Goal: Task Accomplishment & Management: Manage account settings

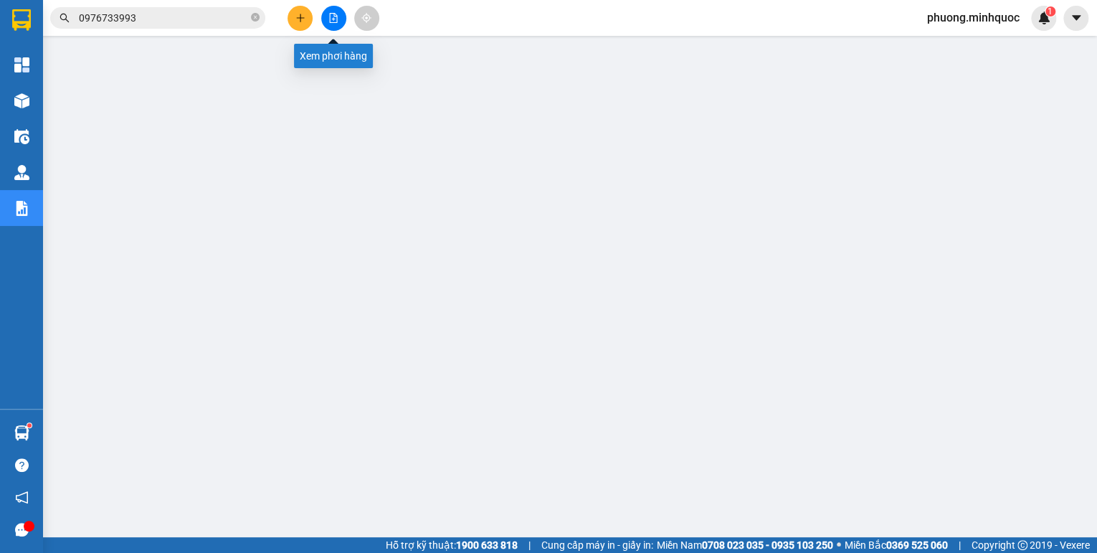
click at [332, 11] on button at bounding box center [333, 18] width 25 height 25
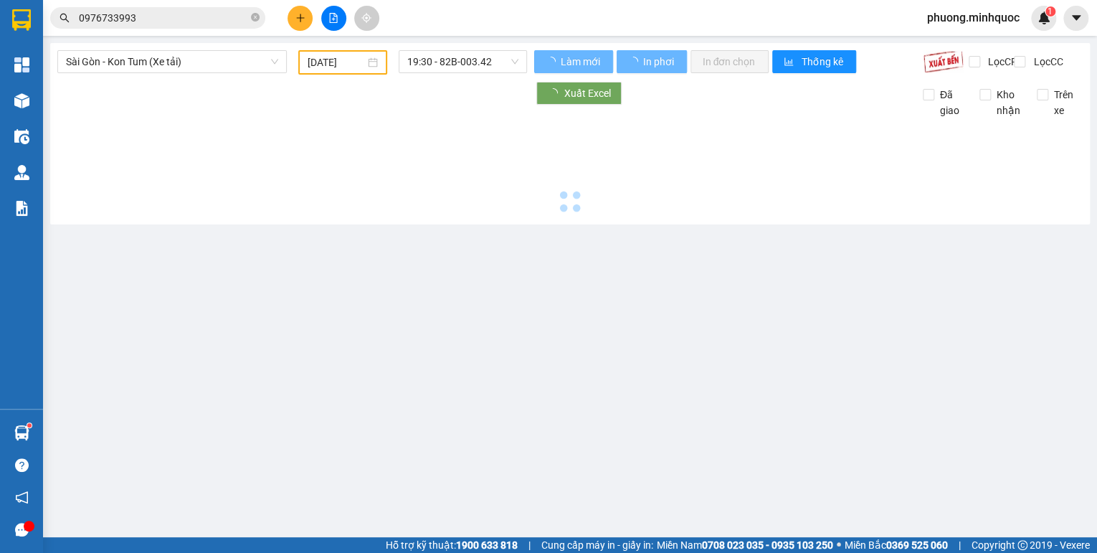
type input "[DATE]"
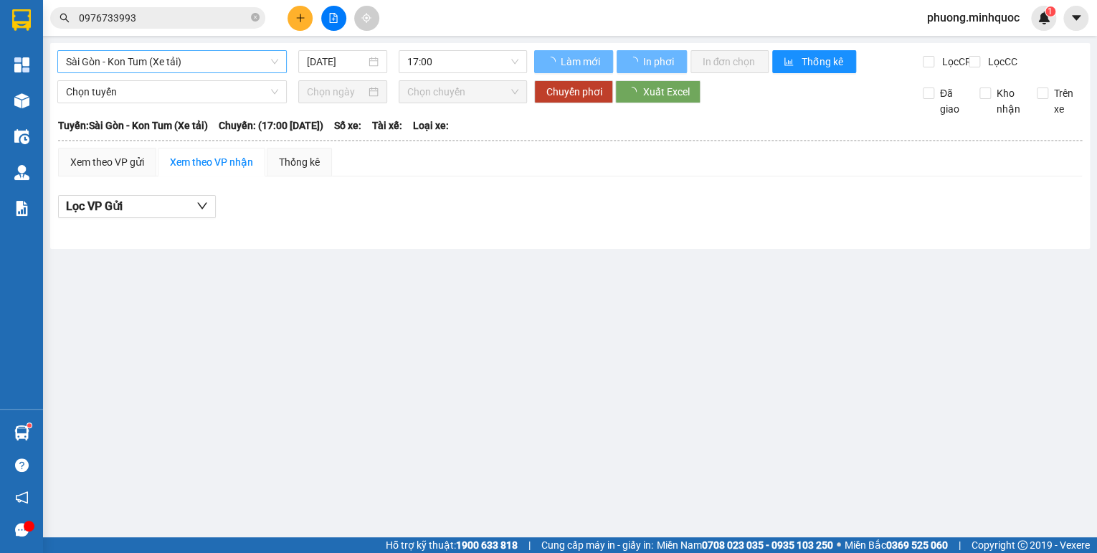
click at [176, 54] on span "Sài Gòn - Kon Tum (Xe tải)" at bounding box center [172, 62] width 212 height 22
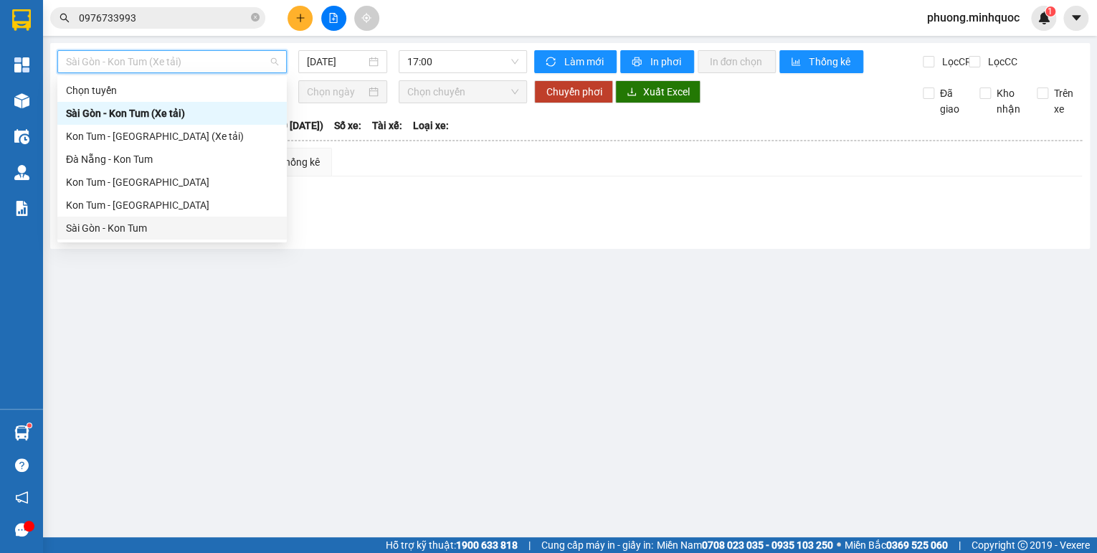
click at [87, 228] on div "Sài Gòn - Kon Tum" at bounding box center [172, 228] width 212 height 16
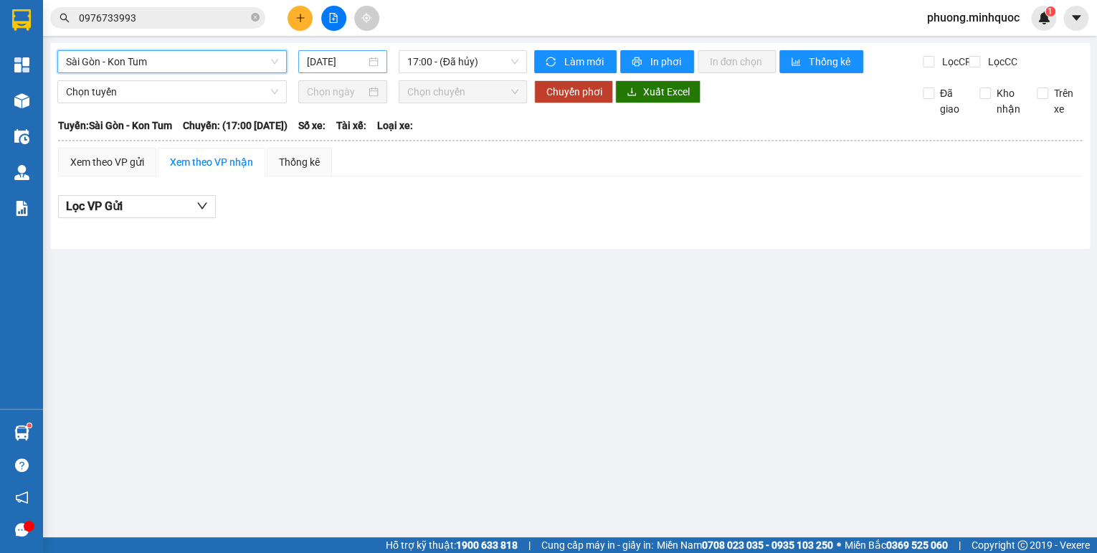
click at [327, 57] on input "15/08/2025" at bounding box center [336, 62] width 59 height 16
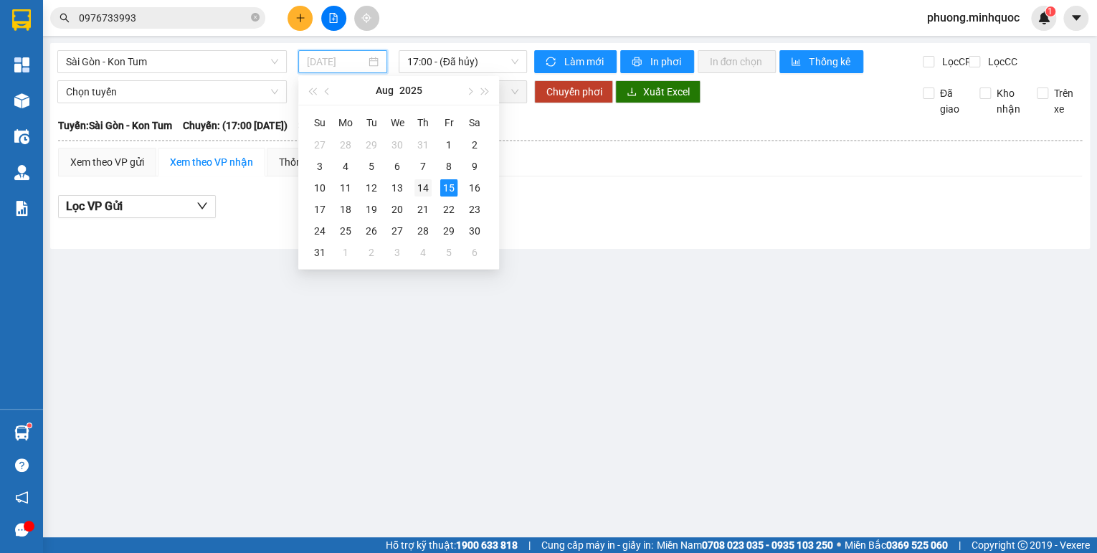
click at [424, 186] on div "14" at bounding box center [422, 187] width 17 height 17
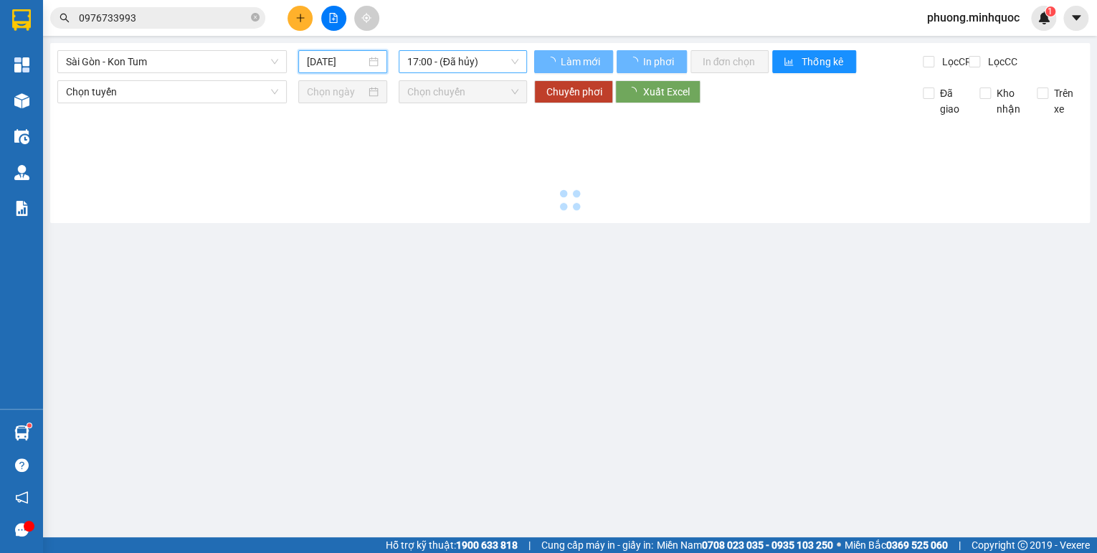
type input "14/08/2025"
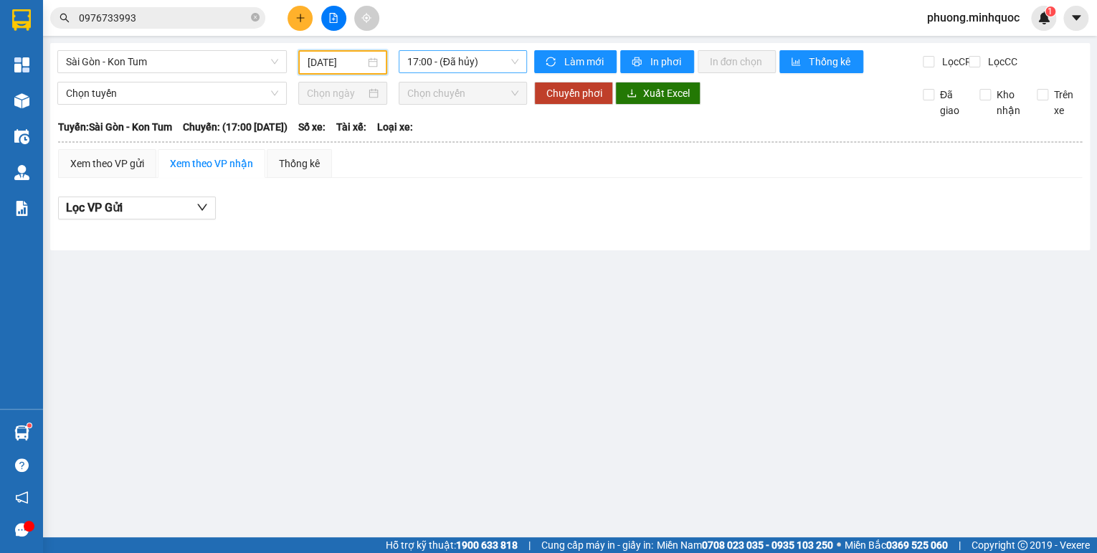
click at [475, 63] on span "17:00 - (Đã hủy)" at bounding box center [463, 62] width 112 height 22
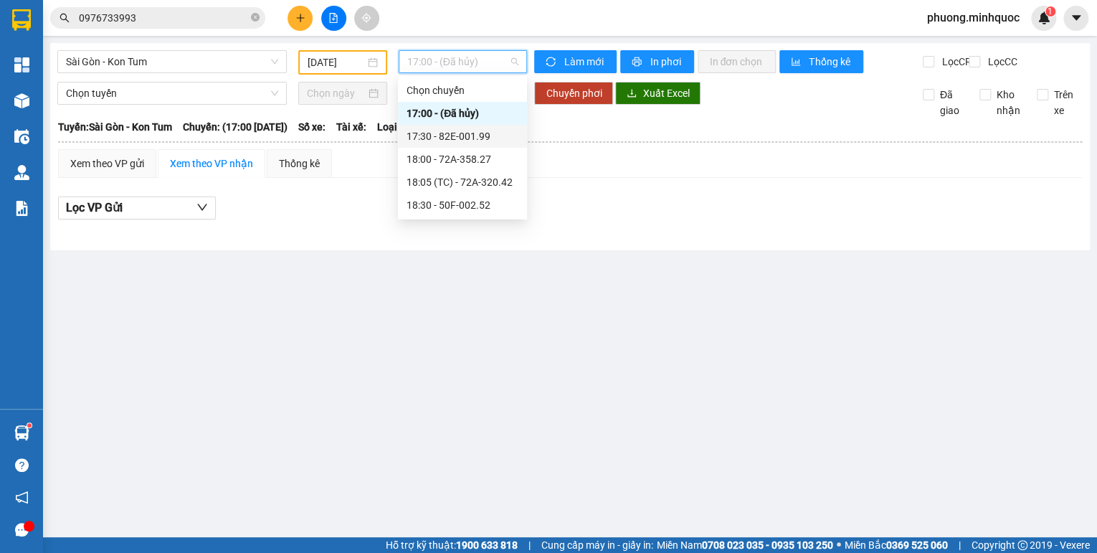
click at [493, 140] on div "17:30 - 82E-001.99" at bounding box center [462, 136] width 112 height 16
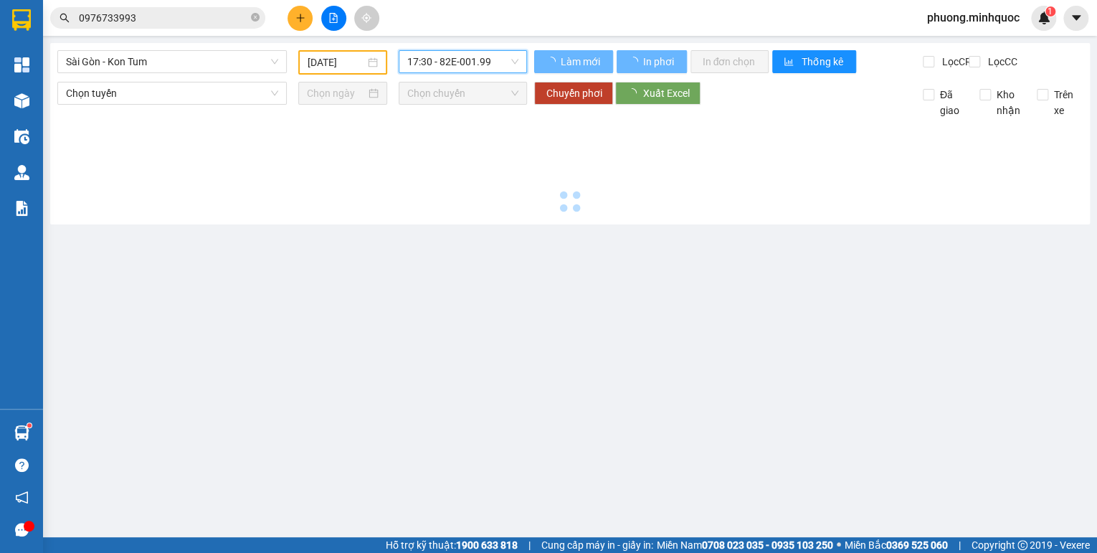
click at [445, 54] on span "17:30 - 82E-001.99" at bounding box center [463, 62] width 112 height 22
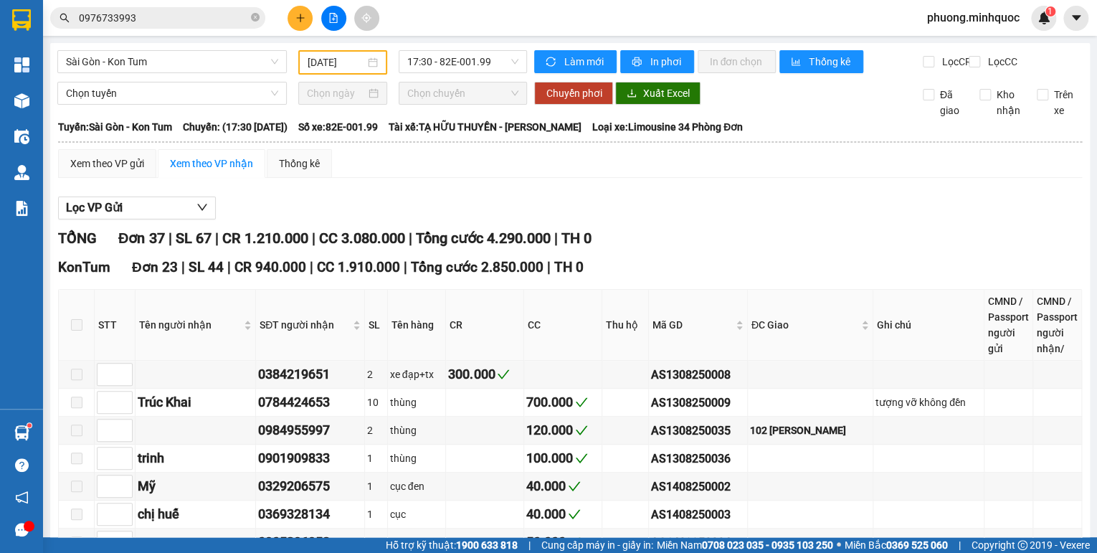
click at [832, 275] on div "KonTum Đơn 23 | SL 44 | CR 940.000 | CC 1.910.000 | Tổng cước 2.850.000 | TH 0" at bounding box center [570, 268] width 1024 height 22
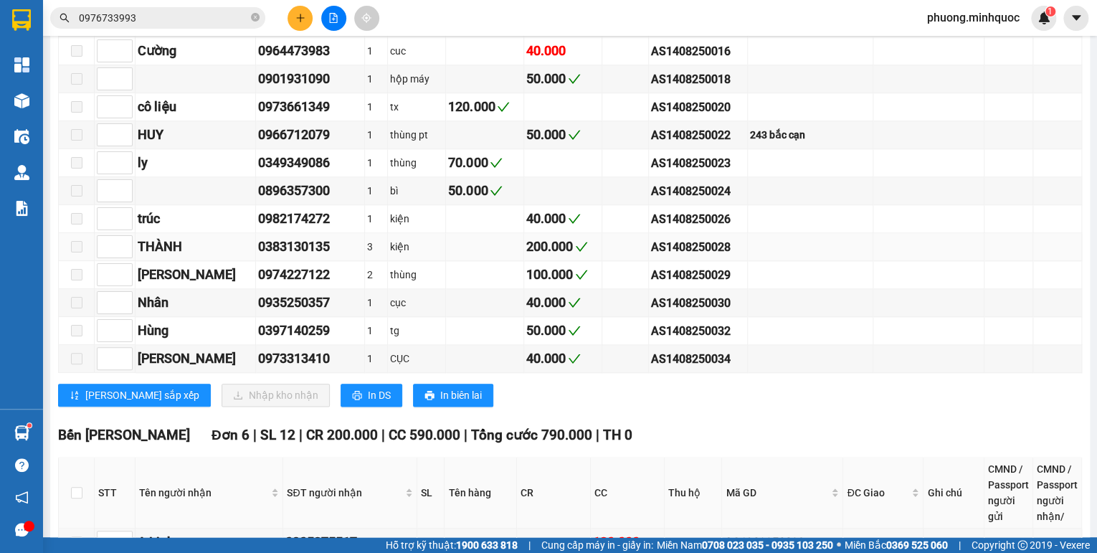
scroll to position [918, 0]
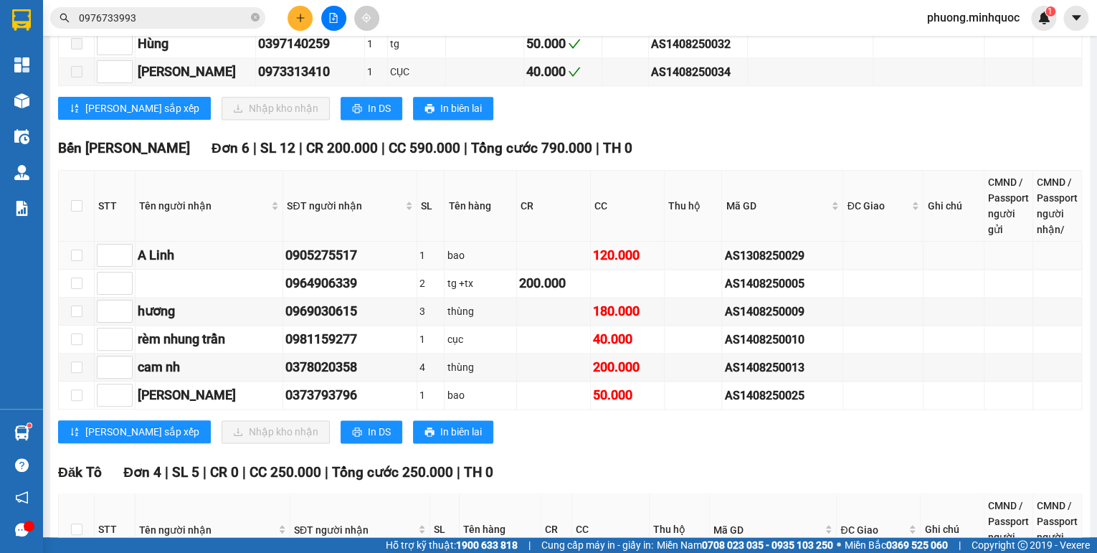
click at [777, 251] on div "AS1308250029" at bounding box center [782, 256] width 116 height 18
copy div "AS1308250029"
click at [192, 23] on input "0976733993" at bounding box center [163, 18] width 169 height 16
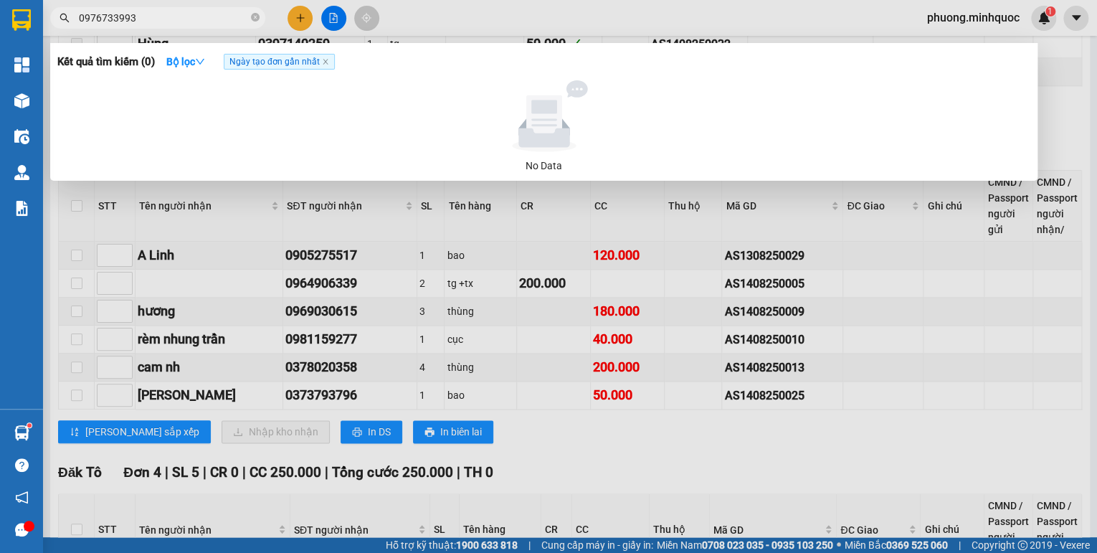
click at [192, 23] on input "0976733993" at bounding box center [163, 18] width 169 height 16
paste input "AS1308250029"
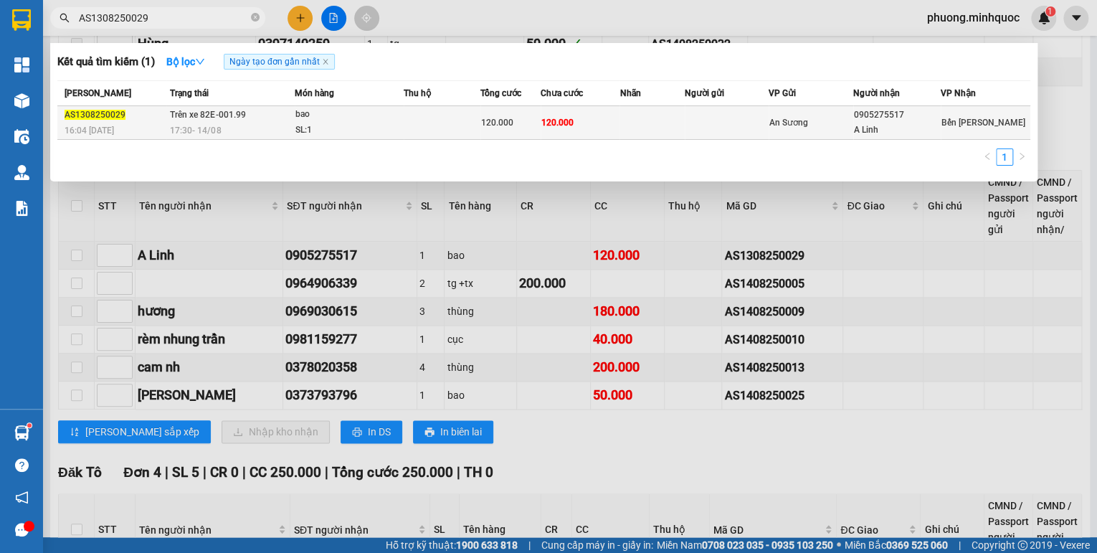
type input "AS1308250029"
click at [618, 128] on td "120.000" at bounding box center [580, 123] width 79 height 34
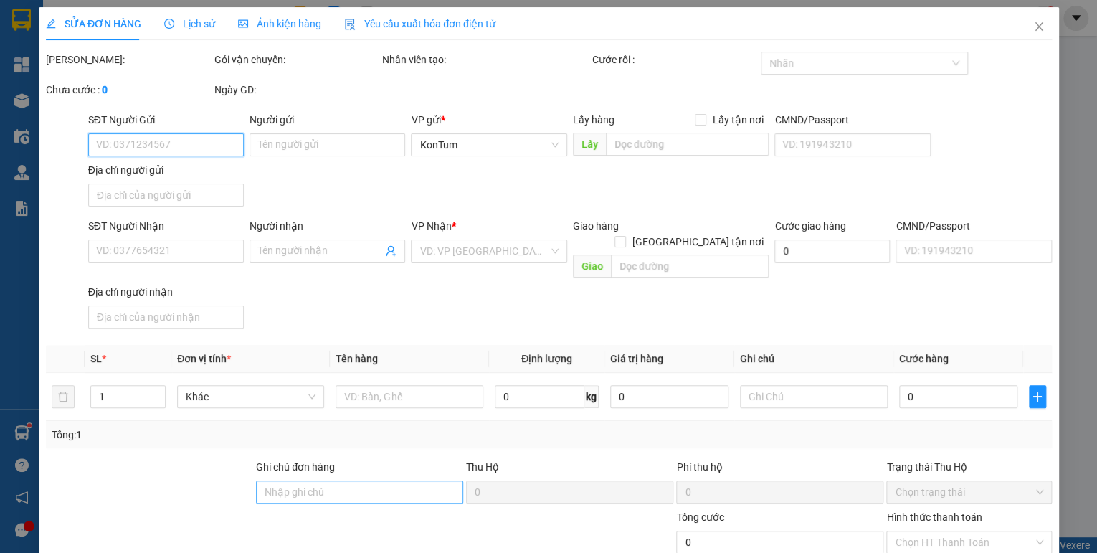
type input "0905275517"
type input "A Linh"
type input "120.000"
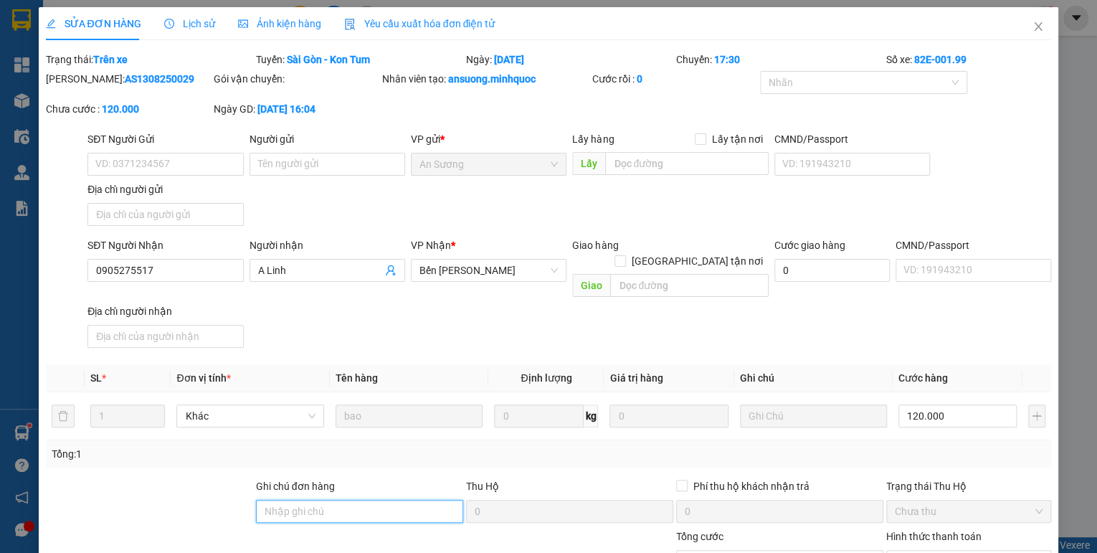
click at [342, 500] on input "Ghi chú đơn hàng" at bounding box center [359, 511] width 207 height 23
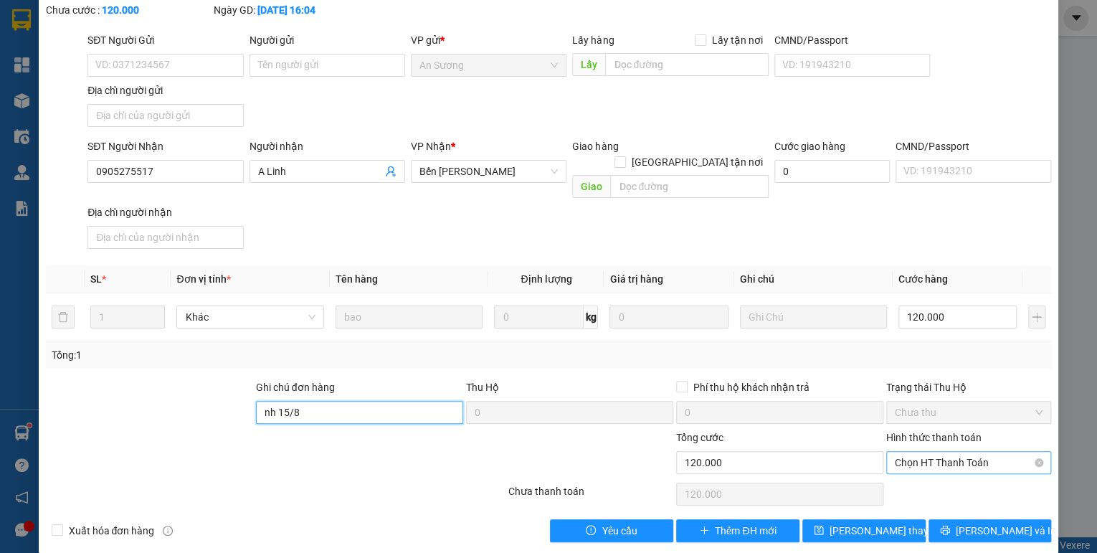
click at [969, 452] on span "Chọn HT Thanh Toán" at bounding box center [969, 463] width 148 height 22
type input "nh 15/8"
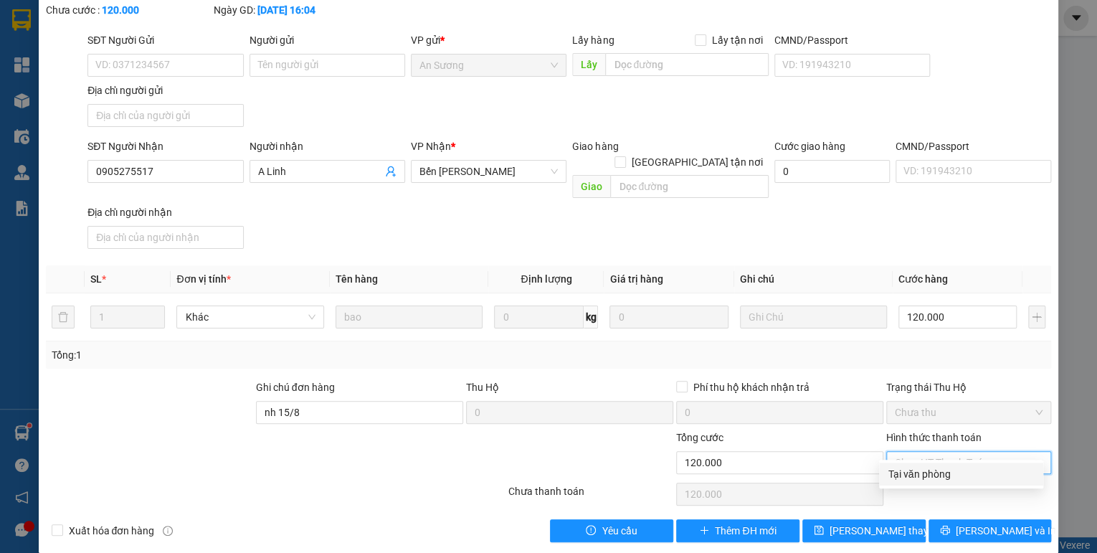
click at [939, 477] on div "Tại văn phòng" at bounding box center [961, 474] width 147 height 16
type input "0"
click at [873, 523] on span "Lưu thay đổi" at bounding box center [886, 531] width 115 height 16
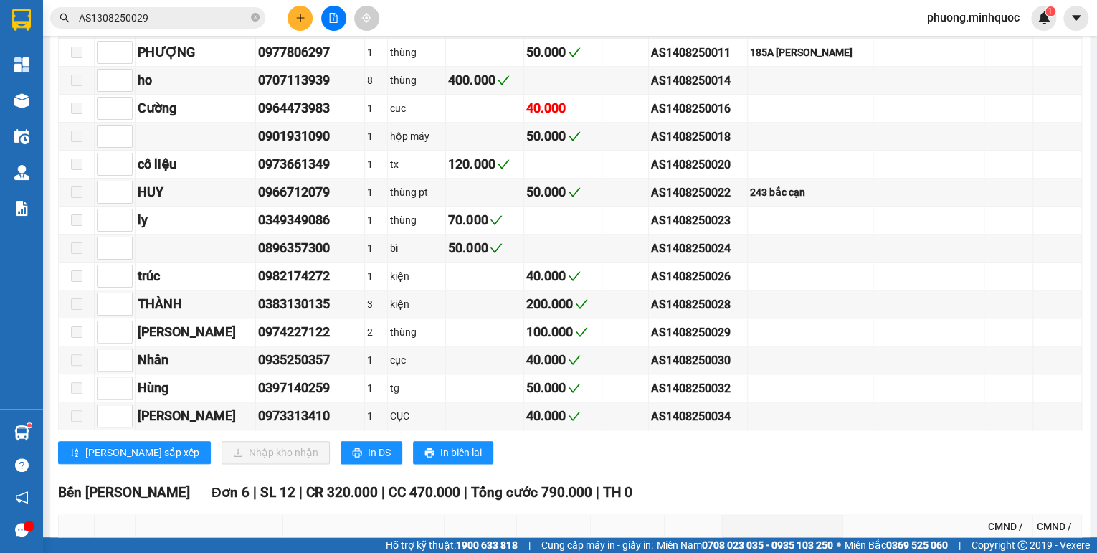
scroll to position [860, 0]
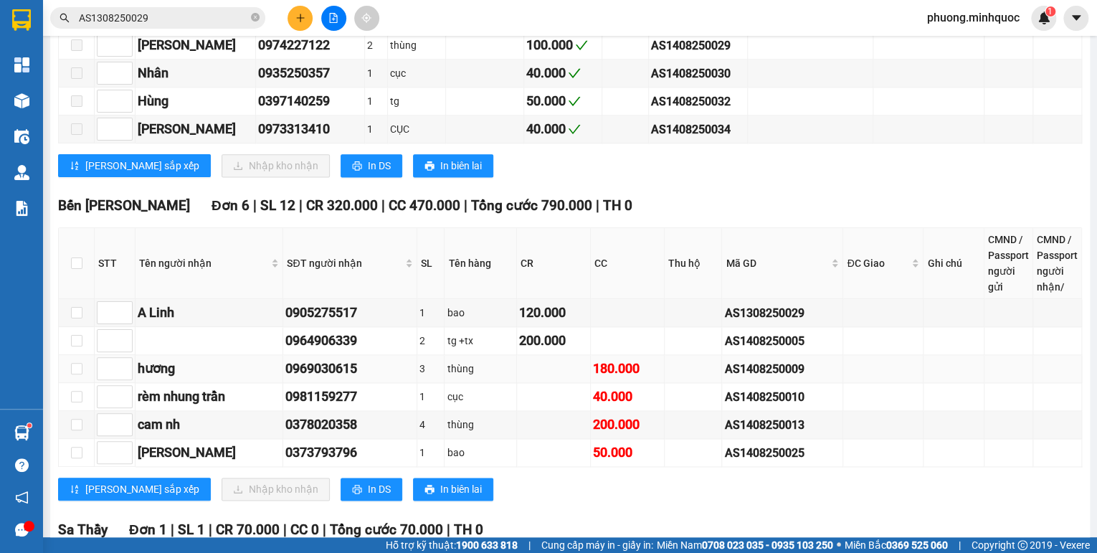
click at [741, 363] on div "AS1408250009" at bounding box center [782, 369] width 116 height 18
copy div "AS1408250009"
click at [143, 16] on input "AS1308250029" at bounding box center [163, 18] width 169 height 16
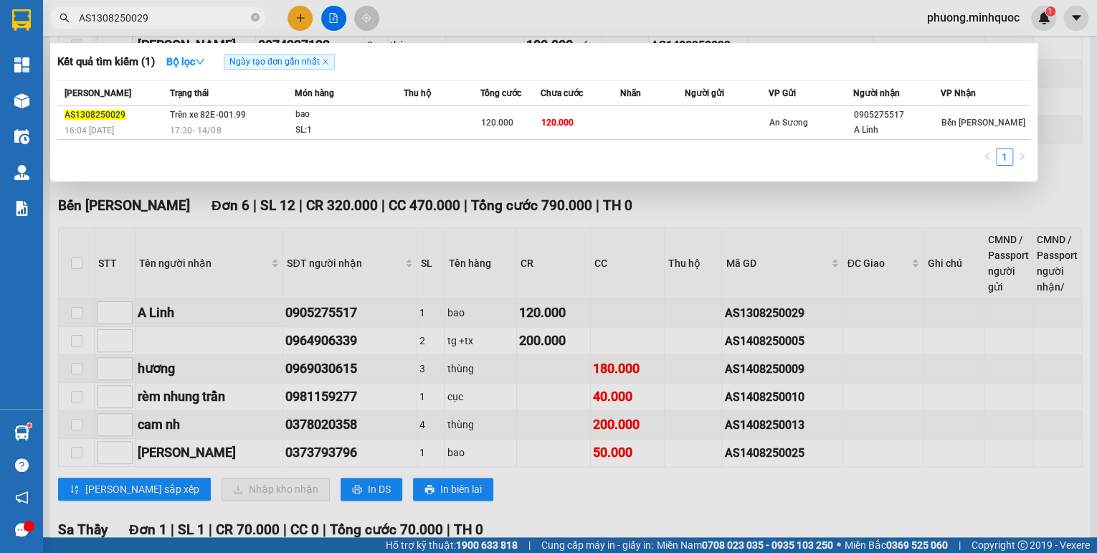
click at [143, 16] on input "AS1308250029" at bounding box center [163, 18] width 169 height 16
paste input "40825000"
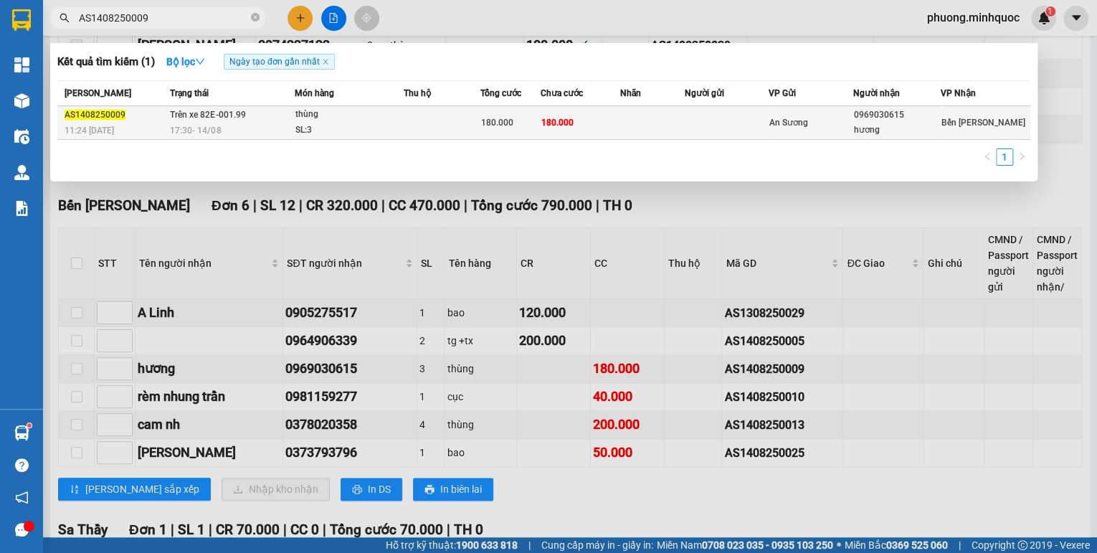
type input "AS1408250009"
click at [237, 118] on span "Trên xe 82E-001.99" at bounding box center [207, 115] width 75 height 10
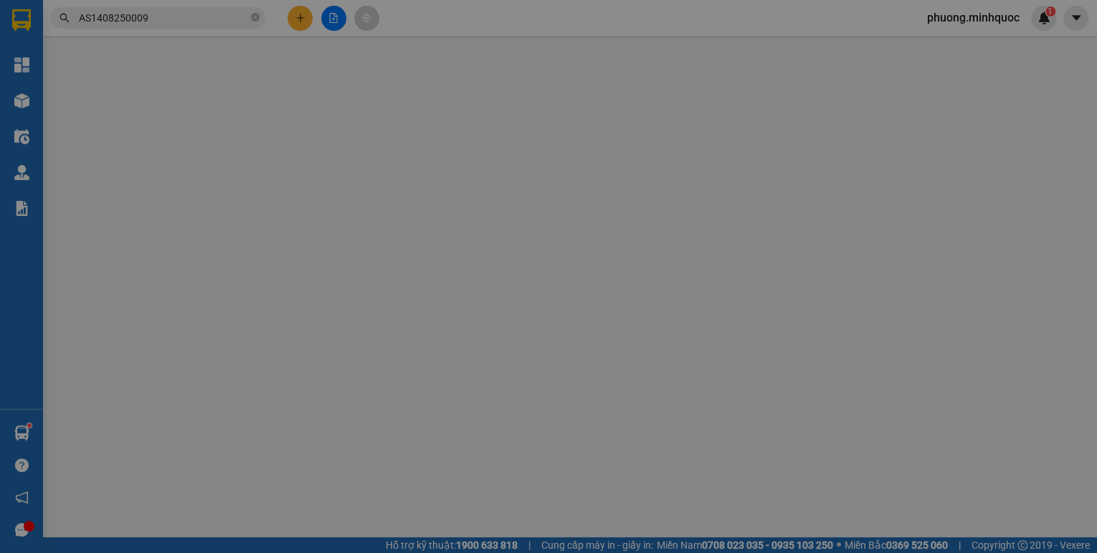
type input "0969030615"
type input "hương"
type input "180.000"
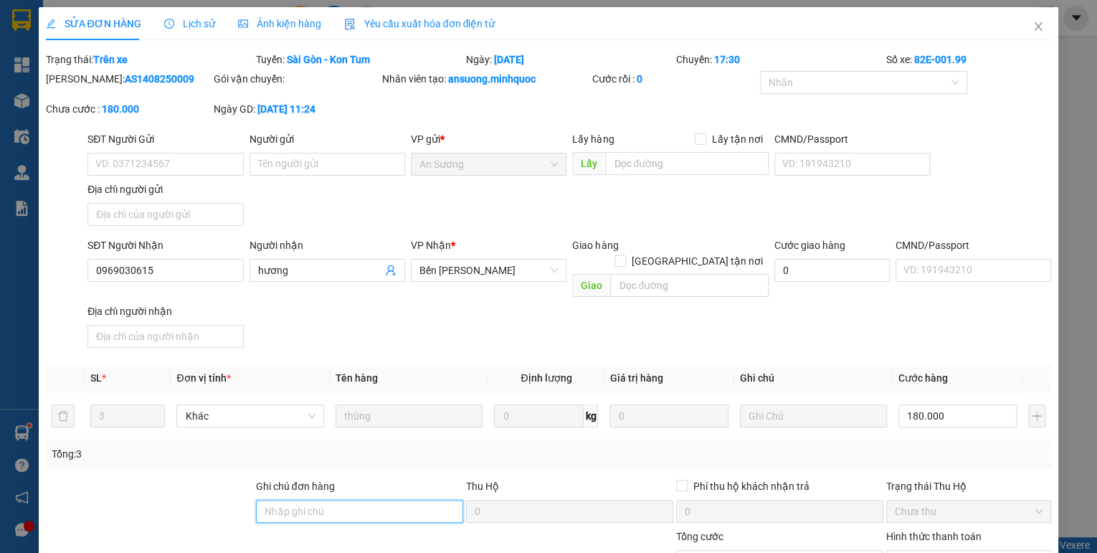
click at [310, 500] on input "Ghi chú đơn hàng" at bounding box center [359, 511] width 207 height 23
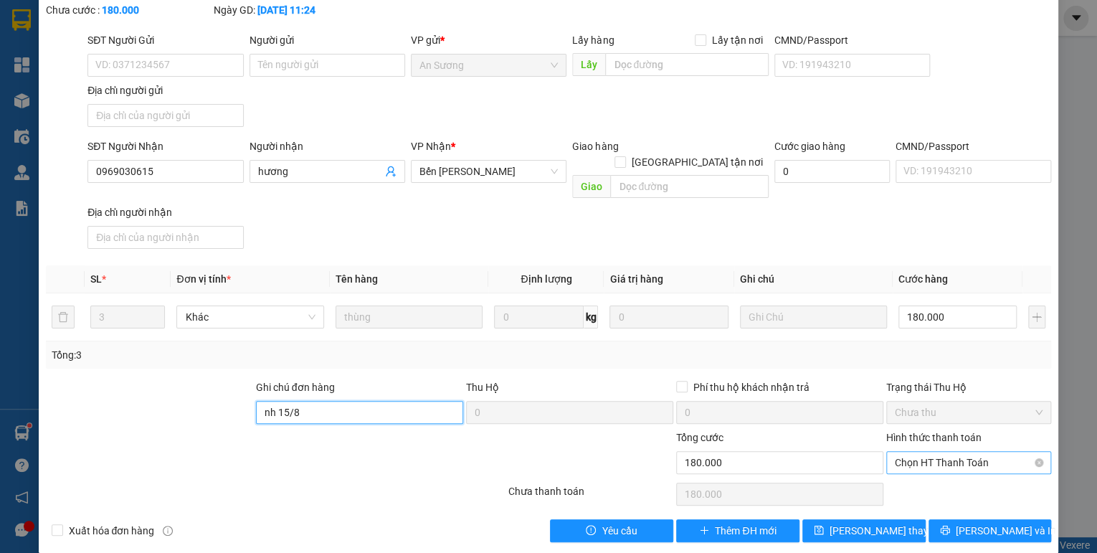
click at [903, 452] on span "Chọn HT Thanh Toán" at bounding box center [969, 463] width 148 height 22
type input "nh 15/8"
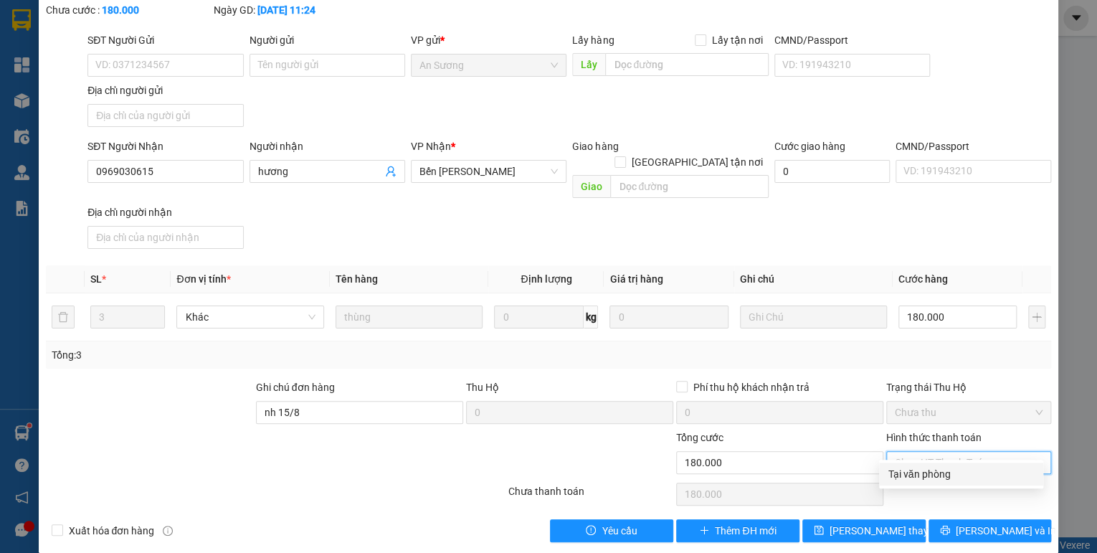
click at [895, 478] on div "Tại văn phòng" at bounding box center [961, 474] width 147 height 16
type input "0"
click at [885, 523] on span "Lưu thay đổi" at bounding box center [886, 531] width 115 height 16
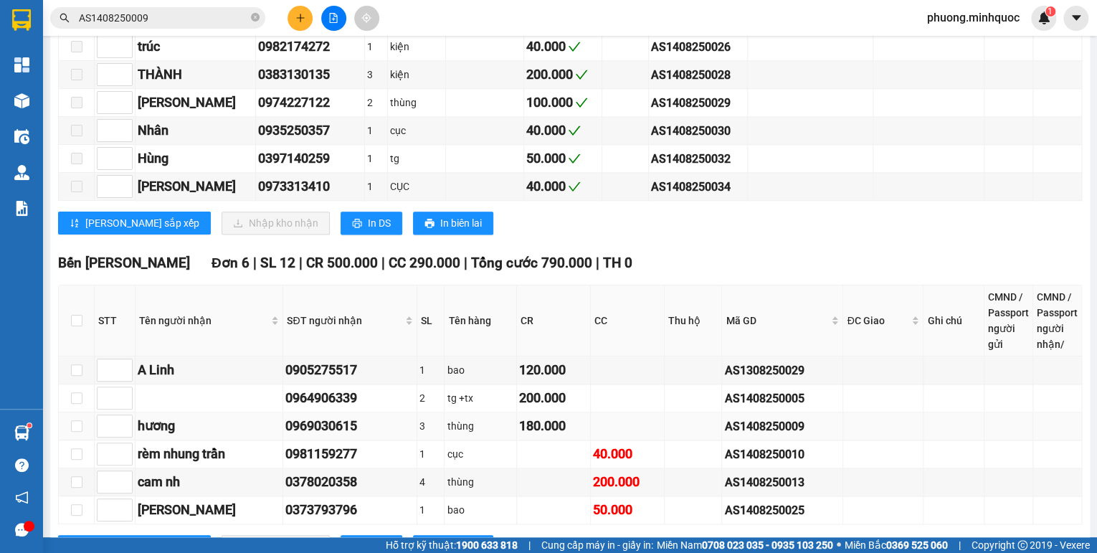
scroll to position [975, 0]
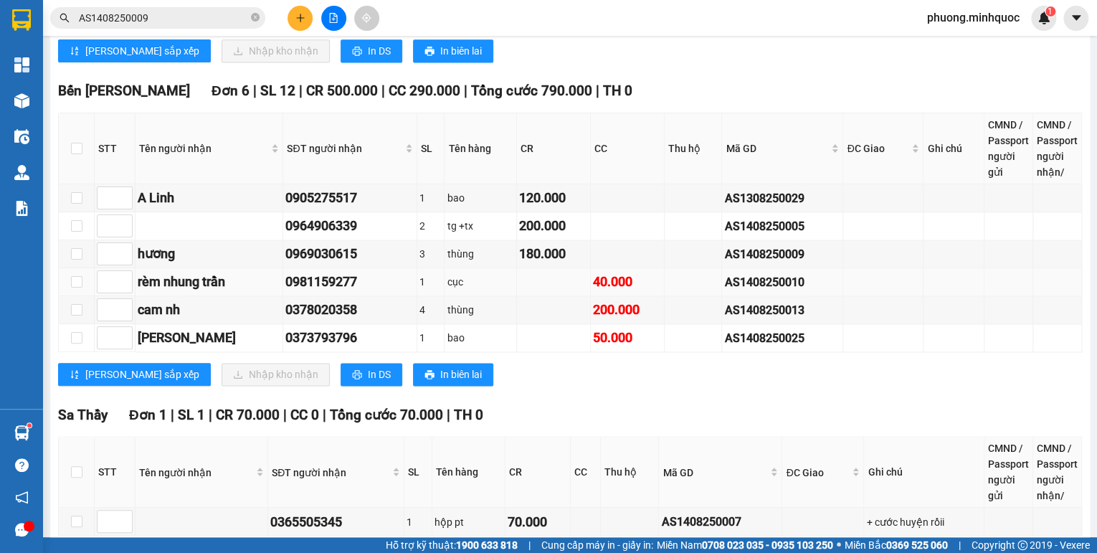
click at [738, 273] on div "AS1408250010" at bounding box center [782, 282] width 116 height 18
copy div "AS1408250010"
click at [168, 23] on input "AS1408250009" at bounding box center [163, 18] width 169 height 16
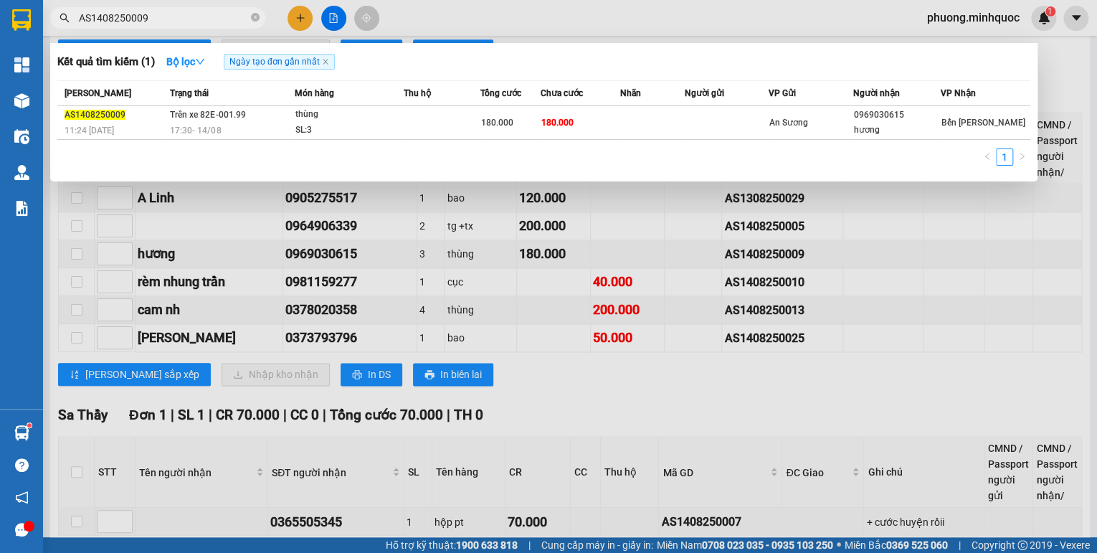
click at [168, 23] on input "AS1408250009" at bounding box center [163, 18] width 169 height 16
paste input "10"
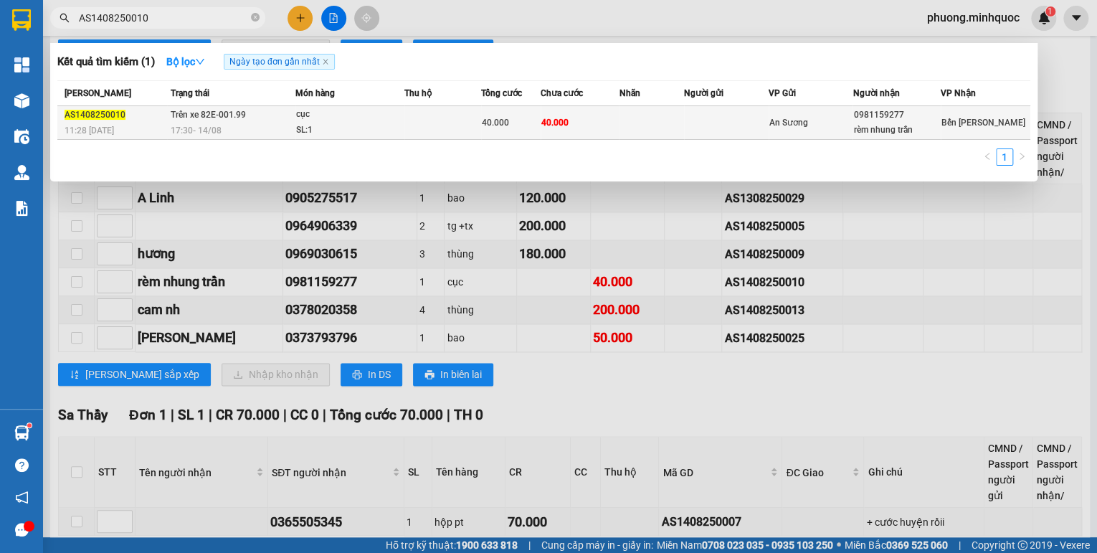
type input "AS1408250010"
click at [206, 125] on span "17:30 - 14/08" at bounding box center [196, 130] width 51 height 10
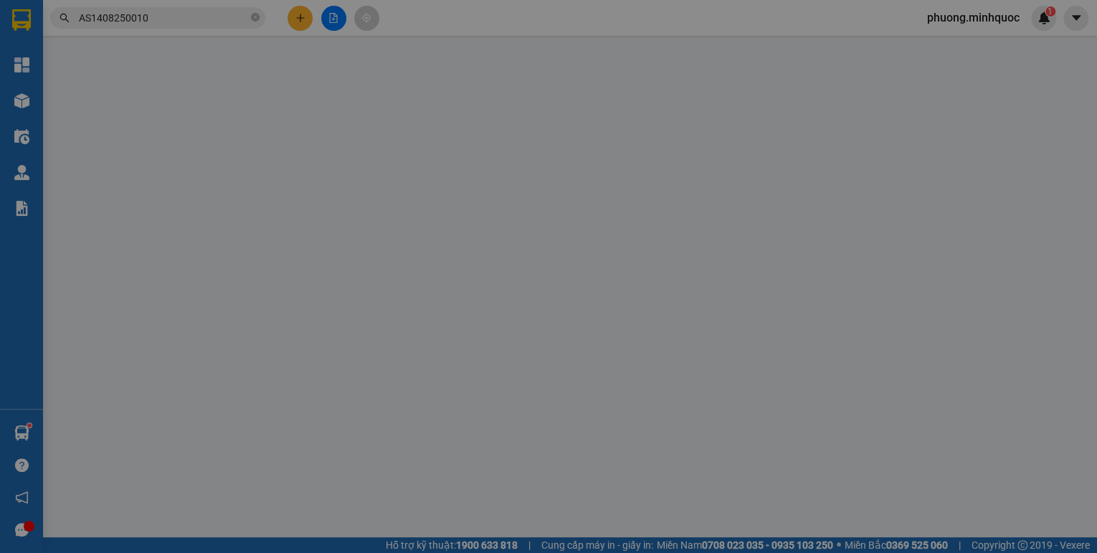
type input "0981159277"
type input "rèm nhung trần"
type input "40.000"
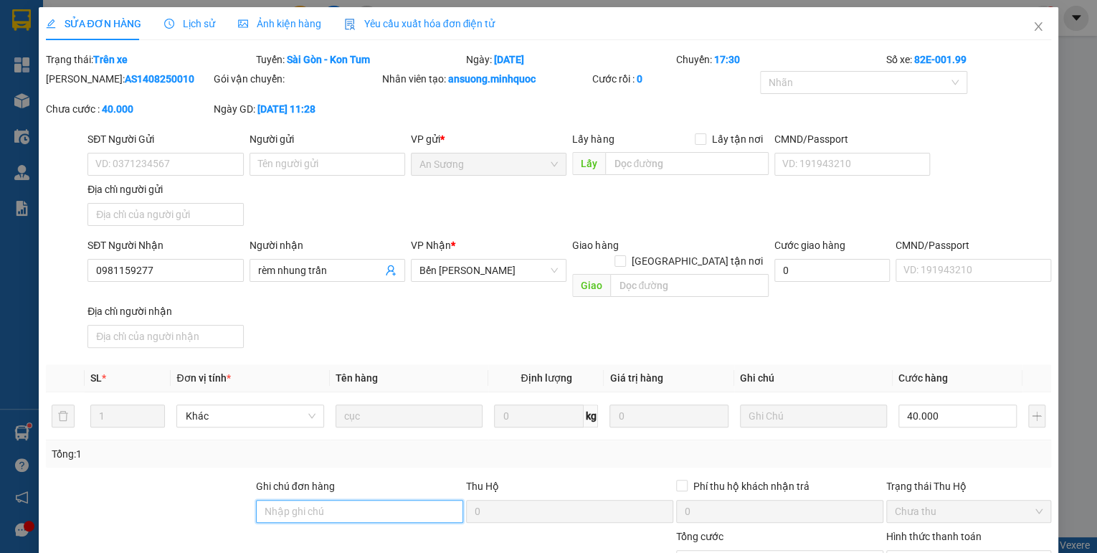
click at [285, 500] on input "Ghi chú đơn hàng" at bounding box center [359, 511] width 207 height 23
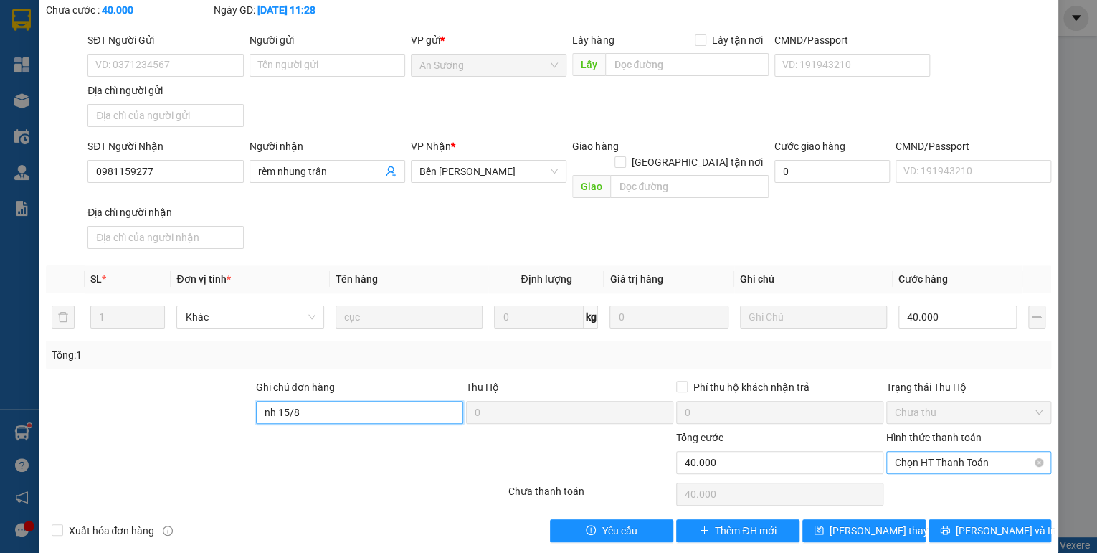
click at [936, 452] on span "Chọn HT Thanh Toán" at bounding box center [969, 463] width 148 height 22
type input "nh 15/8"
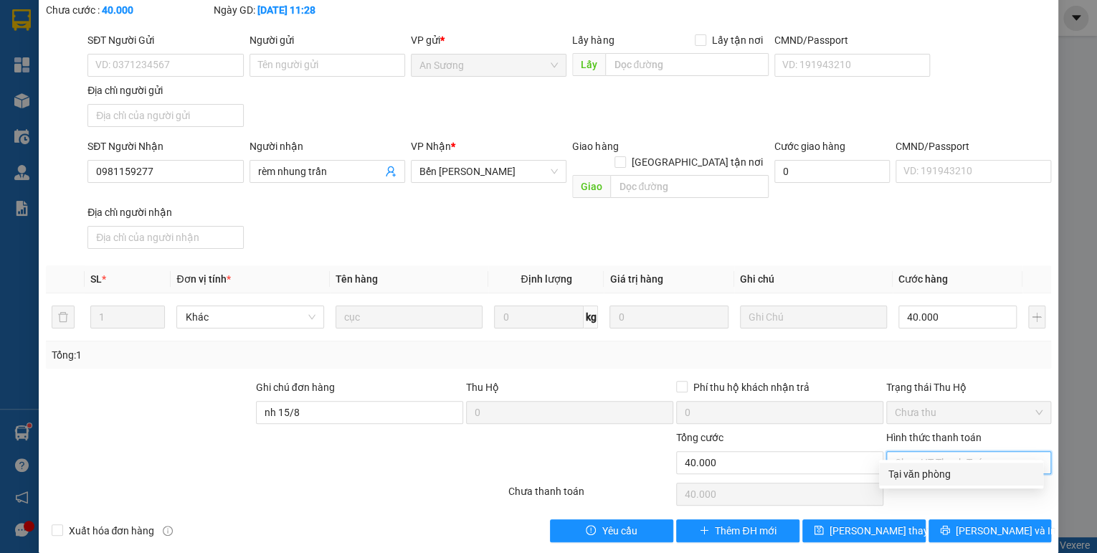
click at [932, 469] on div "Tại văn phòng" at bounding box center [961, 474] width 147 height 16
type input "0"
click at [900, 519] on button "Lưu thay đổi" at bounding box center [863, 530] width 123 height 23
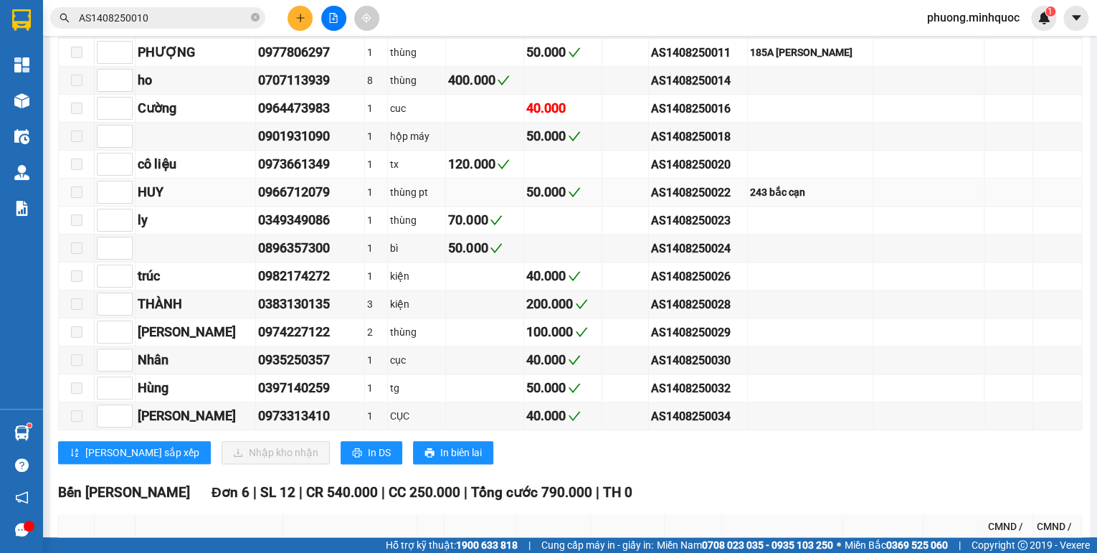
scroll to position [860, 0]
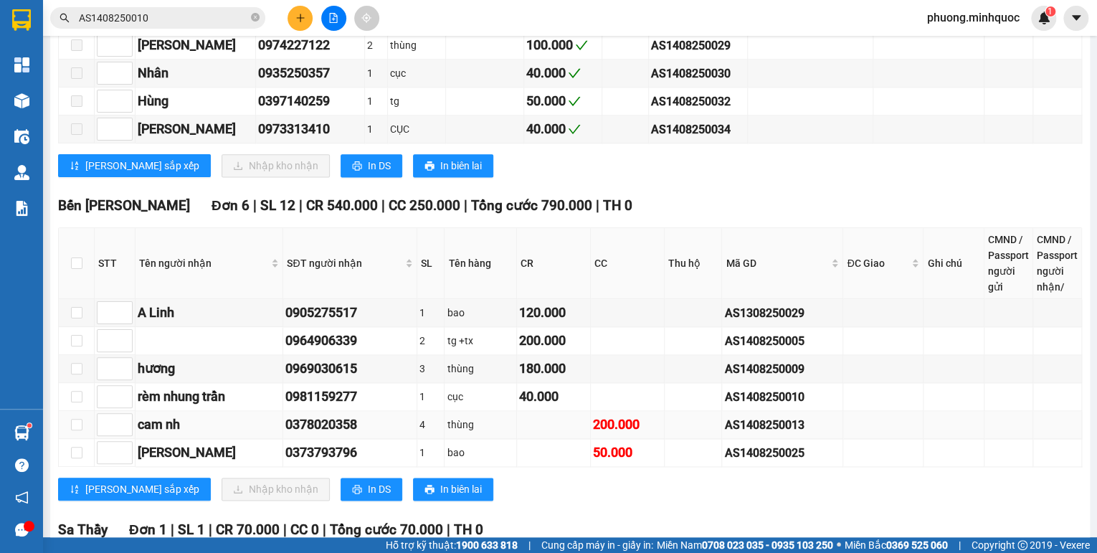
click at [749, 423] on div "AS1408250013" at bounding box center [782, 425] width 116 height 18
copy div "AS1408250013"
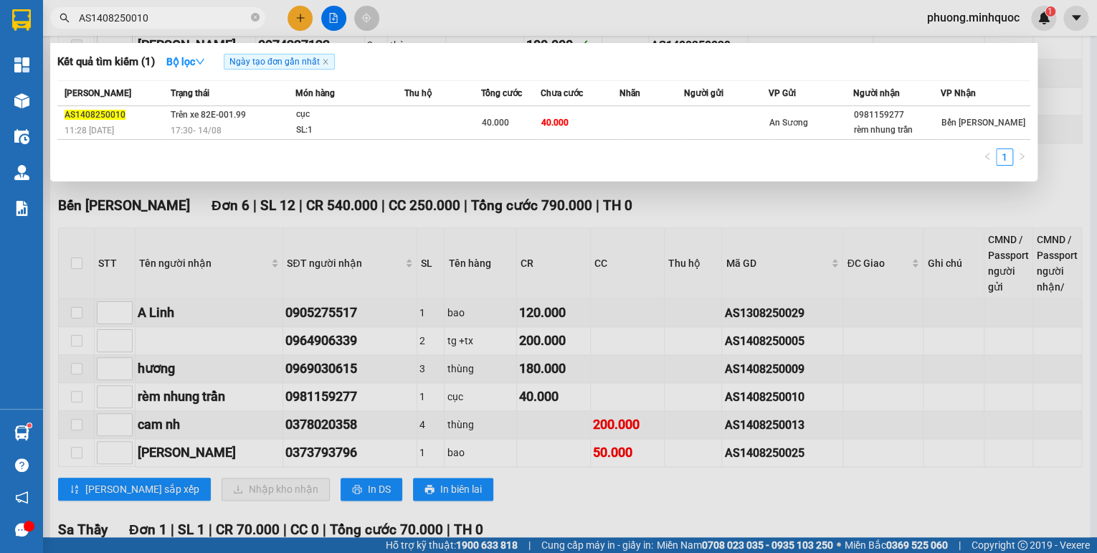
click at [143, 19] on input "AS1408250010" at bounding box center [163, 18] width 169 height 16
paste input "3"
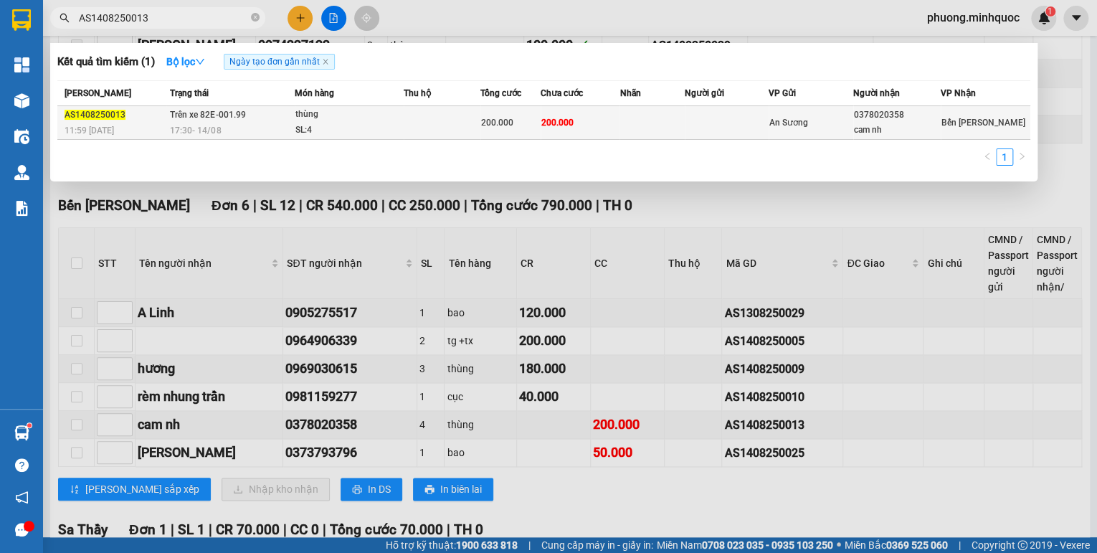
type input "AS1408250013"
click at [204, 126] on span "17:30 - 14/08" at bounding box center [195, 130] width 51 height 10
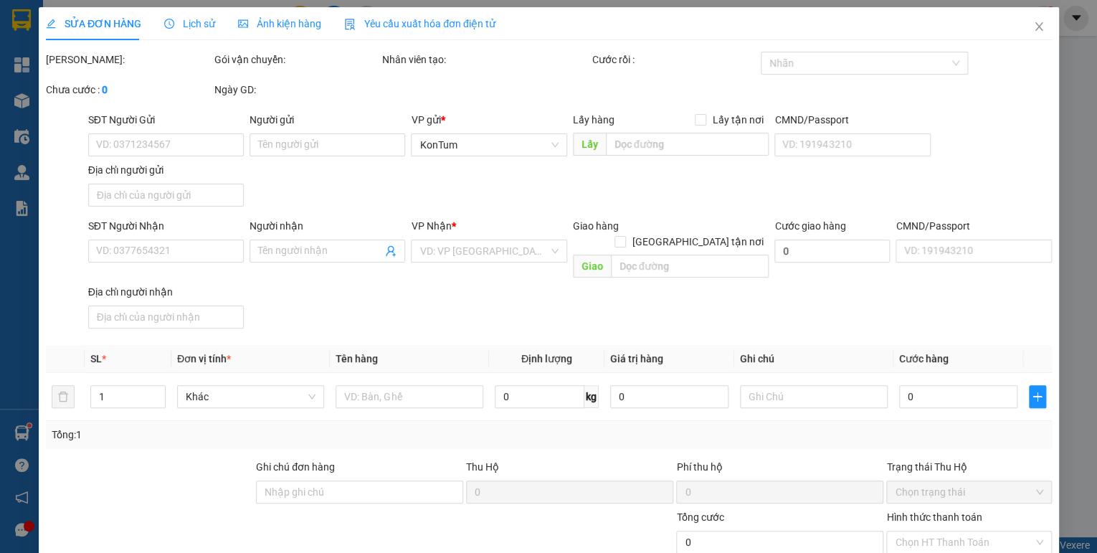
type input "0378020358"
type input "cam nh"
type input "200.000"
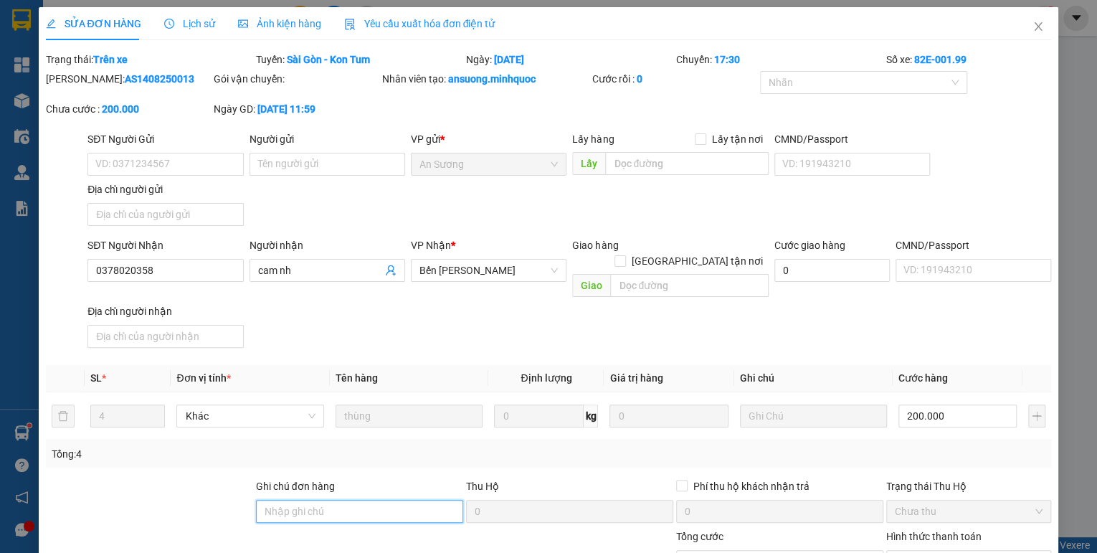
click at [393, 500] on input "Ghi chú đơn hàng" at bounding box center [359, 511] width 207 height 23
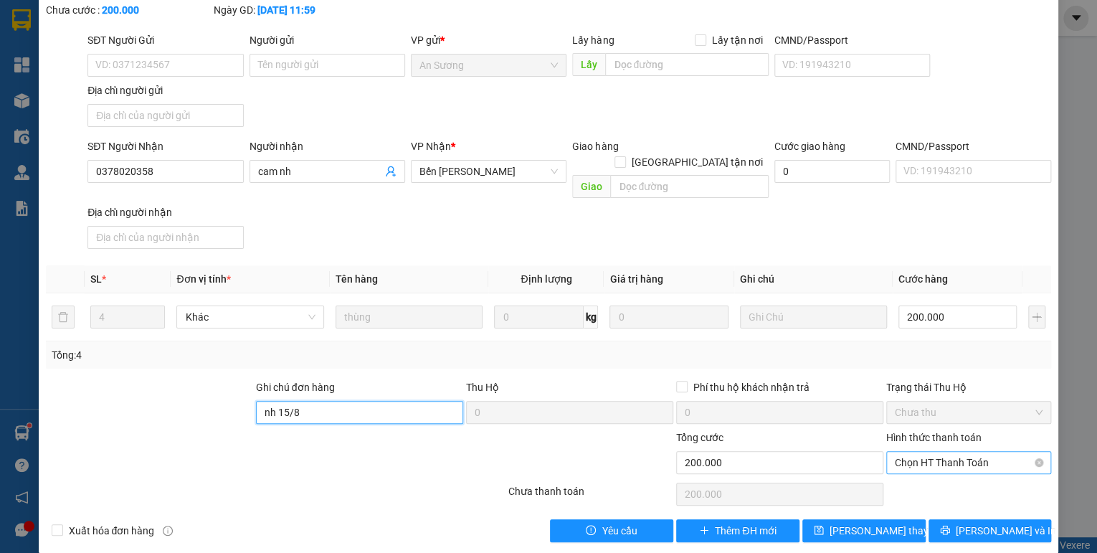
click at [954, 452] on span "Chọn HT Thanh Toán" at bounding box center [969, 463] width 148 height 22
type input "nh 15/8"
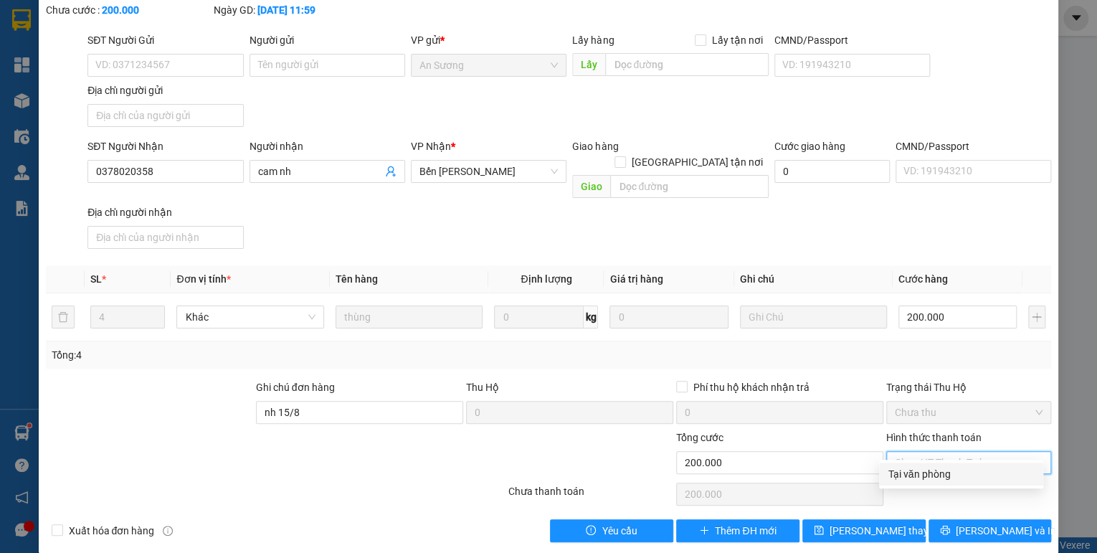
click at [926, 476] on div "Tại văn phòng" at bounding box center [961, 474] width 147 height 16
type input "0"
click at [875, 525] on div "SỬA ĐƠN HÀNG Lịch sử Ảnh kiện hàng Yêu cầu xuất hóa đơn điện tử Total Paid Fee …" at bounding box center [549, 230] width 1020 height 644
click at [875, 523] on span "Lưu thay đổi" at bounding box center [886, 531] width 115 height 16
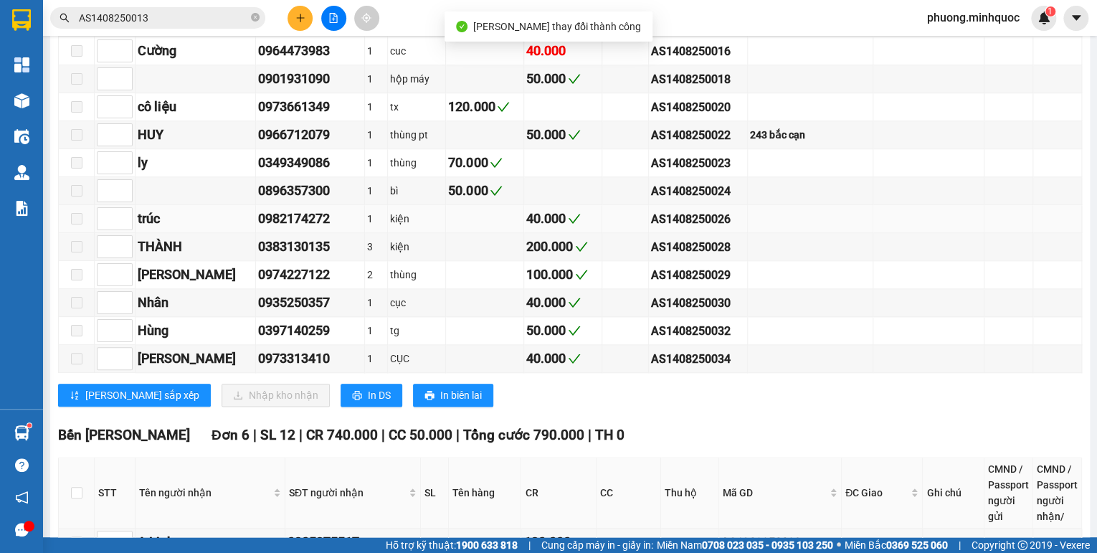
scroll to position [860, 0]
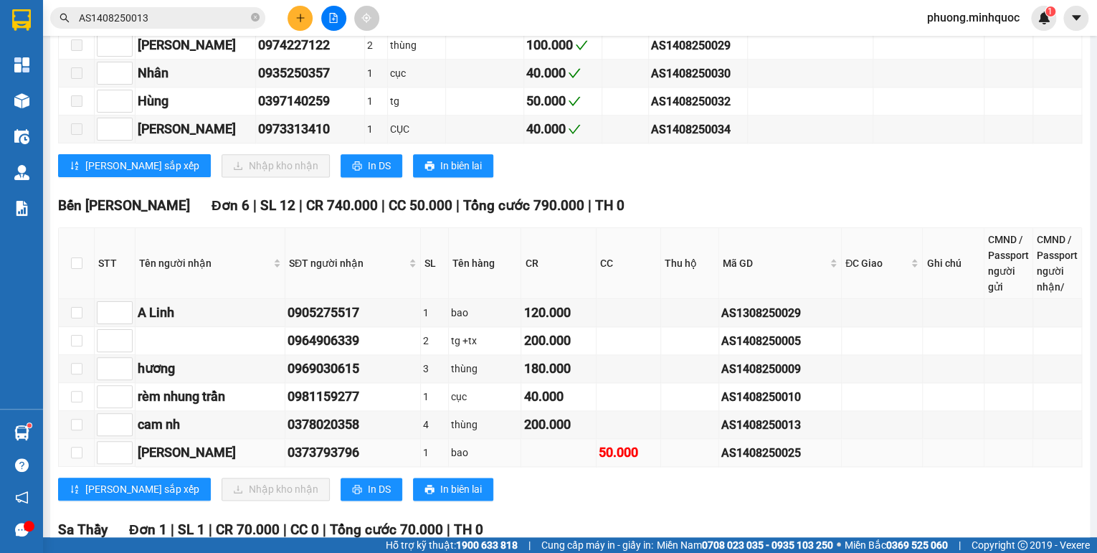
click at [757, 455] on div "AS1408250025" at bounding box center [780, 453] width 118 height 18
copy div "AS1408250025"
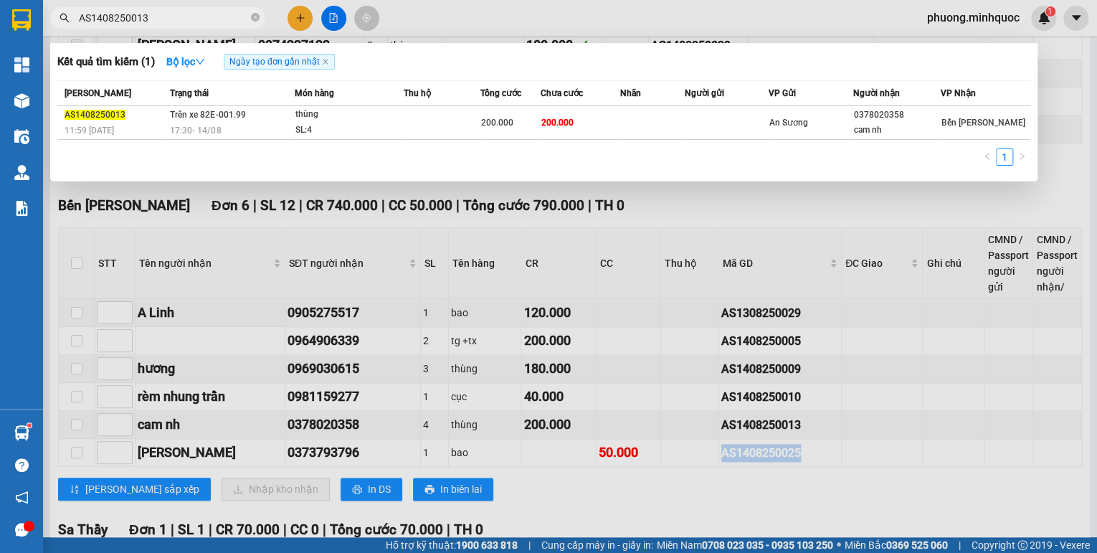
click at [184, 23] on input "AS1408250013" at bounding box center [163, 18] width 169 height 16
paste input "25"
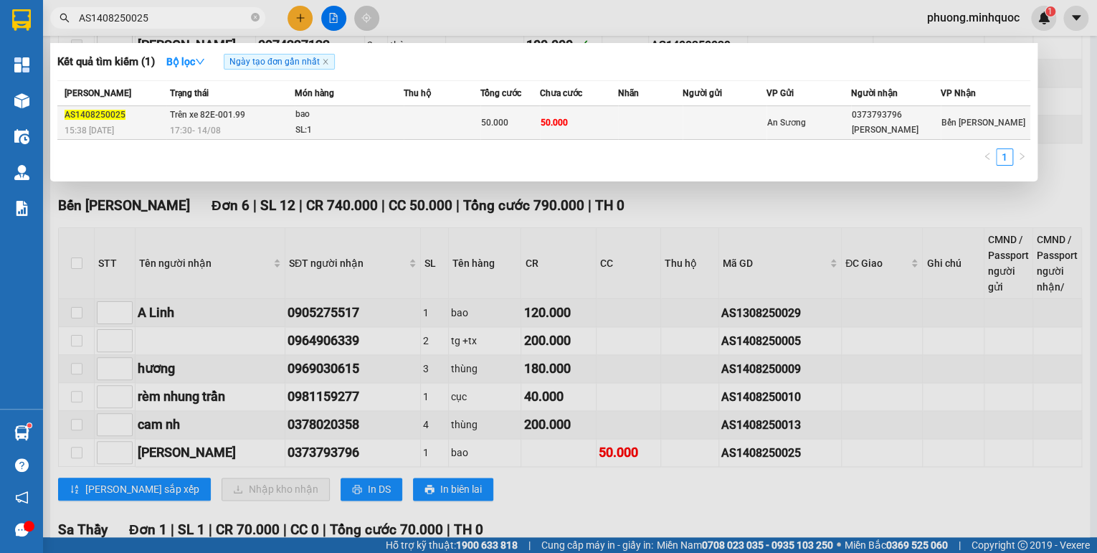
type input "AS1408250025"
click at [219, 129] on span "17:30 - 14/08" at bounding box center [195, 130] width 51 height 10
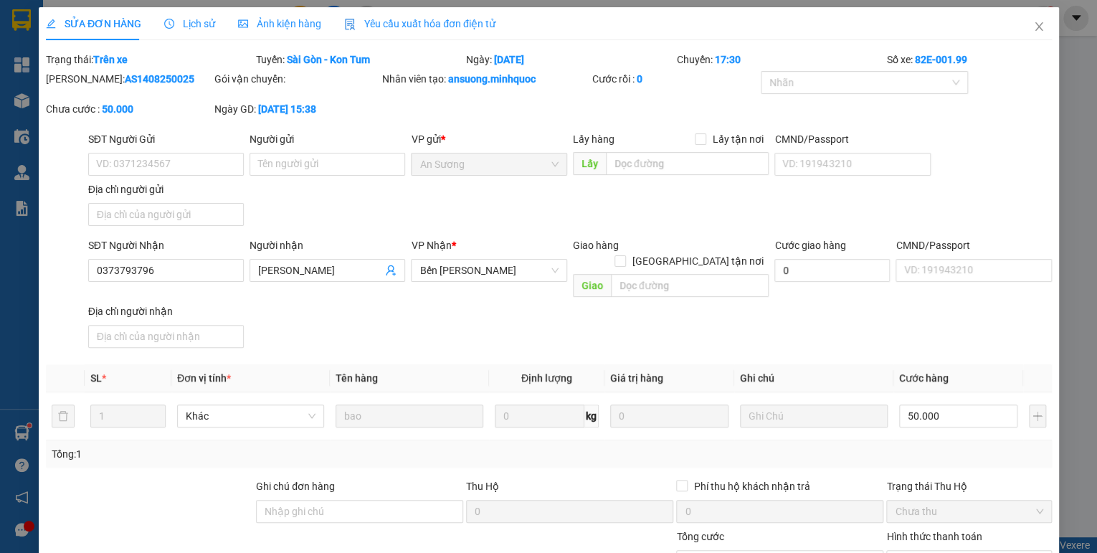
type input "0373793796"
type input "hồng lanh"
type input "50.000"
click at [351, 500] on input "Ghi chú đơn hàng" at bounding box center [359, 511] width 207 height 23
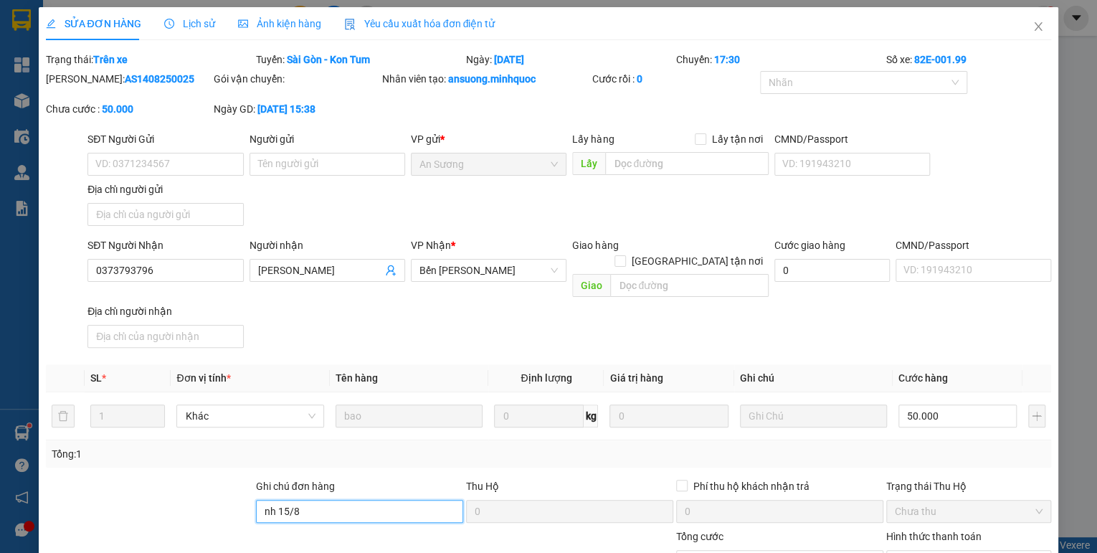
scroll to position [57, 0]
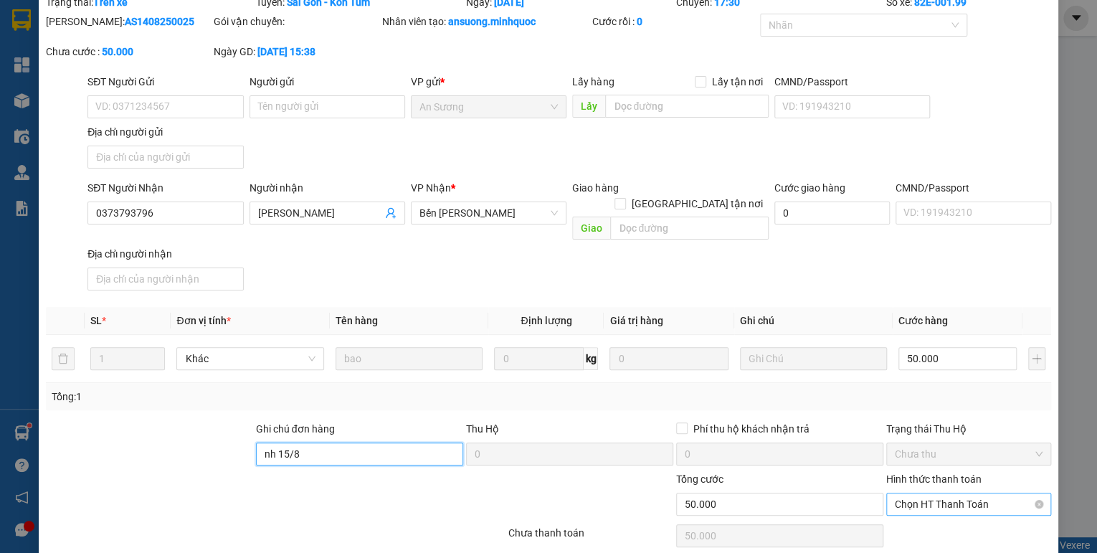
click at [971, 496] on span "Chọn HT Thanh Toán" at bounding box center [969, 504] width 148 height 22
type input "nh 15/8"
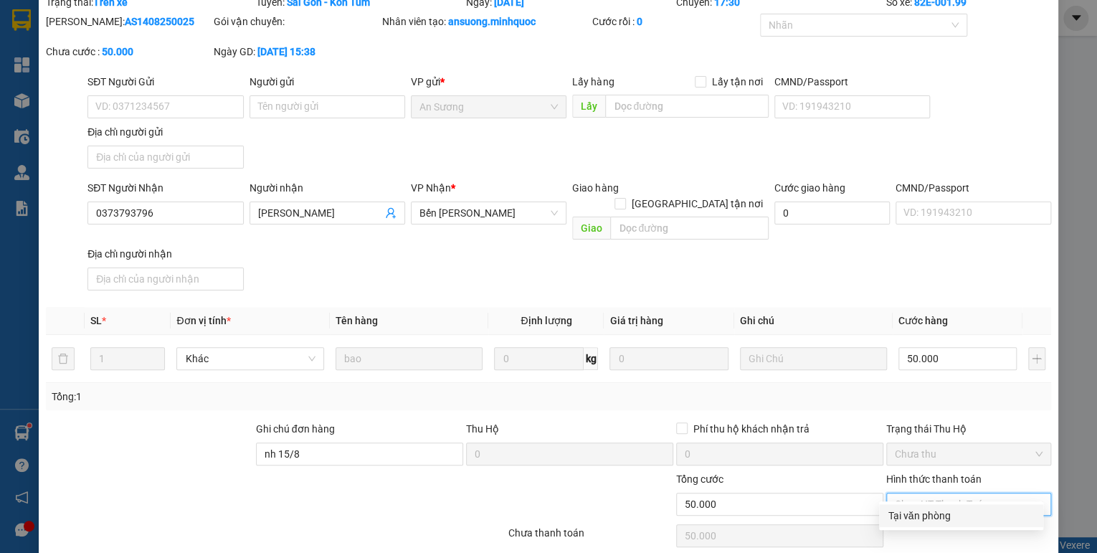
click at [946, 522] on div "Tại văn phòng" at bounding box center [961, 516] width 147 height 16
type input "0"
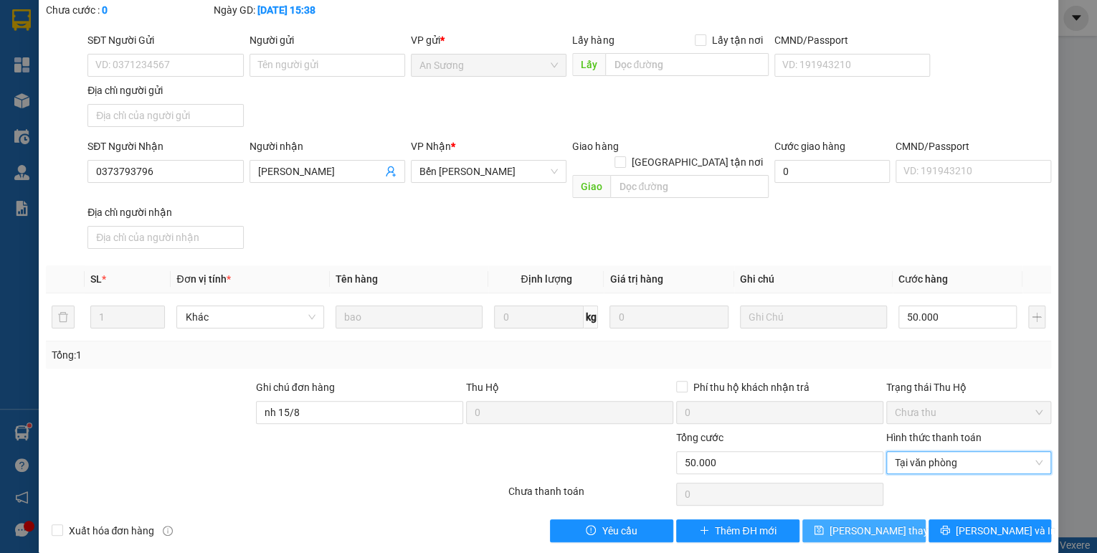
click at [847, 519] on button "Lưu thay đổi" at bounding box center [863, 530] width 123 height 23
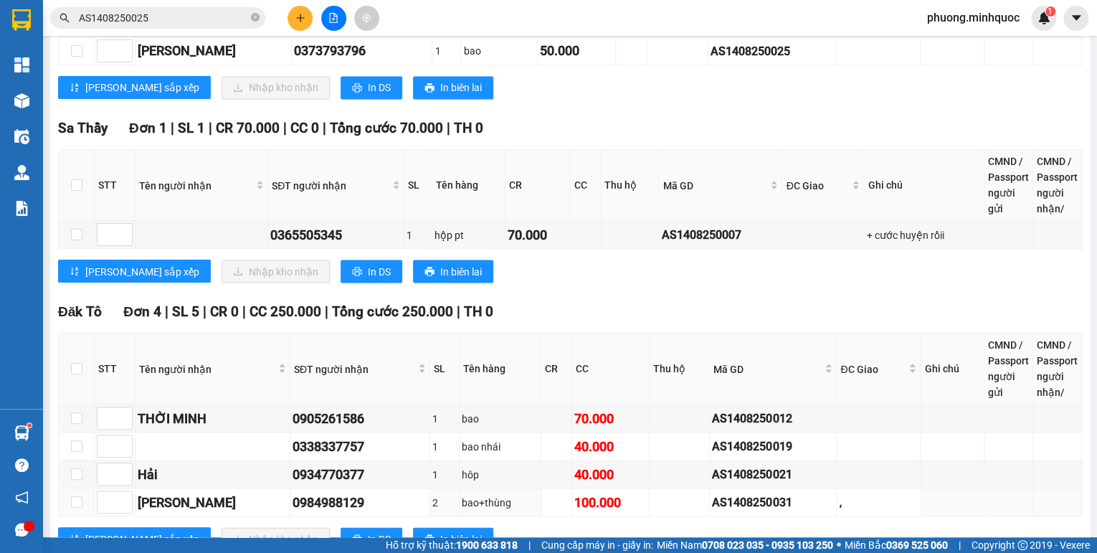
scroll to position [1319, 0]
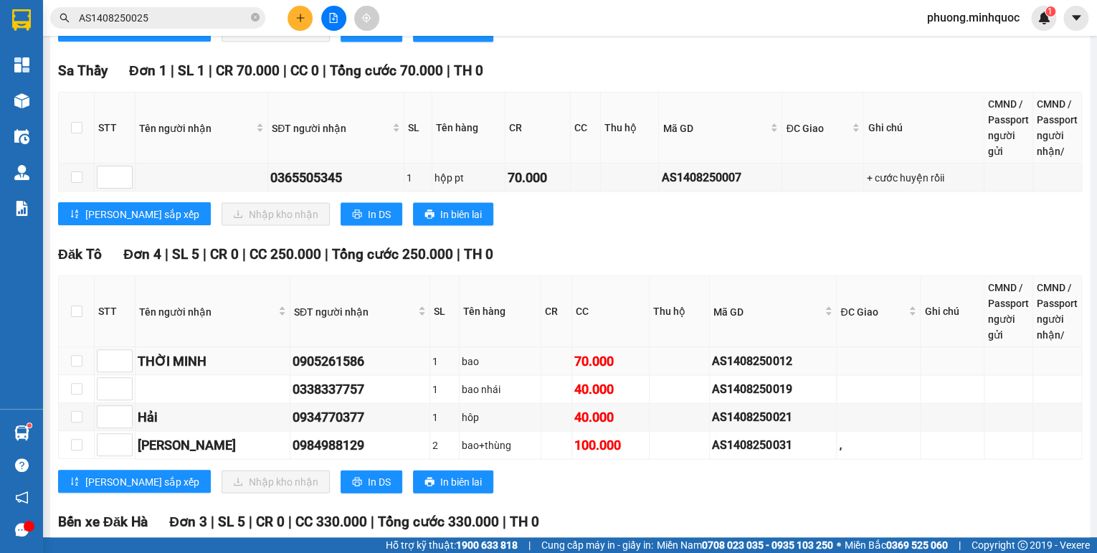
click at [749, 361] on div "AS1408250012" at bounding box center [773, 360] width 122 height 18
copy div "AS1408250012"
click at [132, 11] on input "AS1408250025" at bounding box center [163, 18] width 169 height 16
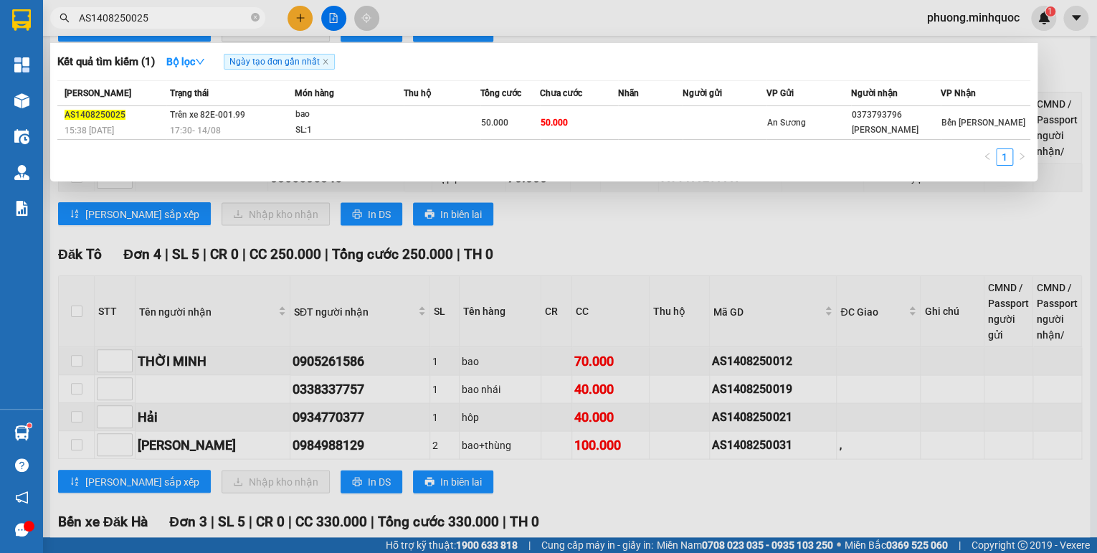
click at [132, 11] on input "AS1408250025" at bounding box center [163, 18] width 169 height 16
paste input "12"
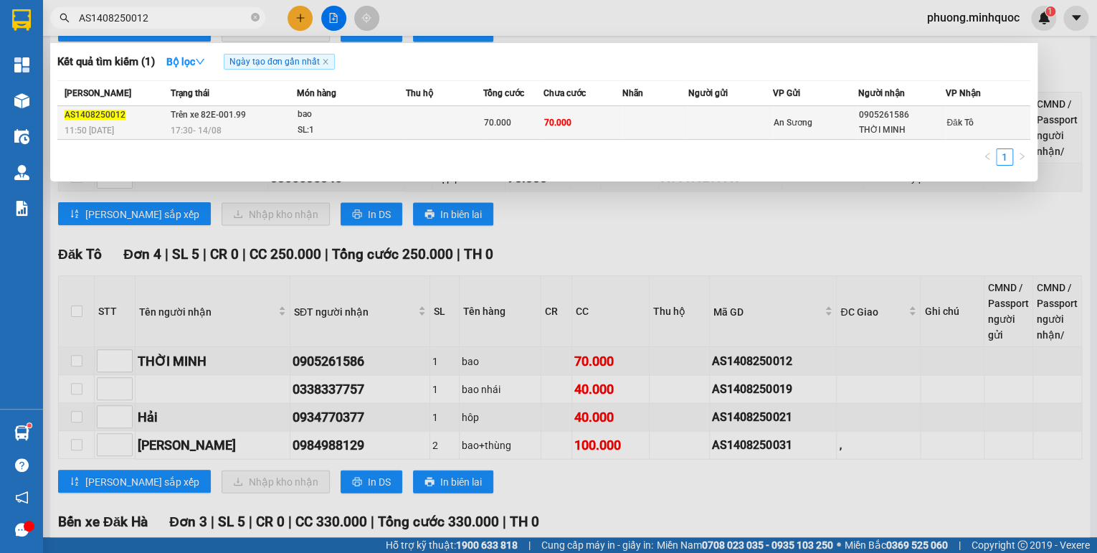
type input "AS1408250012"
click at [222, 131] on div "17:30 - 14/08" at bounding box center [233, 131] width 125 height 16
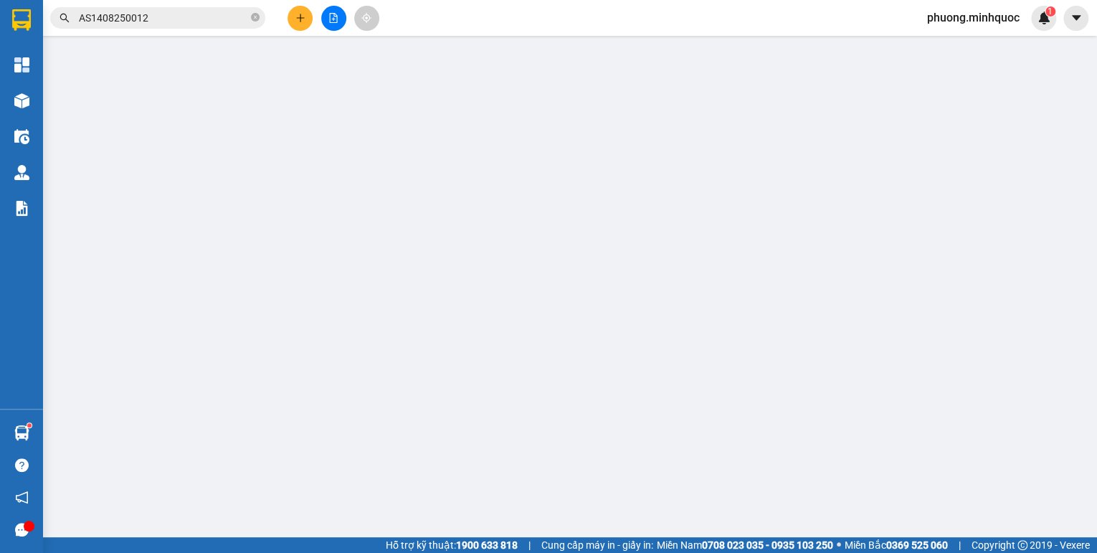
type input "0905261586"
type input "THỜI MINH"
type input "70.000"
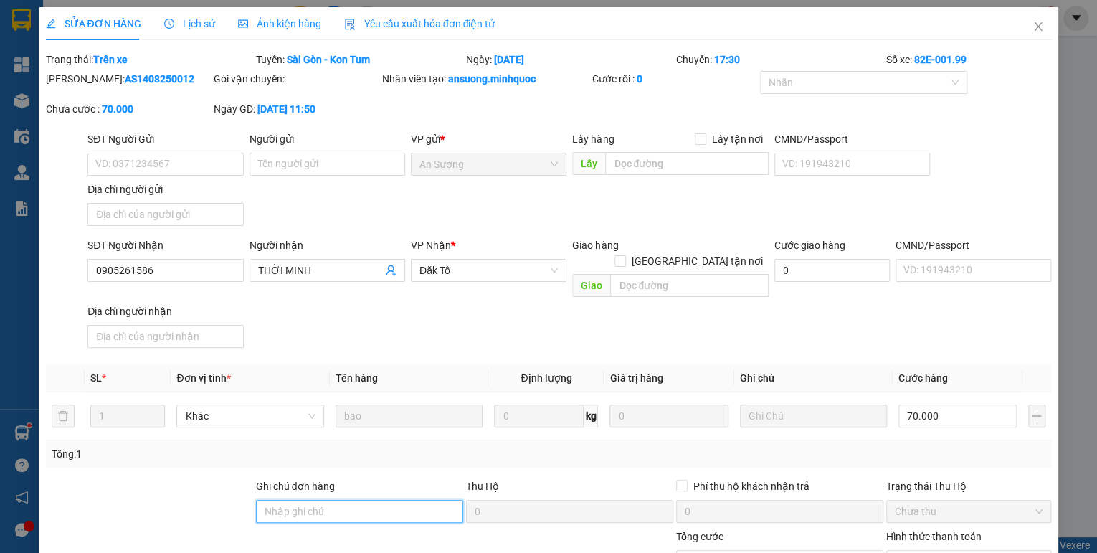
click at [384, 500] on input "Ghi chú đơn hàng" at bounding box center [359, 511] width 207 height 23
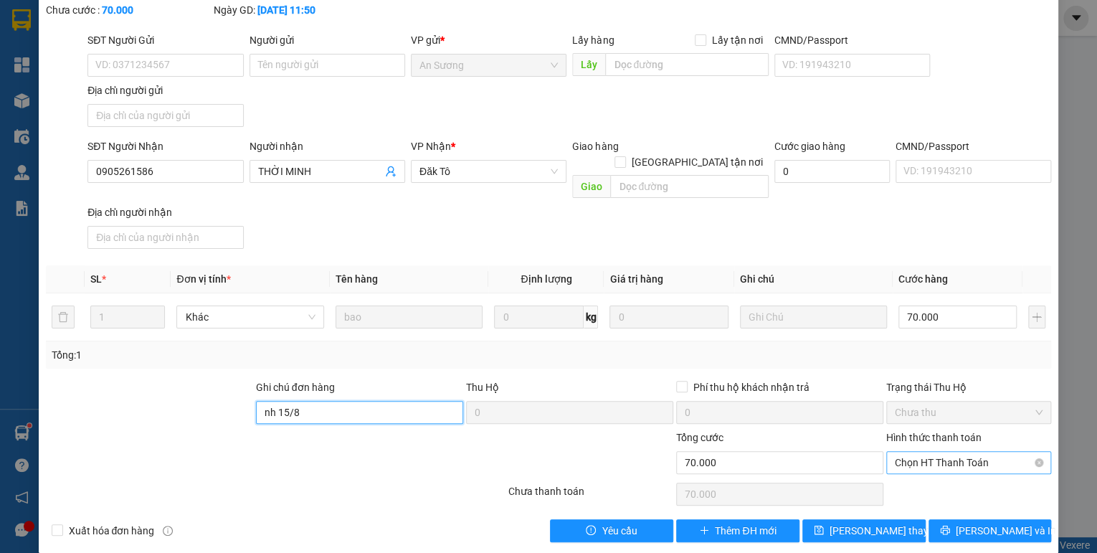
click at [964, 452] on span "Chọn HT Thanh Toán" at bounding box center [969, 463] width 148 height 22
type input "nh 15/8"
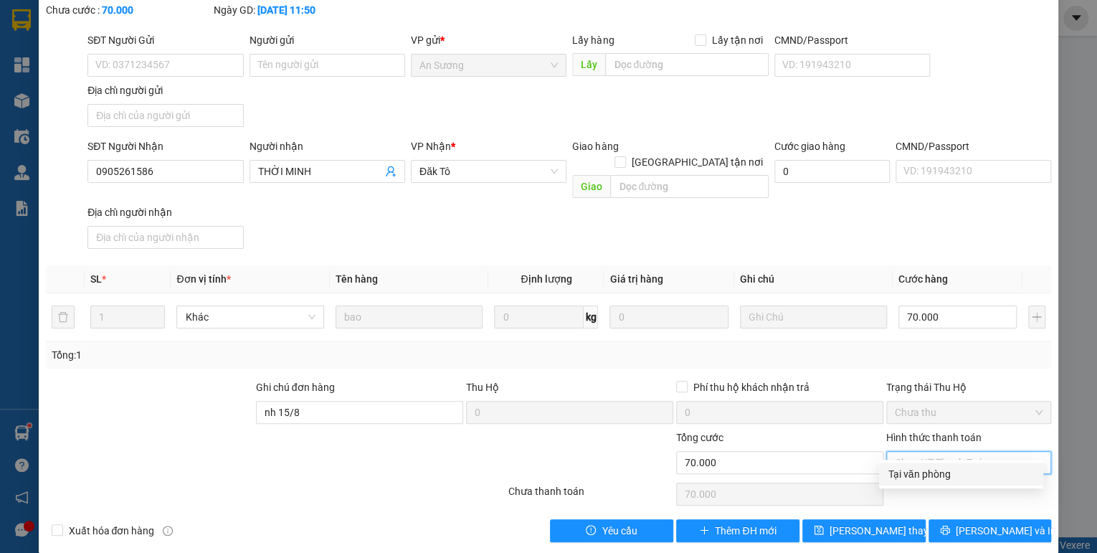
click at [928, 477] on div "Tại văn phòng" at bounding box center [961, 474] width 147 height 16
type input "0"
click at [871, 523] on span "Lưu thay đổi" at bounding box center [886, 531] width 115 height 16
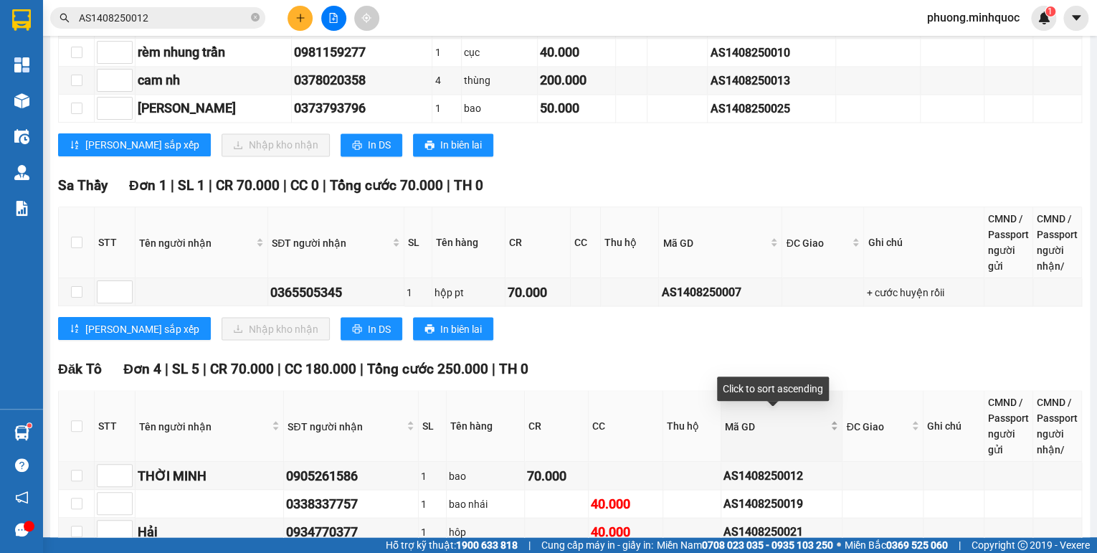
scroll to position [1376, 0]
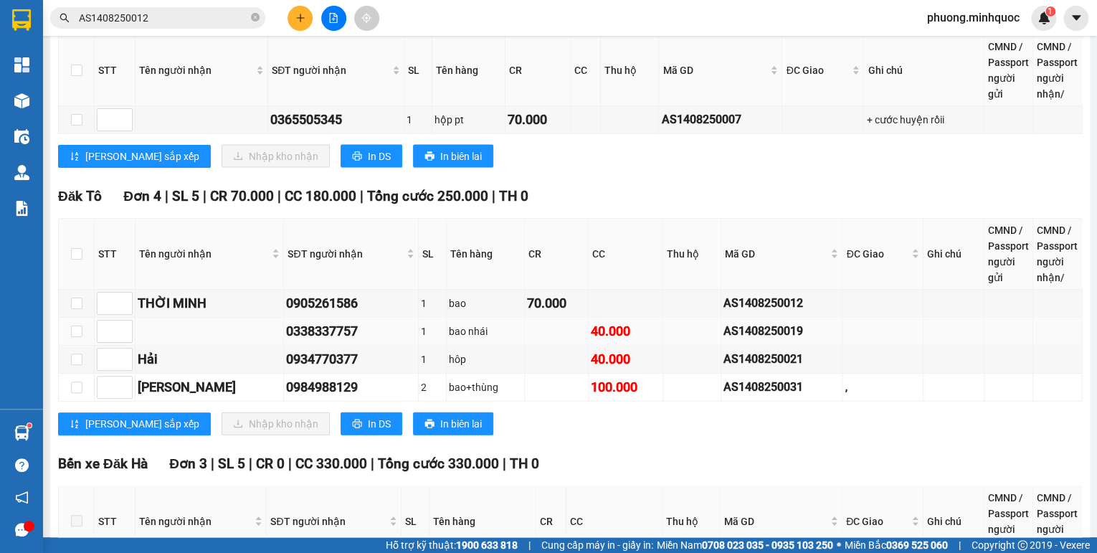
click at [751, 326] on div "AS1408250019" at bounding box center [781, 331] width 117 height 18
copy div "AS1408250019"
click at [177, 22] on input "AS1408250012" at bounding box center [163, 18] width 169 height 16
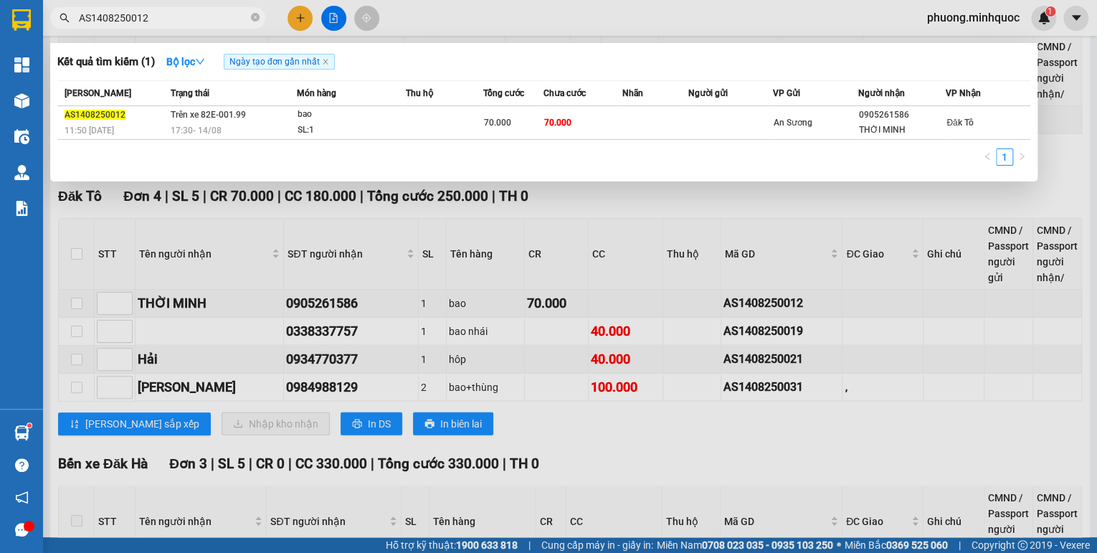
click at [177, 22] on input "AS1408250012" at bounding box center [163, 18] width 169 height 16
paste input "9"
type input "AS1408250019"
click at [194, 118] on span "Trên xe 82E-001.99" at bounding box center [208, 115] width 75 height 10
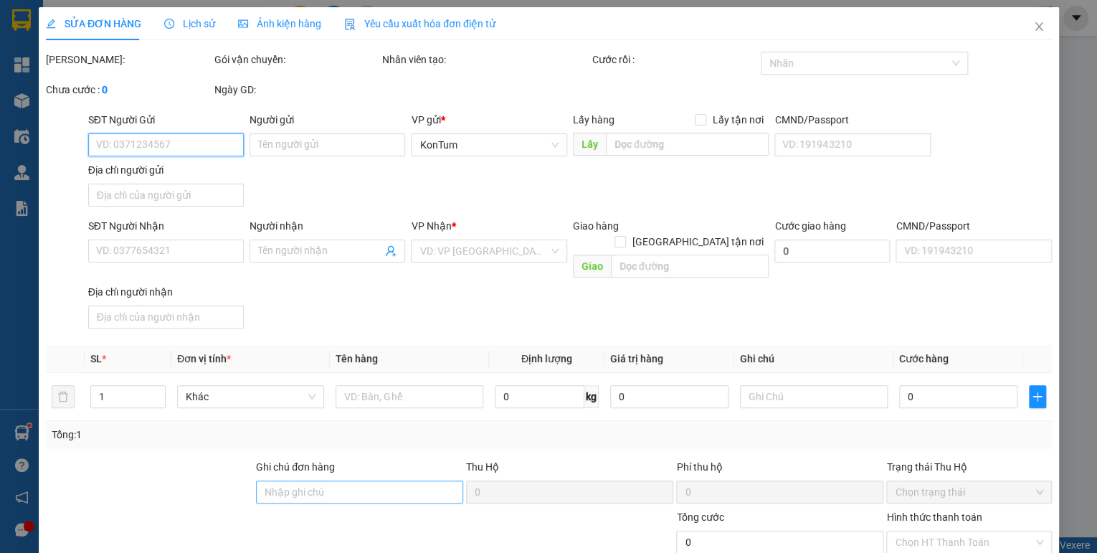
type input "0338337757"
type input "40.000"
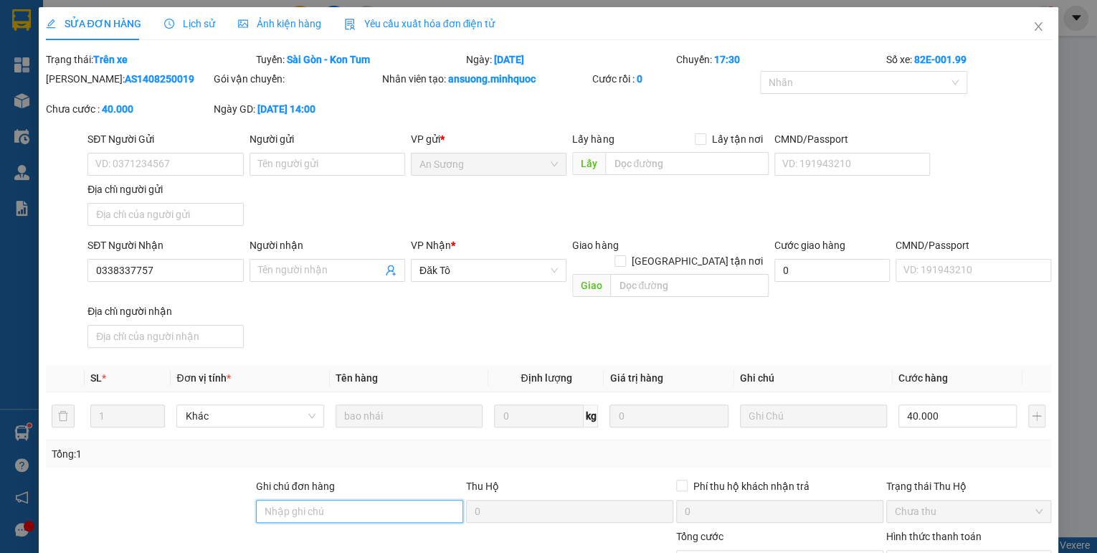
click at [343, 500] on input "Ghi chú đơn hàng" at bounding box center [359, 511] width 207 height 23
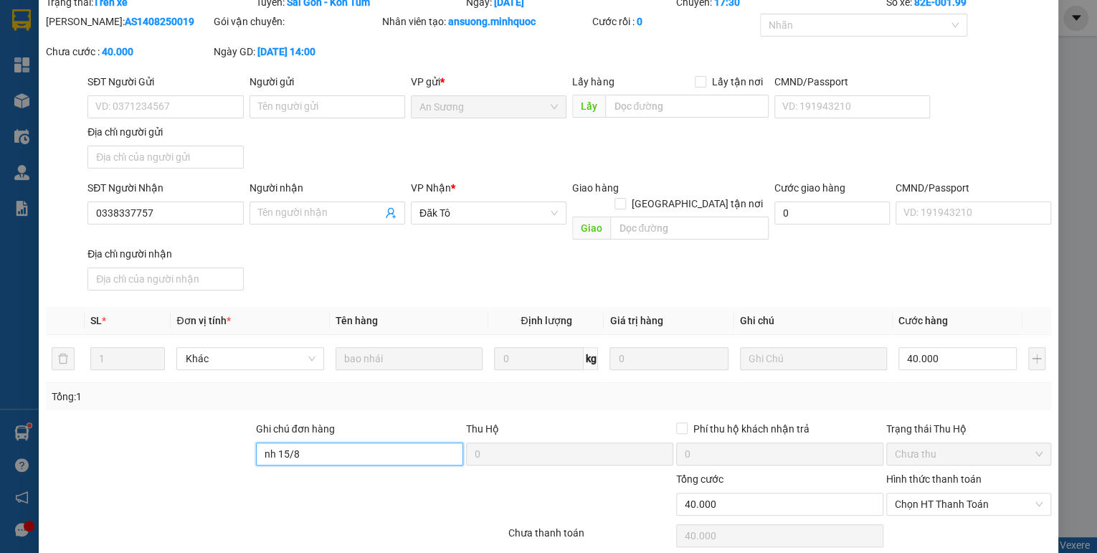
scroll to position [99, 0]
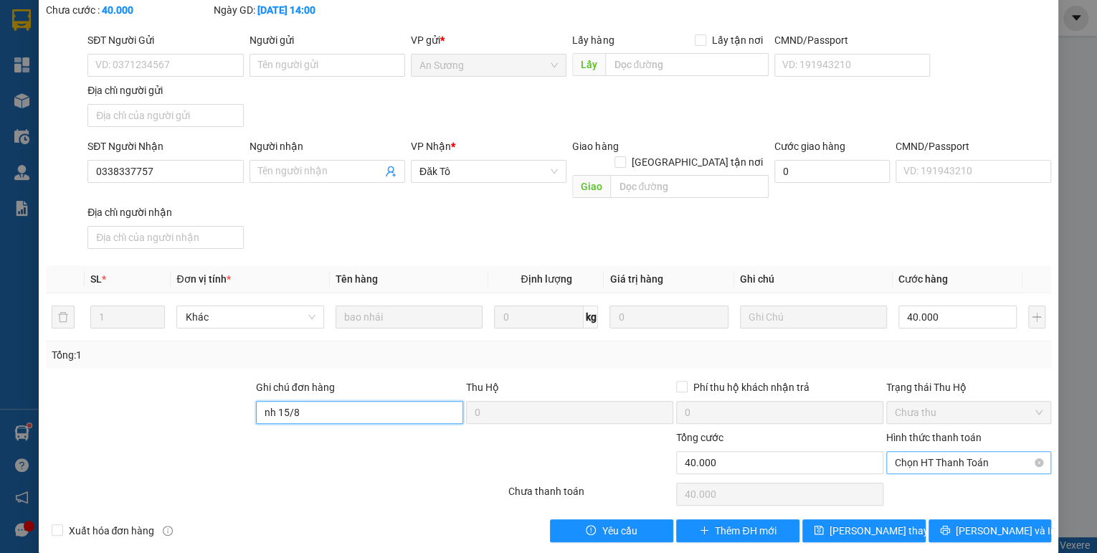
click at [943, 452] on span "Chọn HT Thanh Toán" at bounding box center [969, 463] width 148 height 22
type input "nh 15/8"
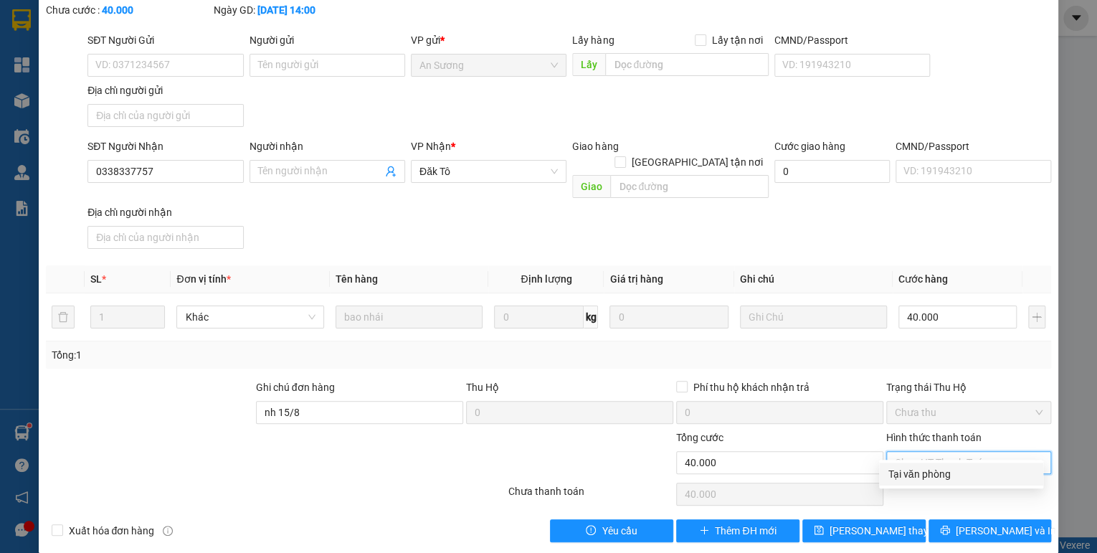
click at [920, 477] on div "Tại văn phòng" at bounding box center [961, 474] width 147 height 16
type input "0"
click at [882, 523] on span "Lưu thay đổi" at bounding box center [886, 531] width 115 height 16
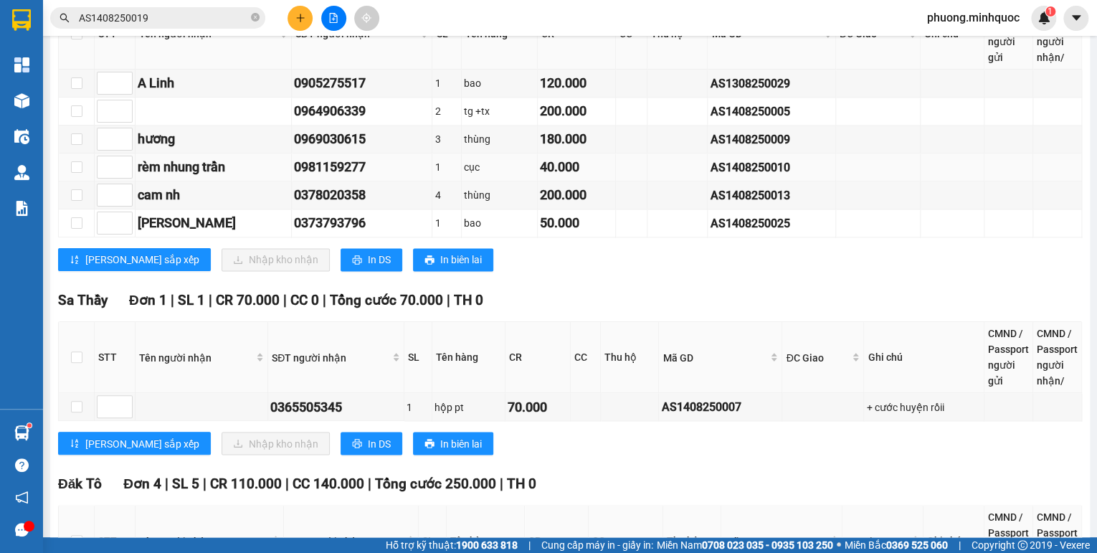
scroll to position [1376, 0]
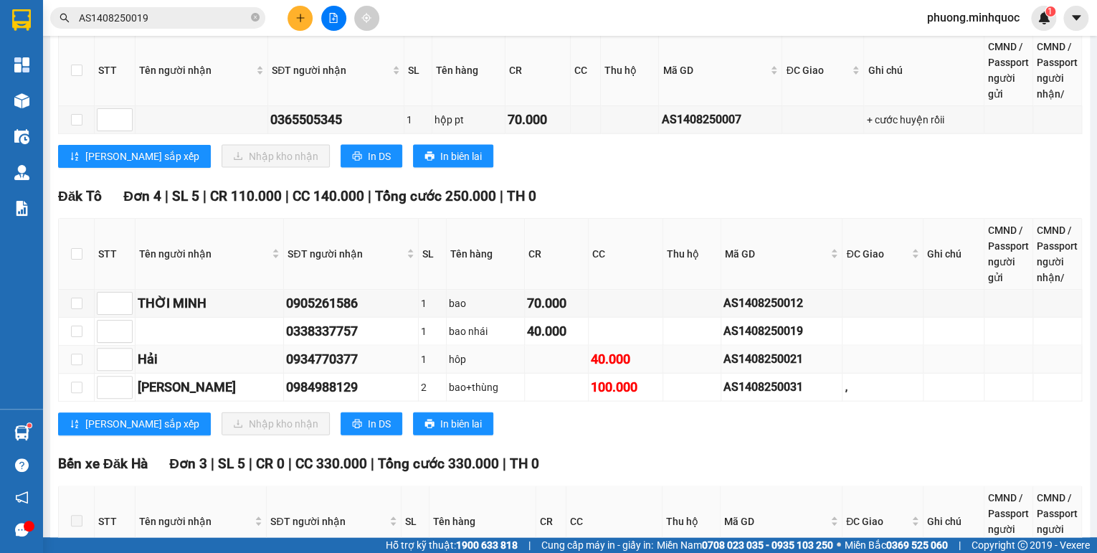
click at [723, 350] on div "AS1408250021" at bounding box center [781, 359] width 117 height 18
copy div "AS1408250021"
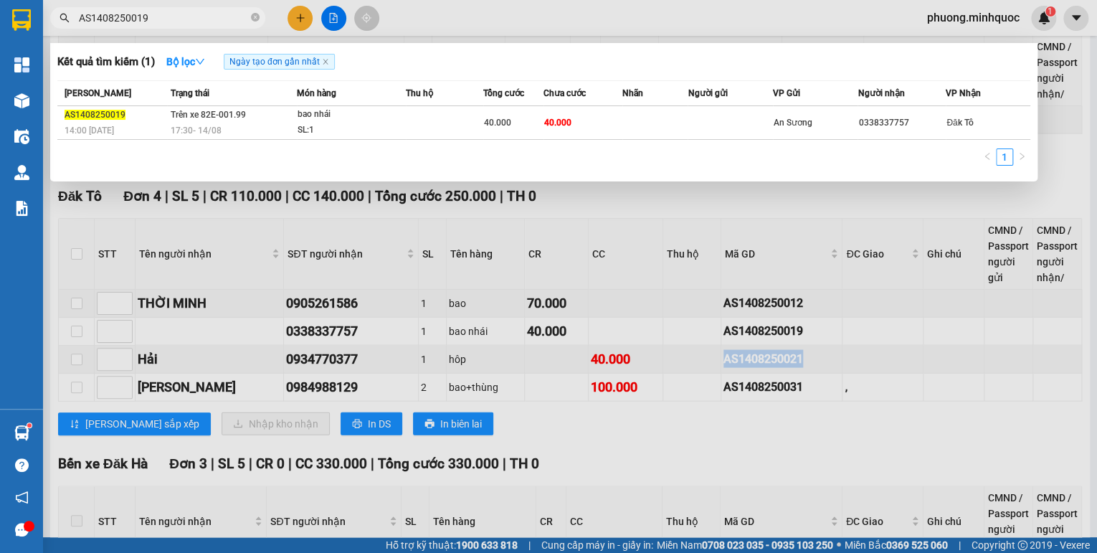
click at [211, 22] on input "AS1408250019" at bounding box center [163, 18] width 169 height 16
paste input "21"
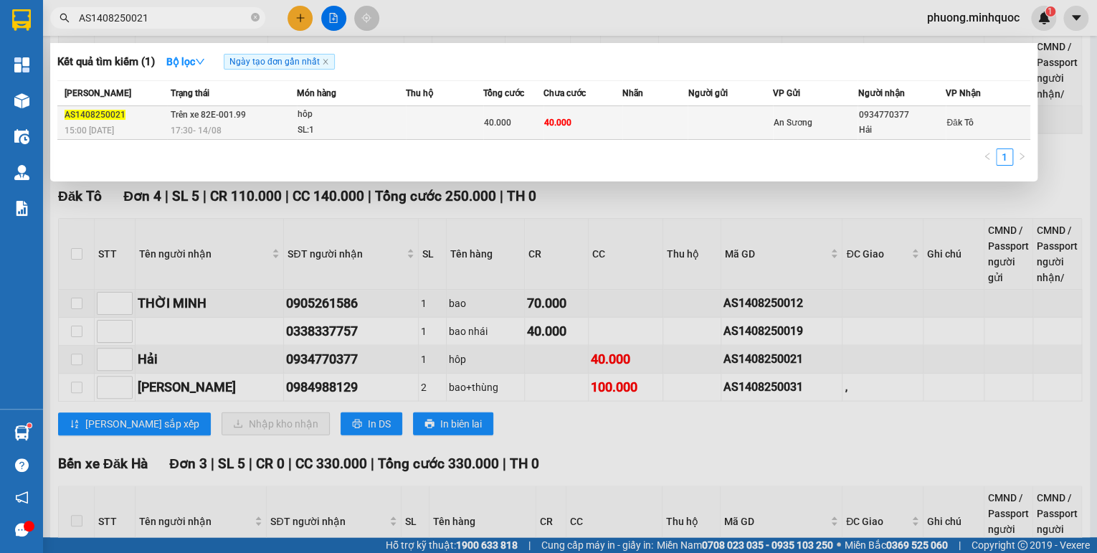
type input "AS1408250021"
click at [244, 124] on div "17:30 - 14/08" at bounding box center [233, 131] width 125 height 16
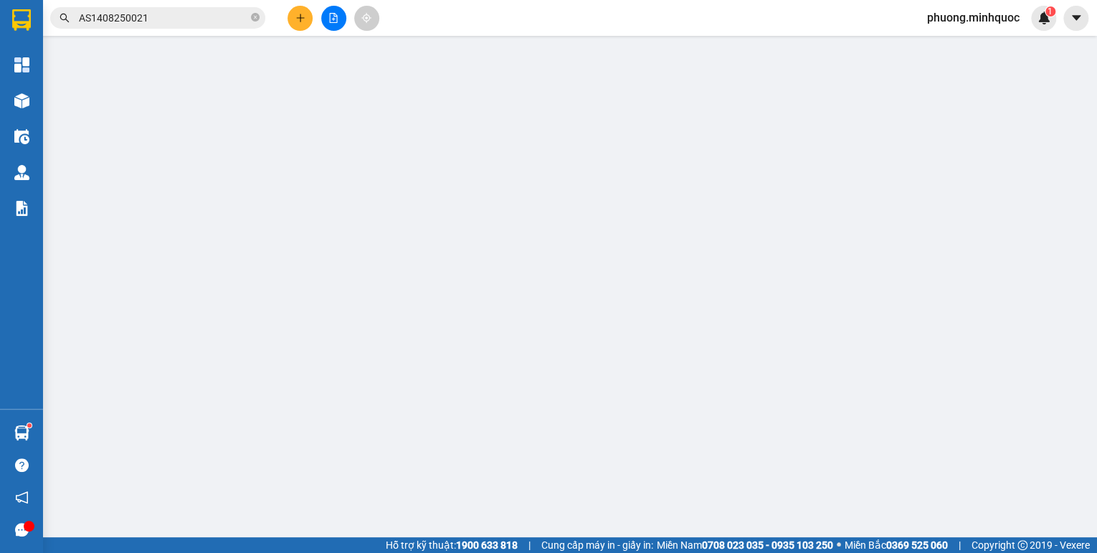
type input "0934770377"
type input "Hải"
type input "40.000"
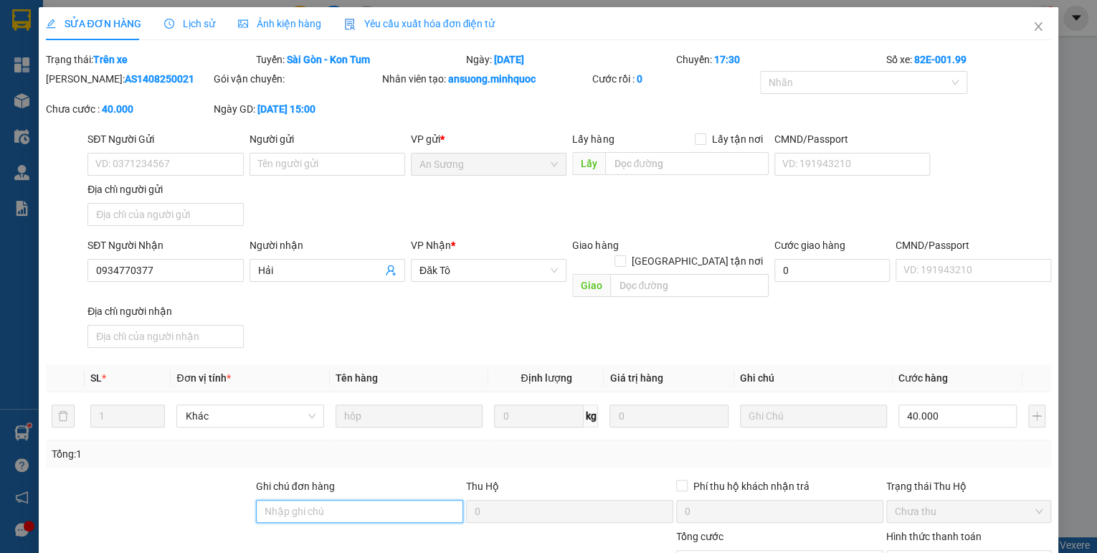
click at [305, 500] on input "Ghi chú đơn hàng" at bounding box center [359, 511] width 207 height 23
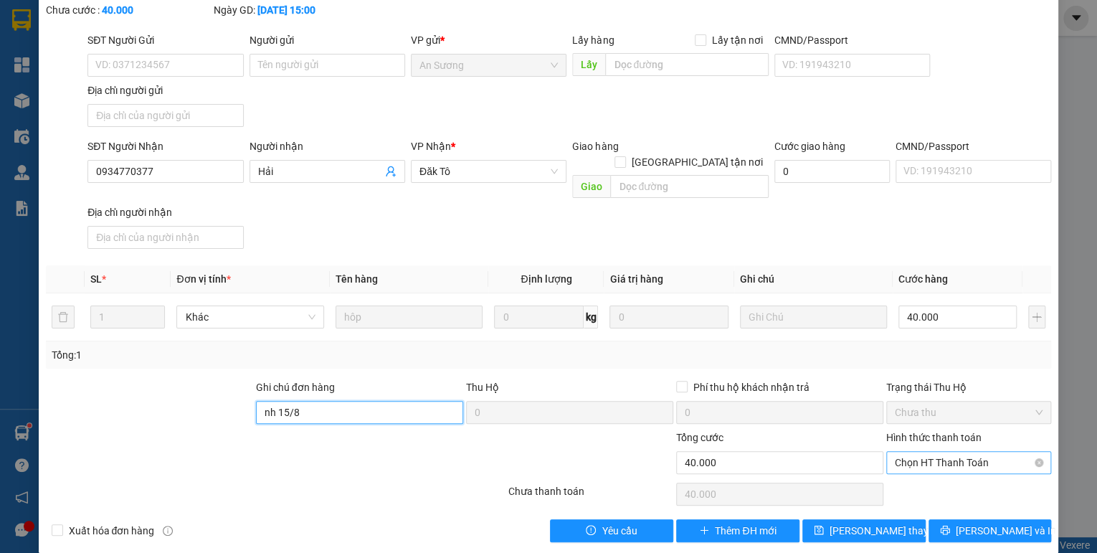
click at [936, 452] on span "Chọn HT Thanh Toán" at bounding box center [969, 463] width 148 height 22
type input "nh 15/8"
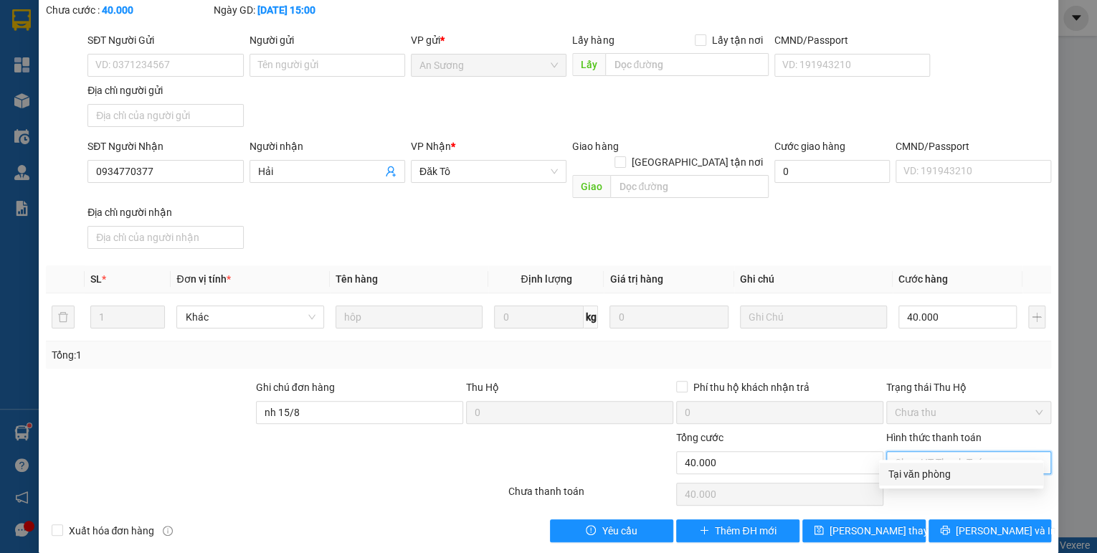
click at [920, 475] on div "Tại văn phòng" at bounding box center [961, 474] width 147 height 16
type input "0"
click at [893, 519] on button "Lưu thay đổi" at bounding box center [863, 530] width 123 height 23
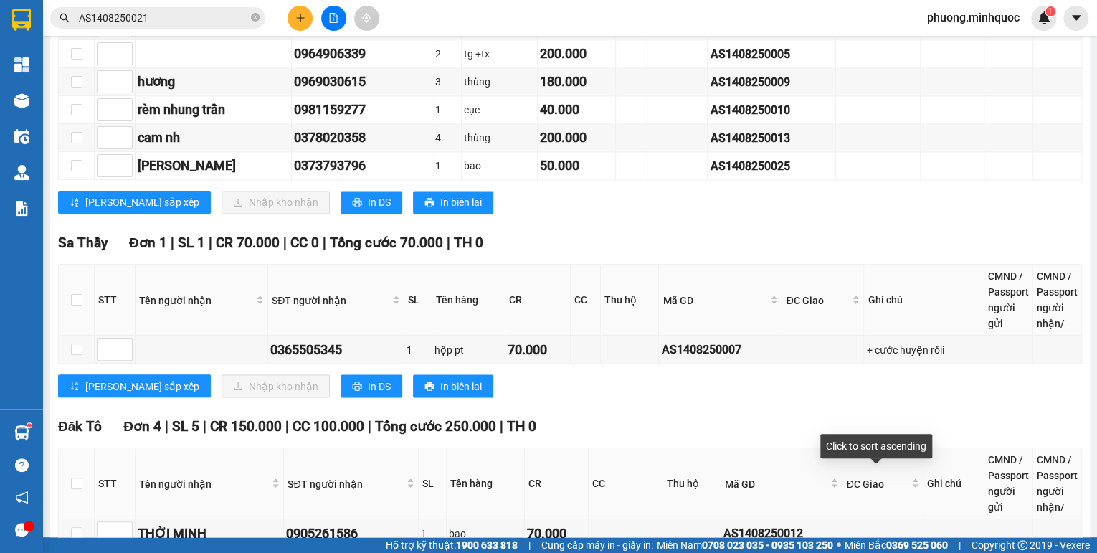
scroll to position [1434, 0]
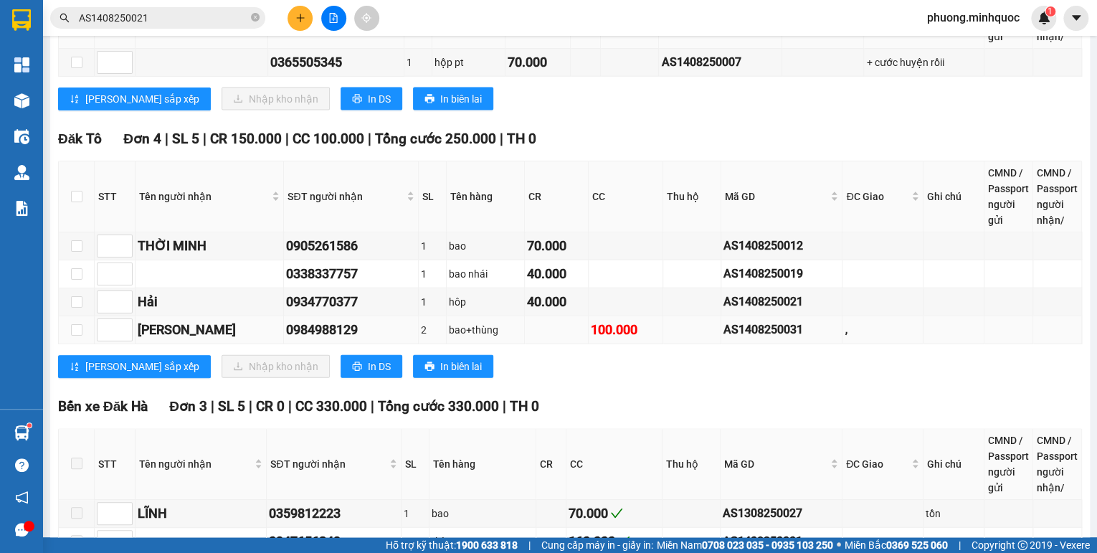
click at [759, 320] on div "AS1408250031" at bounding box center [781, 329] width 117 height 18
copy div "AS1408250031"
click at [153, 21] on input "AS1408250021" at bounding box center [163, 18] width 169 height 16
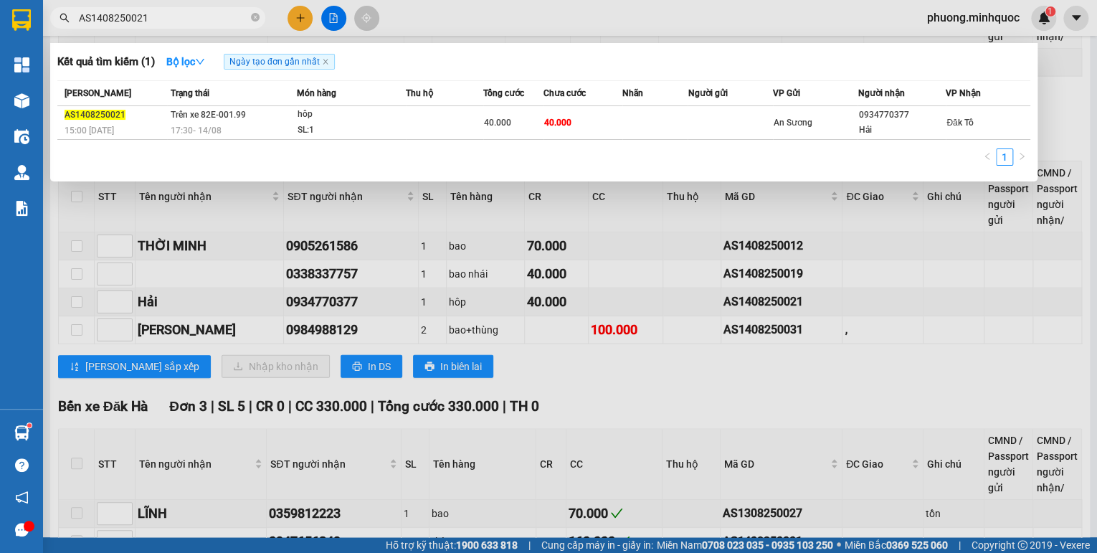
click at [153, 21] on input "AS1408250021" at bounding box center [163, 18] width 169 height 16
paste input "3"
type input "AS1408250031"
click at [250, 124] on div "17:30 - 14/08" at bounding box center [232, 131] width 124 height 16
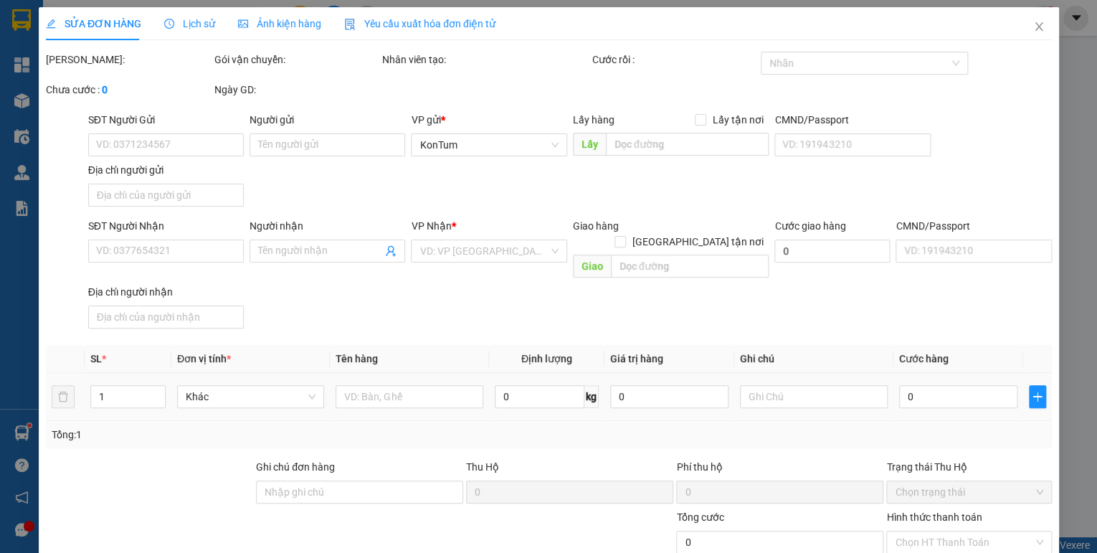
type input "0345540330"
type input "0984988129"
type input "huy lam"
checkbox input "true"
type input ","
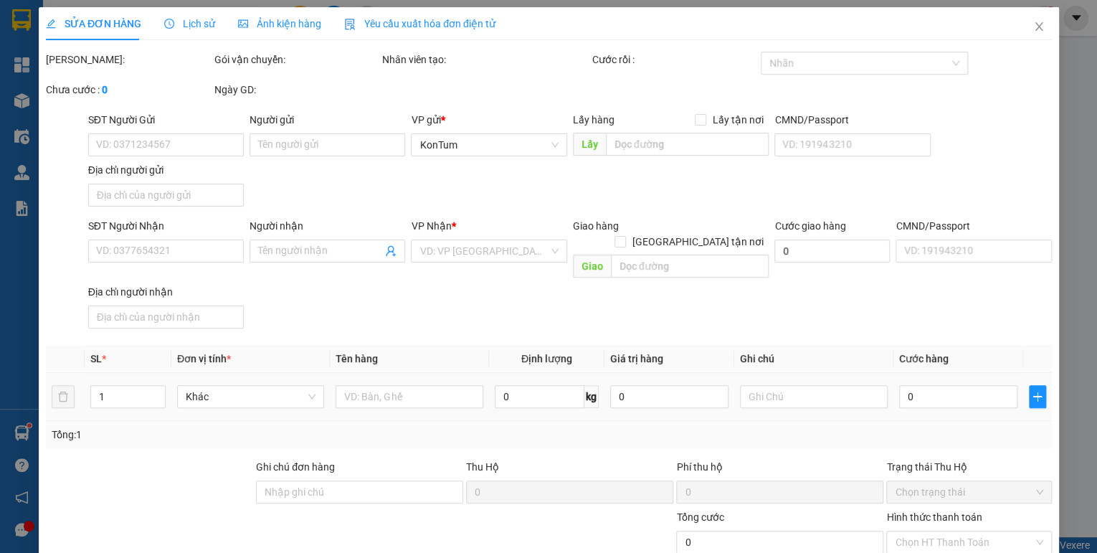
type input "100.000"
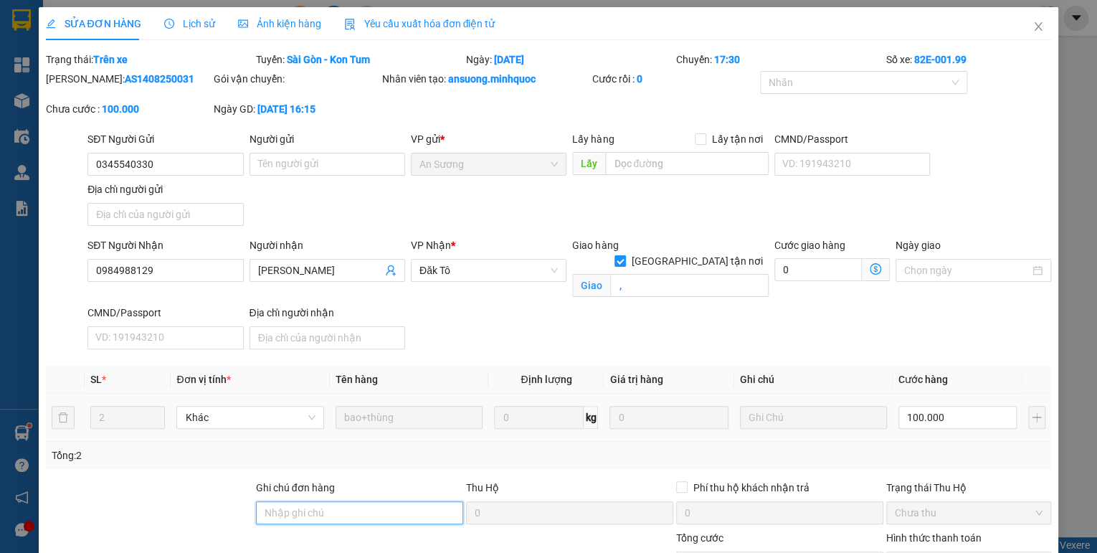
click at [354, 514] on input "Ghi chú đơn hàng" at bounding box center [359, 512] width 207 height 23
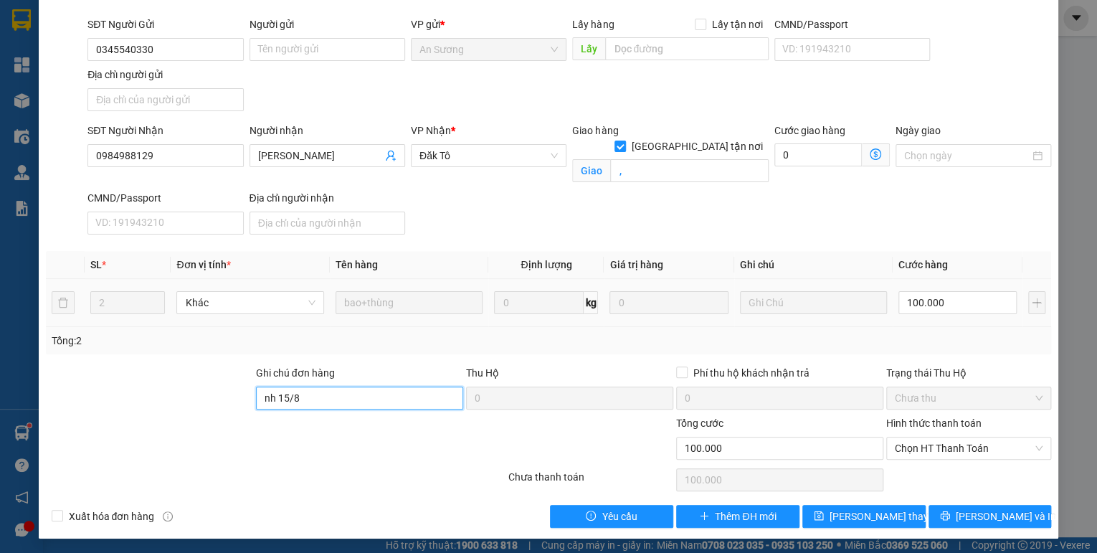
scroll to position [115, 0]
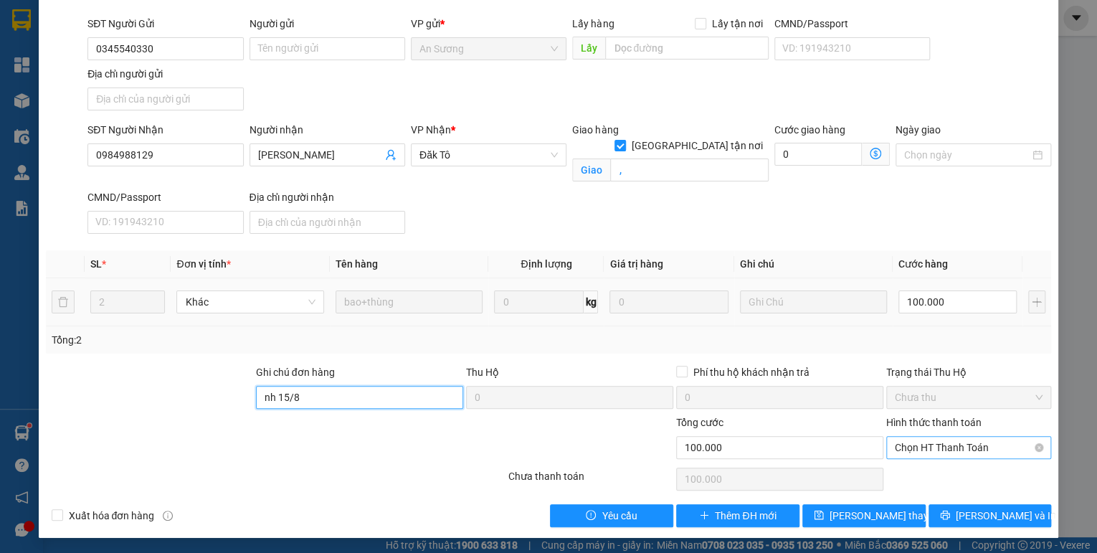
click at [980, 449] on span "Chọn HT Thanh Toán" at bounding box center [969, 448] width 148 height 22
type input "nh 15/8"
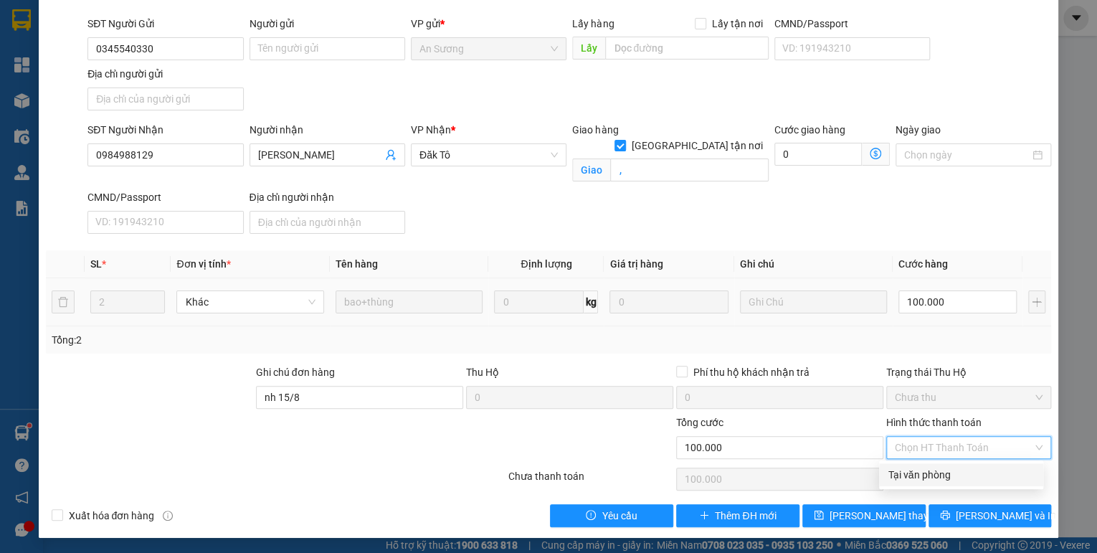
click at [948, 477] on div "Tại văn phòng" at bounding box center [961, 475] width 147 height 16
type input "0"
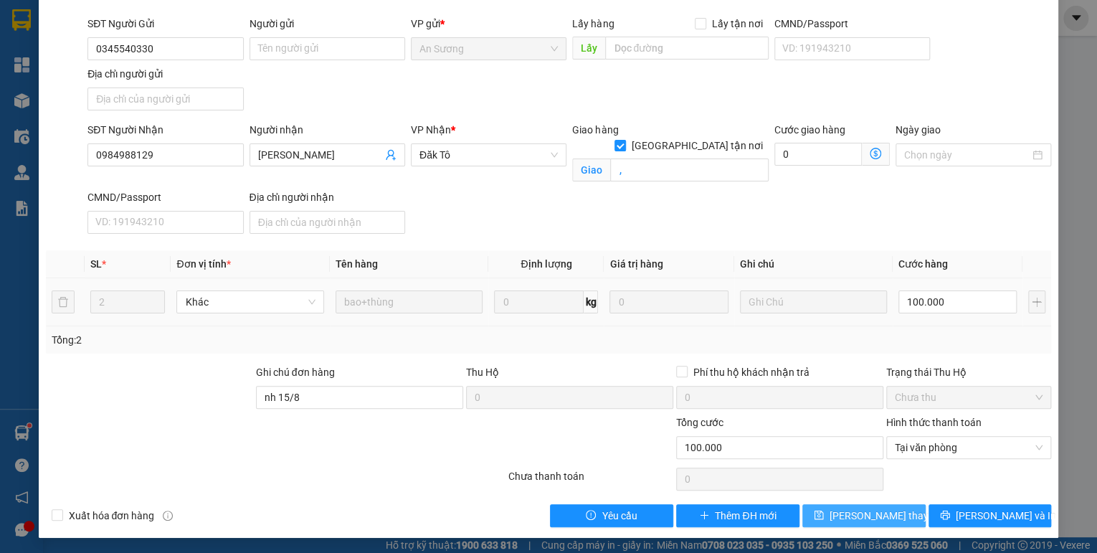
click at [857, 508] on span "Lưu thay đổi" at bounding box center [886, 516] width 115 height 16
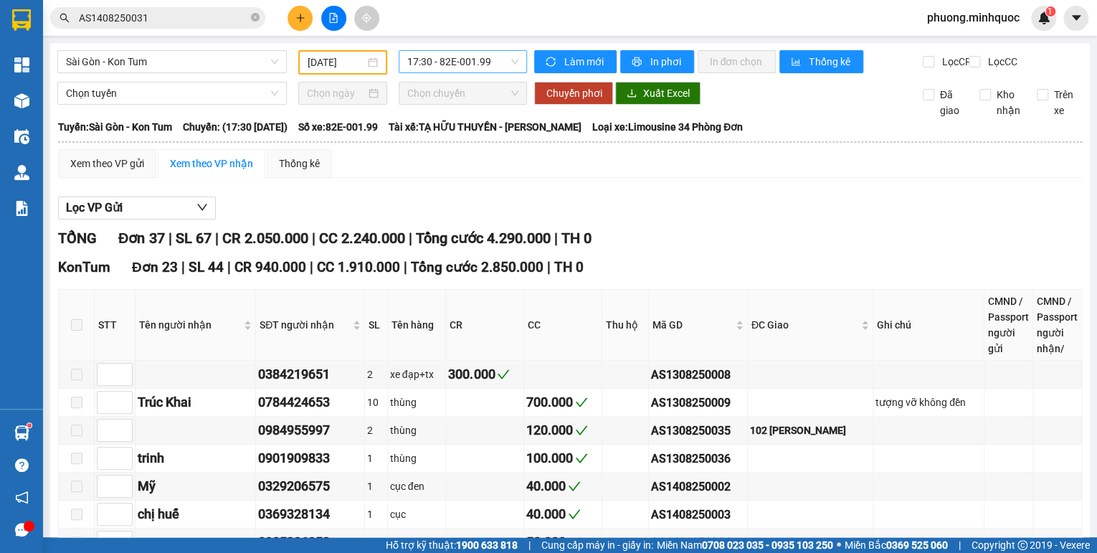
click at [419, 57] on span "17:30 - 82E-001.99" at bounding box center [463, 62] width 112 height 22
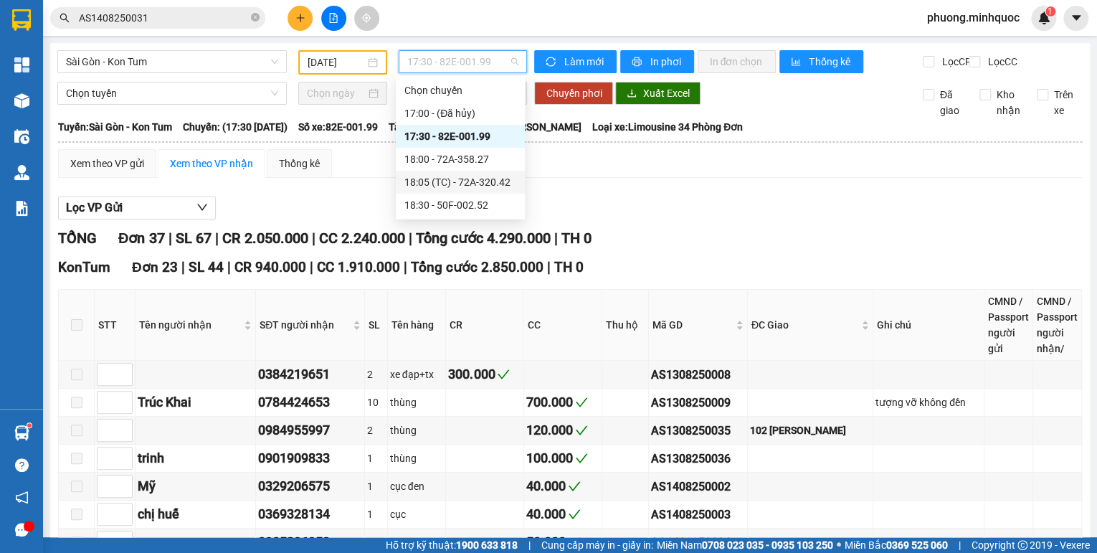
click at [476, 172] on div "18:05 (TC) - 72A-320.42" at bounding box center [460, 182] width 129 height 23
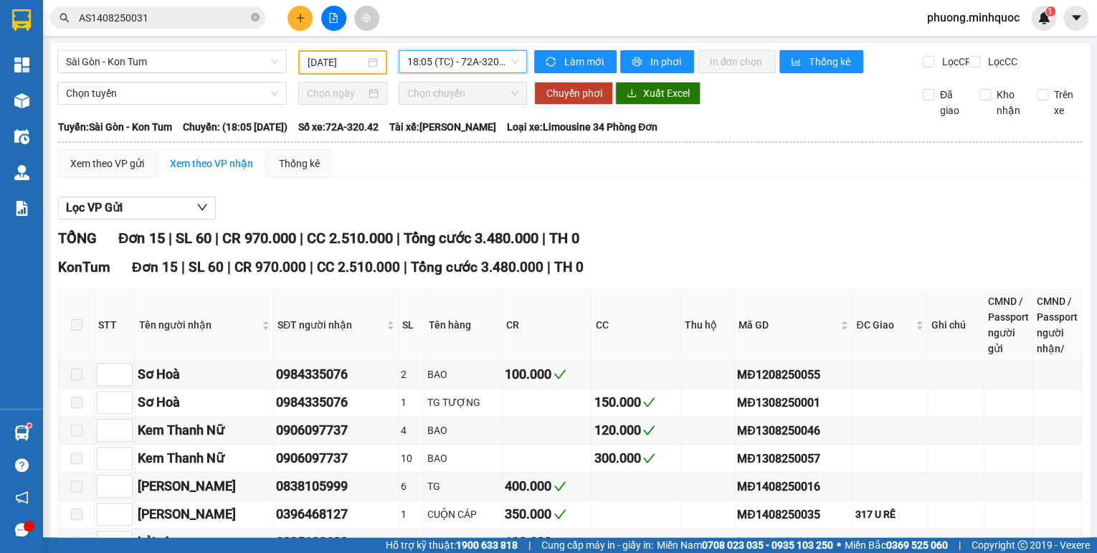
click at [470, 62] on span "18:05 (TC) - 72A-320.42" at bounding box center [463, 62] width 112 height 22
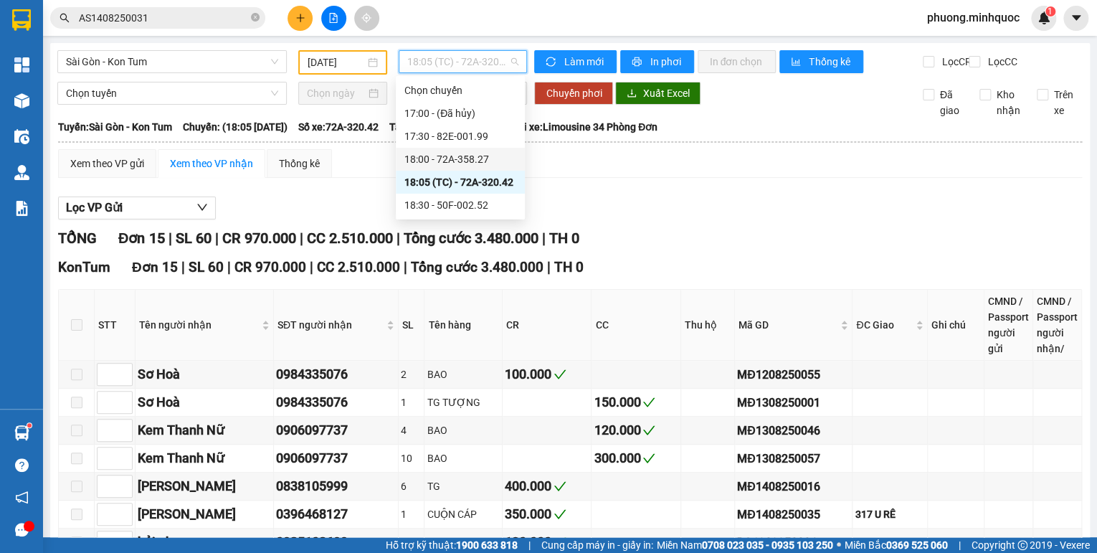
click at [478, 155] on div "18:00 - 72A-358.27" at bounding box center [460, 159] width 112 height 16
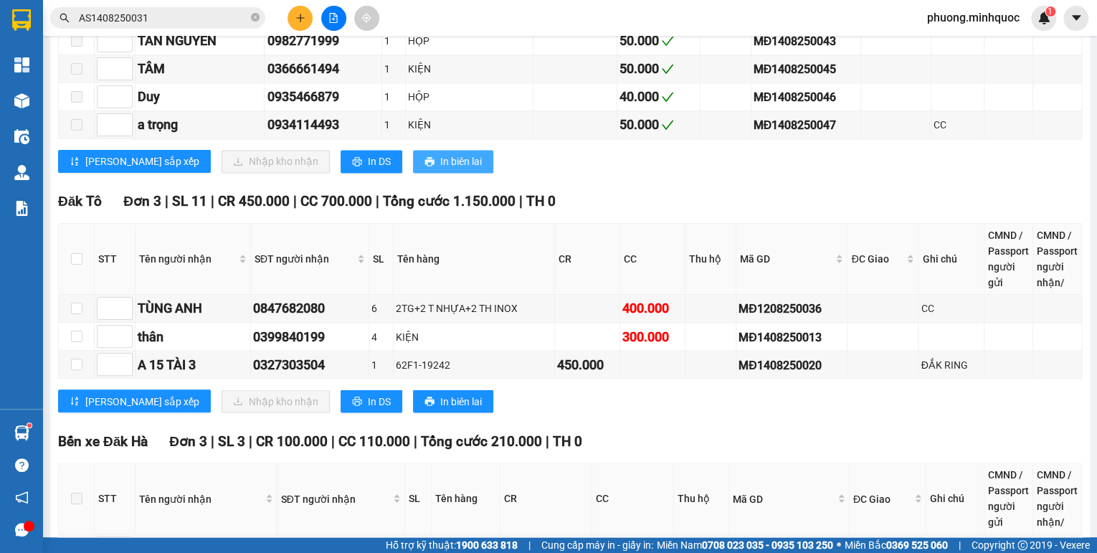
scroll to position [1090, 0]
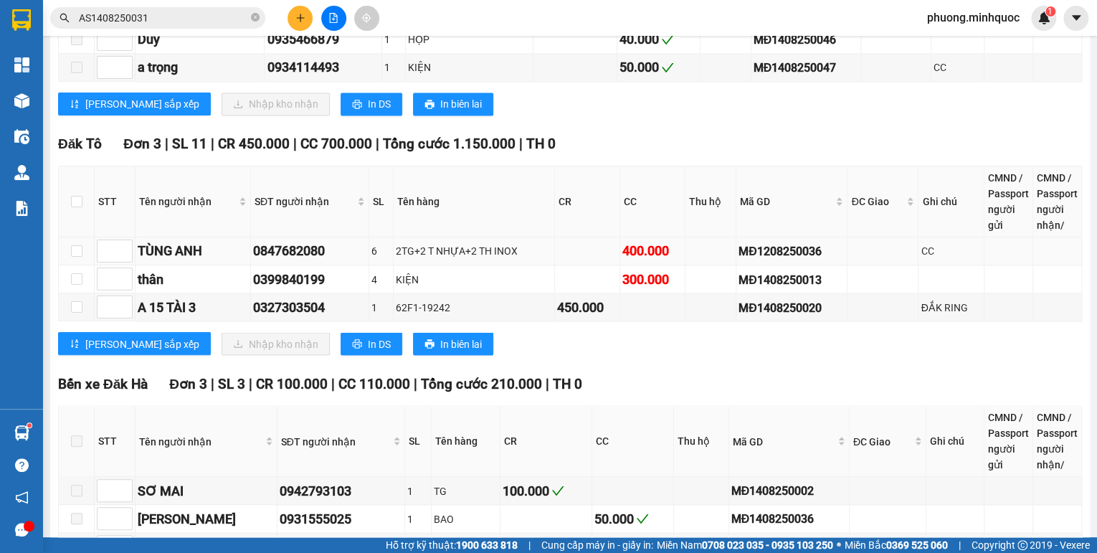
click at [748, 249] on div "MĐ1208250036" at bounding box center [791, 251] width 106 height 18
copy div "MĐ1208250036"
click at [147, 13] on input "AS1408250031" at bounding box center [163, 18] width 169 height 16
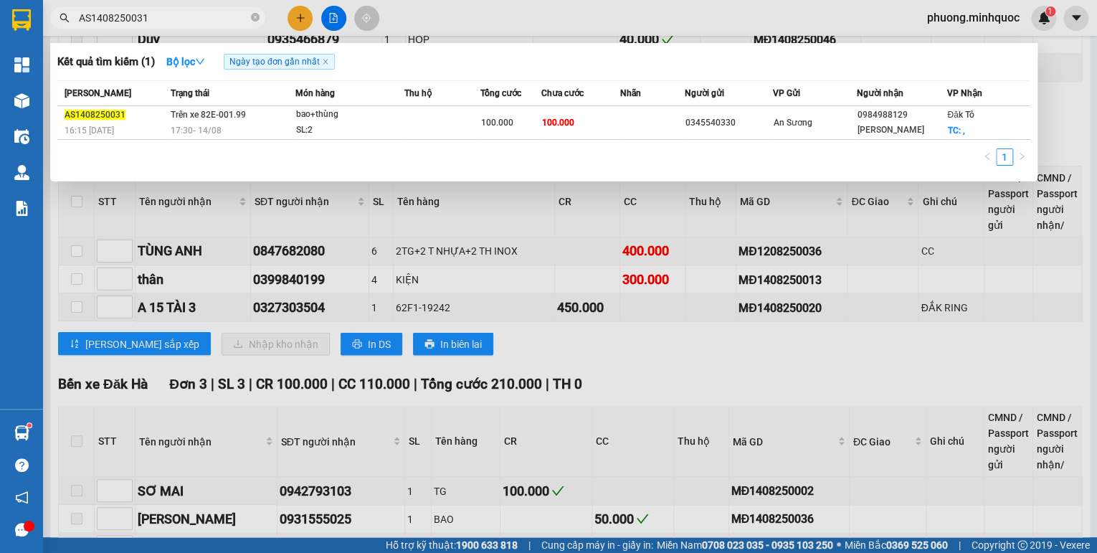
click at [147, 13] on input "AS1408250031" at bounding box center [163, 18] width 169 height 16
paste input "MĐ1208250036"
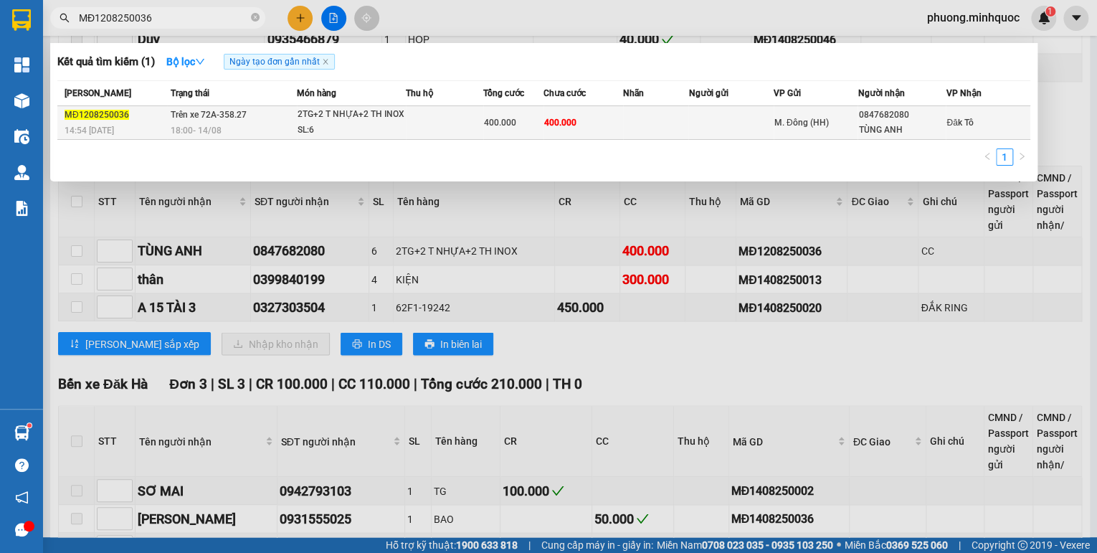
type input "MĐ1208250036"
click at [207, 114] on td "Trên xe 72A-358.27 18:00 - 14/08" at bounding box center [232, 123] width 130 height 34
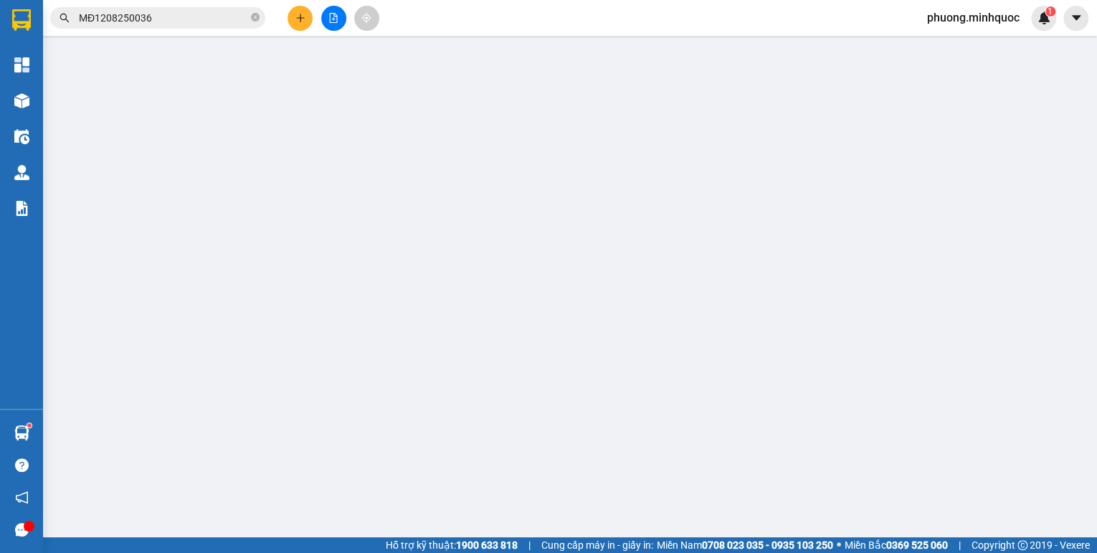
type input "0847682080"
type input "TÙNG ANH"
type input "400.000"
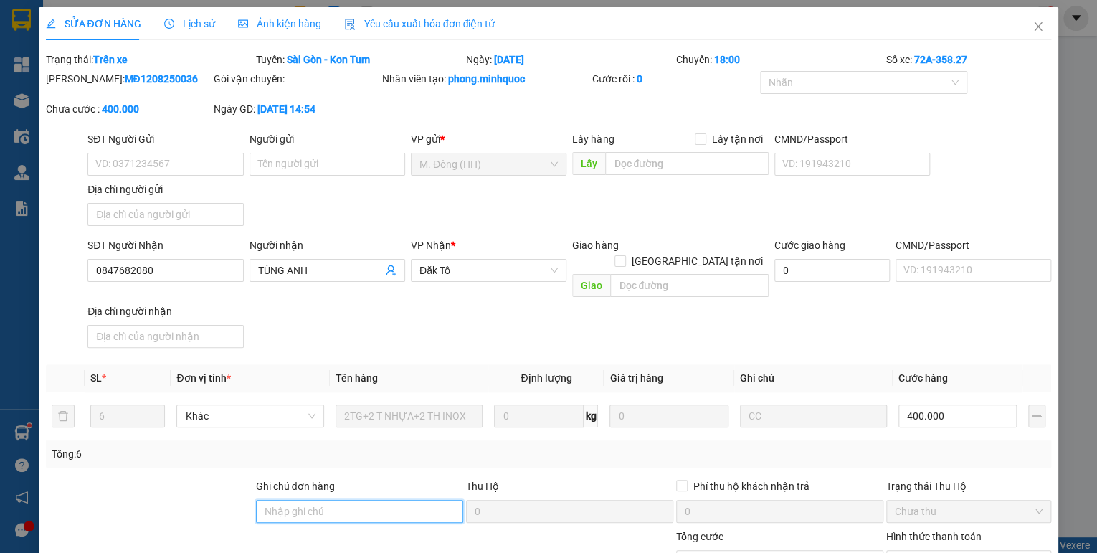
click at [326, 500] on input "Ghi chú đơn hàng" at bounding box center [359, 511] width 207 height 23
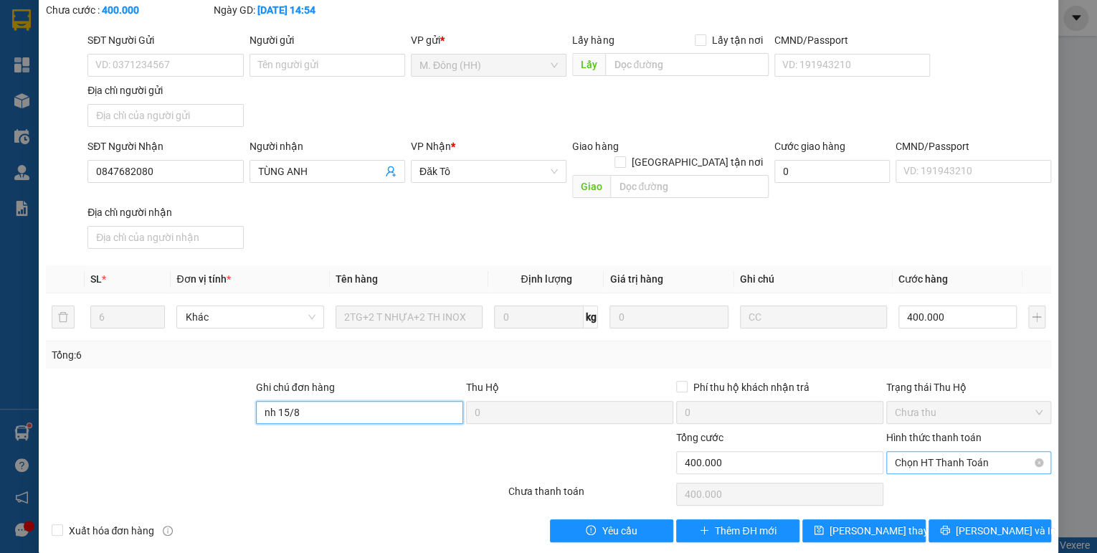
click at [943, 452] on span "Chọn HT Thanh Toán" at bounding box center [969, 463] width 148 height 22
type input "nh 15/8"
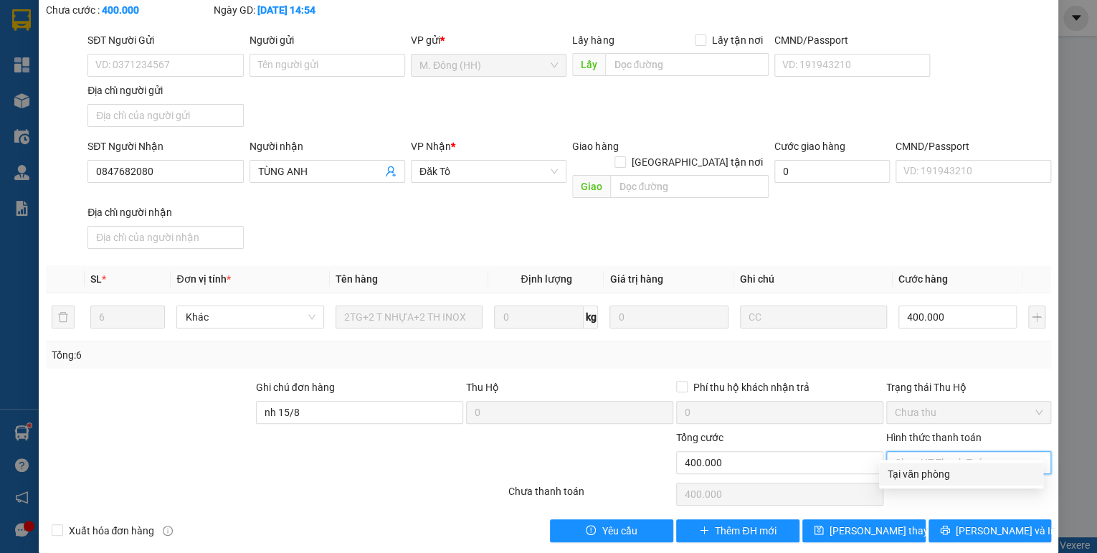
click at [932, 470] on div "Tại văn phòng" at bounding box center [961, 474] width 147 height 16
type input "0"
click at [893, 500] on div "Total Paid Fee 0 Total UnPaid Fee 400.000 Cash Collection Total Fee Trạng thái:…" at bounding box center [549, 247] width 1006 height 589
click at [887, 523] on span "Lưu thay đổi" at bounding box center [886, 531] width 115 height 16
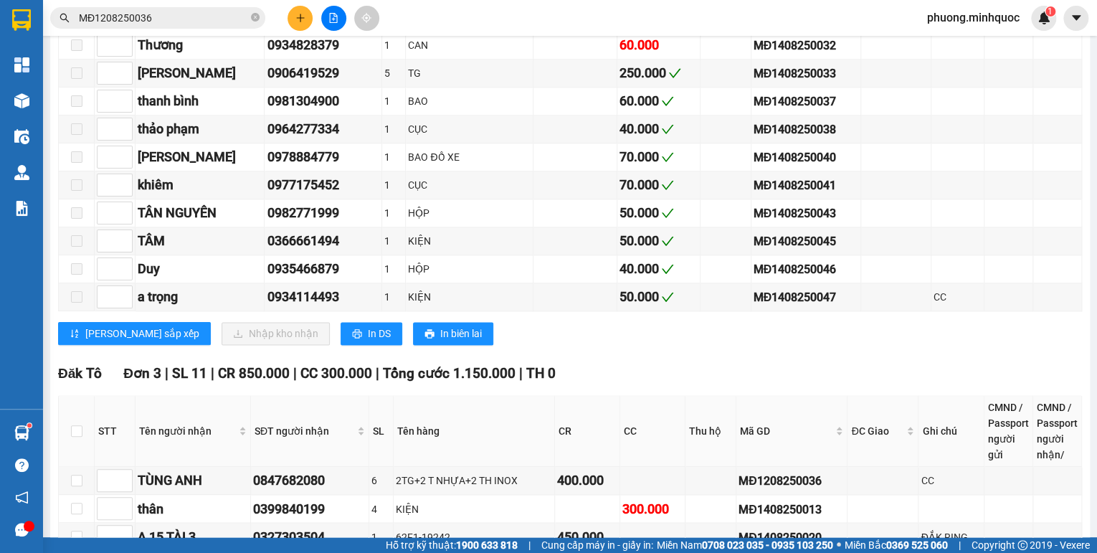
scroll to position [1147, 0]
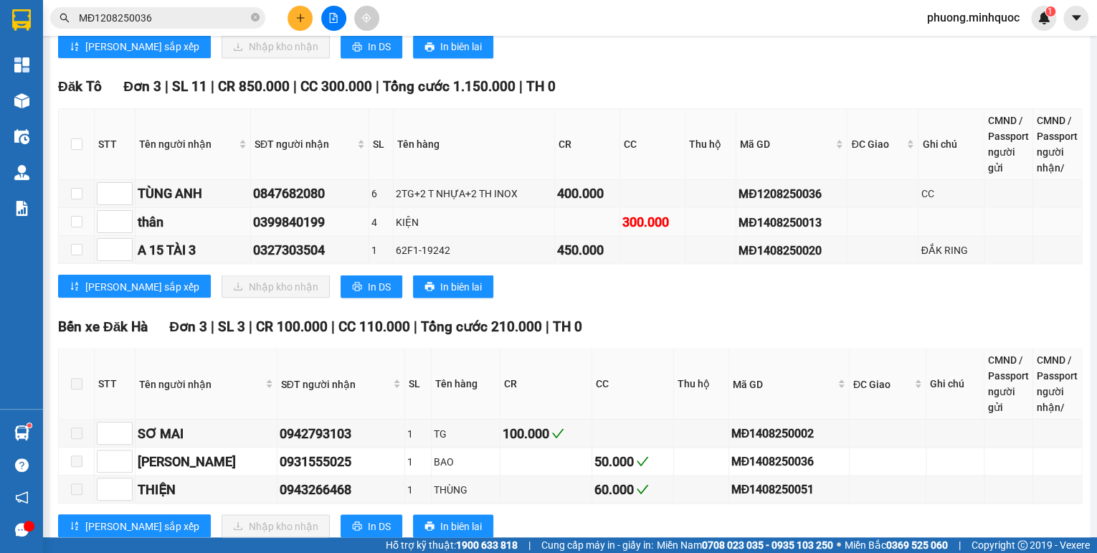
click at [761, 213] on div "MĐ1408250013" at bounding box center [791, 222] width 106 height 18
click at [759, 219] on div "MĐ1408250013" at bounding box center [791, 222] width 106 height 18
click at [171, 15] on input "MĐ1208250036" at bounding box center [163, 18] width 169 height 16
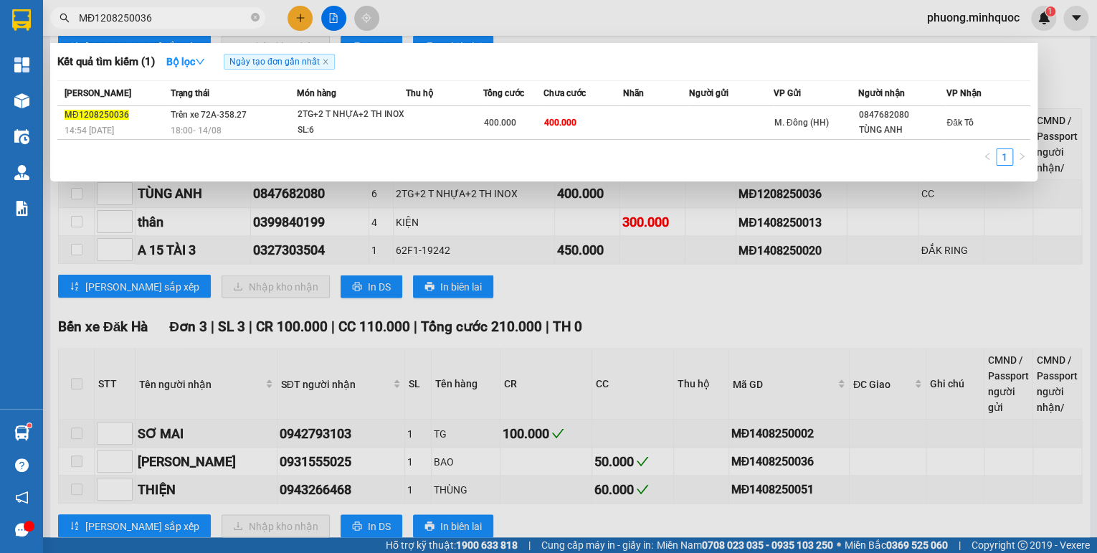
click at [171, 15] on input "MĐ1208250036" at bounding box center [163, 18] width 169 height 16
paste input "408250013"
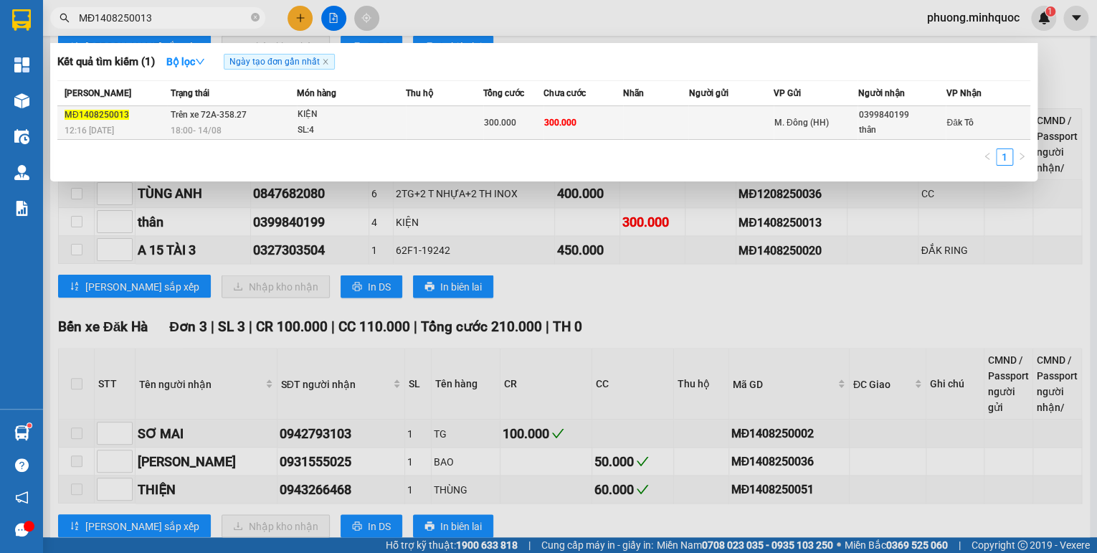
type input "MĐ1408250013"
click at [208, 132] on span "18:00 - 14/08" at bounding box center [196, 130] width 51 height 10
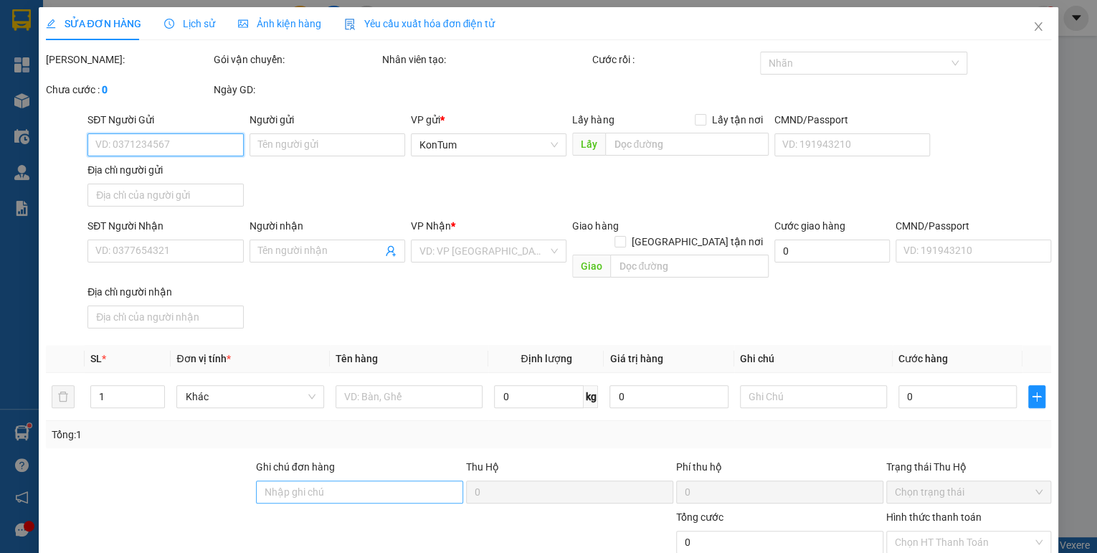
type input "0399840199"
type input "thân"
type input "300.000"
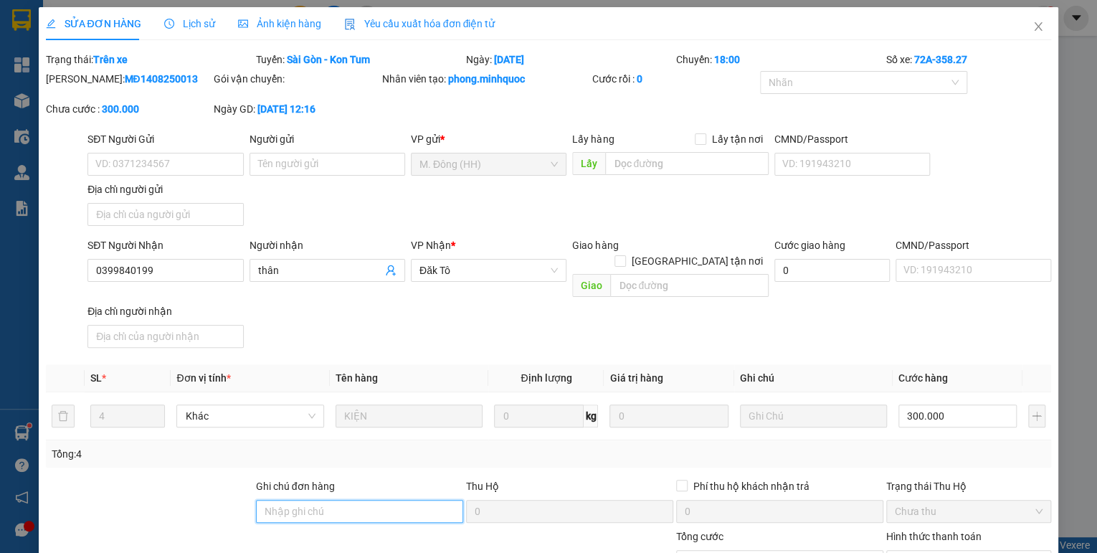
click at [291, 500] on input "Ghi chú đơn hàng" at bounding box center [359, 511] width 207 height 23
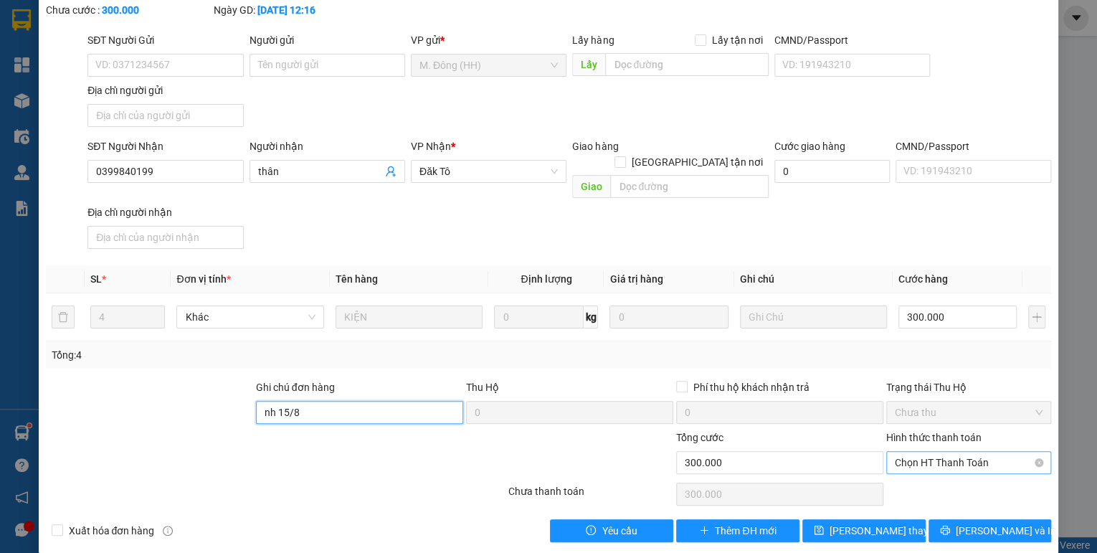
click at [898, 452] on span "Chọn HT Thanh Toán" at bounding box center [969, 463] width 148 height 22
type input "nh 15/8"
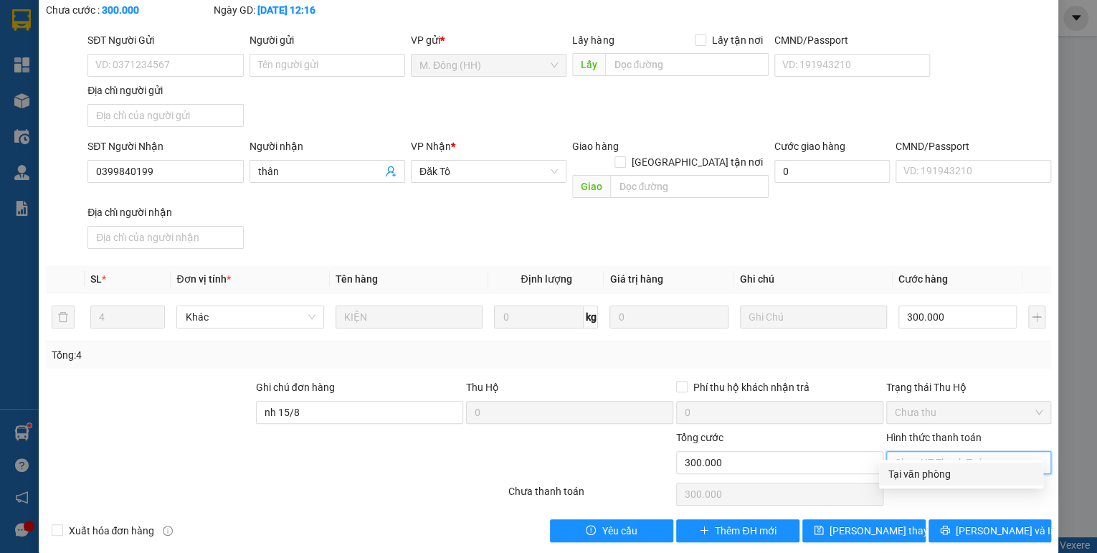
click at [897, 467] on div "Tại văn phòng" at bounding box center [961, 474] width 147 height 16
type input "0"
click at [882, 523] on span "Lưu thay đổi" at bounding box center [886, 531] width 115 height 16
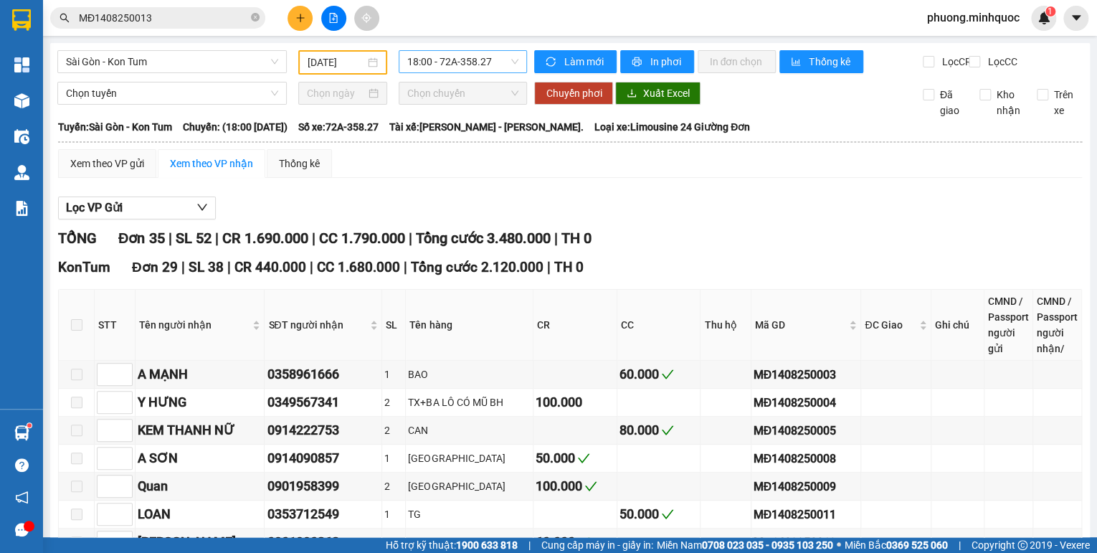
click at [490, 59] on span "18:00 - 72A-358.27" at bounding box center [463, 62] width 112 height 22
click at [448, 67] on span "18:00 - 72A-358.27" at bounding box center [463, 62] width 112 height 22
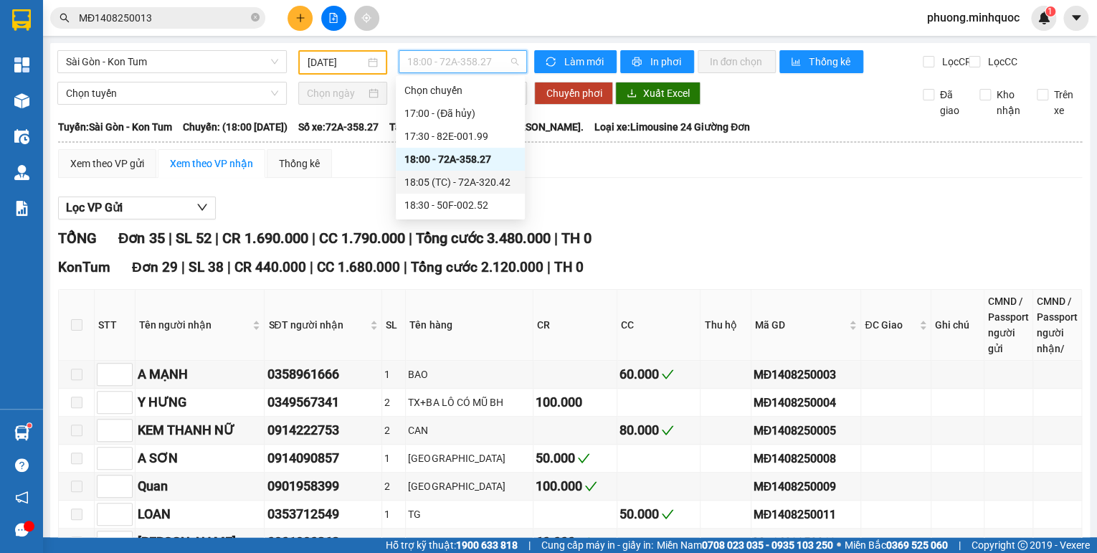
click at [484, 182] on div "18:05 (TC) - 72A-320.42" at bounding box center [460, 182] width 112 height 16
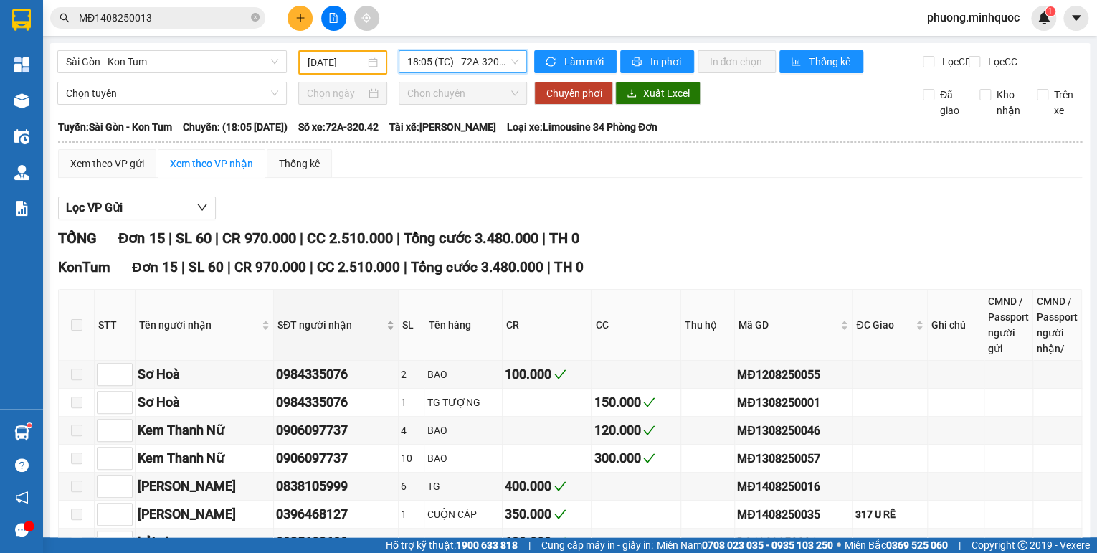
scroll to position [57, 0]
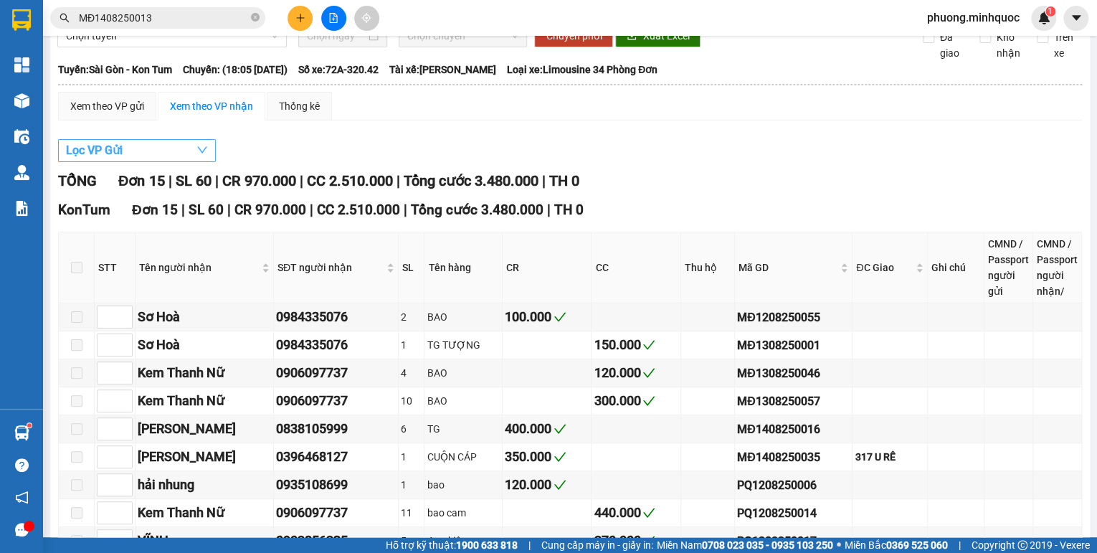
click at [133, 161] on button "Lọc VP Gửi" at bounding box center [137, 150] width 158 height 23
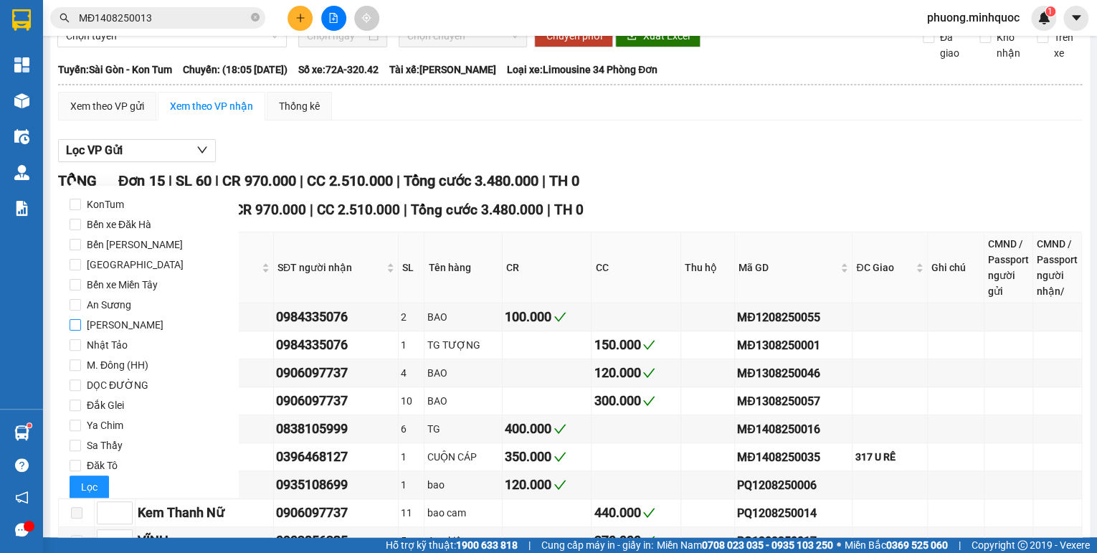
click at [105, 329] on span "Phổ Quang" at bounding box center [125, 325] width 88 height 20
click at [81, 329] on input "Phổ Quang" at bounding box center [75, 324] width 11 height 11
click at [83, 487] on span "Lọc" at bounding box center [89, 487] width 16 height 16
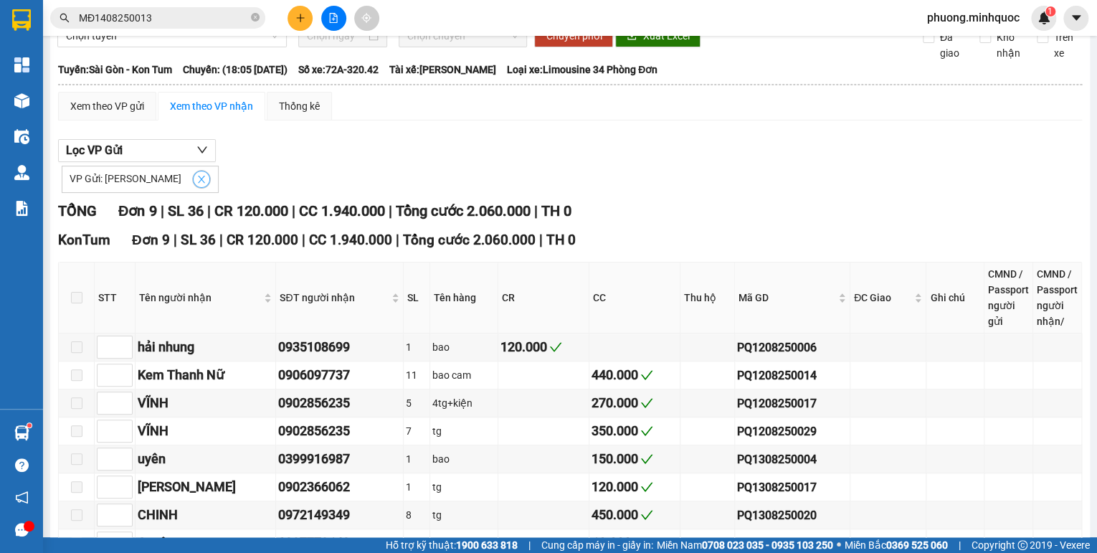
click at [194, 184] on span "close" at bounding box center [202, 179] width 16 height 10
checkbox input "false"
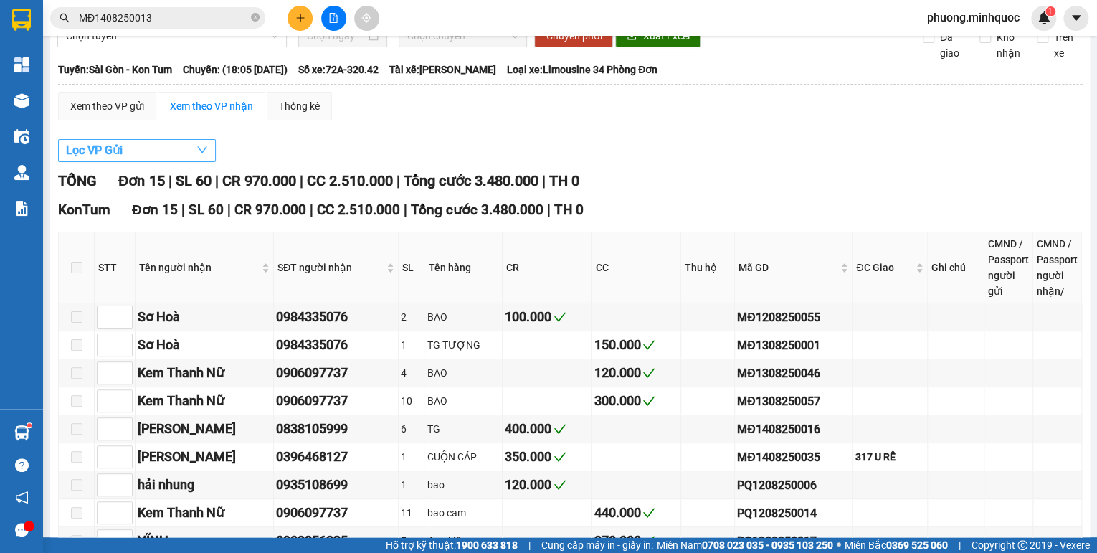
click at [189, 162] on button "Lọc VP Gửi" at bounding box center [137, 150] width 158 height 23
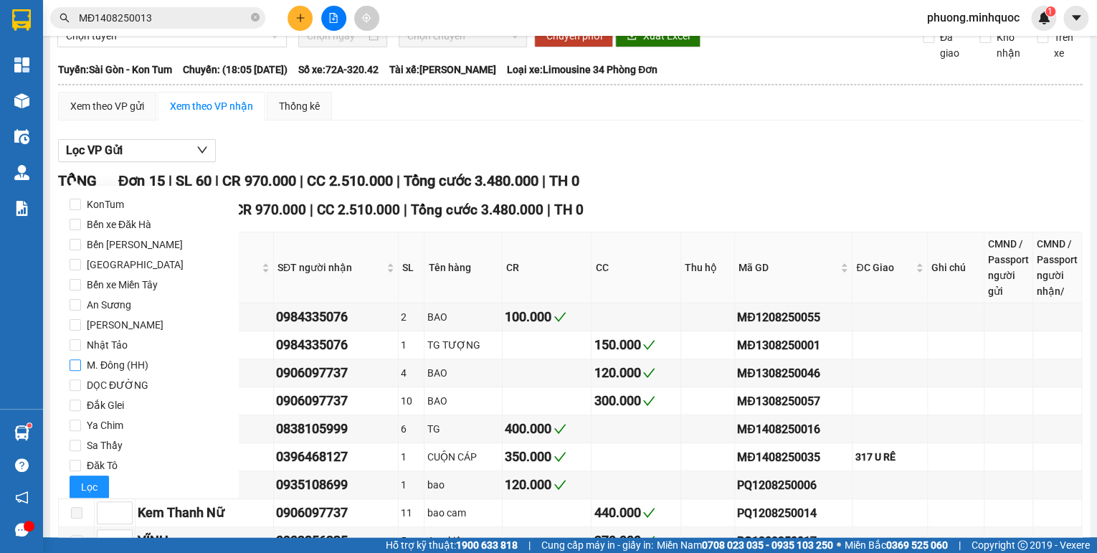
click at [118, 358] on span "M. Đông (HH)" at bounding box center [117, 365] width 73 height 20
click at [81, 359] on input "M. Đông (HH)" at bounding box center [75, 364] width 11 height 11
checkbox input "true"
click at [103, 485] on button "Lọc" at bounding box center [89, 486] width 39 height 23
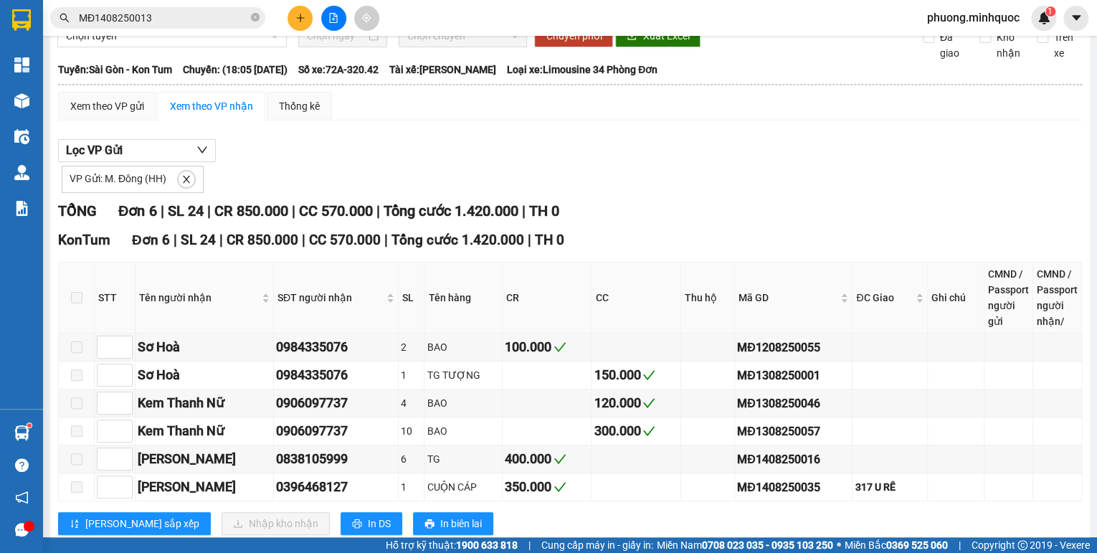
scroll to position [103, 0]
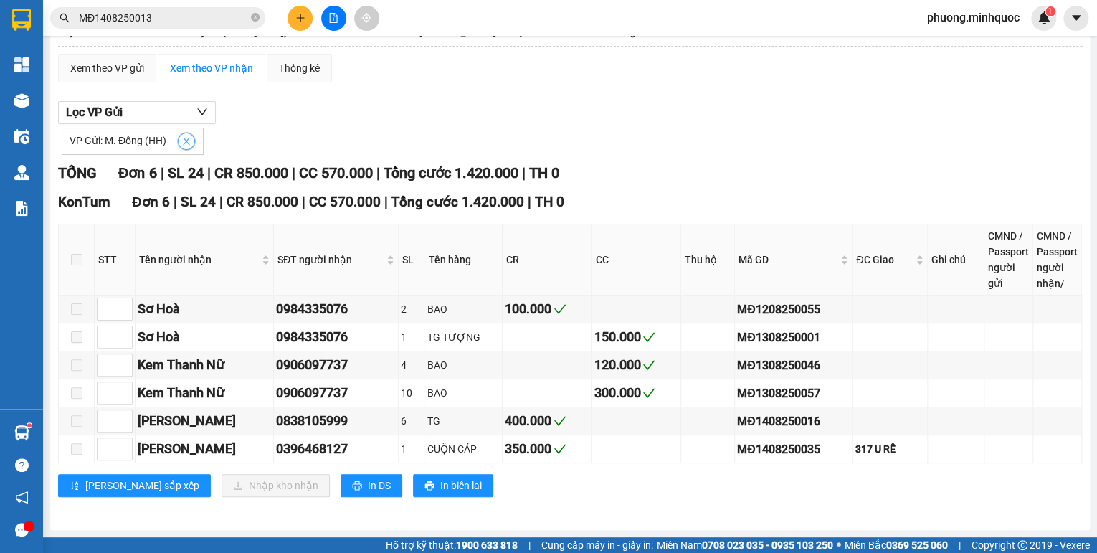
click at [181, 146] on icon "close" at bounding box center [186, 141] width 10 height 10
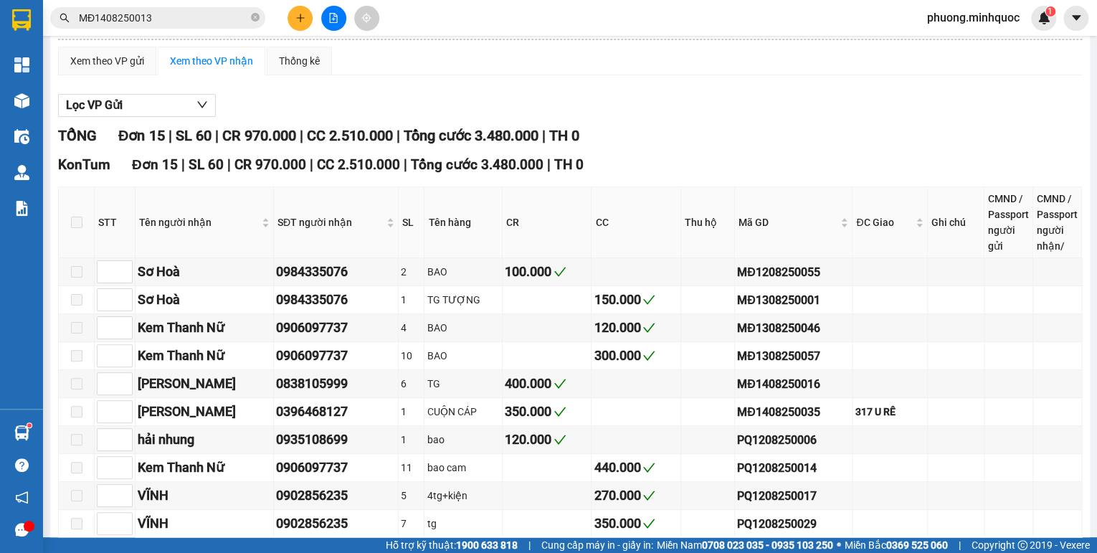
scroll to position [0, 0]
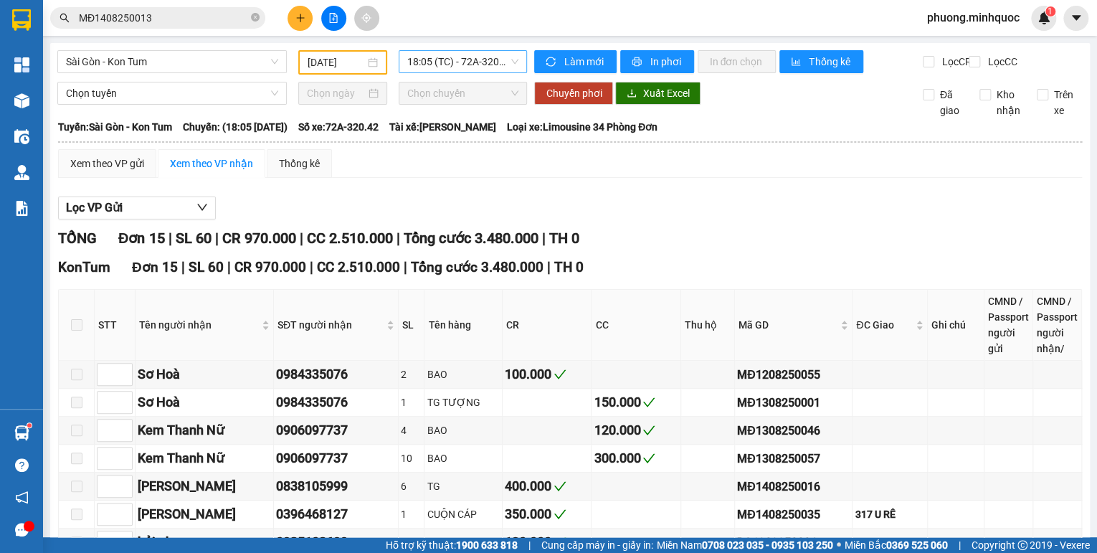
click at [471, 57] on span "18:05 (TC) - 72A-320.42" at bounding box center [463, 62] width 112 height 22
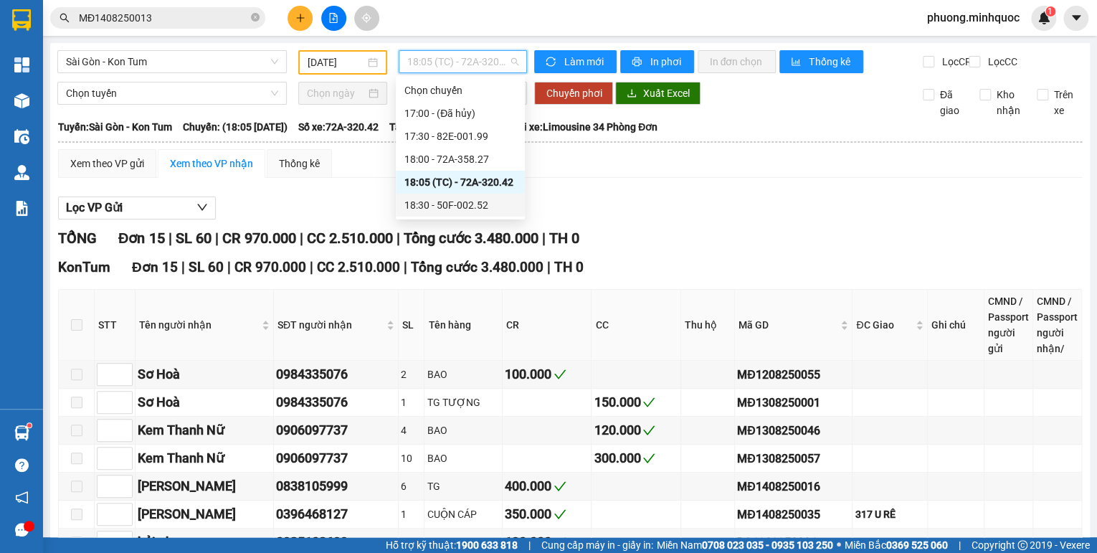
click at [463, 201] on div "18:30 - 50F-002.52" at bounding box center [460, 205] width 112 height 16
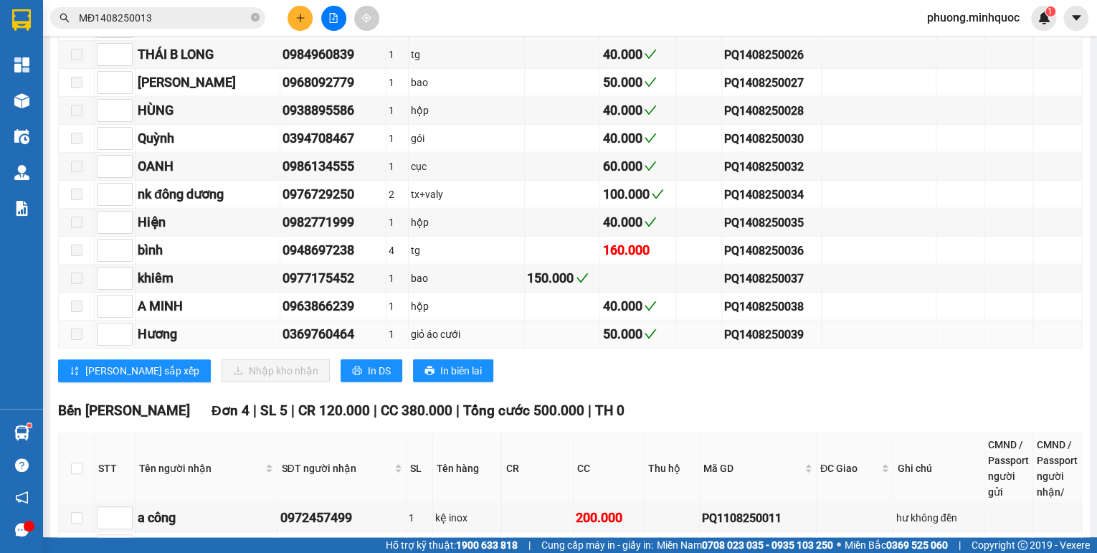
scroll to position [1893, 0]
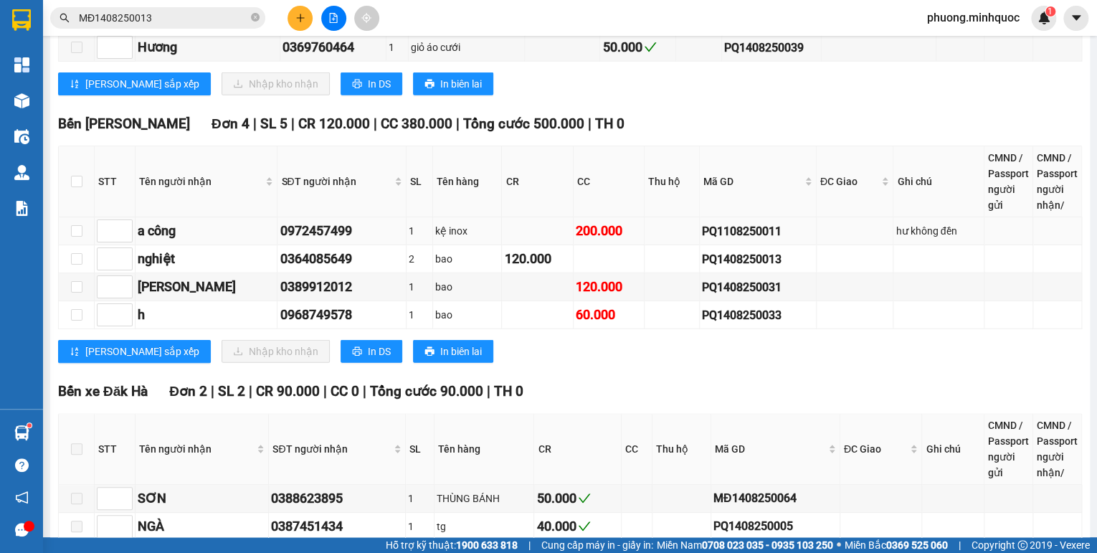
click at [754, 222] on div "PQ1108250011" at bounding box center [758, 231] width 112 height 18
click at [167, 10] on input "MĐ1408250013" at bounding box center [163, 18] width 169 height 16
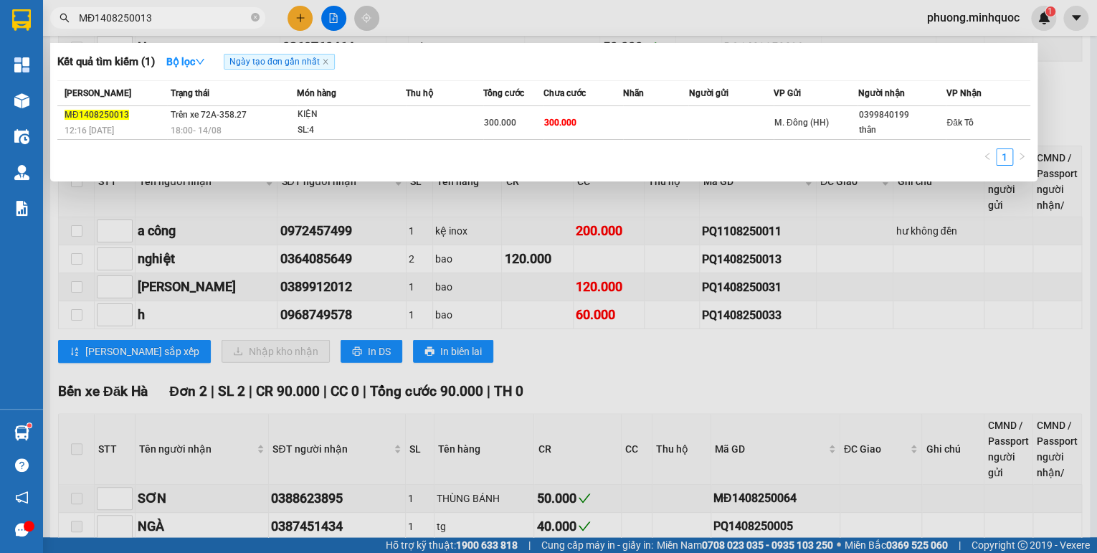
click at [166, 10] on input "MĐ1408250013" at bounding box center [163, 18] width 169 height 16
click at [166, 15] on input "MĐ1408250013" at bounding box center [163, 18] width 169 height 16
paste input "PQ1108250011"
type input "PQ1108250011"
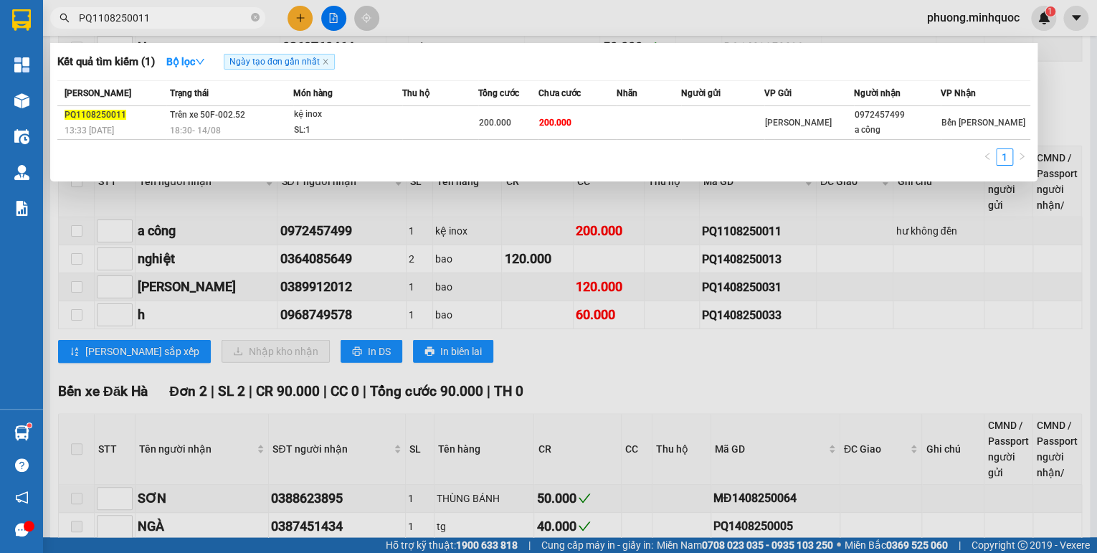
click at [227, 115] on span "Trên xe 50F-002.52" at bounding box center [207, 115] width 75 height 10
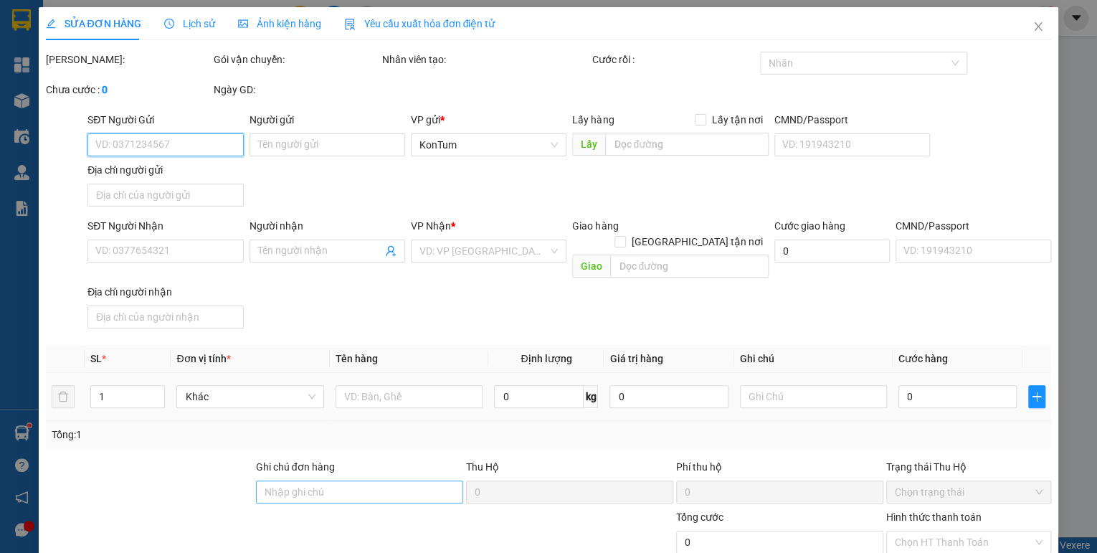
type input "0972457499"
type input "a công"
type input "200.000"
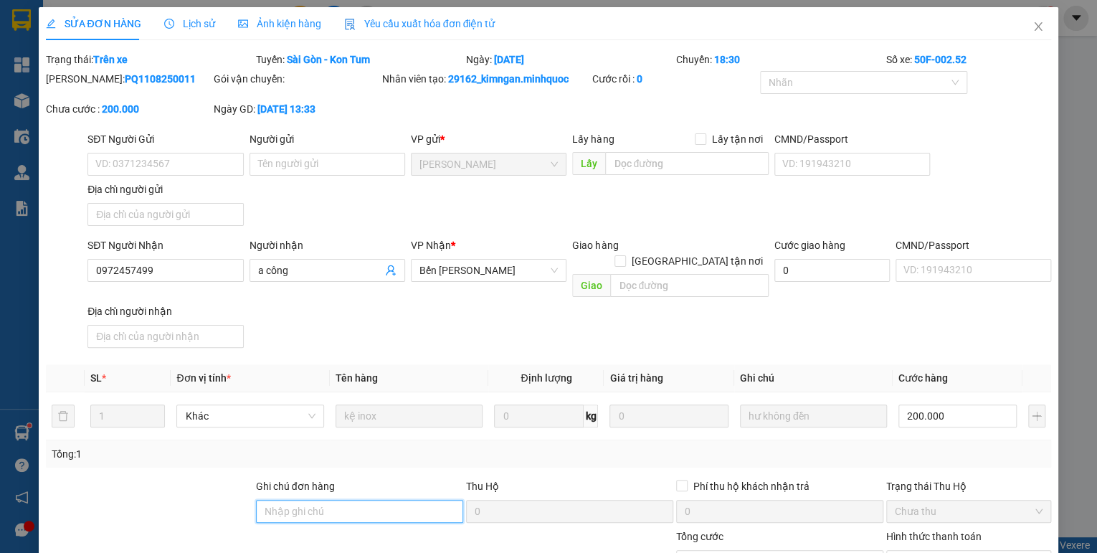
click at [332, 500] on input "Ghi chú đơn hàng" at bounding box center [359, 511] width 207 height 23
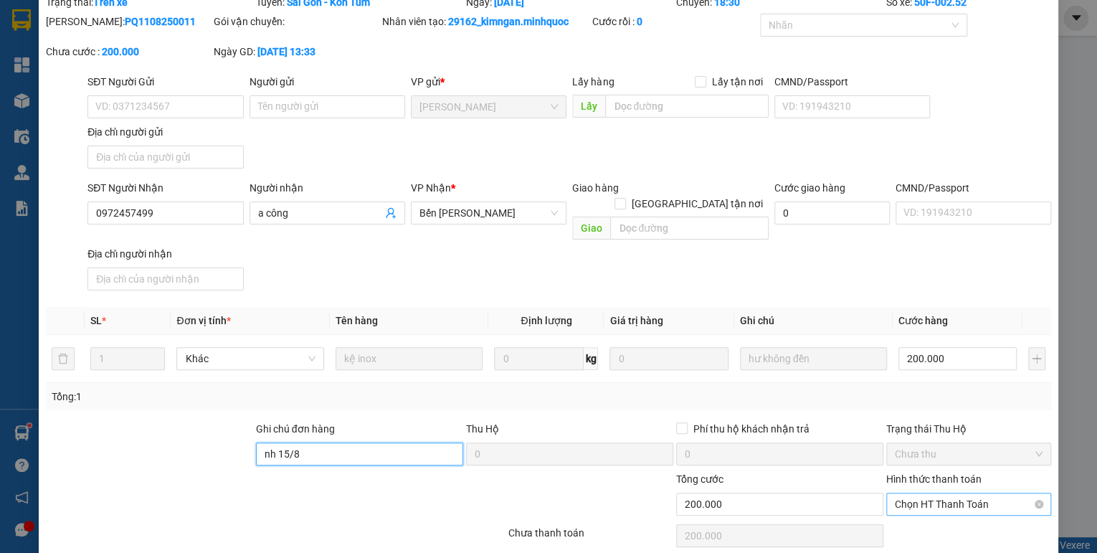
click at [943, 495] on span "Chọn HT Thanh Toán" at bounding box center [969, 504] width 148 height 22
type input "nh 15/8"
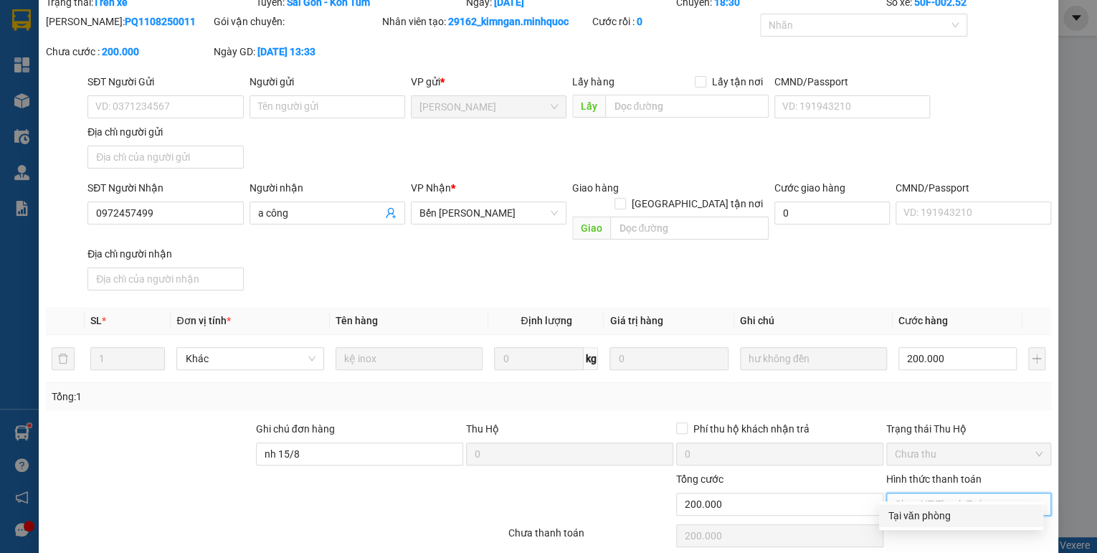
click at [931, 518] on div "Tại văn phòng" at bounding box center [961, 516] width 147 height 16
type input "0"
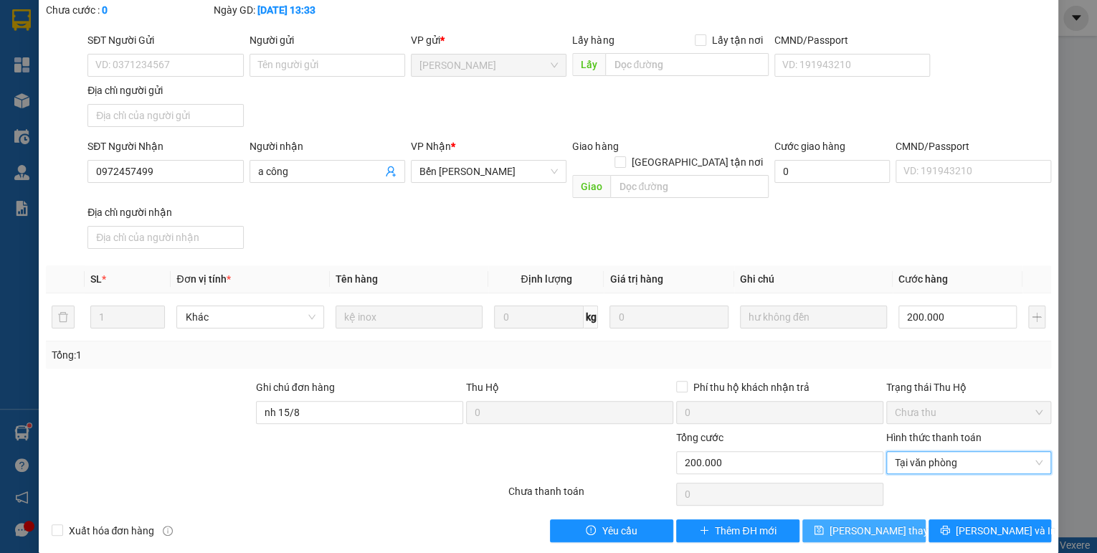
click at [865, 523] on span "Lưu thay đổi" at bounding box center [886, 531] width 115 height 16
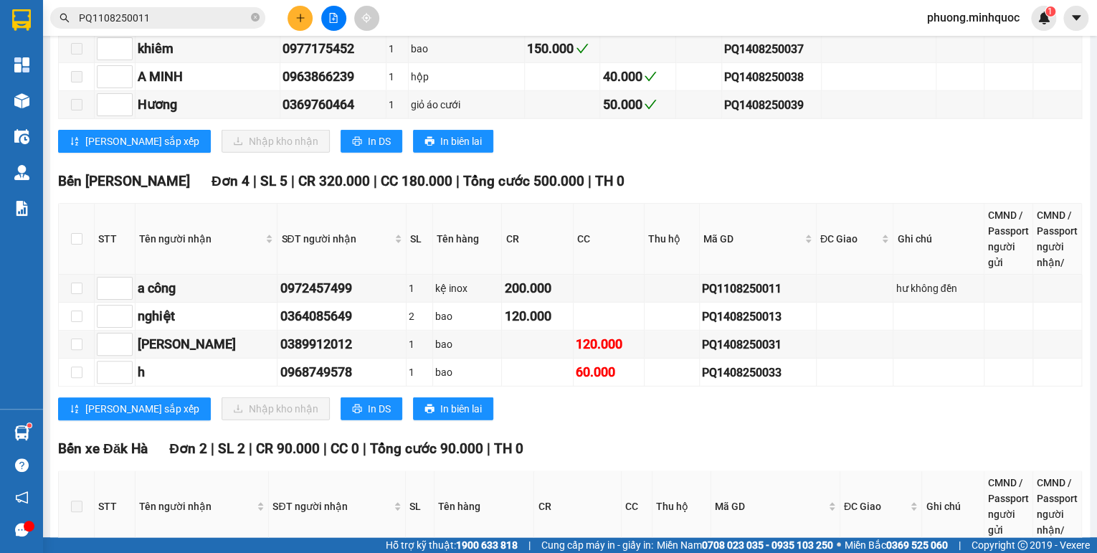
scroll to position [1893, 0]
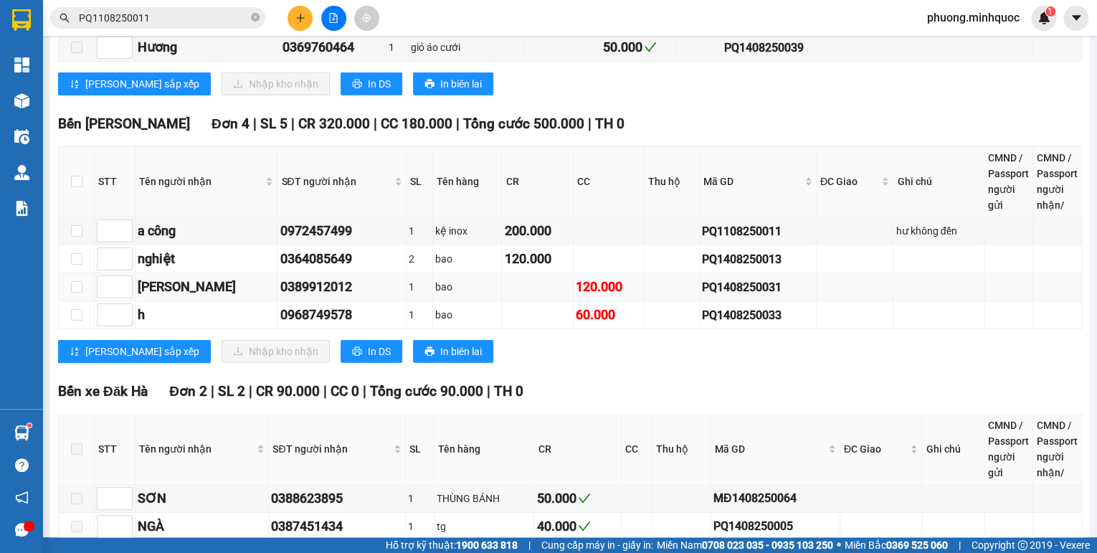
click at [735, 278] on div "PQ1408250031" at bounding box center [758, 287] width 112 height 18
click at [144, 23] on input "PQ1108250011" at bounding box center [163, 18] width 169 height 16
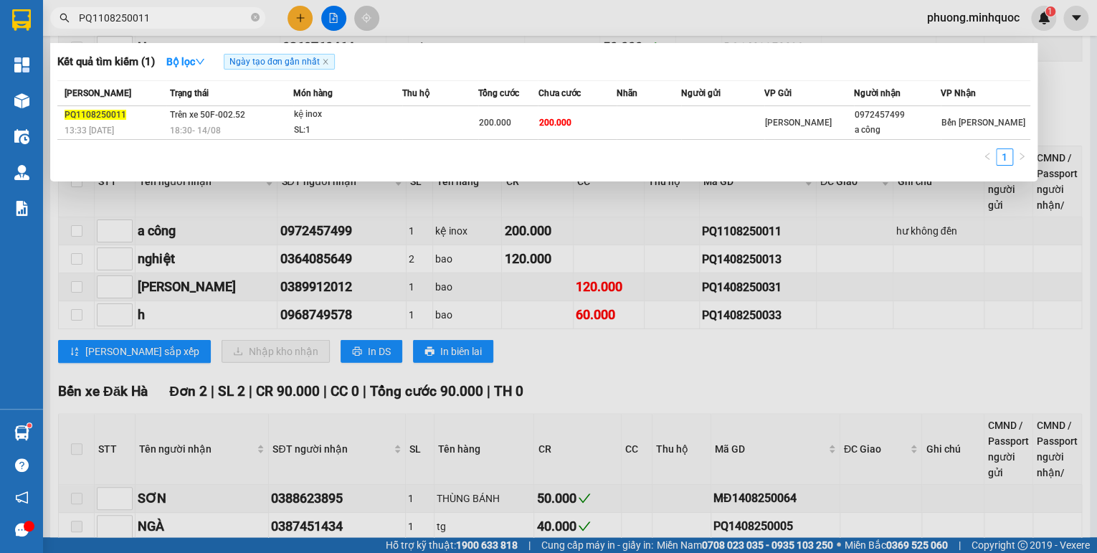
click at [144, 23] on input "PQ1108250011" at bounding box center [163, 18] width 169 height 16
paste input "40825003"
type input "PQ1408250031"
click at [272, 118] on td "Trên xe 50F-002.52 18:30 - 14/08" at bounding box center [229, 123] width 126 height 34
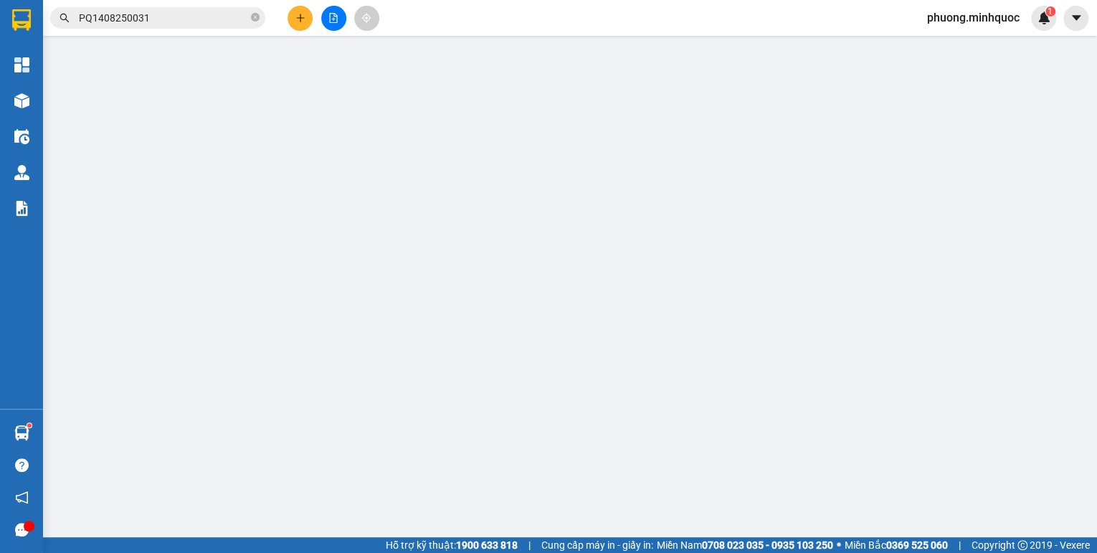
type input "0389912012"
type input "thuyên nguyễn"
type input "120.000"
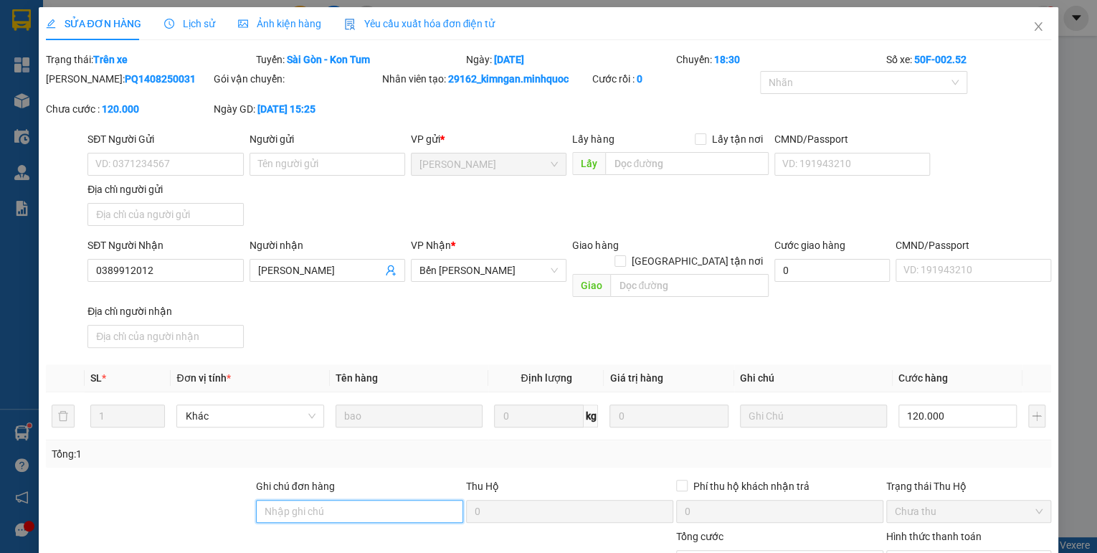
click at [341, 502] on input "Ghi chú đơn hàng" at bounding box center [359, 511] width 207 height 23
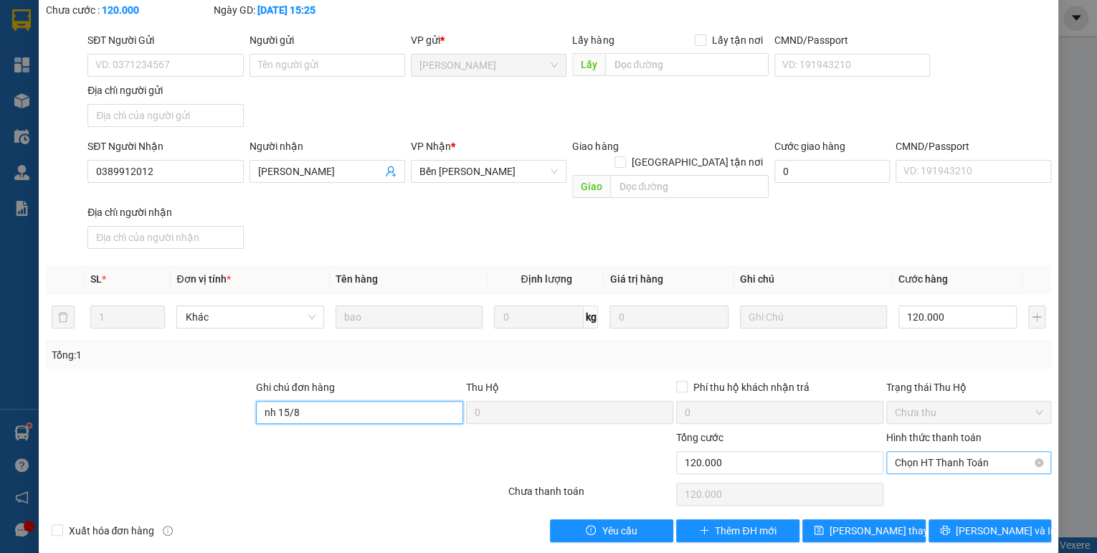
click at [954, 452] on span "Chọn HT Thanh Toán" at bounding box center [969, 463] width 148 height 22
type input "nh 15/8"
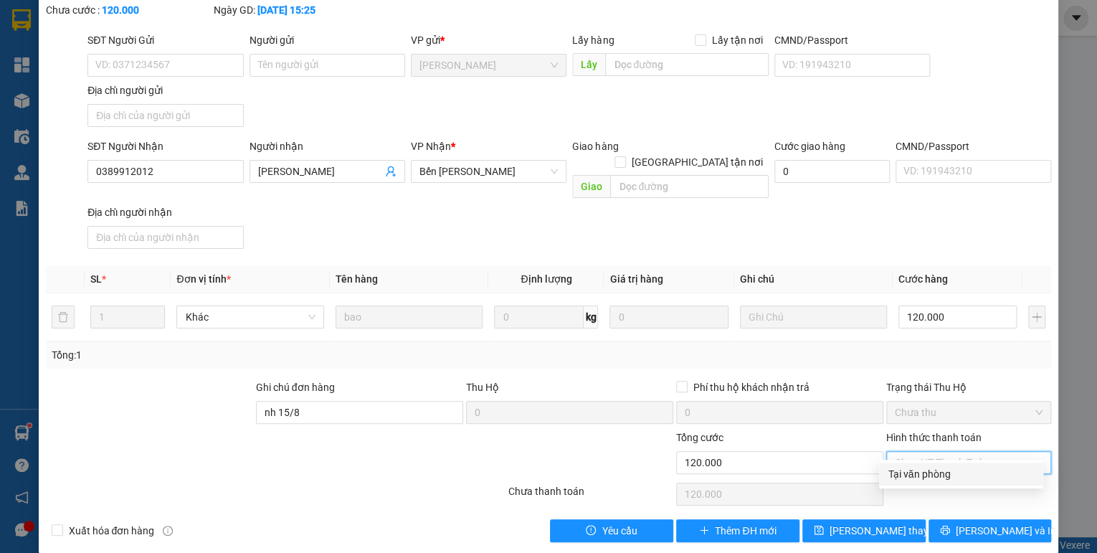
click at [946, 472] on div "Tại văn phòng" at bounding box center [961, 474] width 147 height 16
type input "0"
click at [857, 523] on span "Lưu thay đổi" at bounding box center [886, 531] width 115 height 16
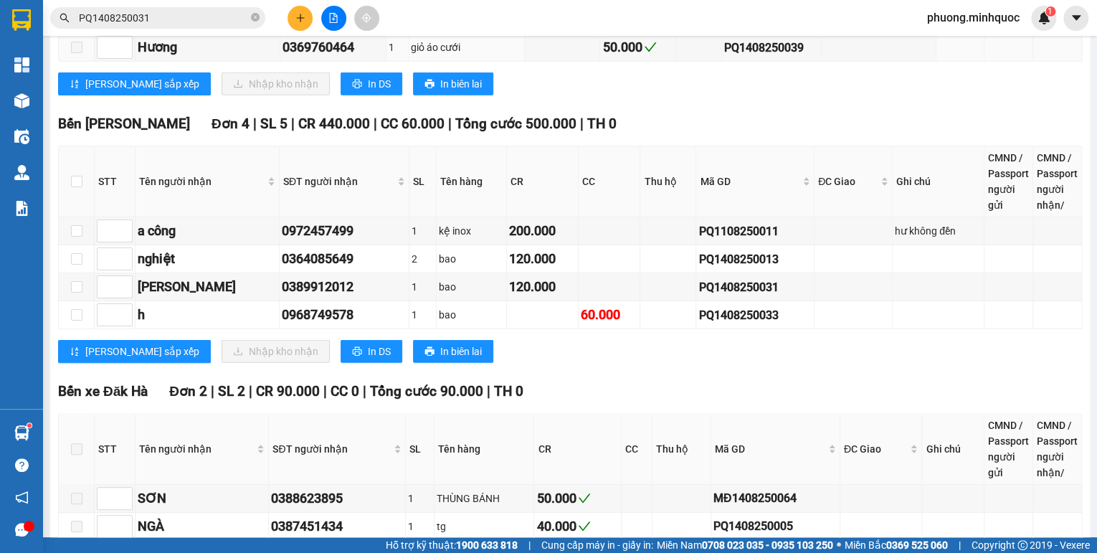
scroll to position [2065, 0]
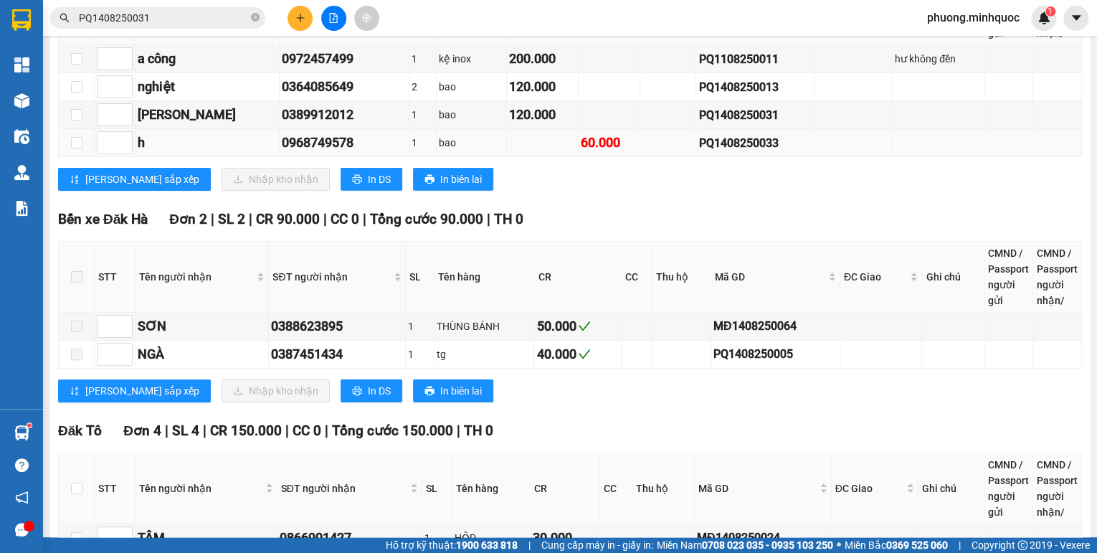
click at [737, 134] on div "PQ1408250033" at bounding box center [754, 143] width 113 height 18
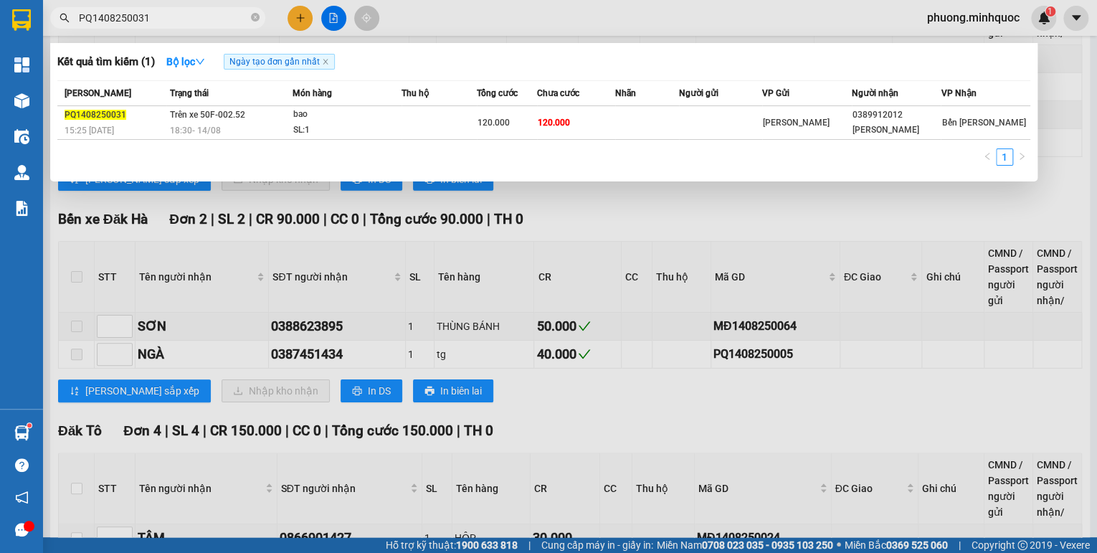
click at [189, 18] on input "PQ1408250031" at bounding box center [163, 18] width 169 height 16
paste input "3"
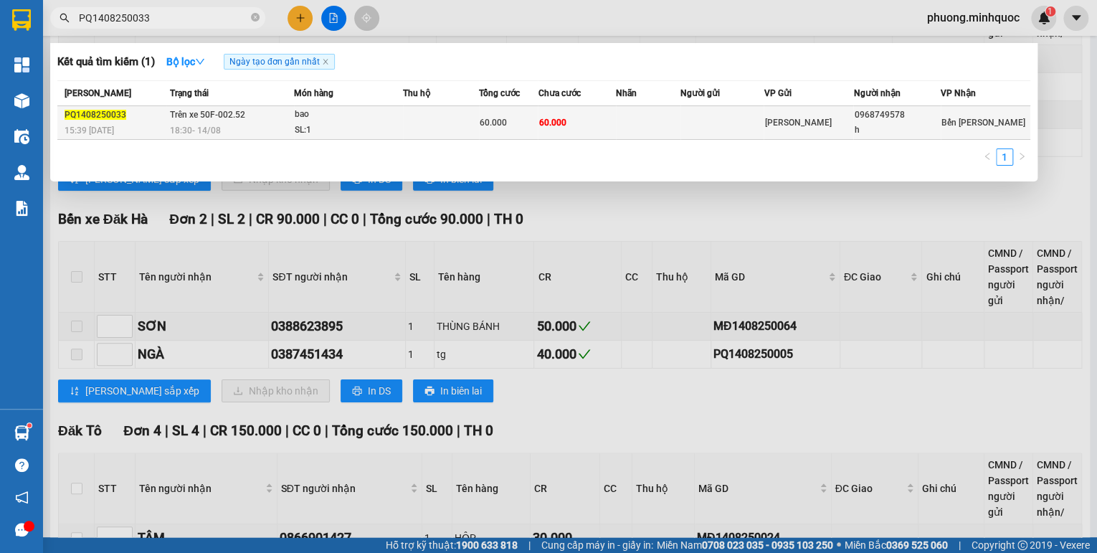
type input "PQ1408250033"
click at [255, 120] on td "Trên xe 50F-002.52 18:30 - 14/08" at bounding box center [230, 123] width 128 height 34
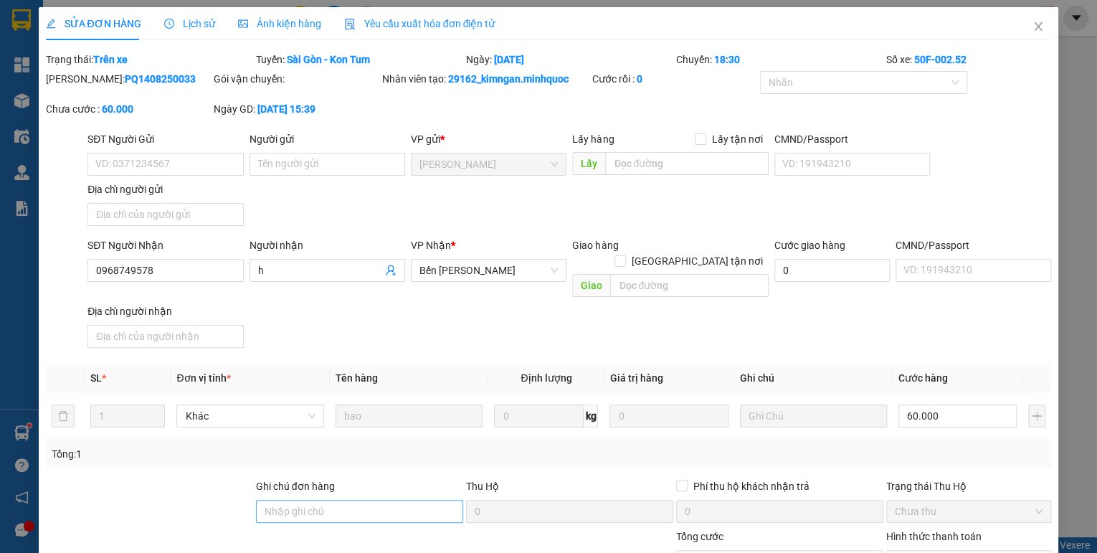
type input "0968749578"
type input "h"
type input "60.000"
click at [327, 500] on input "Ghi chú đơn hàng" at bounding box center [359, 511] width 207 height 23
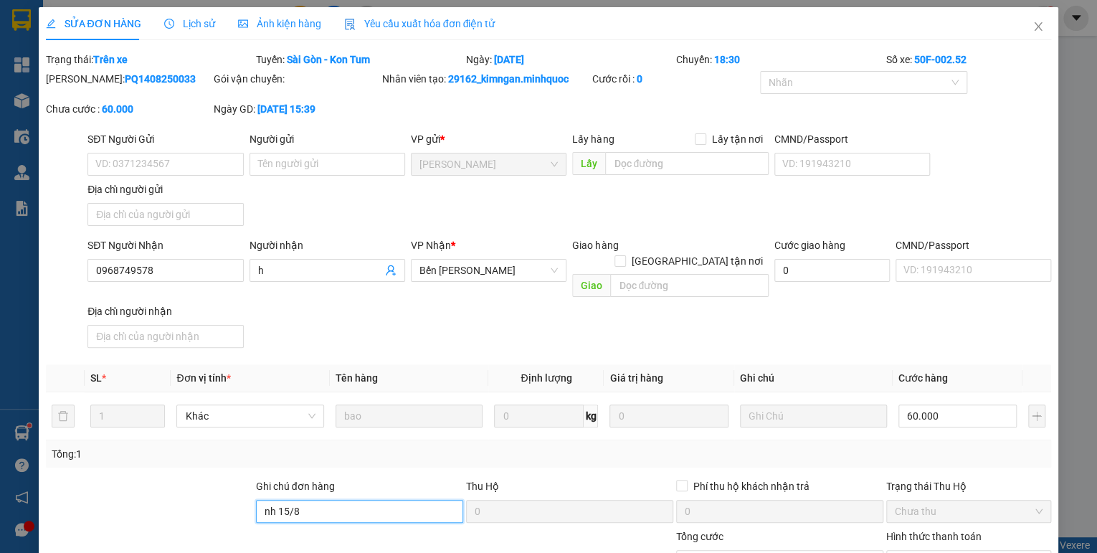
scroll to position [57, 0]
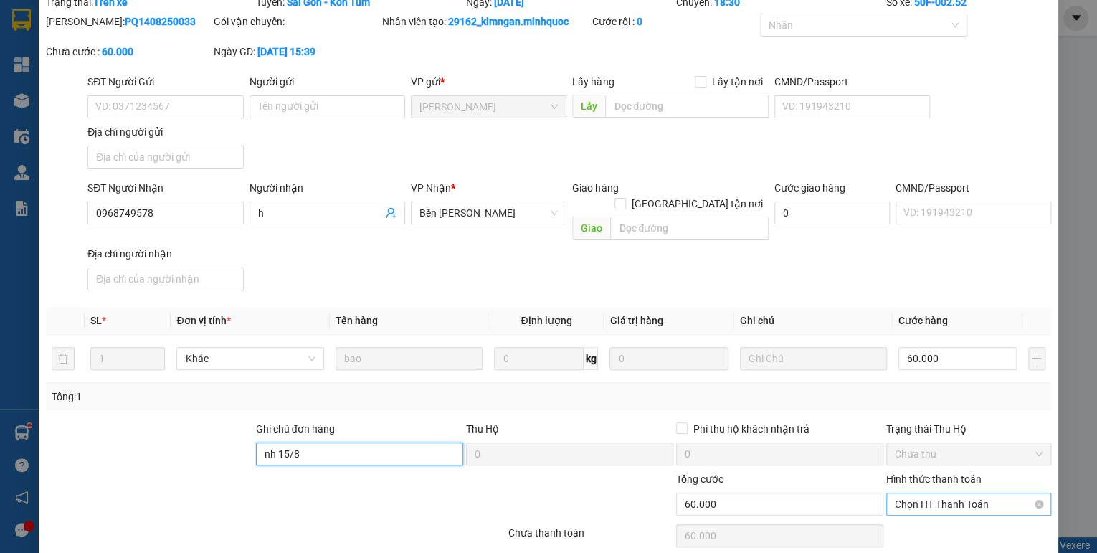
click at [963, 493] on span "Chọn HT Thanh Toán" at bounding box center [969, 504] width 148 height 22
type input "nh 15/8"
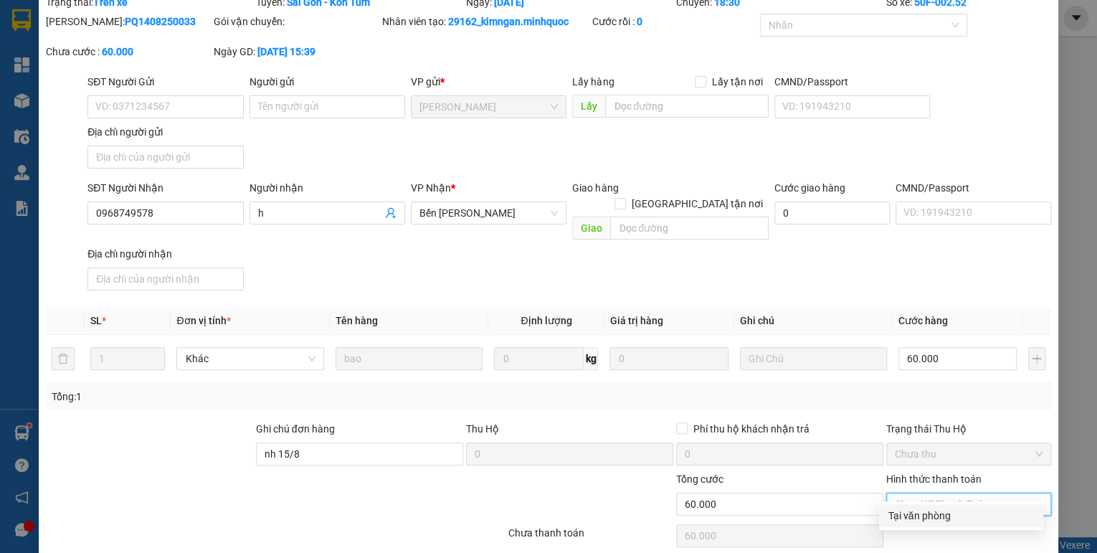
click at [946, 508] on div "Tại văn phòng" at bounding box center [961, 516] width 147 height 16
type input "0"
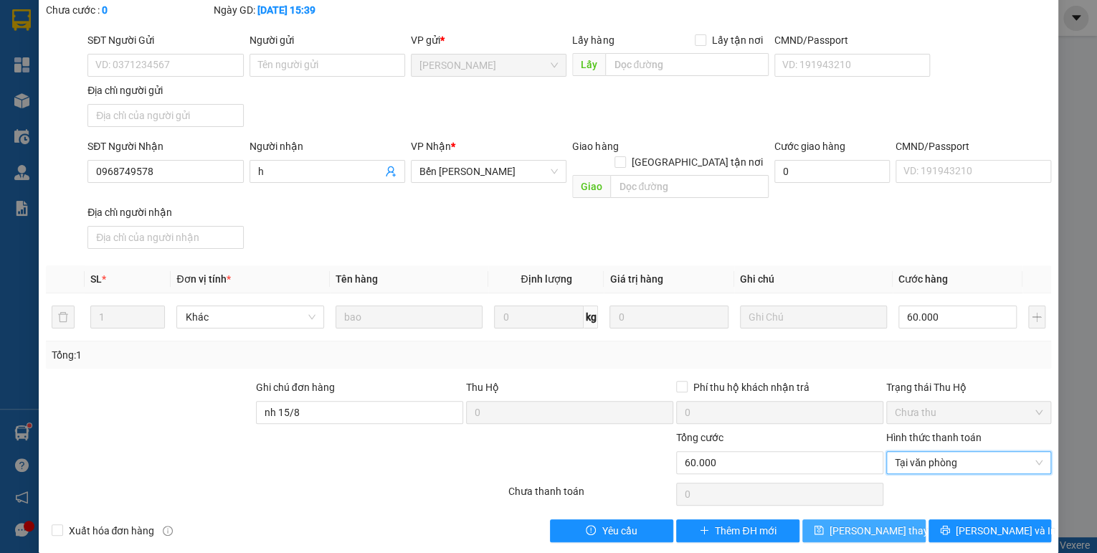
click at [883, 523] on span "Lưu thay đổi" at bounding box center [886, 531] width 115 height 16
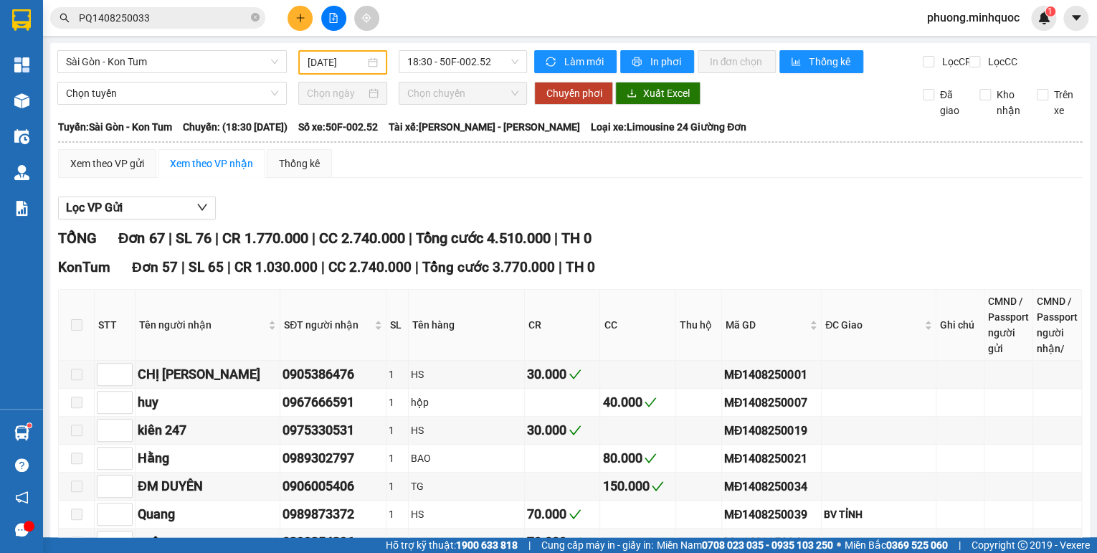
click at [146, 218] on button "Lọc VP Gửi" at bounding box center [137, 207] width 158 height 23
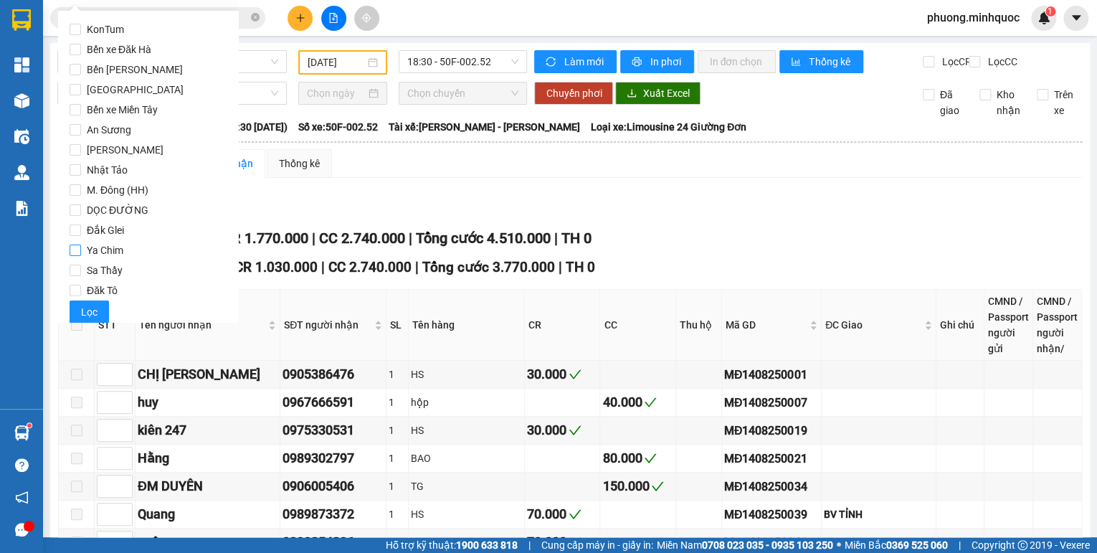
click at [92, 153] on span "Phổ Quang" at bounding box center [125, 150] width 88 height 20
click at [81, 153] on input "Phổ Quang" at bounding box center [75, 149] width 11 height 11
click at [92, 310] on span "Lọc" at bounding box center [89, 312] width 16 height 16
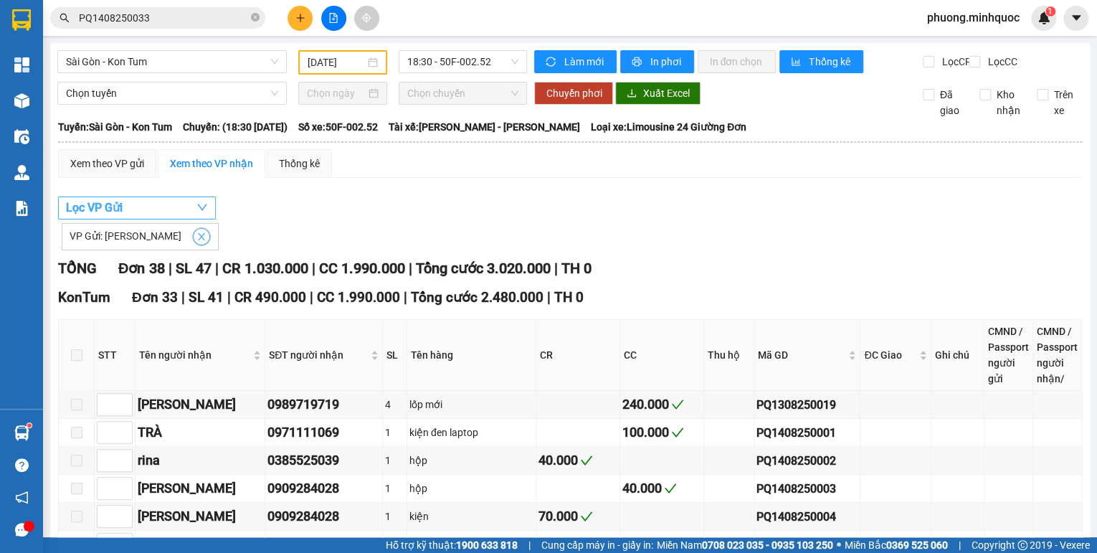
drag, startPoint x: 172, startPoint y: 246, endPoint x: 186, endPoint y: 214, distance: 34.6
click at [196, 242] on icon "close" at bounding box center [201, 237] width 10 height 10
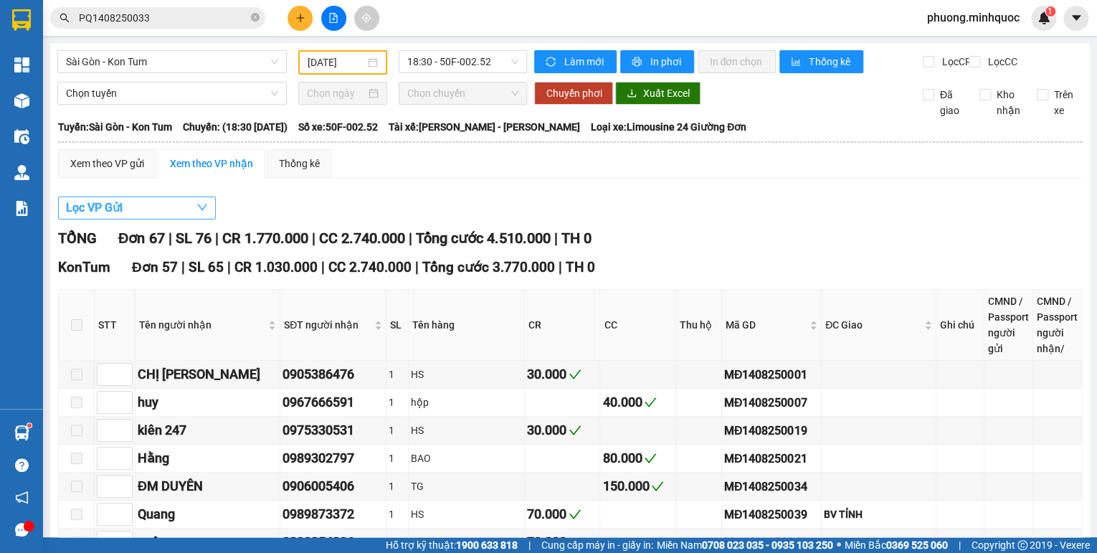
click at [186, 214] on button "Lọc VP Gửi" at bounding box center [137, 207] width 158 height 23
checkbox input "false"
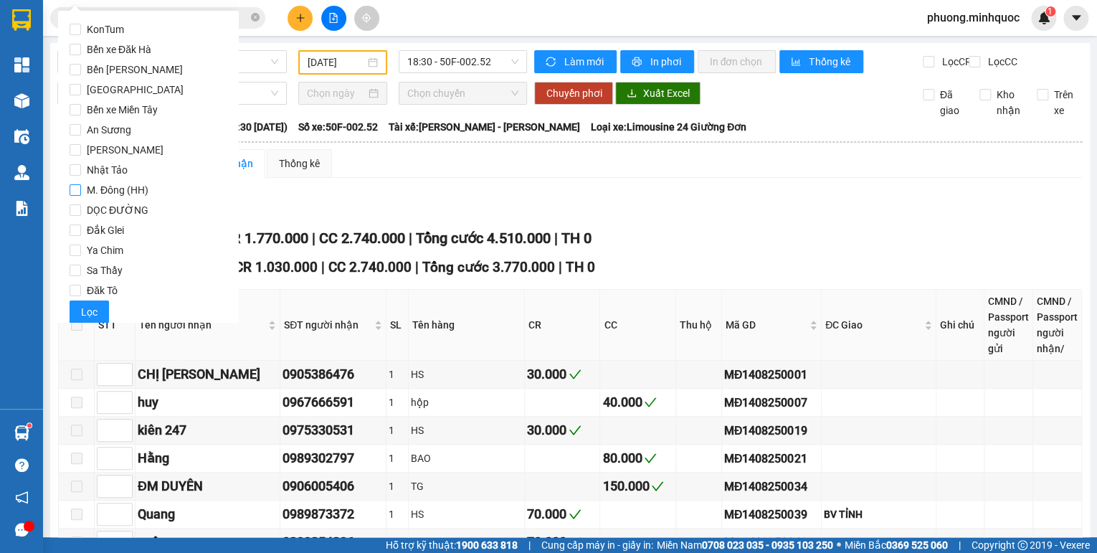
click at [138, 189] on span "M. Đông (HH)" at bounding box center [117, 190] width 73 height 20
click at [81, 189] on input "M. Đông (HH)" at bounding box center [75, 189] width 11 height 11
checkbox input "true"
click at [86, 313] on span "Lọc" at bounding box center [89, 312] width 16 height 16
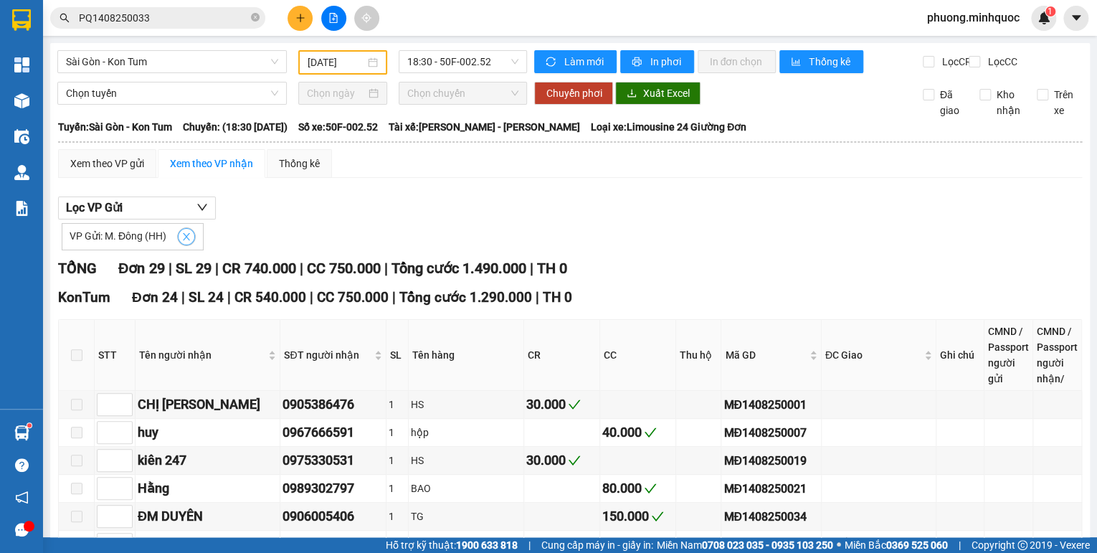
click at [189, 242] on icon "close" at bounding box center [186, 237] width 10 height 10
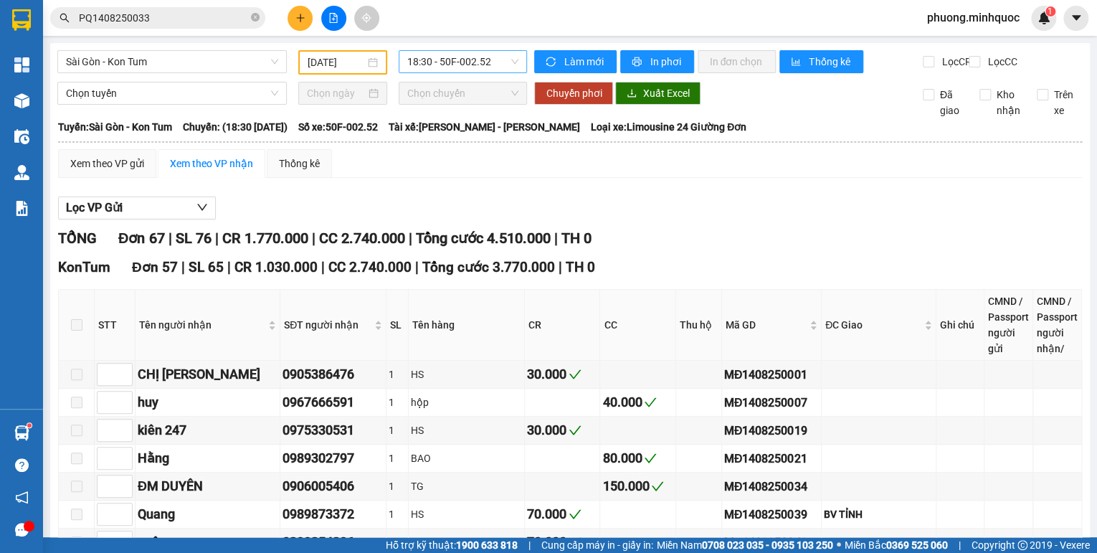
click at [475, 52] on span "18:30 - 50F-002.52" at bounding box center [463, 62] width 112 height 22
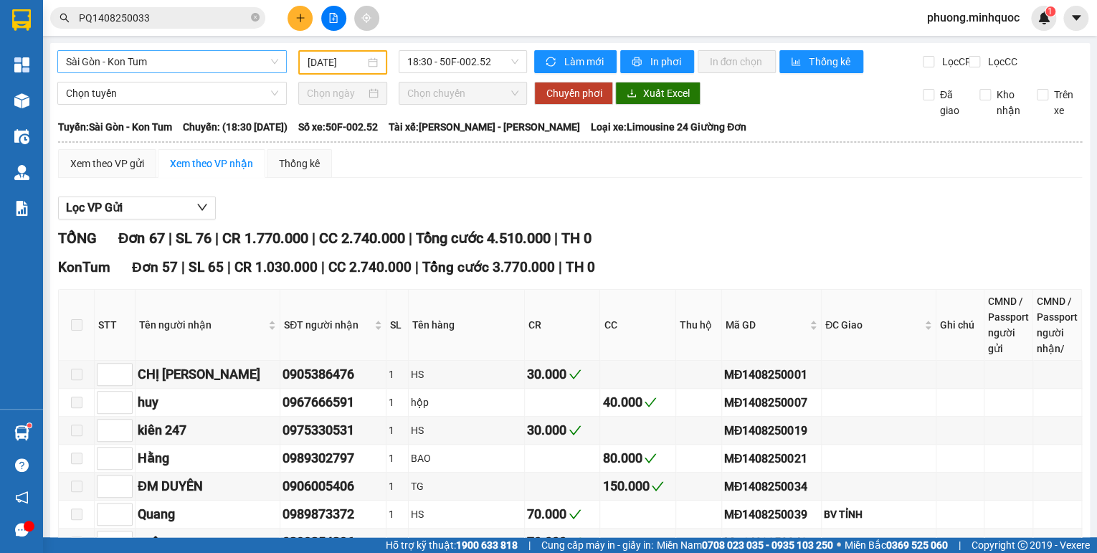
click at [153, 65] on span "Sài Gòn - Kon Tum" at bounding box center [172, 62] width 212 height 22
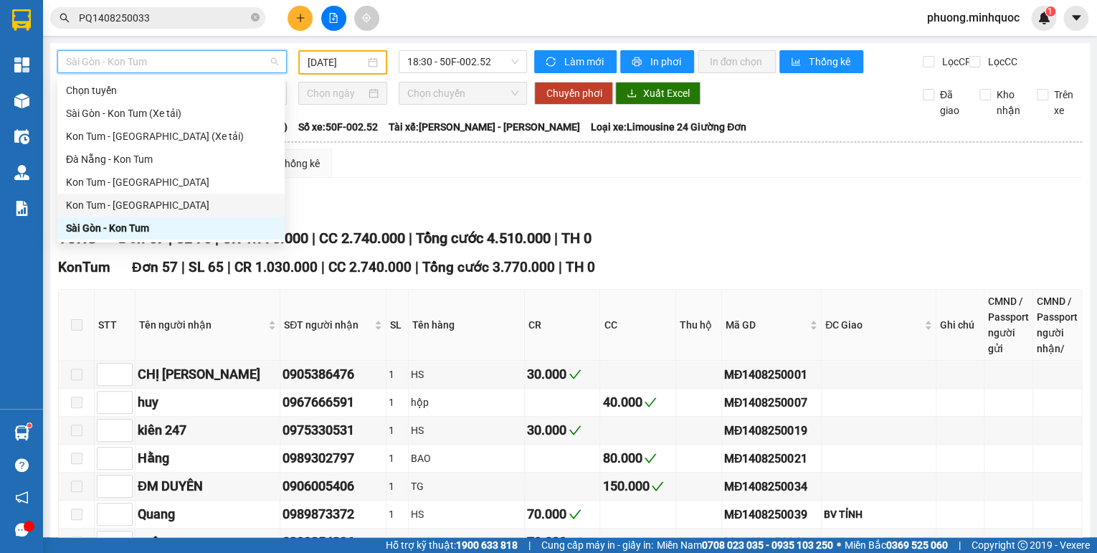
click at [143, 185] on div "Kon Tum - Đà Nẵng" at bounding box center [171, 182] width 210 height 16
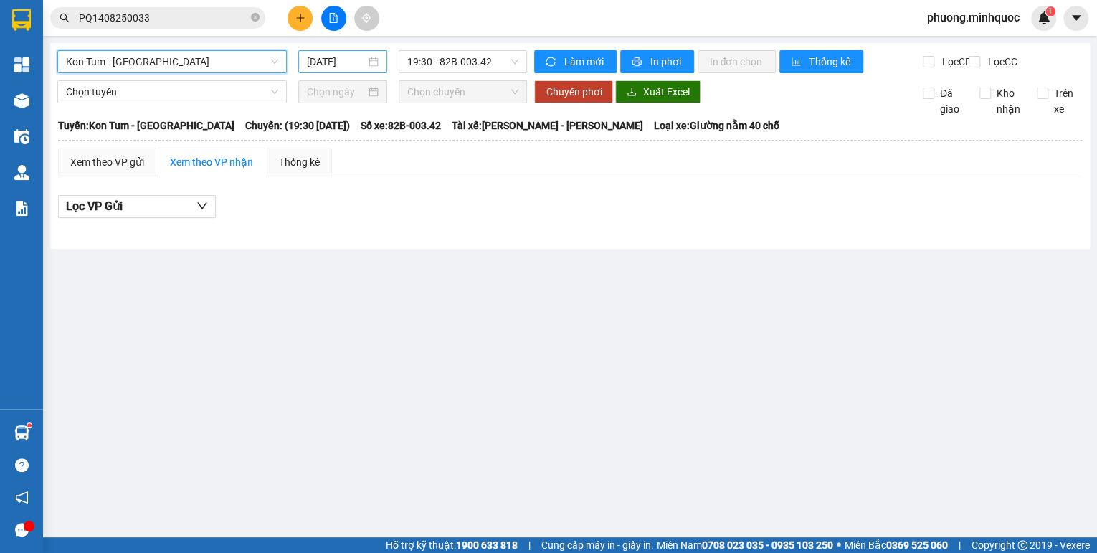
click at [323, 67] on input "15/08/2025" at bounding box center [336, 62] width 59 height 16
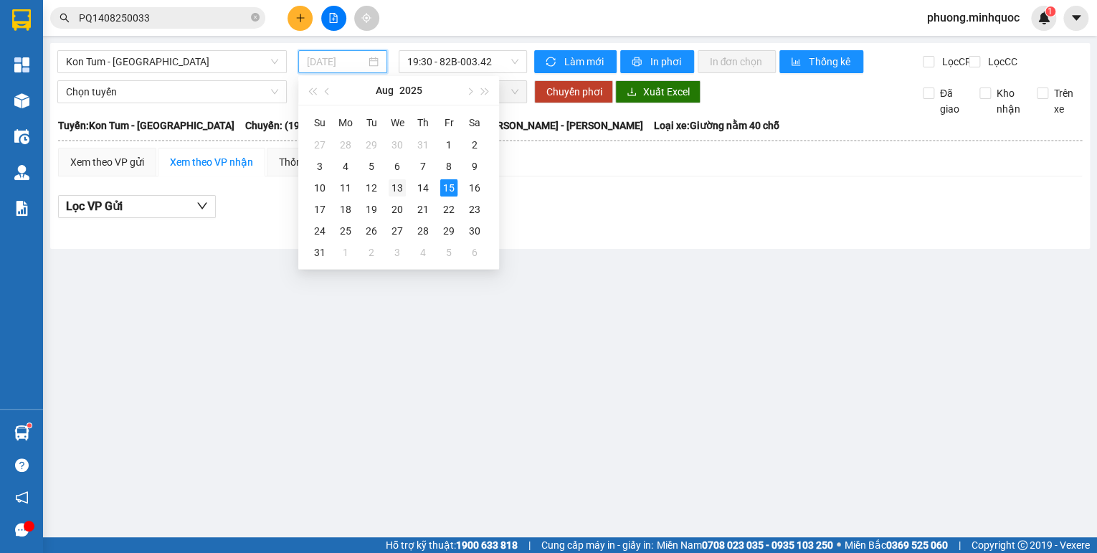
click at [401, 184] on div "13" at bounding box center [397, 187] width 17 height 17
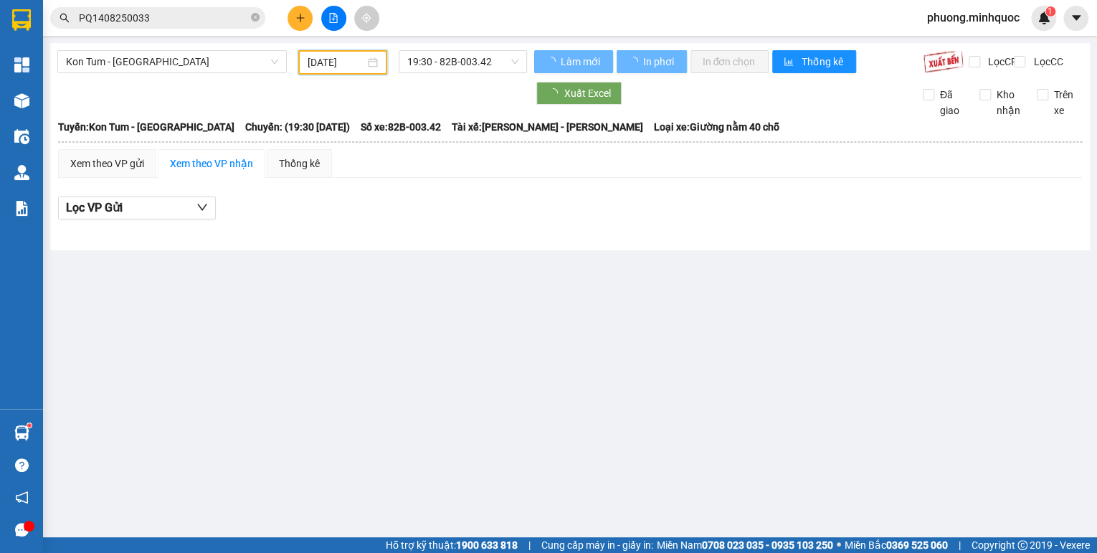
type input "13/08/2025"
click at [481, 67] on span "19:30 - 82B-003.42" at bounding box center [463, 62] width 112 height 22
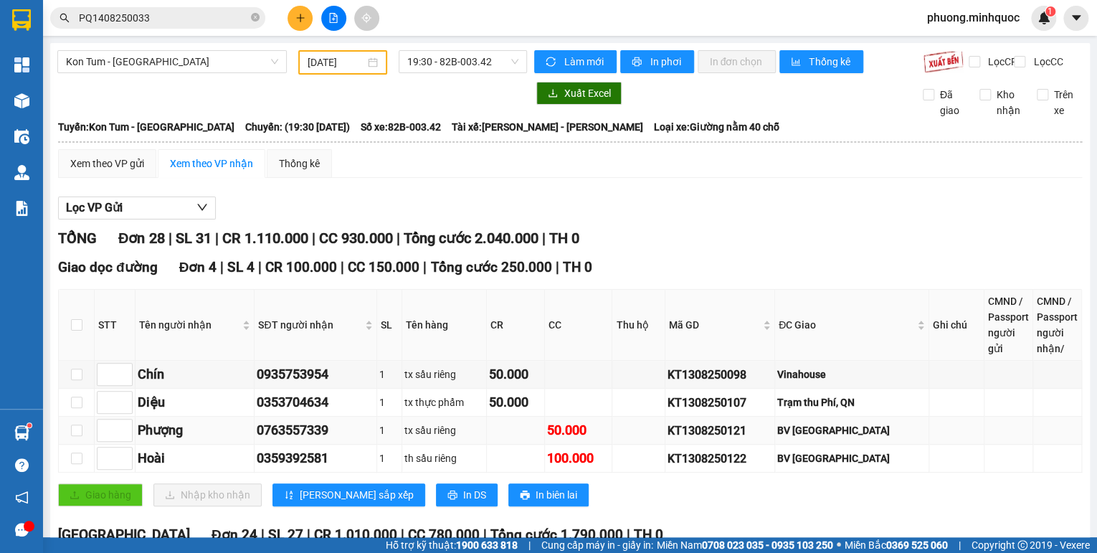
click at [718, 439] on div "KT1308250121" at bounding box center [719, 431] width 105 height 18
click at [176, 15] on input "PQ1408250033" at bounding box center [163, 18] width 169 height 16
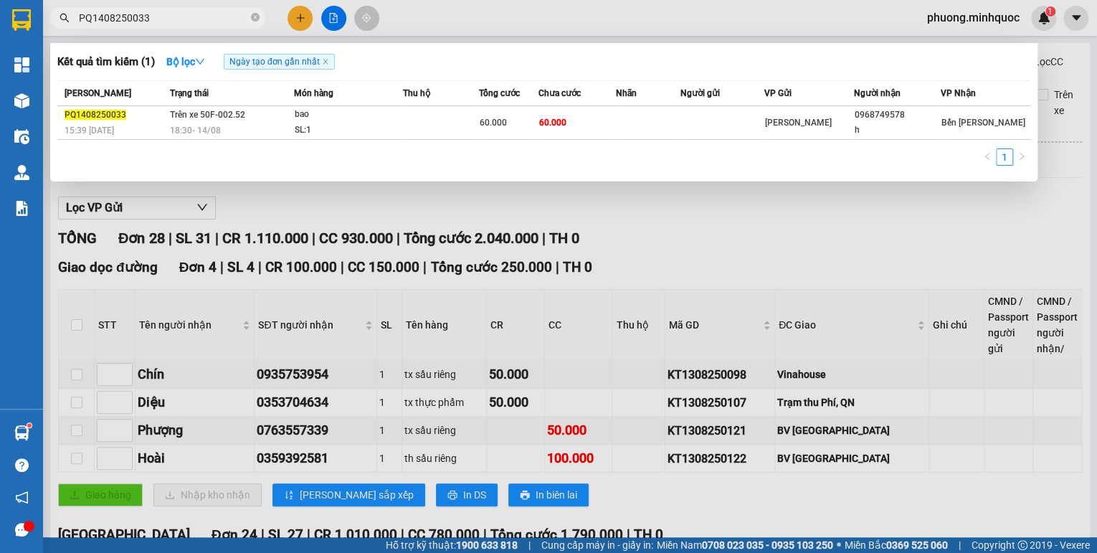
click at [176, 15] on input "PQ1408250033" at bounding box center [163, 18] width 169 height 16
paste input "KT1308250121"
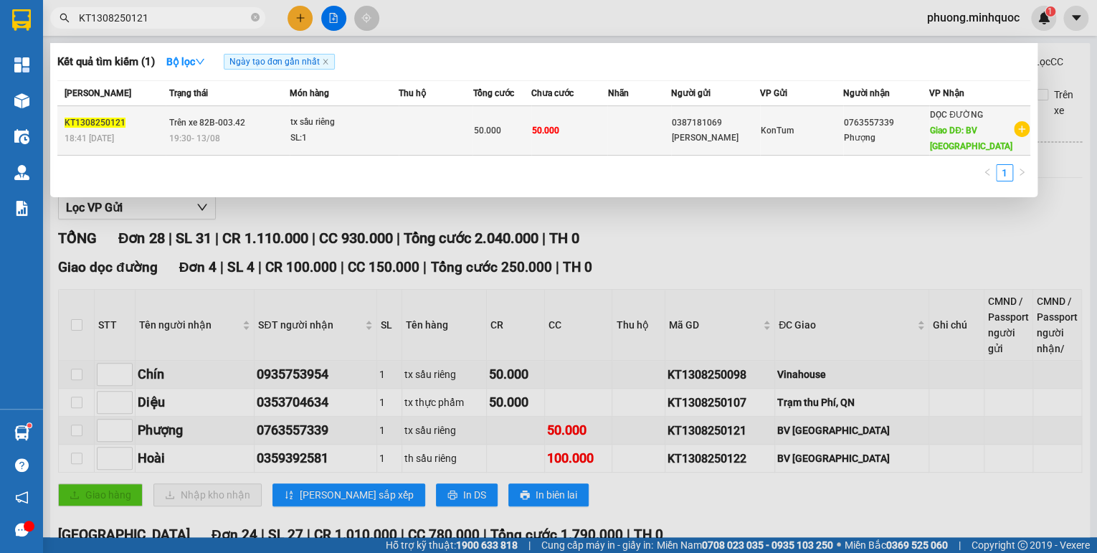
type input "KT1308250121"
click at [445, 133] on td at bounding box center [436, 130] width 74 height 49
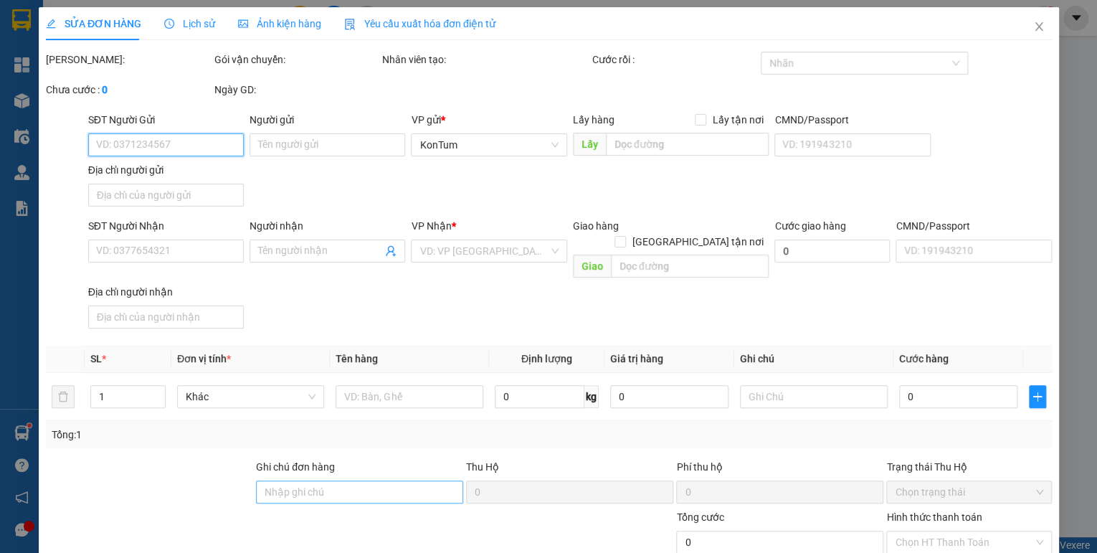
type input "0387181069"
type input "Duy Tùng"
type input "0763557339"
type input "Phượng"
type input "BV Vĩnh Đức"
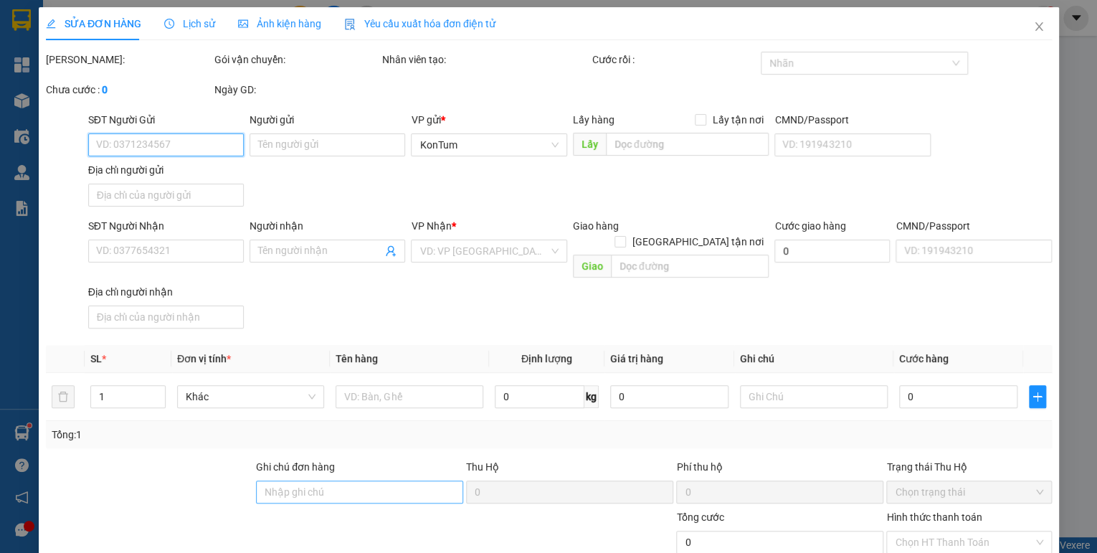
type input "50.000"
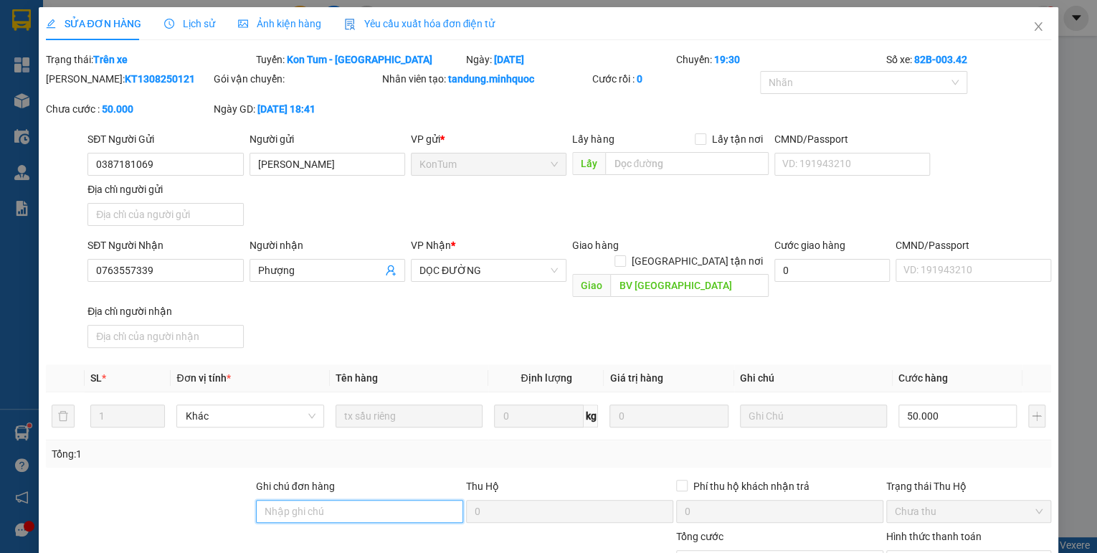
click at [366, 500] on input "Ghi chú đơn hàng" at bounding box center [359, 511] width 207 height 23
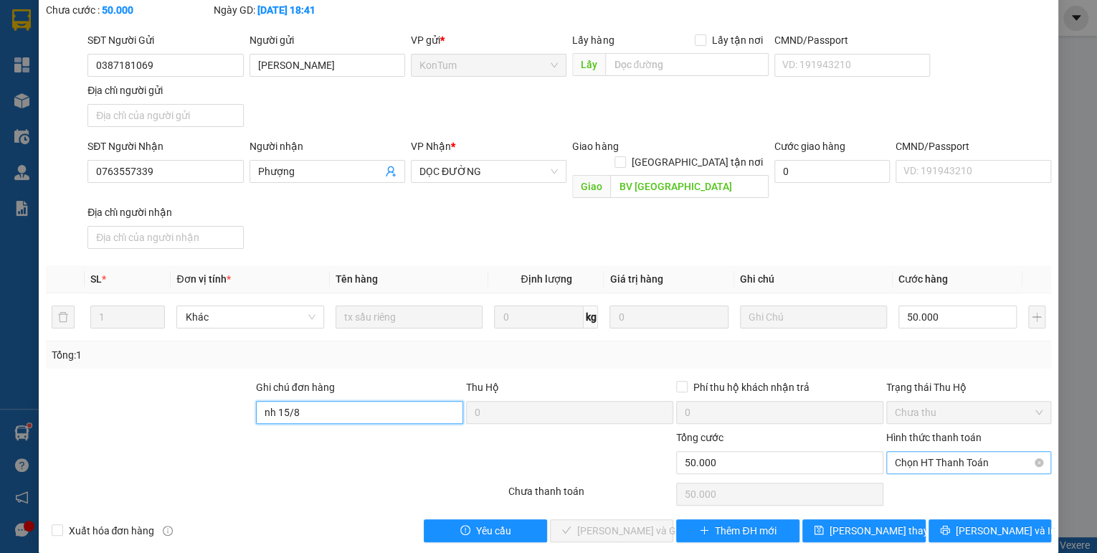
click at [908, 452] on span "Chọn HT Thanh Toán" at bounding box center [969, 463] width 148 height 22
type input "nh 15/8"
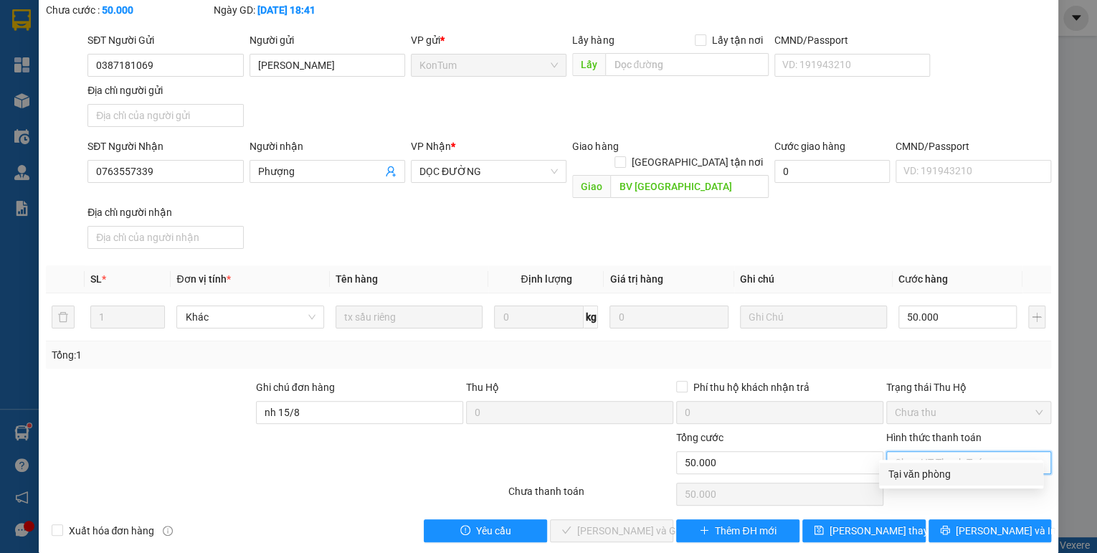
click at [909, 470] on div "Tại văn phòng" at bounding box center [961, 474] width 147 height 16
type input "0"
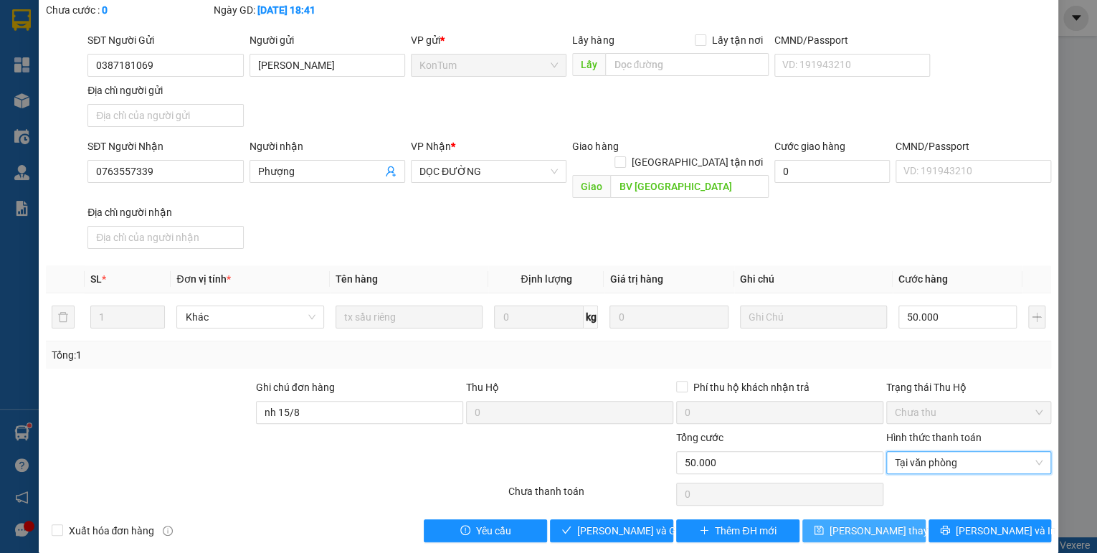
click at [895, 519] on button "Lưu thay đổi" at bounding box center [863, 530] width 123 height 23
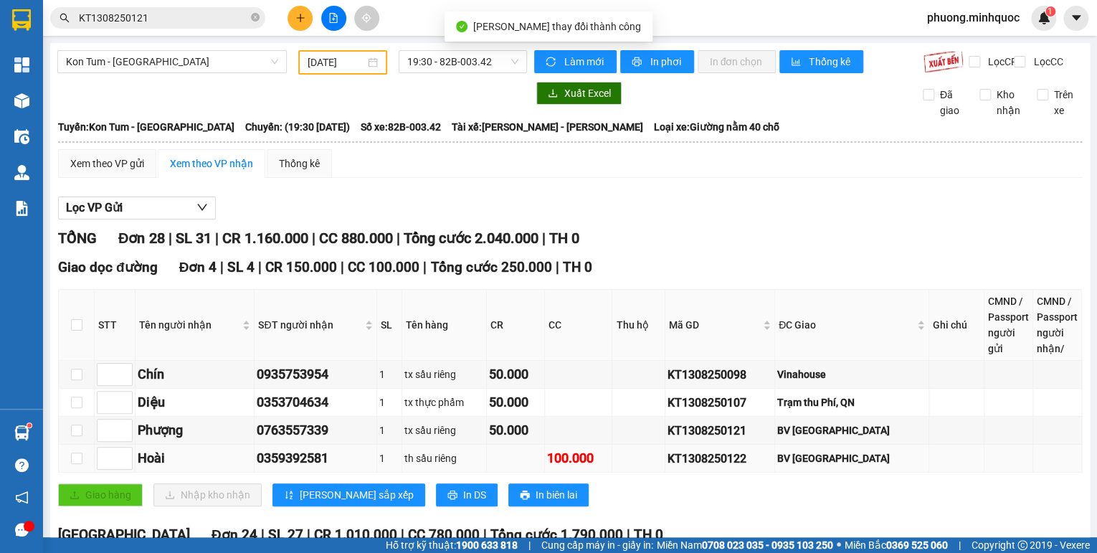
click at [724, 461] on div "KT1308250122" at bounding box center [719, 458] width 105 height 18
click at [184, 19] on input "KT1308250121" at bounding box center [163, 18] width 169 height 16
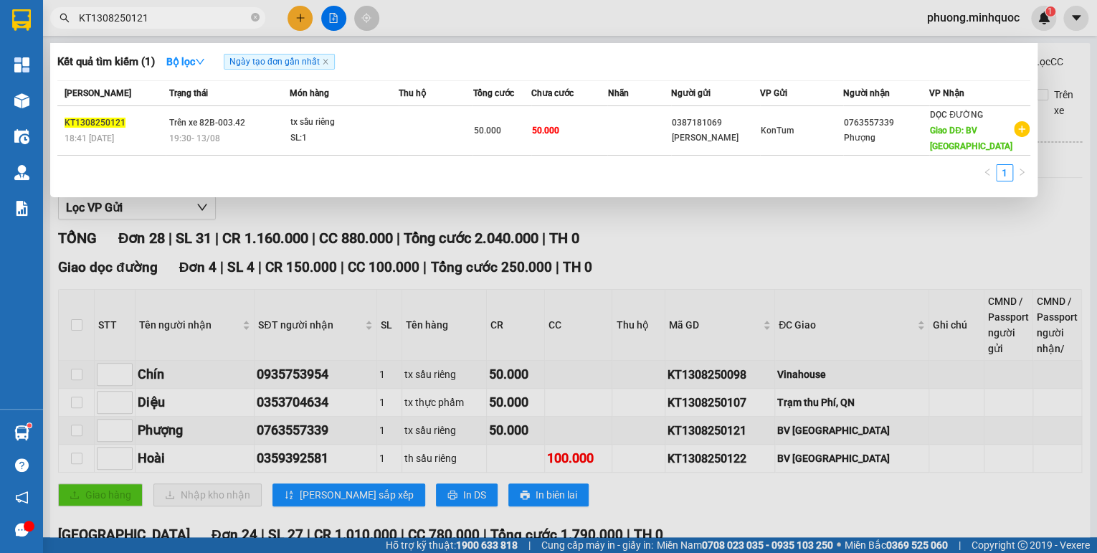
click at [184, 19] on input "KT1308250121" at bounding box center [163, 18] width 169 height 16
paste input "2"
type input "KT1308250122"
click at [227, 136] on div "19:30 - 13/08" at bounding box center [228, 138] width 120 height 16
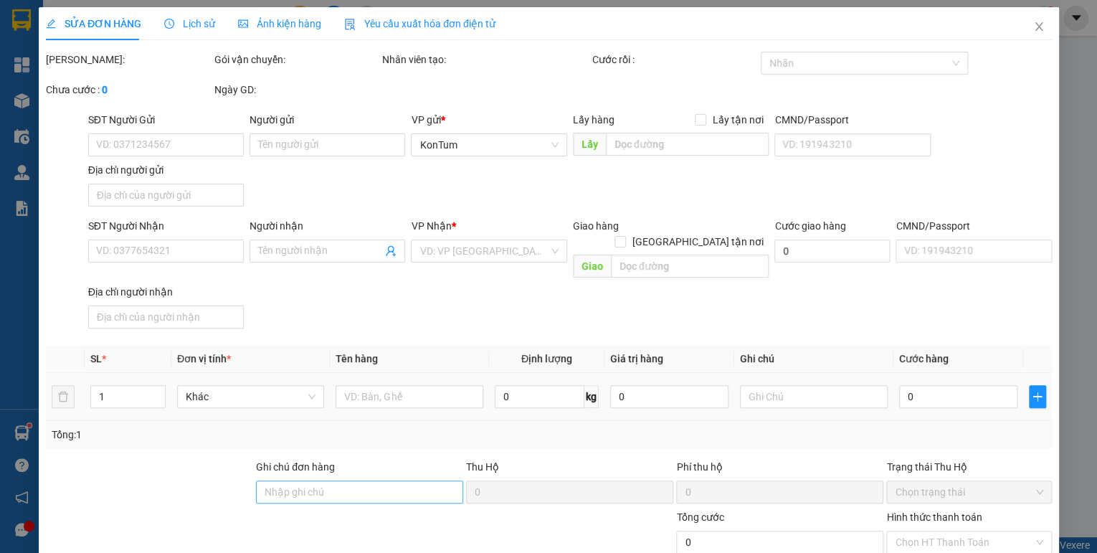
type input "0912313577"
type input "Thanh"
type input "0359392581"
type input "Hoài"
type input "BV Vĩnh Đức"
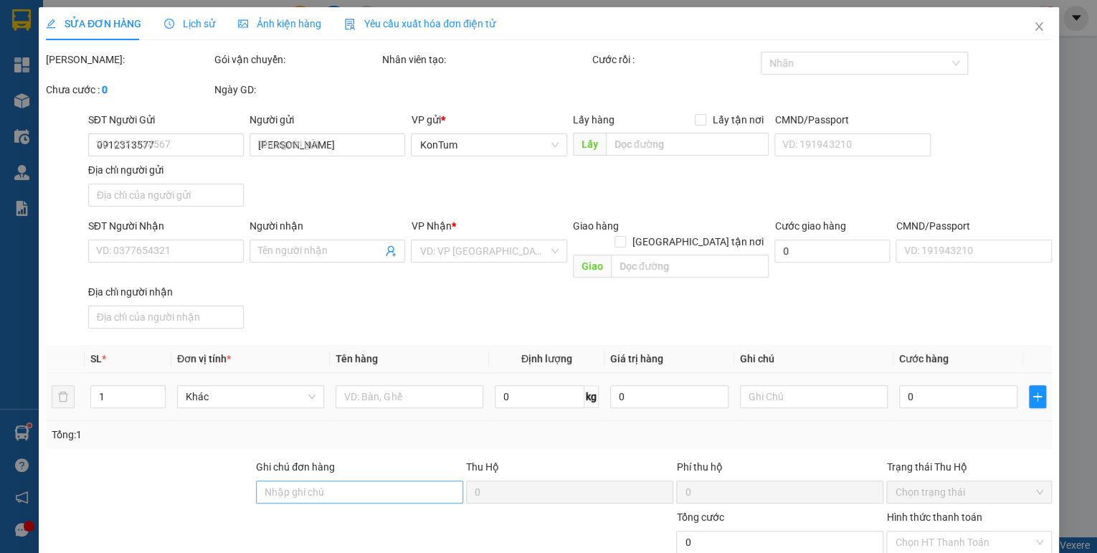
type input "100.000"
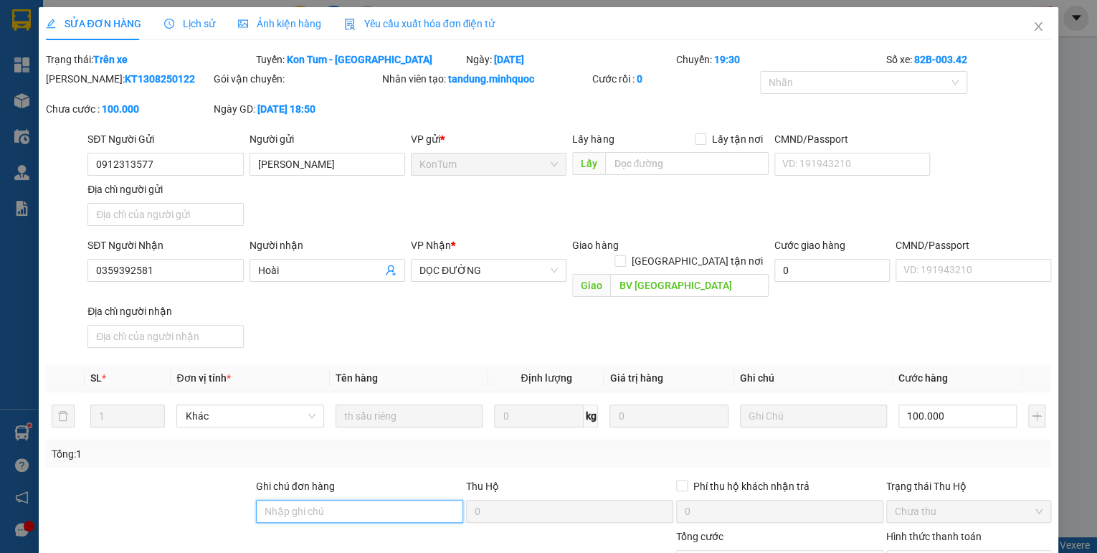
click at [285, 500] on input "Ghi chú đơn hàng" at bounding box center [359, 511] width 207 height 23
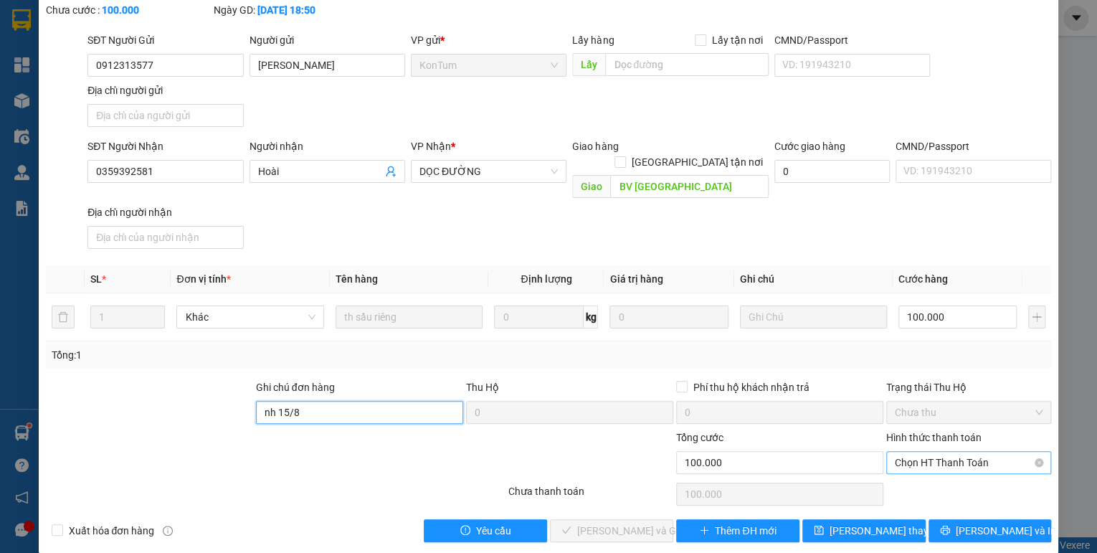
click at [946, 452] on span "Chọn HT Thanh Toán" at bounding box center [969, 463] width 148 height 22
type input "nh 15/8"
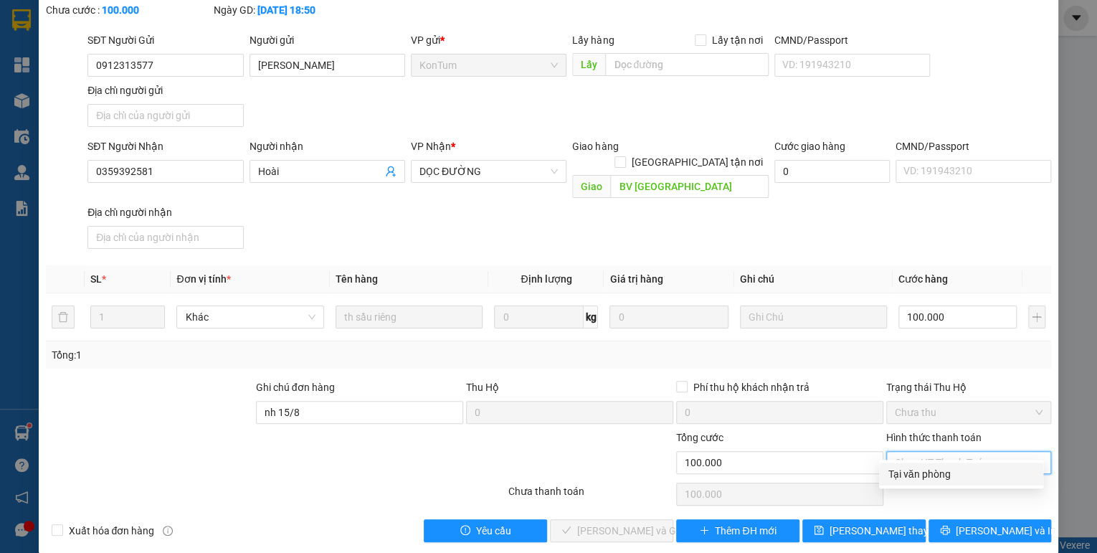
click at [922, 477] on div "Tại văn phòng" at bounding box center [961, 474] width 147 height 16
type input "0"
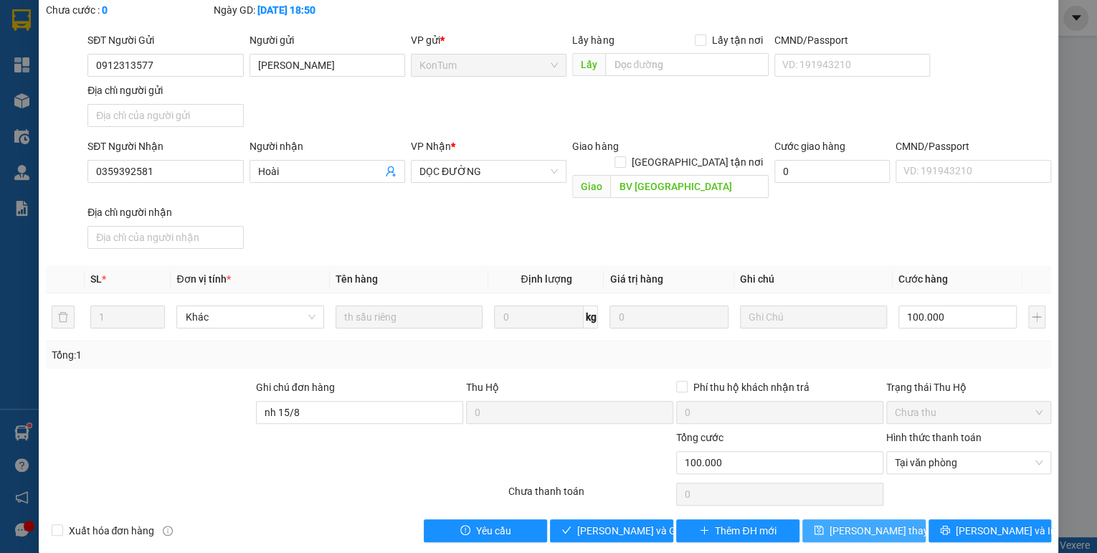
click at [885, 523] on span "Lưu thay đổi" at bounding box center [886, 531] width 115 height 16
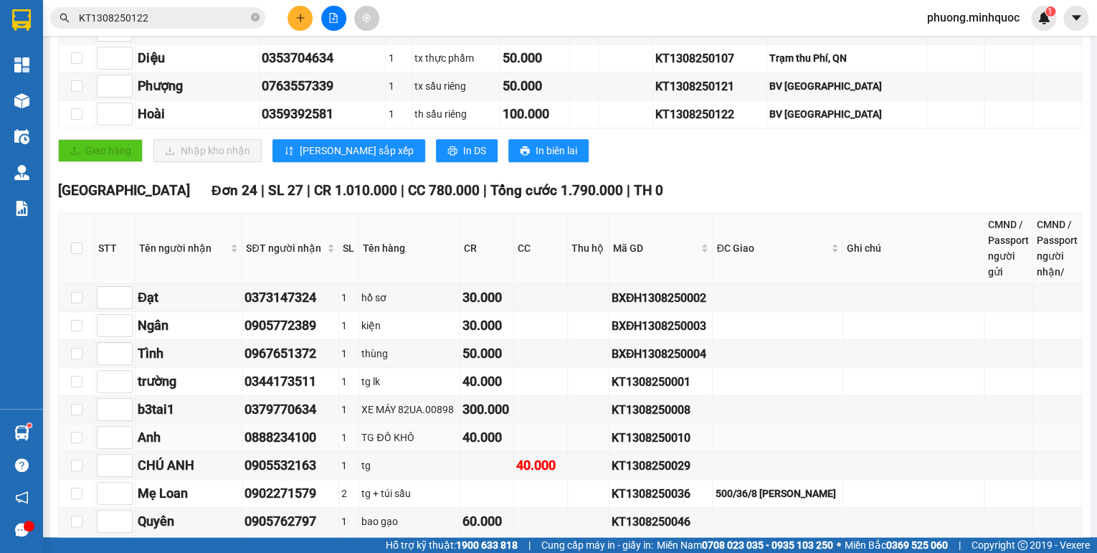
scroll to position [459, 0]
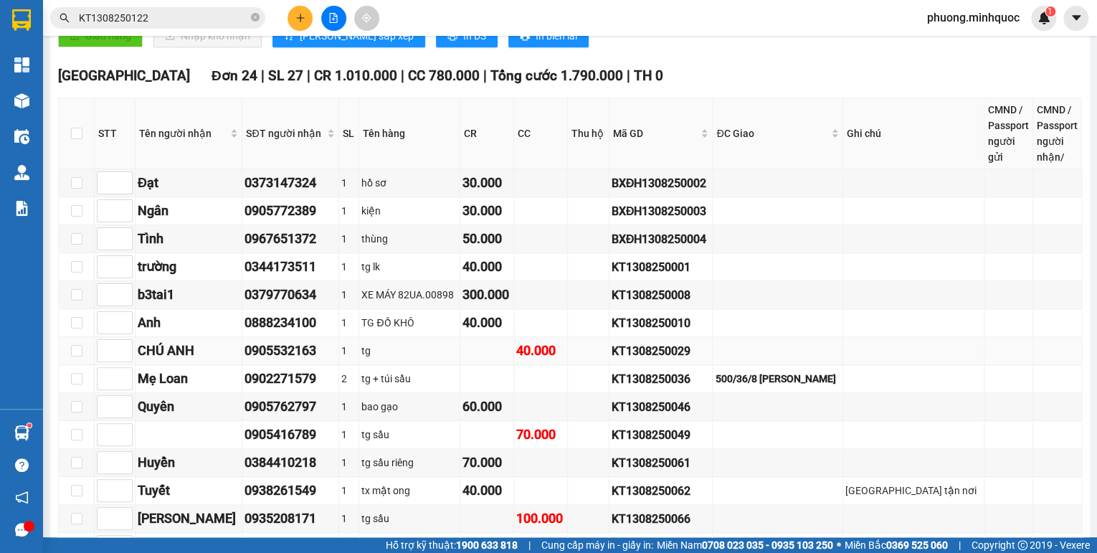
click at [696, 351] on div "KT1308250029" at bounding box center [661, 351] width 99 height 18
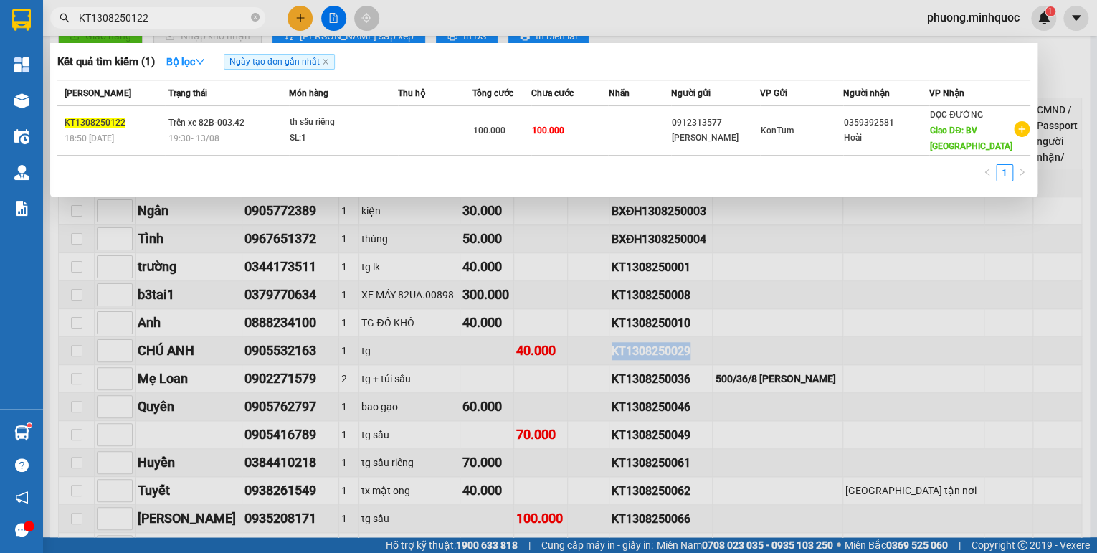
click at [170, 19] on input "KT1308250122" at bounding box center [163, 18] width 169 height 16
paste input "029"
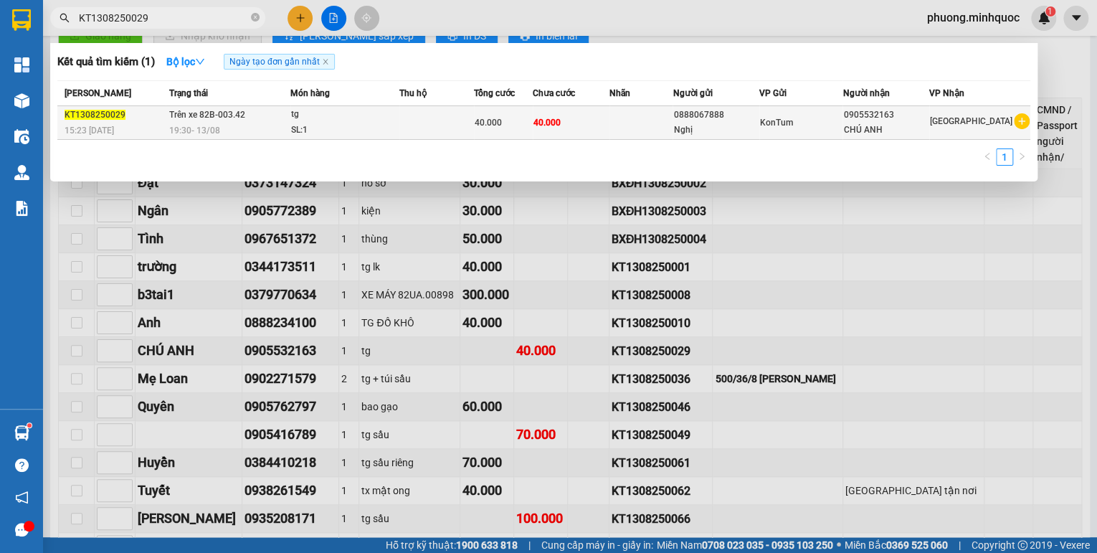
type input "KT1308250029"
click at [223, 128] on div "19:30 - 13/08" at bounding box center [229, 131] width 120 height 16
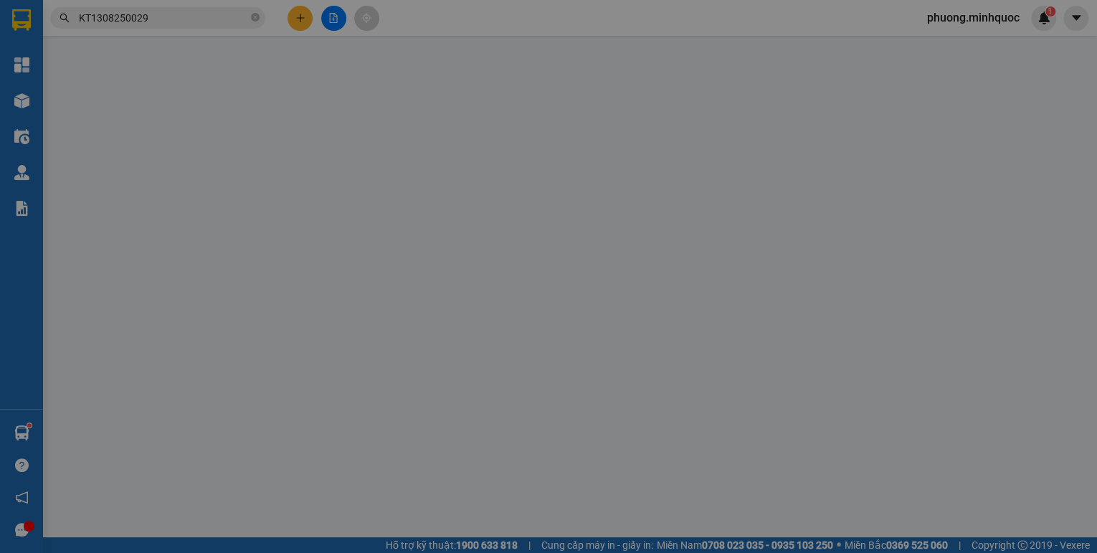
type input "0888067888"
type input "Nghị"
type input "0905532163"
type input "CHÚ ANH"
type input "40.000"
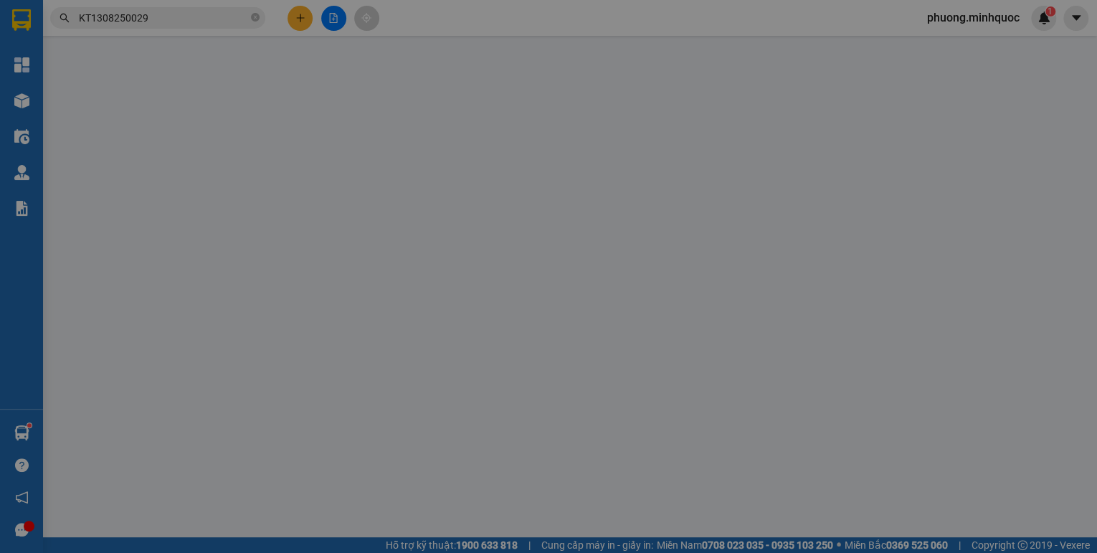
type input "40.000"
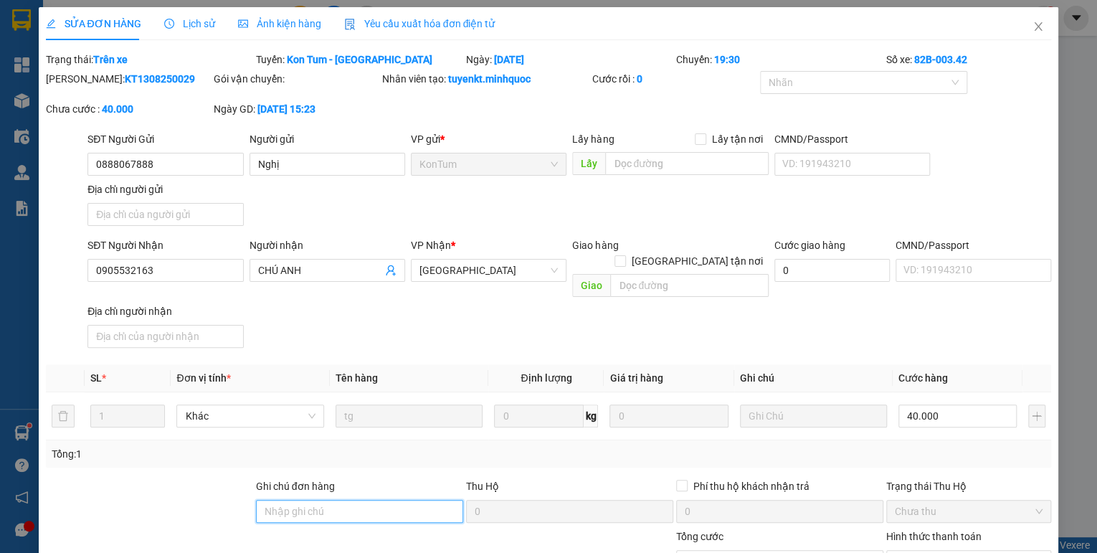
click at [325, 500] on input "Ghi chú đơn hàng" at bounding box center [359, 511] width 207 height 23
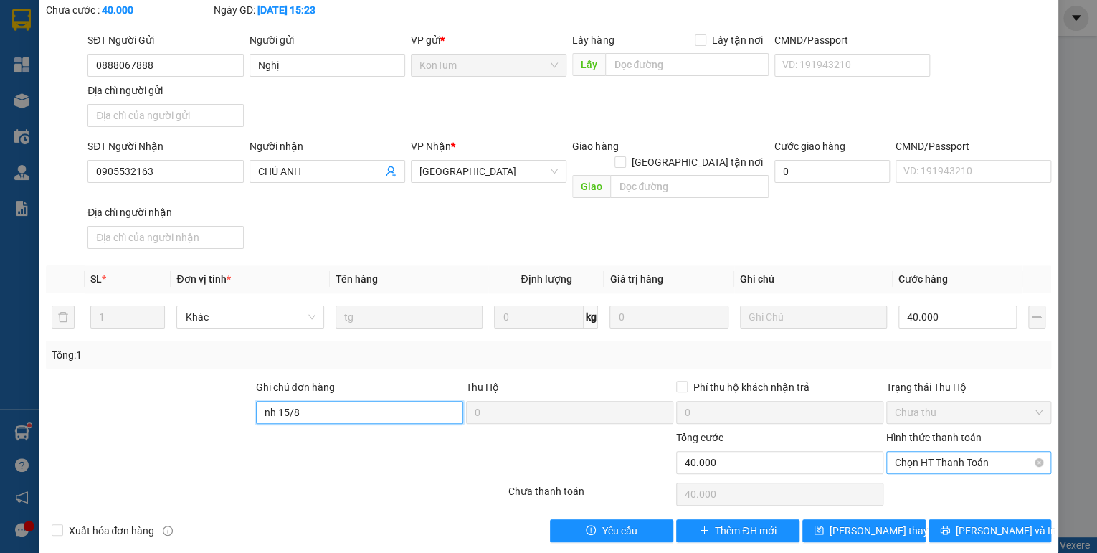
click at [978, 452] on span "Chọn HT Thanh Toán" at bounding box center [969, 463] width 148 height 22
type input "nh 15/8"
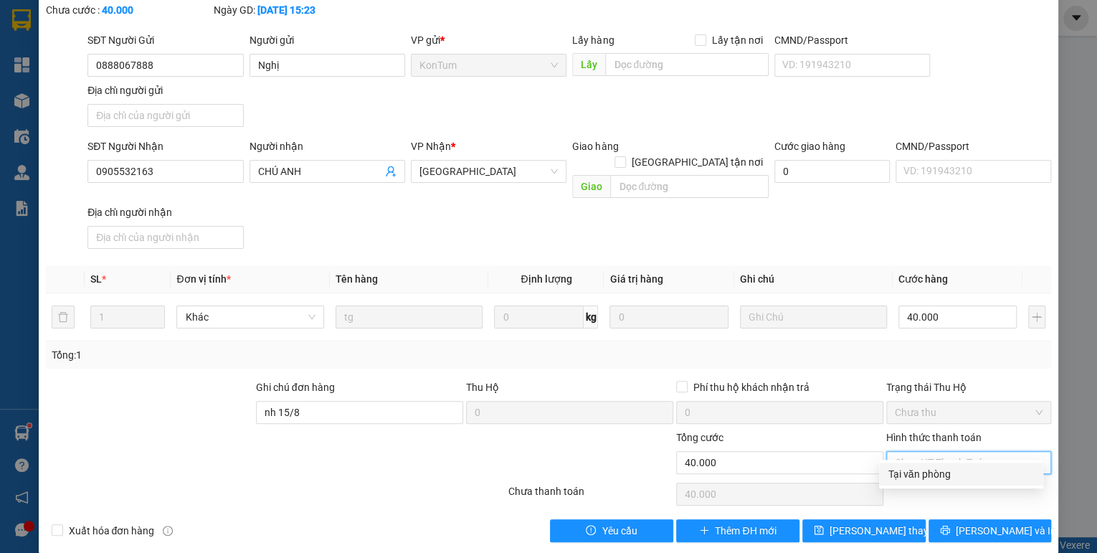
click at [955, 470] on div "Tại văn phòng" at bounding box center [961, 474] width 147 height 16
type input "0"
click at [872, 523] on span "Lưu thay đổi" at bounding box center [886, 531] width 115 height 16
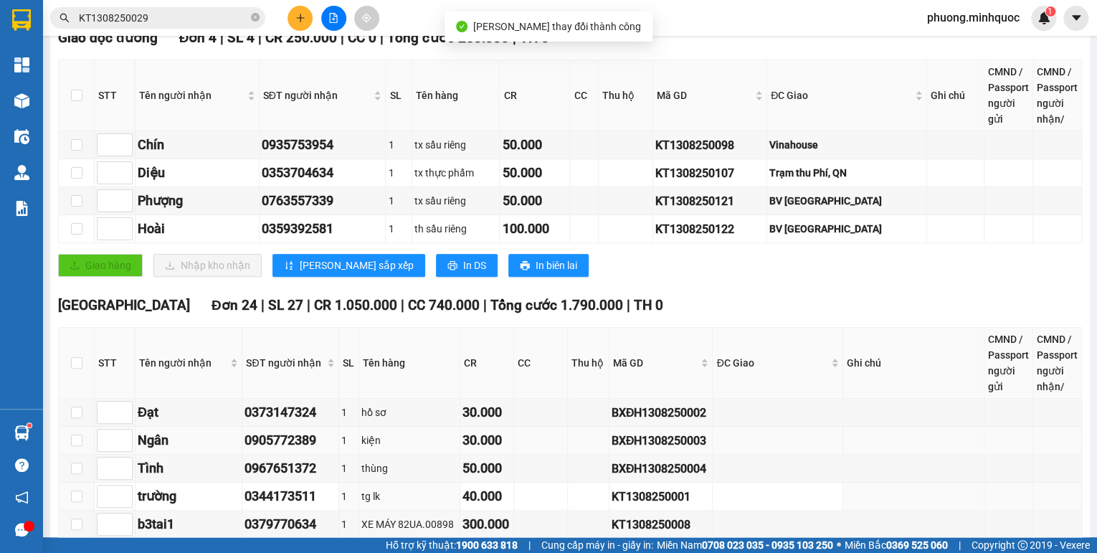
scroll to position [459, 0]
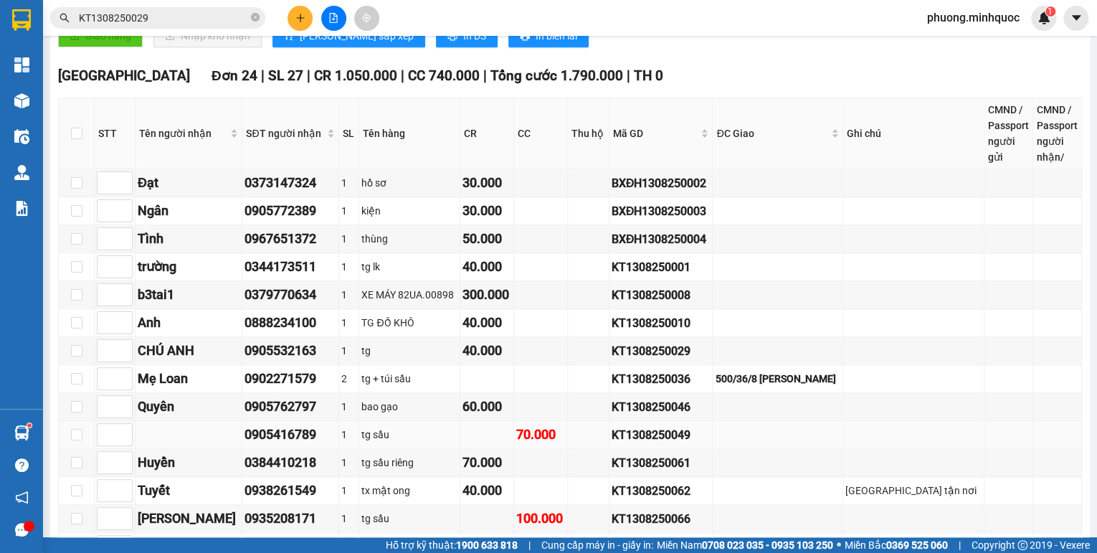
click at [677, 434] on div "KT1308250049" at bounding box center [661, 435] width 99 height 18
click at [705, 383] on div "KT1308250036" at bounding box center [661, 379] width 99 height 18
click at [166, 12] on input "KT1308250029" at bounding box center [163, 18] width 169 height 16
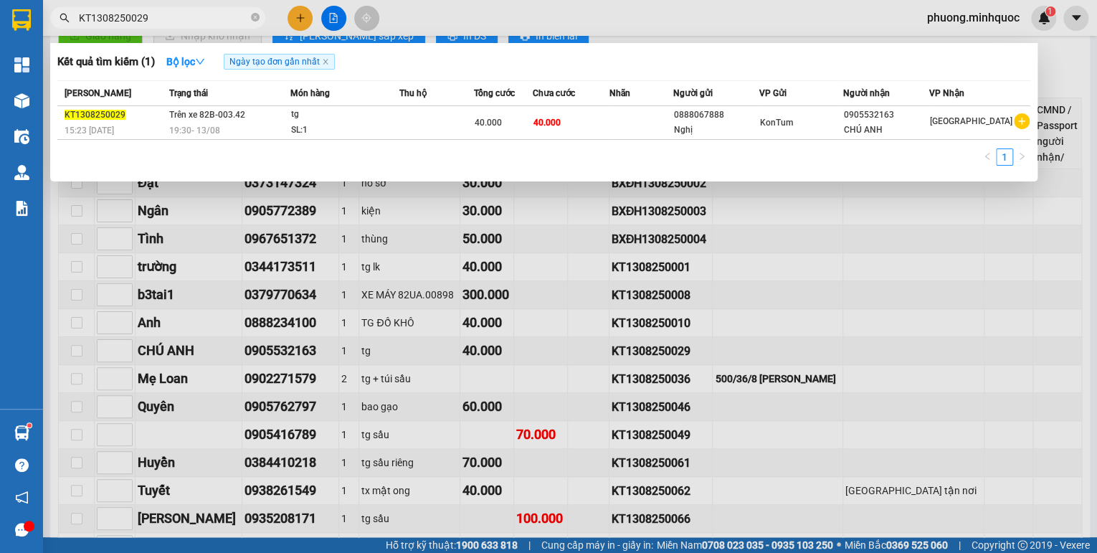
click at [166, 12] on input "KT1308250029" at bounding box center [163, 18] width 169 height 16
paste input "36"
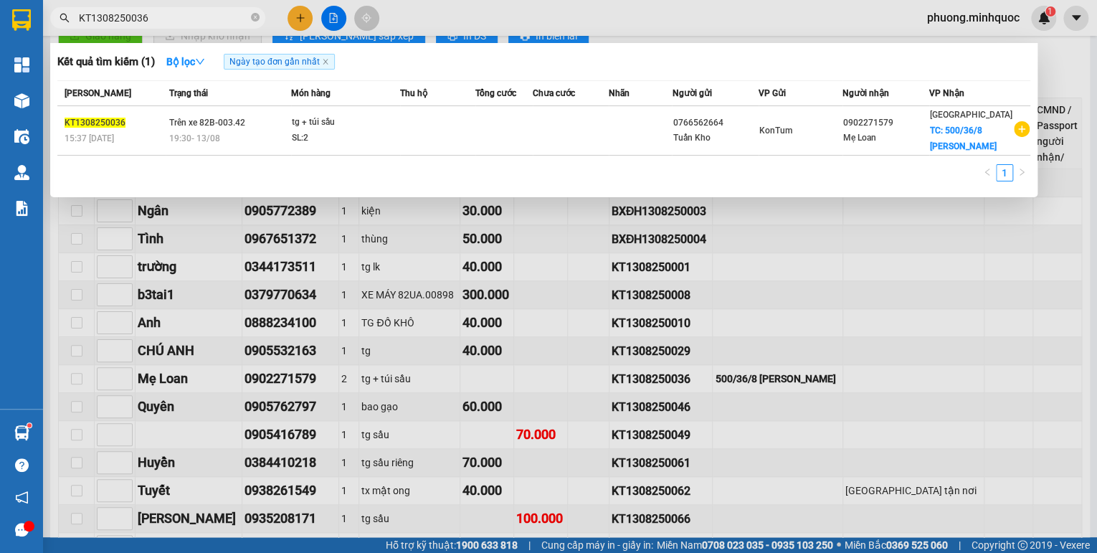
click at [820, 5] on div at bounding box center [548, 276] width 1097 height 553
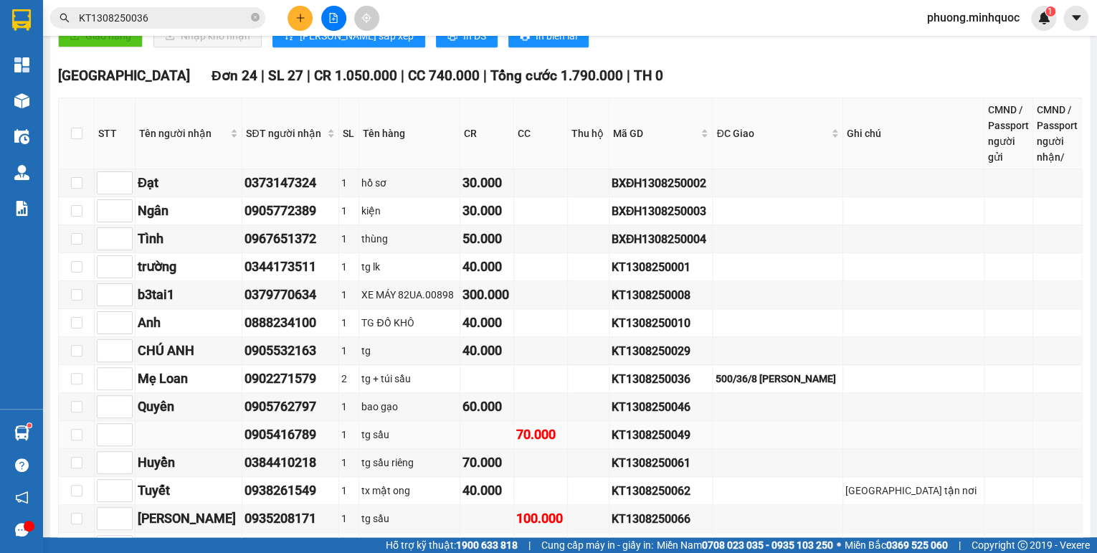
click at [710, 444] on div "KT1308250049" at bounding box center [661, 435] width 99 height 18
click at [710, 443] on div "KT1308250049" at bounding box center [661, 435] width 99 height 18
click at [169, 19] on input "KT1308250036" at bounding box center [163, 18] width 169 height 16
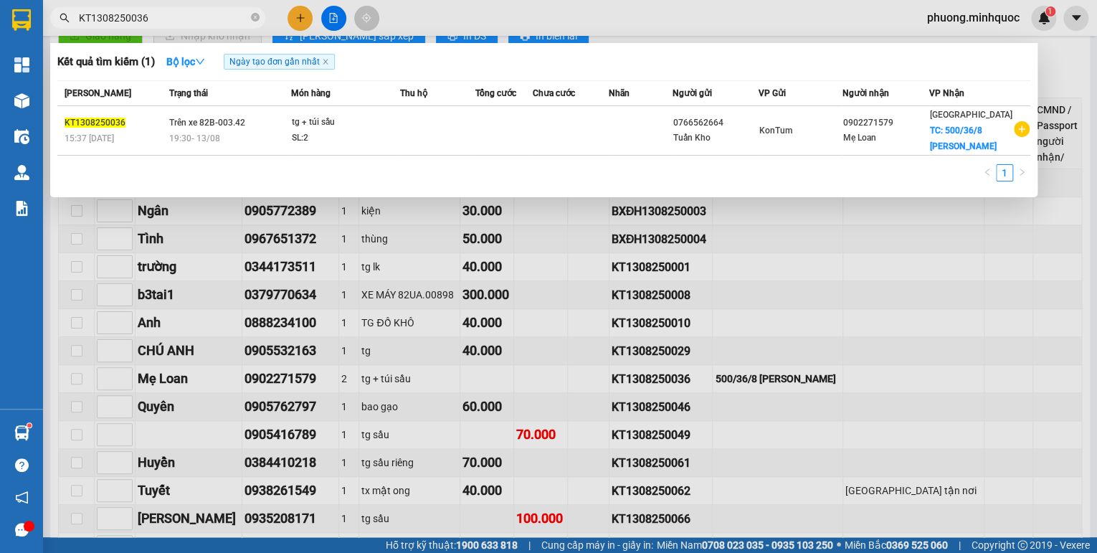
click at [169, 19] on input "KT1308250036" at bounding box center [163, 18] width 169 height 16
paste input "49"
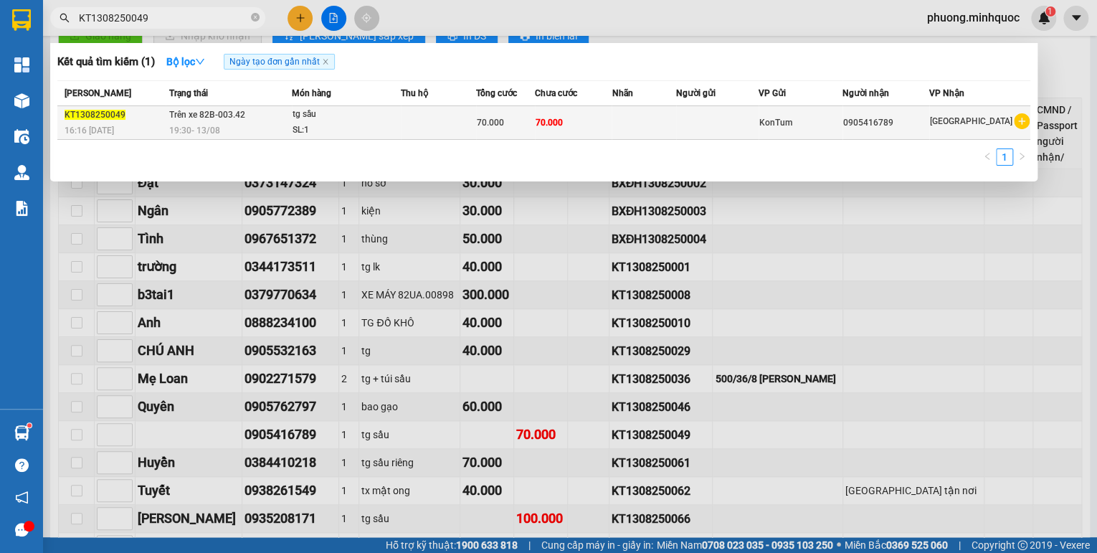
type input "KT1308250049"
click at [387, 130] on div "SL: 1" at bounding box center [346, 131] width 108 height 16
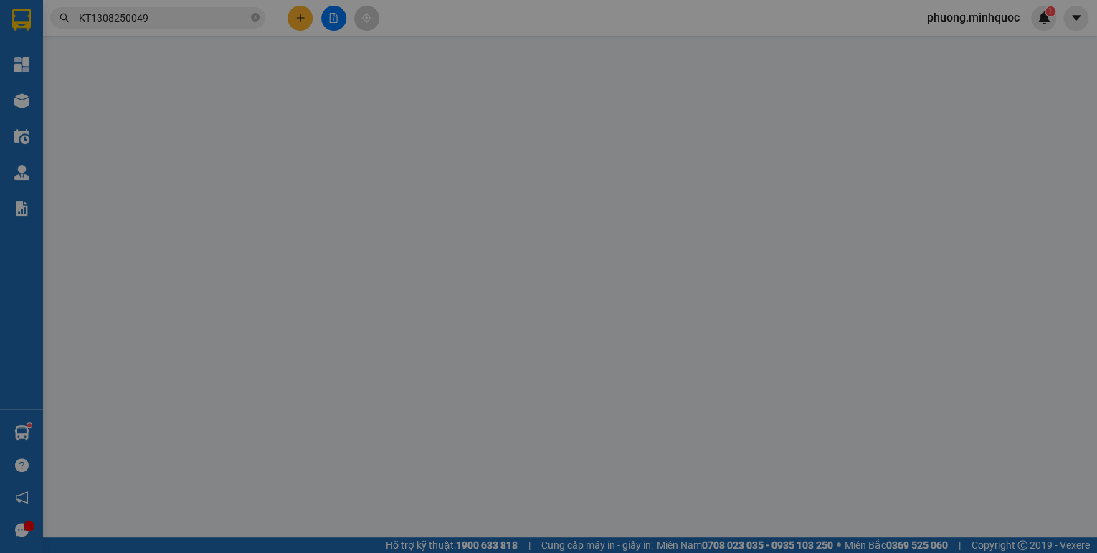
type input "0905416789"
type input "70.000"
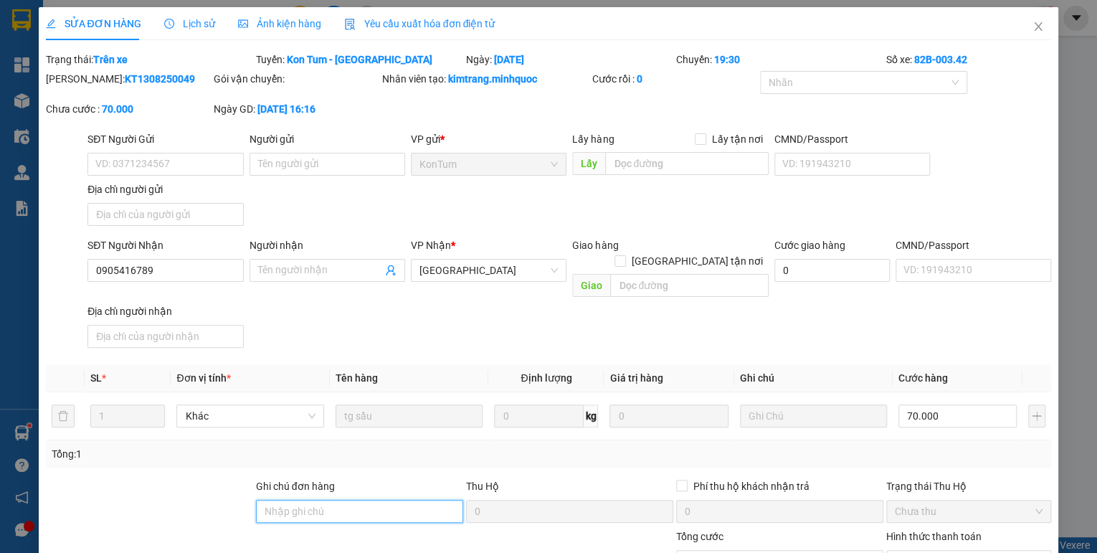
click at [325, 500] on input "Ghi chú đơn hàng" at bounding box center [359, 511] width 207 height 23
click at [323, 500] on input "Ghi chú đơn hàng" at bounding box center [359, 511] width 207 height 23
drag, startPoint x: 315, startPoint y: 499, endPoint x: 291, endPoint y: 504, distance: 24.9
click at [291, 504] on input "sổ kho 23/1" at bounding box center [359, 511] width 207 height 23
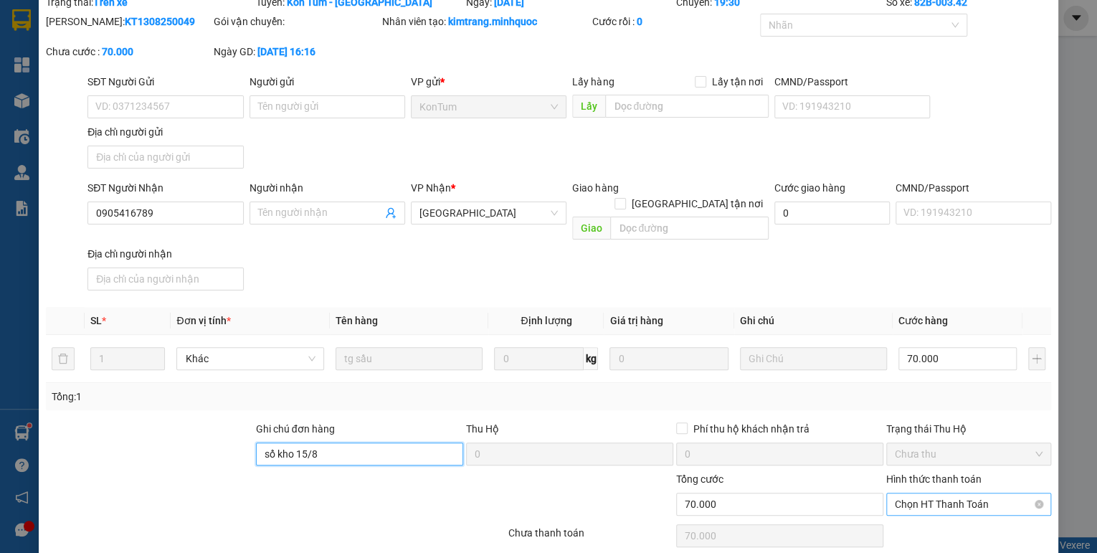
click at [961, 493] on span "Chọn HT Thanh Toán" at bounding box center [969, 504] width 148 height 22
type input "sổ kho 15/8"
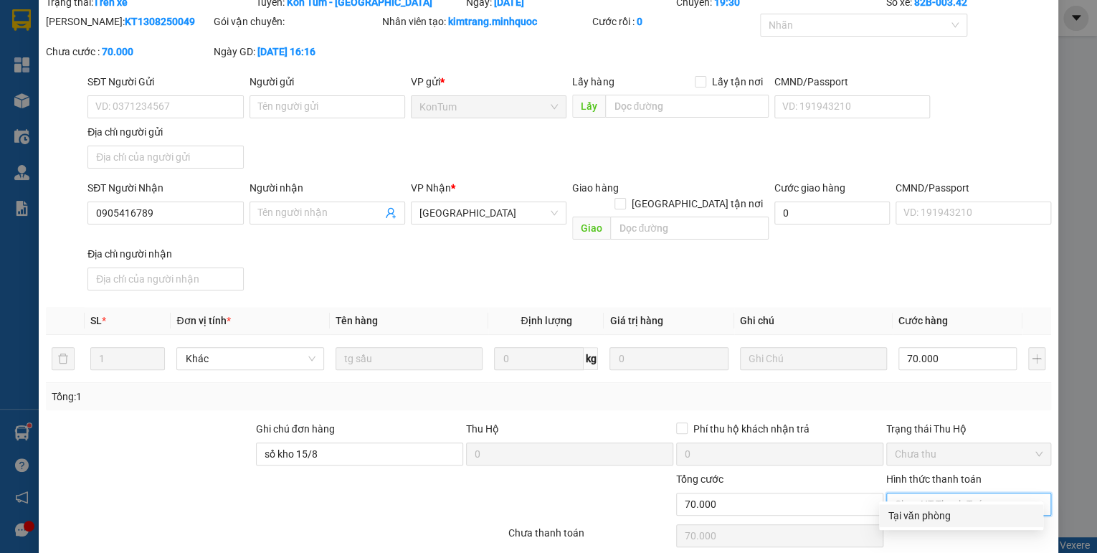
click at [939, 513] on div "Tại văn phòng" at bounding box center [961, 516] width 147 height 16
type input "0"
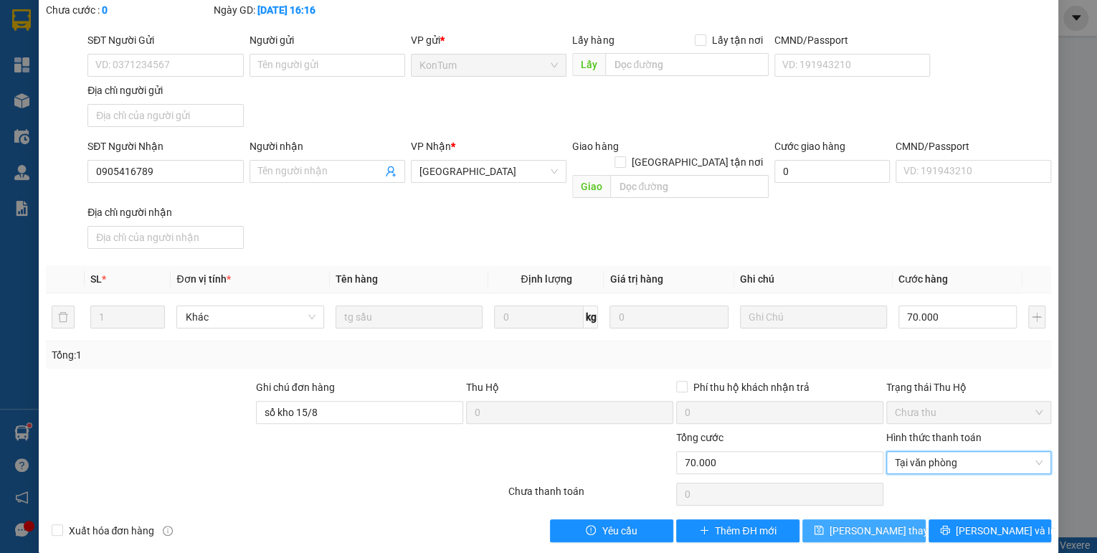
click at [874, 523] on span "Lưu thay đổi" at bounding box center [886, 531] width 115 height 16
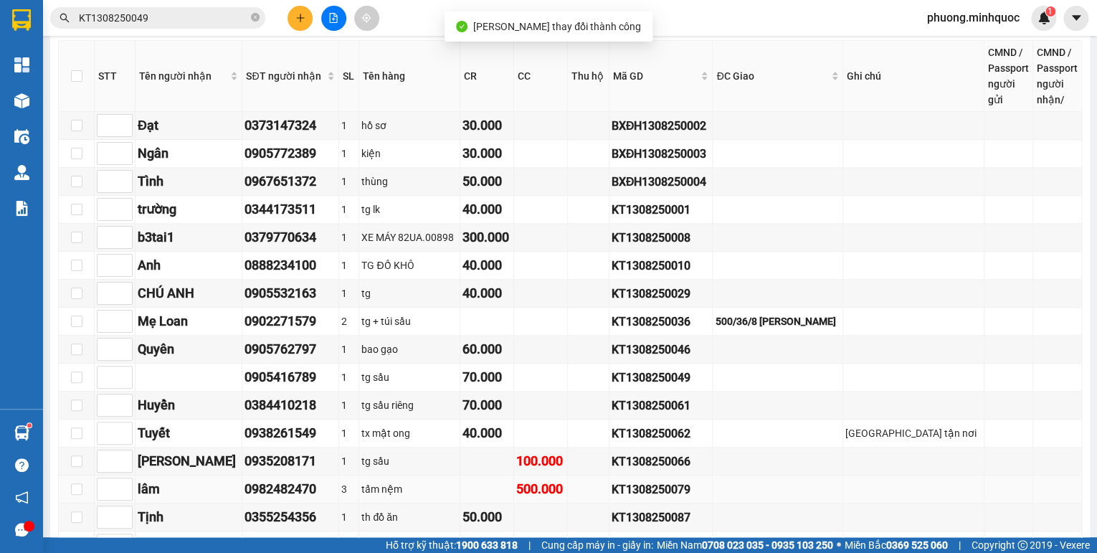
scroll to position [574, 0]
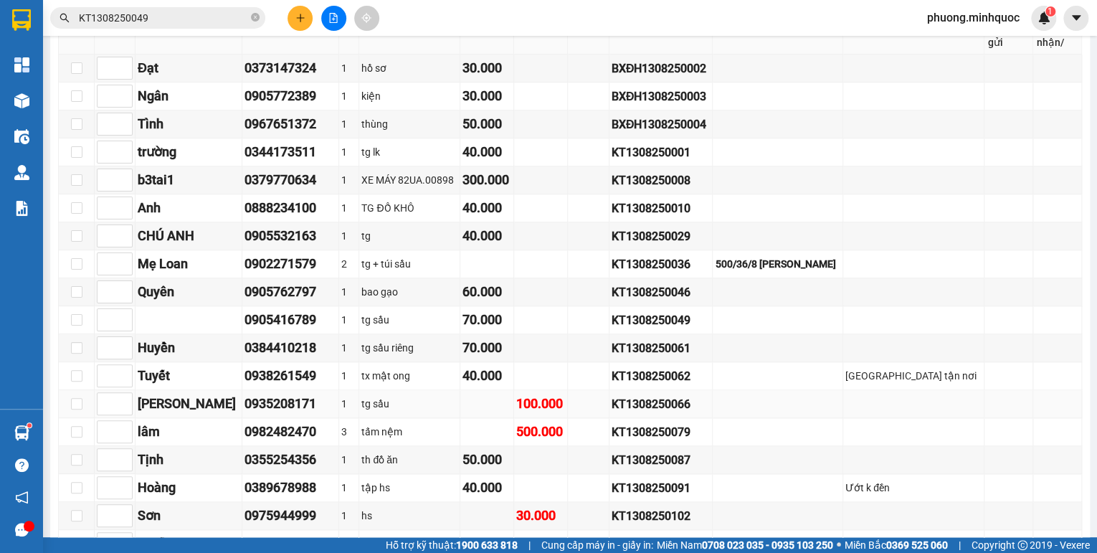
click at [697, 405] on div "KT1308250066" at bounding box center [661, 404] width 99 height 18
click at [189, 16] on input "KT1308250049" at bounding box center [163, 18] width 169 height 16
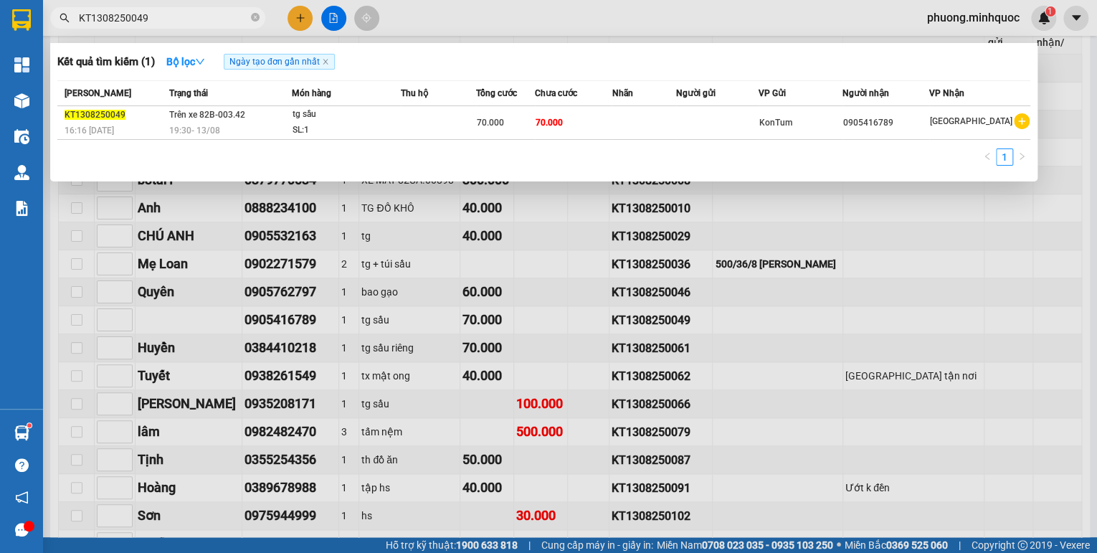
click at [189, 16] on input "KT1308250049" at bounding box center [163, 18] width 169 height 16
paste input "66"
type input "KT1308250066"
click at [280, 125] on div "19:30 - 13/08" at bounding box center [228, 131] width 120 height 16
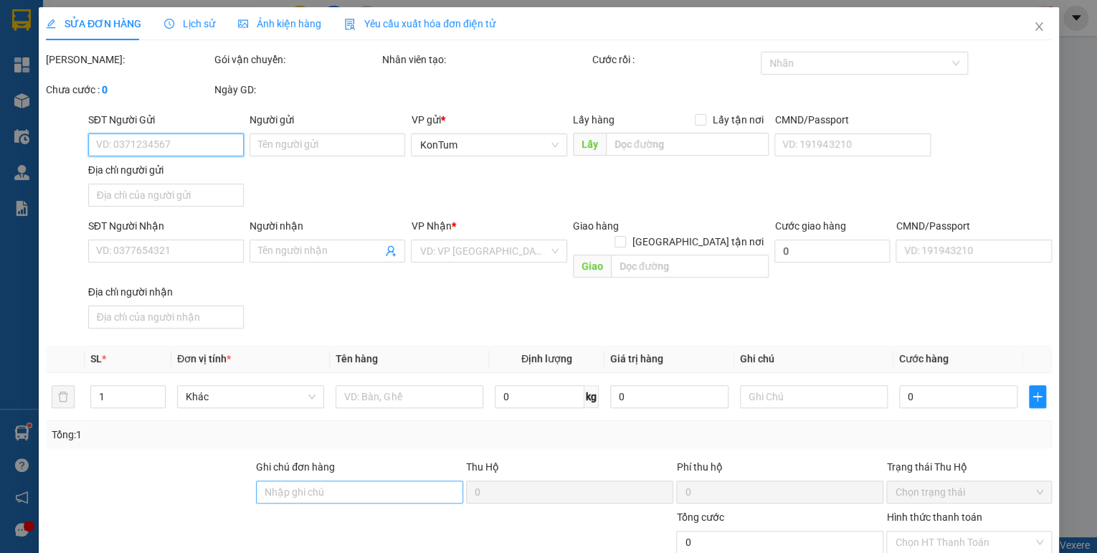
type input "0905071468"
type input "Tiến Nhật"
type input "0935208171"
type input "Văn Thuấn"
type input "100.000"
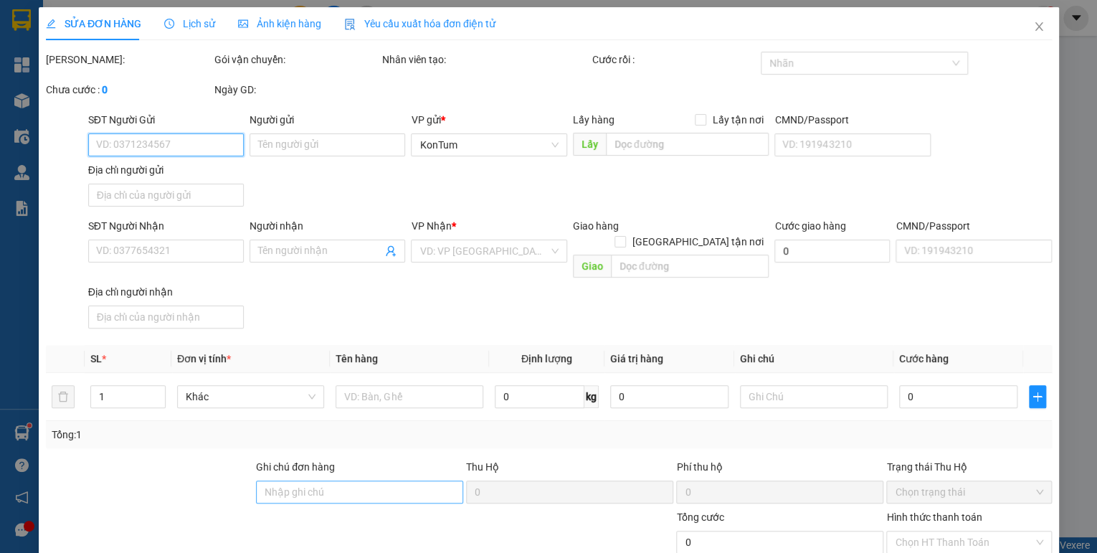
type input "100.000"
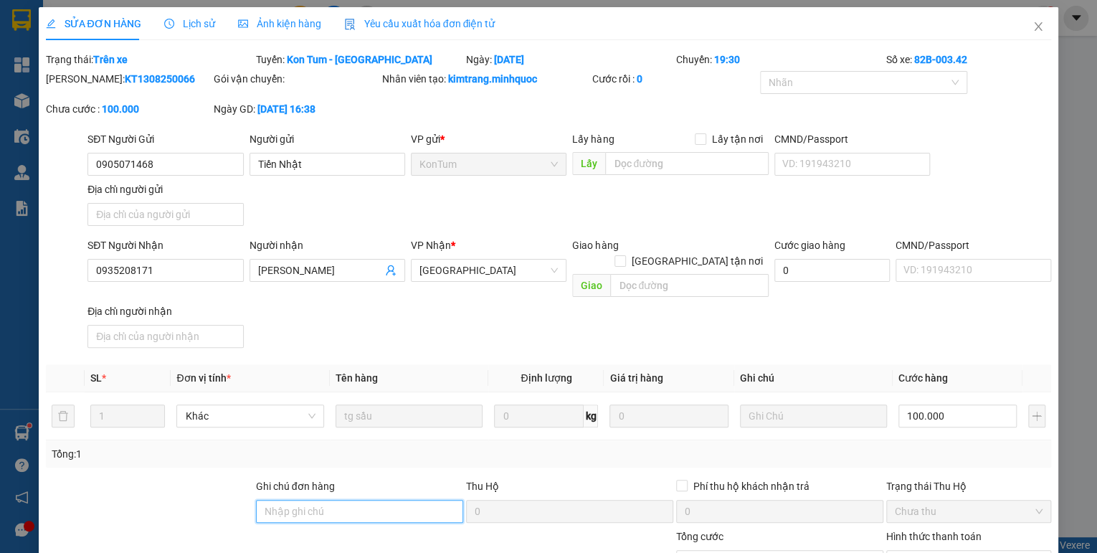
click at [290, 500] on input "Ghi chú đơn hàng" at bounding box center [359, 511] width 207 height 23
drag, startPoint x: 327, startPoint y: 495, endPoint x: 295, endPoint y: 506, distance: 33.3
click at [295, 506] on div "Ghi chú đơn hàng sổ kho 23/1" at bounding box center [359, 503] width 207 height 50
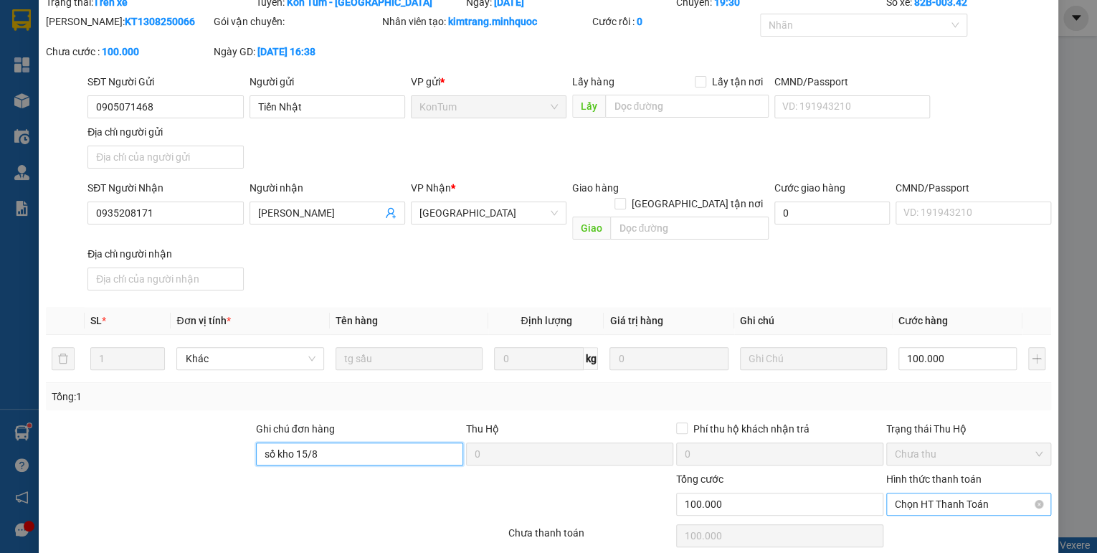
click at [886, 493] on div "Chọn HT Thanh Toán" at bounding box center [968, 504] width 165 height 23
type input "sổ kho 15/8"
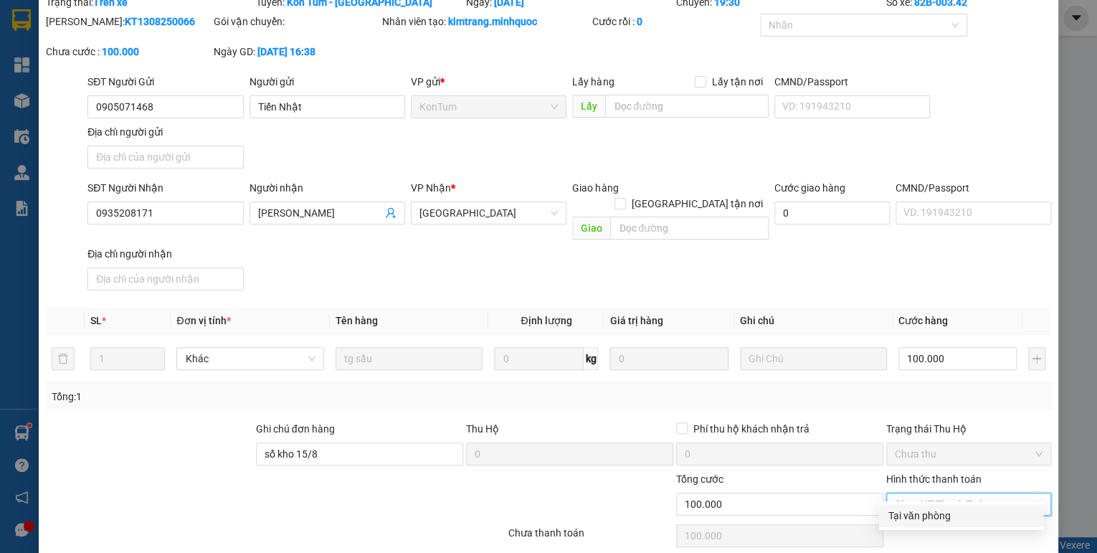
click at [926, 516] on div "Tại văn phòng" at bounding box center [961, 516] width 147 height 16
type input "0"
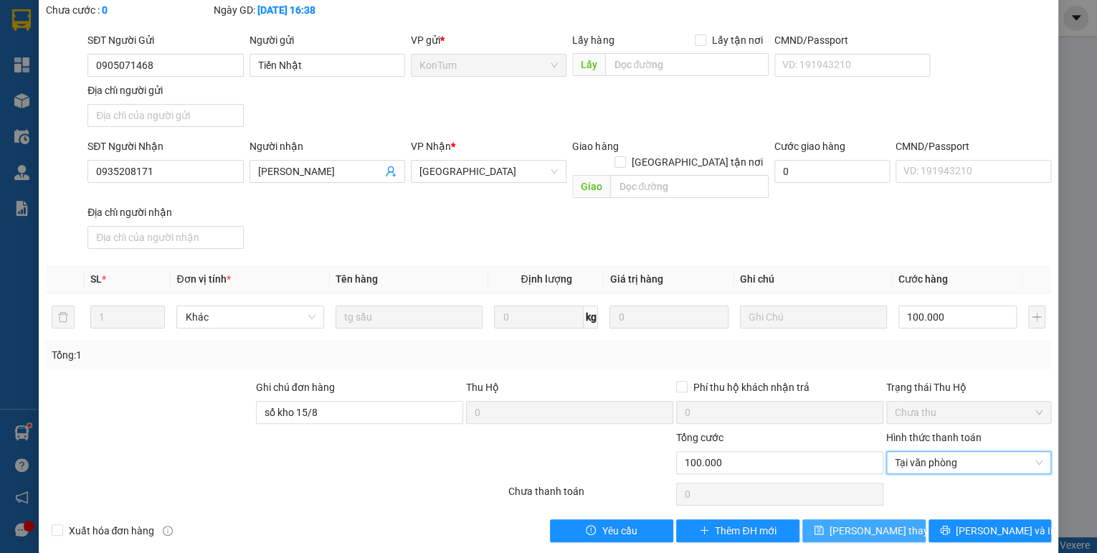
click at [895, 519] on button "Lưu thay đổi" at bounding box center [863, 530] width 123 height 23
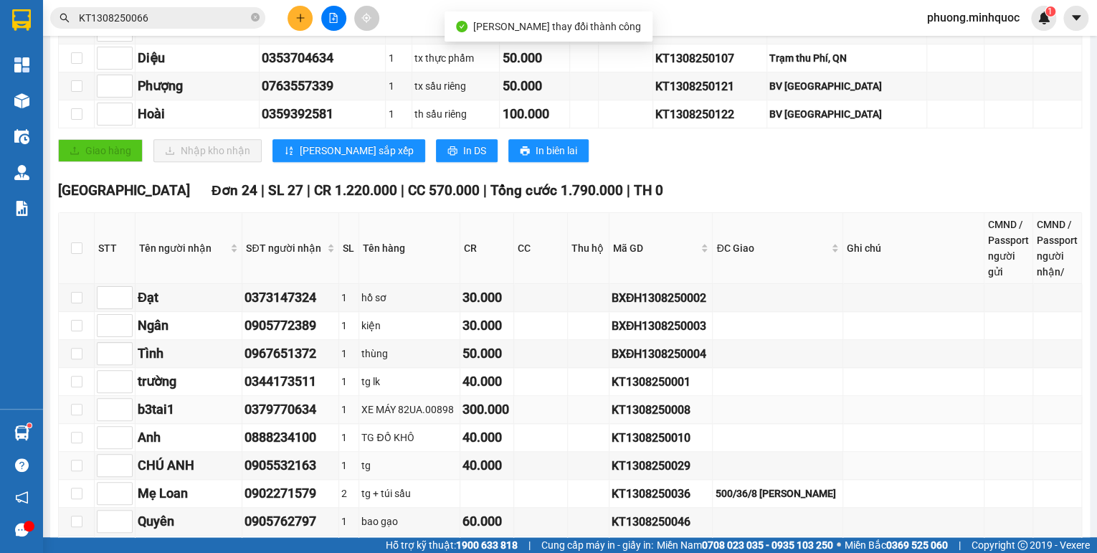
scroll to position [574, 0]
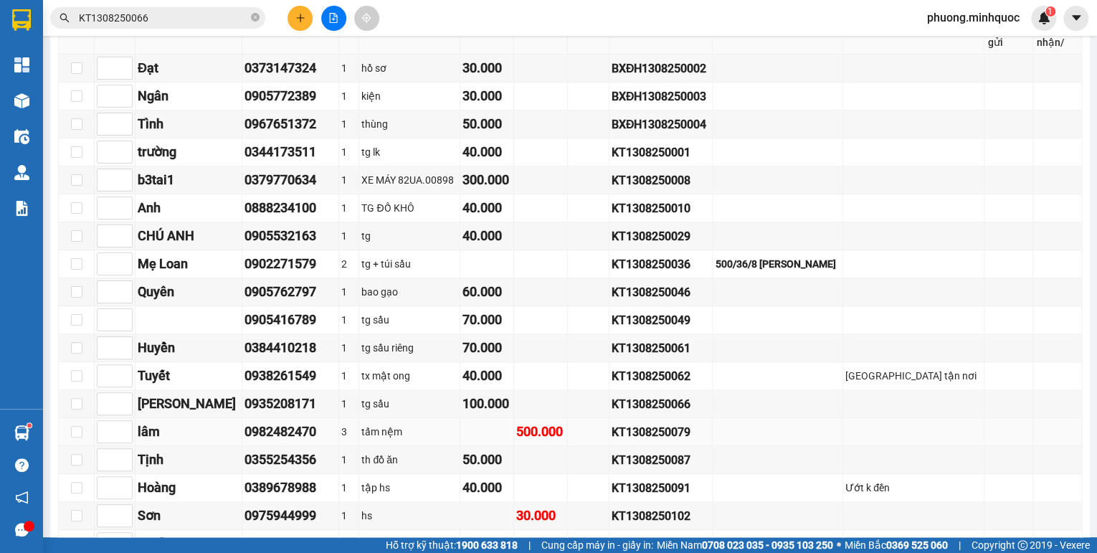
click at [695, 430] on div "KT1308250079" at bounding box center [661, 432] width 99 height 18
click at [129, 15] on input "KT1308250066" at bounding box center [163, 18] width 169 height 16
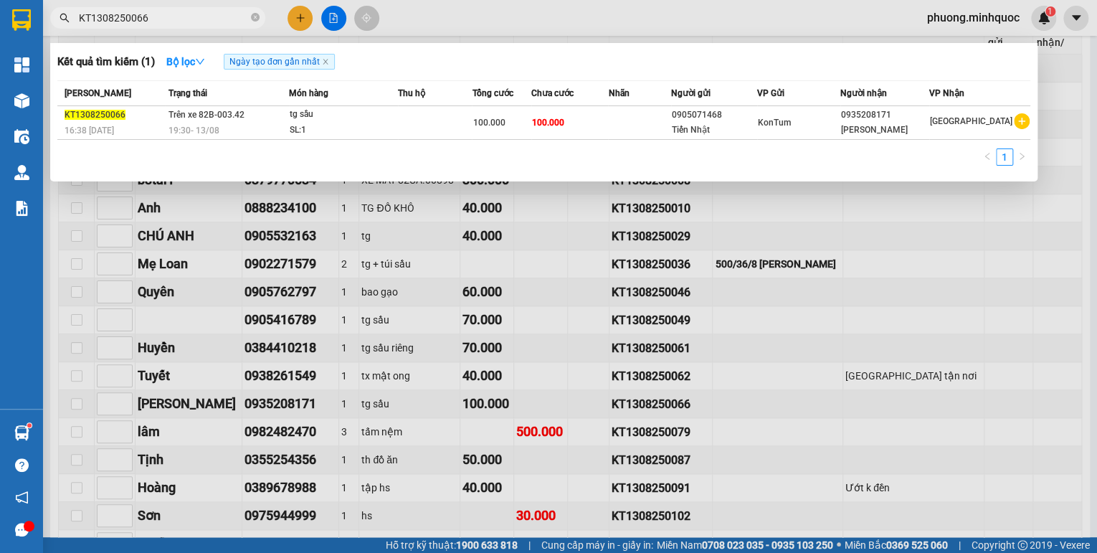
click at [129, 15] on input "KT1308250066" at bounding box center [163, 18] width 169 height 16
paste input "79"
type input "KT1308250079"
click at [249, 126] on div "19:30 - 13/08" at bounding box center [229, 131] width 120 height 16
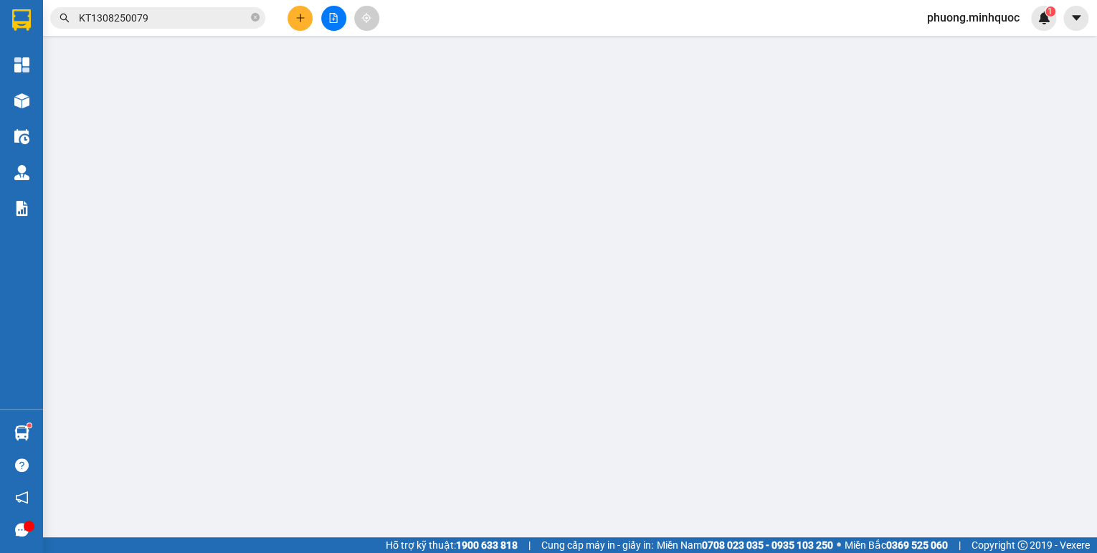
type input "0935555143"
type input "thy"
type input "0982482470"
type input "lâm"
type input "500.000"
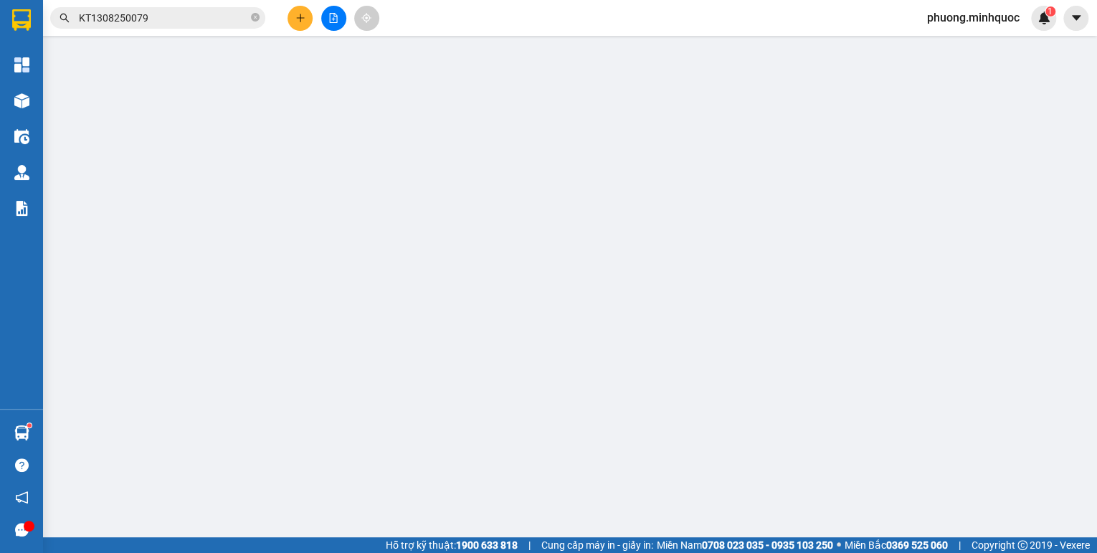
type input "500.000"
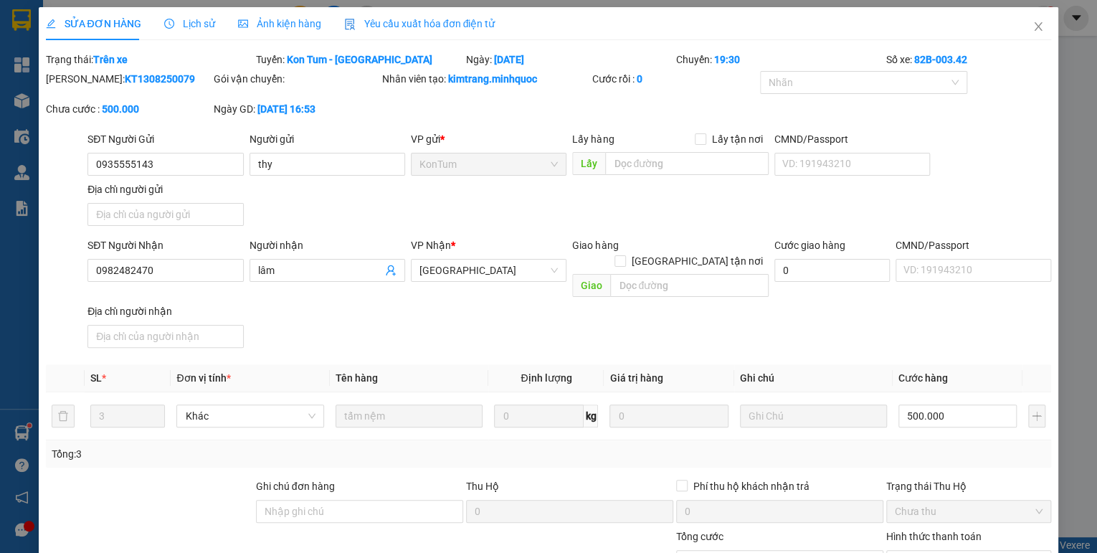
click at [344, 508] on div "Ghi chú đơn hàng" at bounding box center [359, 503] width 207 height 50
click at [341, 500] on input "Ghi chú đơn hàng" at bounding box center [359, 511] width 207 height 23
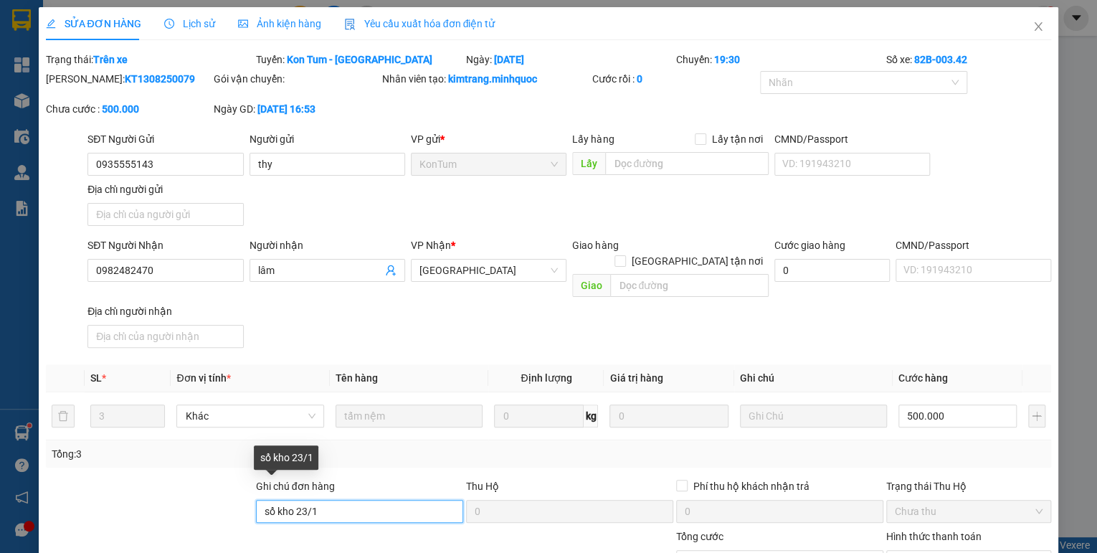
drag, startPoint x: 323, startPoint y: 496, endPoint x: 295, endPoint y: 502, distance: 28.5
click at [295, 502] on input "sổ kho 23/1" at bounding box center [359, 511] width 207 height 23
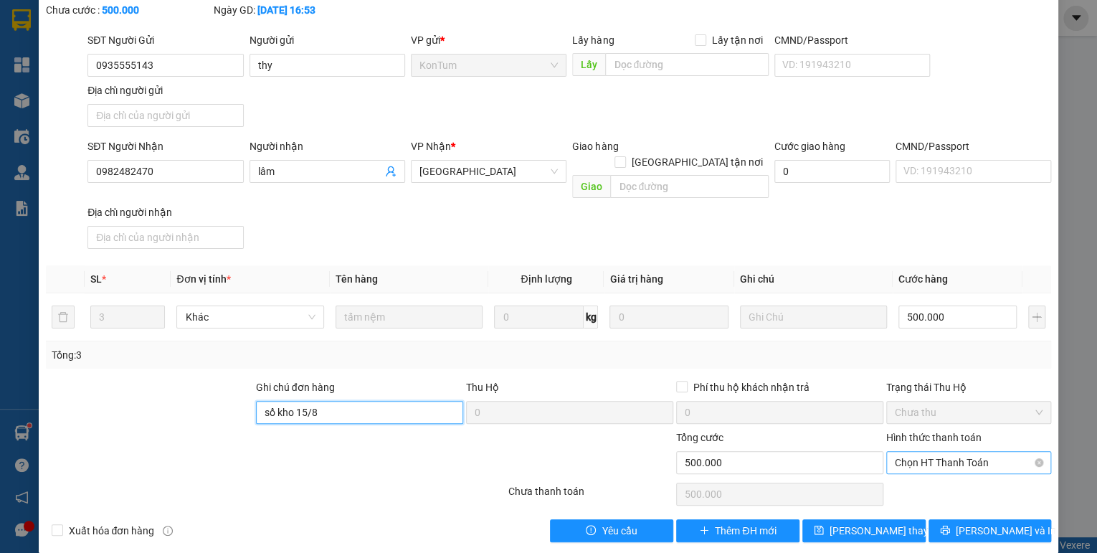
click at [936, 452] on span "Chọn HT Thanh Toán" at bounding box center [969, 463] width 148 height 22
type input "sổ kho 15/8"
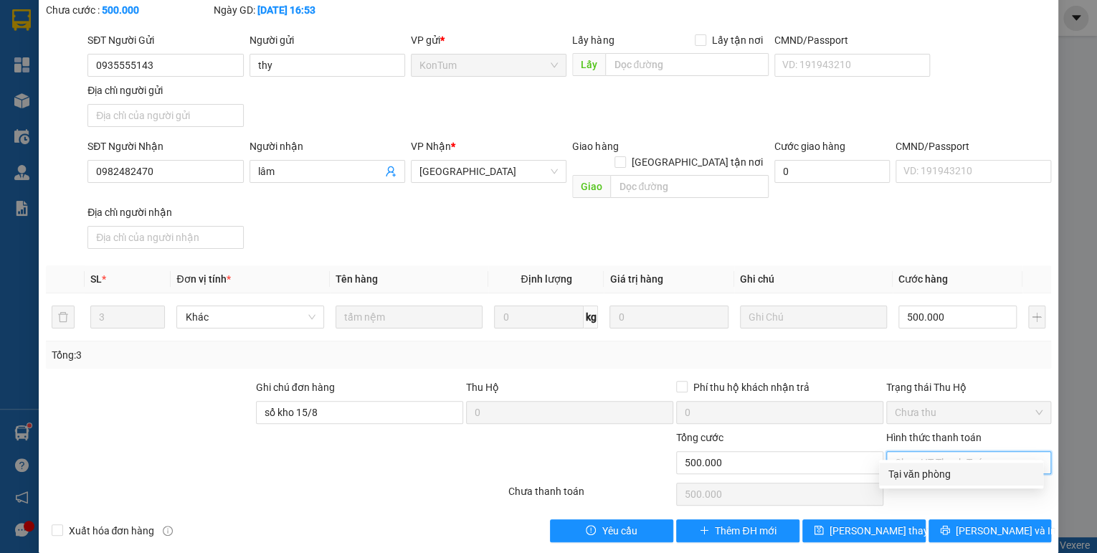
click at [933, 472] on div "Tại văn phòng" at bounding box center [961, 474] width 147 height 16
type input "0"
click at [878, 523] on span "Lưu thay đổi" at bounding box center [886, 531] width 115 height 16
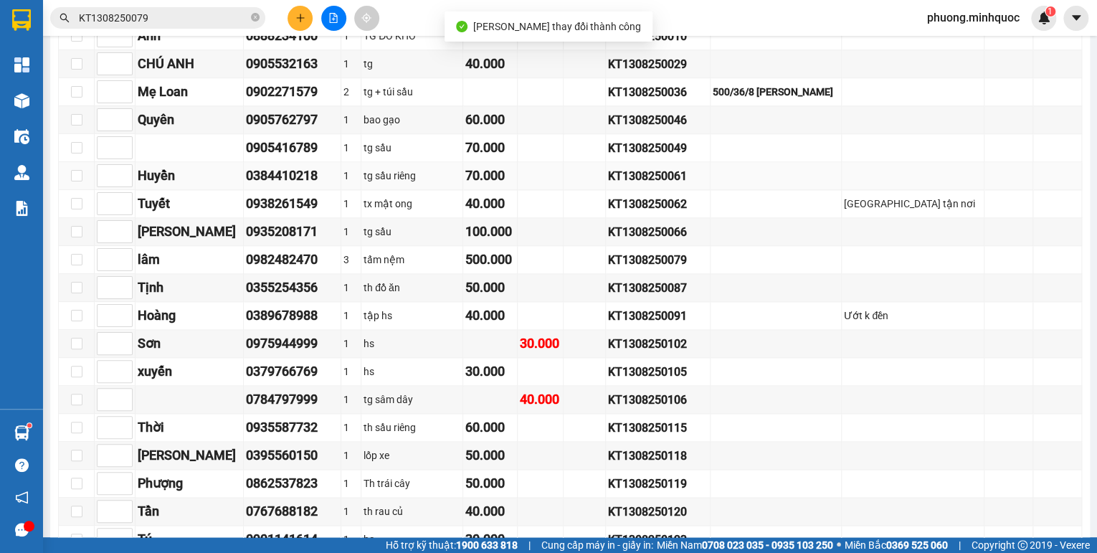
scroll to position [803, 0]
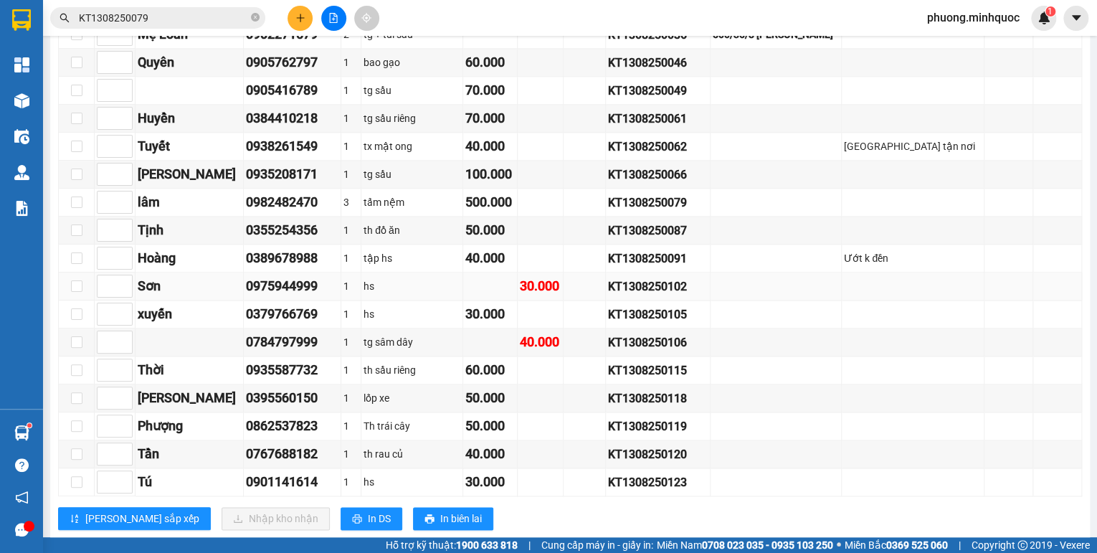
click at [703, 284] on div "KT1308250102" at bounding box center [658, 286] width 100 height 18
click at [186, 21] on input "KT1308250079" at bounding box center [163, 18] width 169 height 16
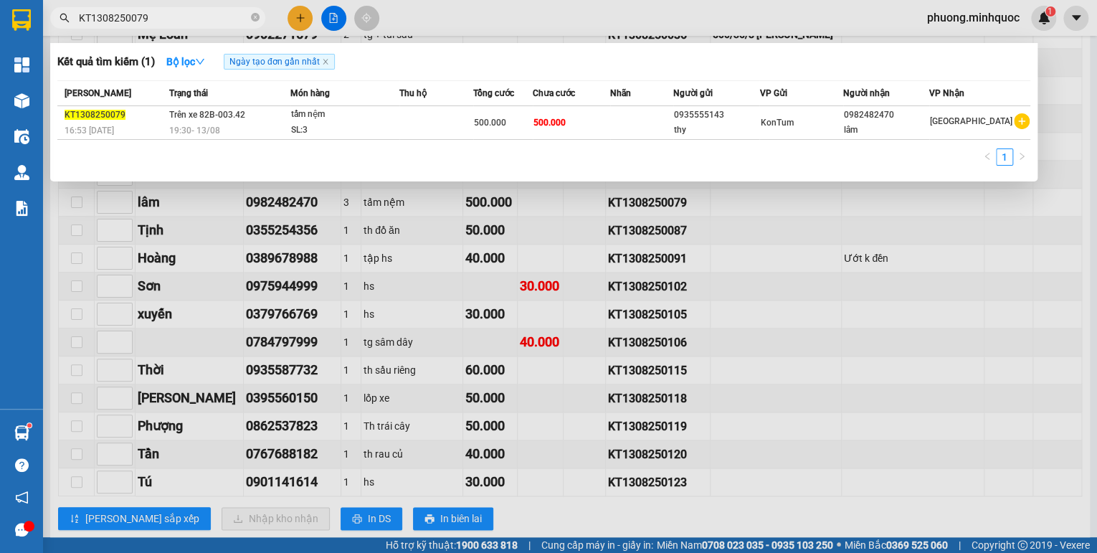
click at [186, 21] on input "KT1308250079" at bounding box center [163, 18] width 169 height 16
paste input "102"
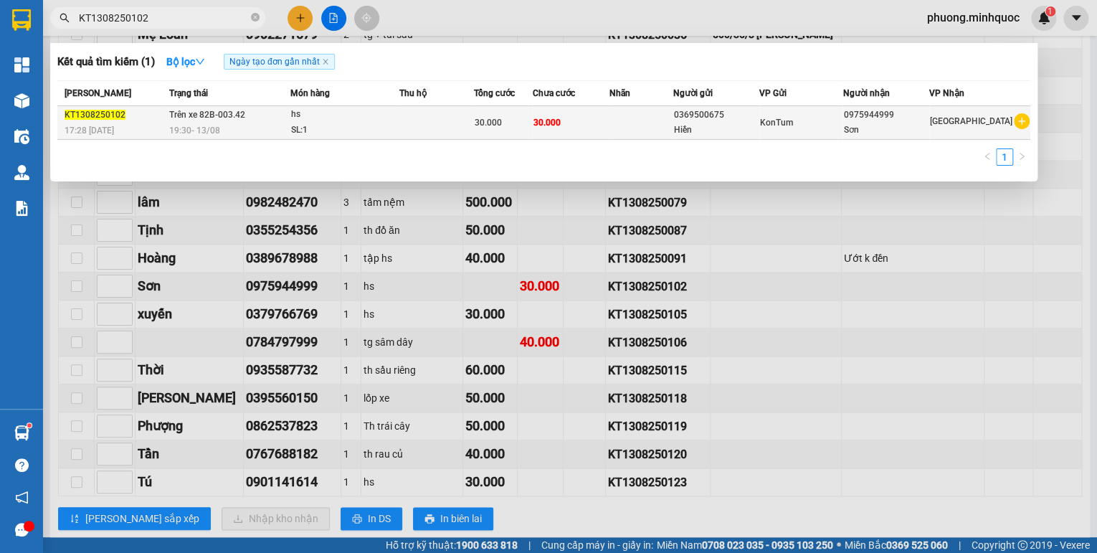
type input "KT1308250102"
click at [247, 127] on div "19:30 - 13/08" at bounding box center [229, 131] width 120 height 16
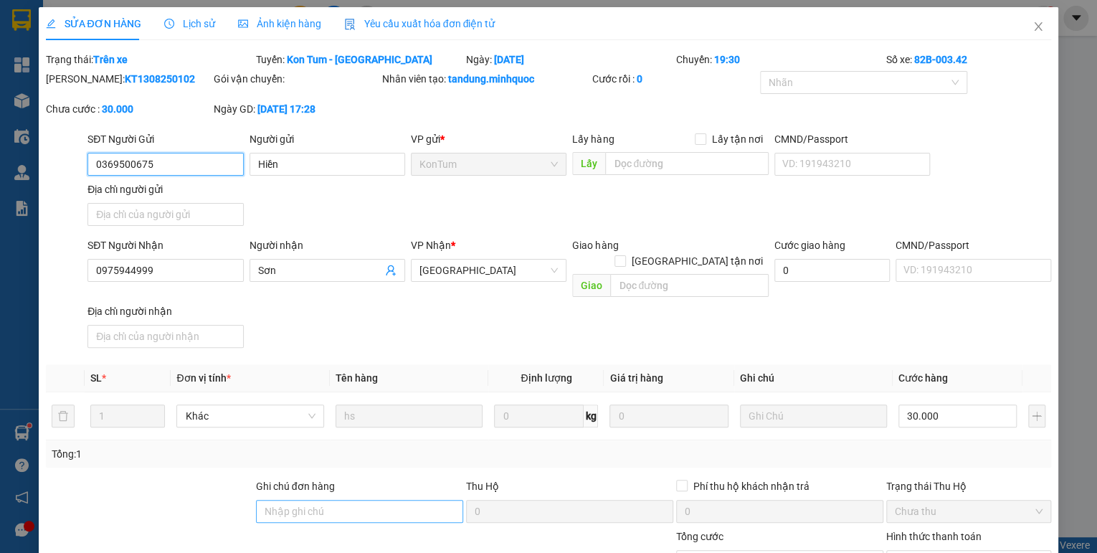
type input "0369500675"
type input "Hiền"
type input "0975944999"
type input "Sơn"
type input "30.000"
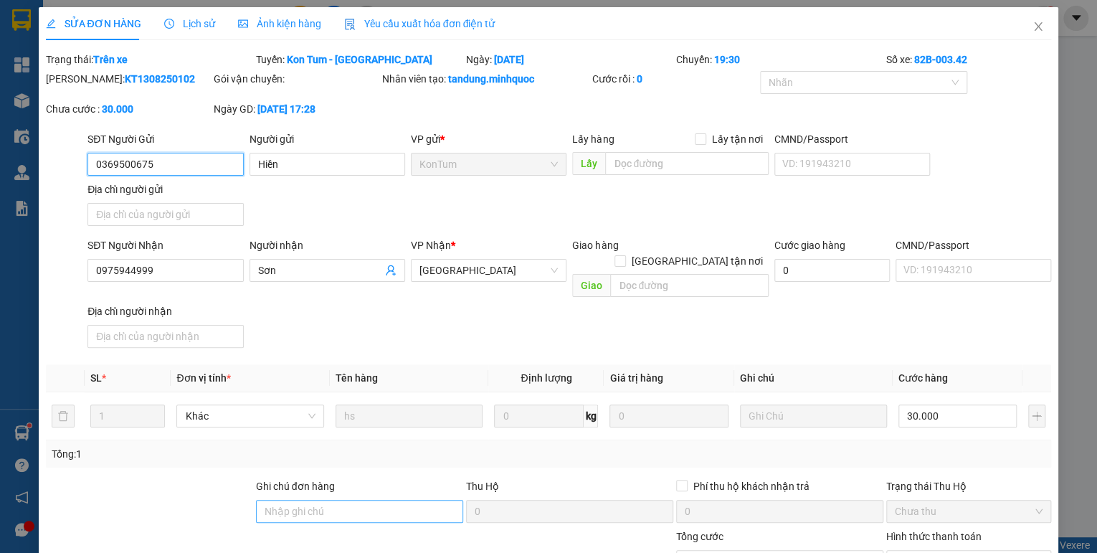
type input "30.000"
click at [374, 500] on input "Ghi chú đơn hàng" at bounding box center [359, 511] width 207 height 23
drag, startPoint x: 335, startPoint y: 492, endPoint x: 294, endPoint y: 505, distance: 42.9
click at [294, 505] on input "sổ kho 23/1" at bounding box center [359, 511] width 207 height 23
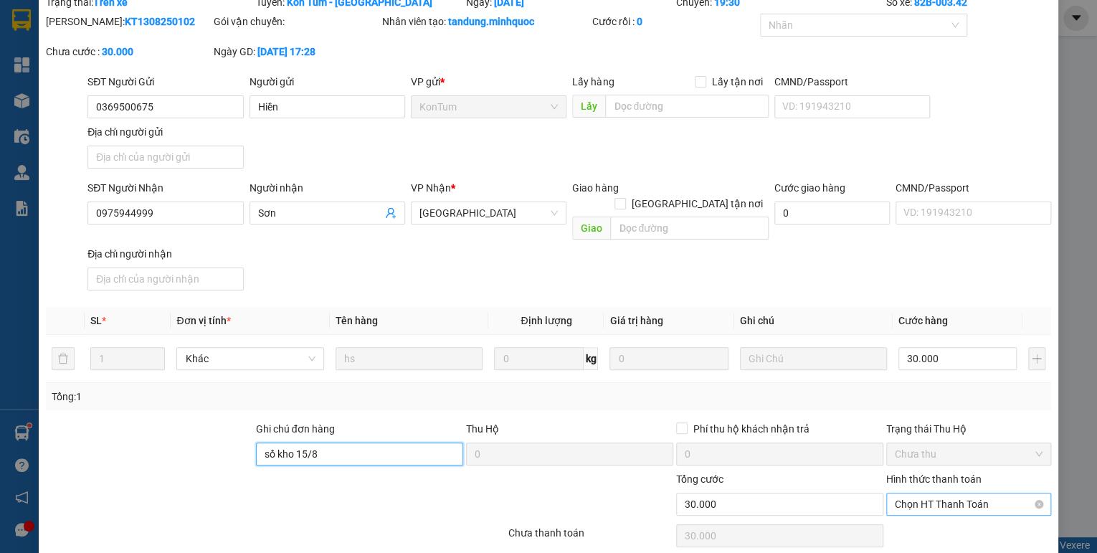
click at [915, 493] on span "Chọn HT Thanh Toán" at bounding box center [969, 504] width 148 height 22
type input "sổ kho 15/8"
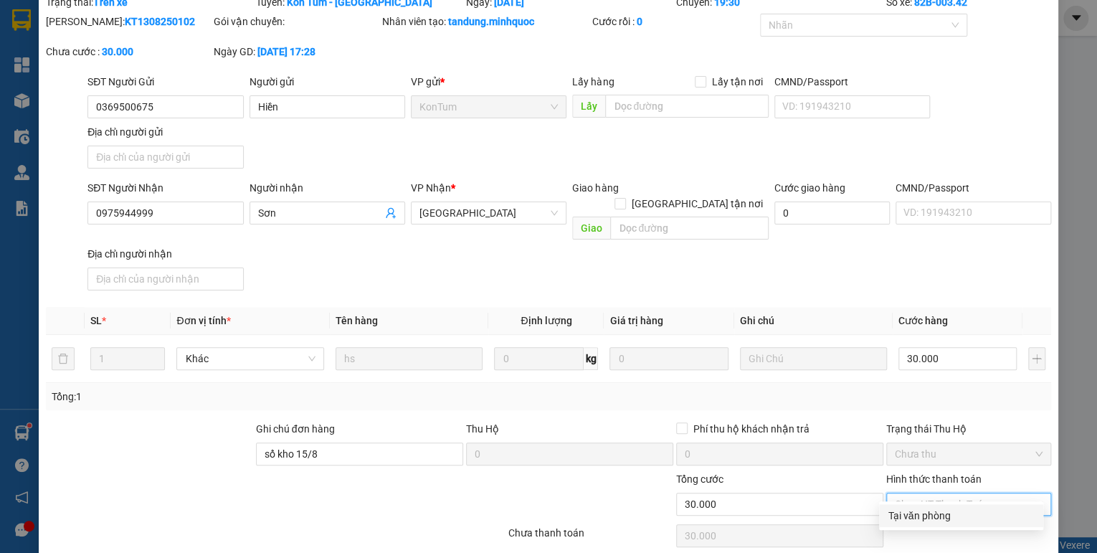
click at [913, 515] on div "Tại văn phòng" at bounding box center [961, 516] width 147 height 16
type input "0"
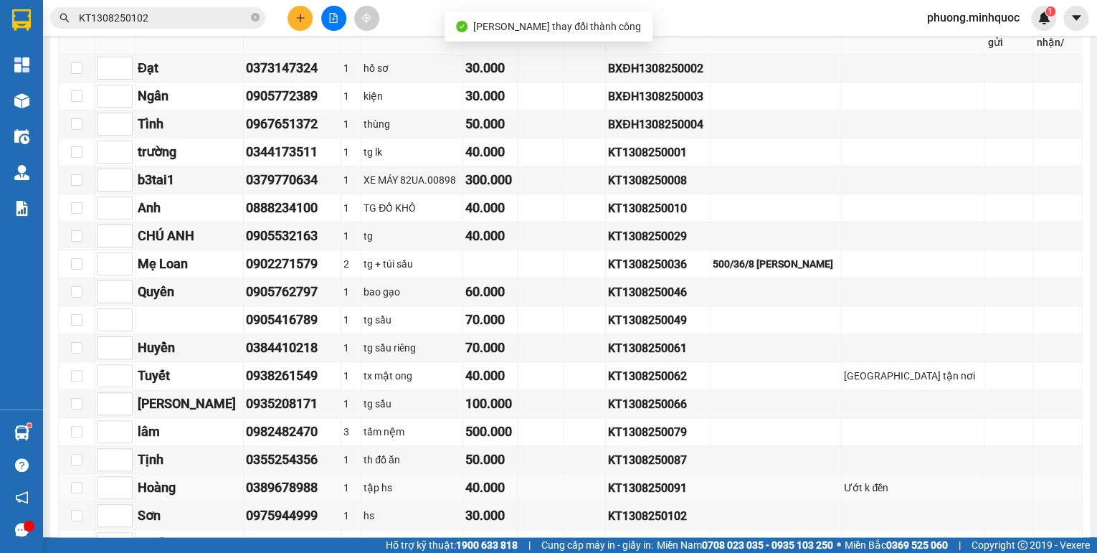
scroll to position [803, 0]
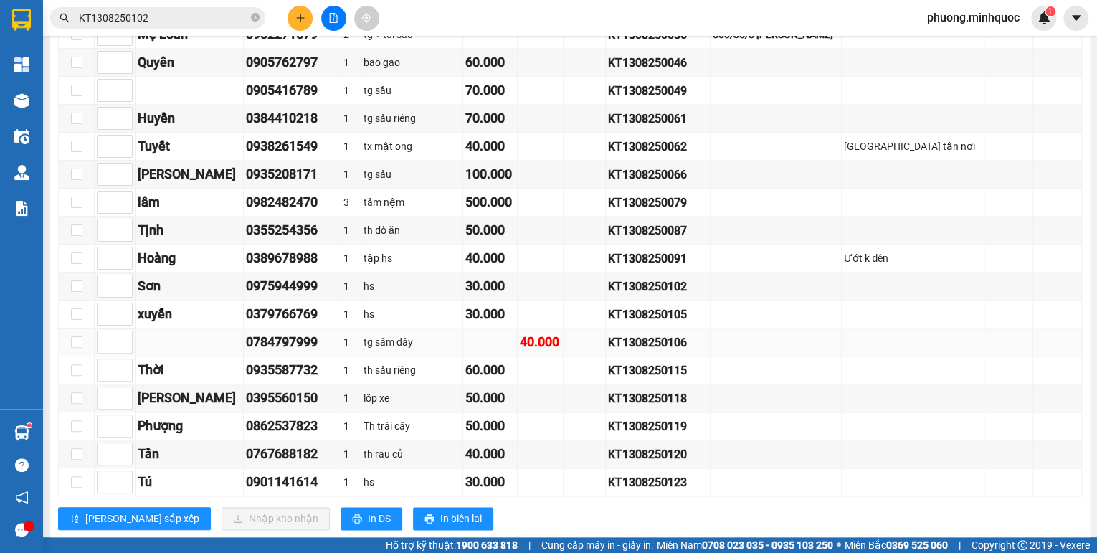
click at [697, 344] on div "KT1308250106" at bounding box center [658, 342] width 100 height 18
click at [154, 24] on input "KT1308250102" at bounding box center [163, 18] width 169 height 16
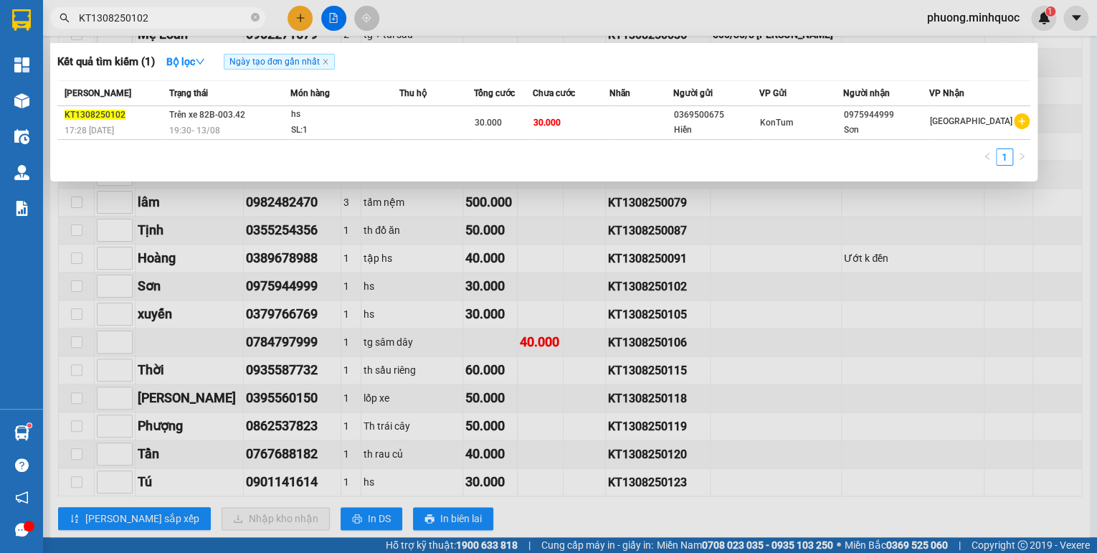
click at [154, 24] on input "KT1308250102" at bounding box center [163, 18] width 169 height 16
paste input "6"
type input "KT1308250106"
click at [247, 118] on td "Trên xe 82B-003.42 19:30 - 13/08" at bounding box center [228, 123] width 125 height 34
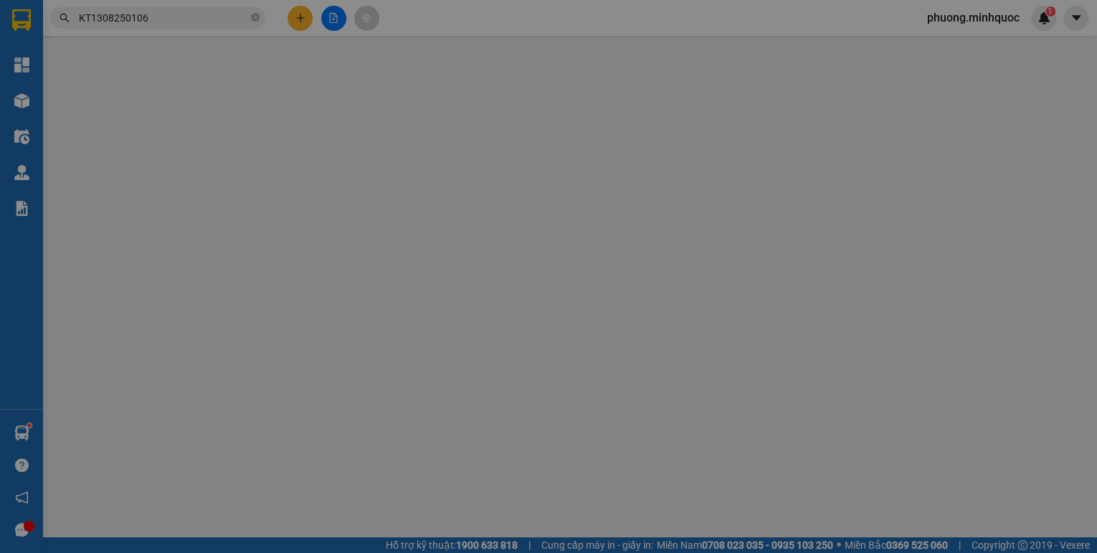
type input "0977249138"
type input "phương"
type input "0784797999"
type input "40.000"
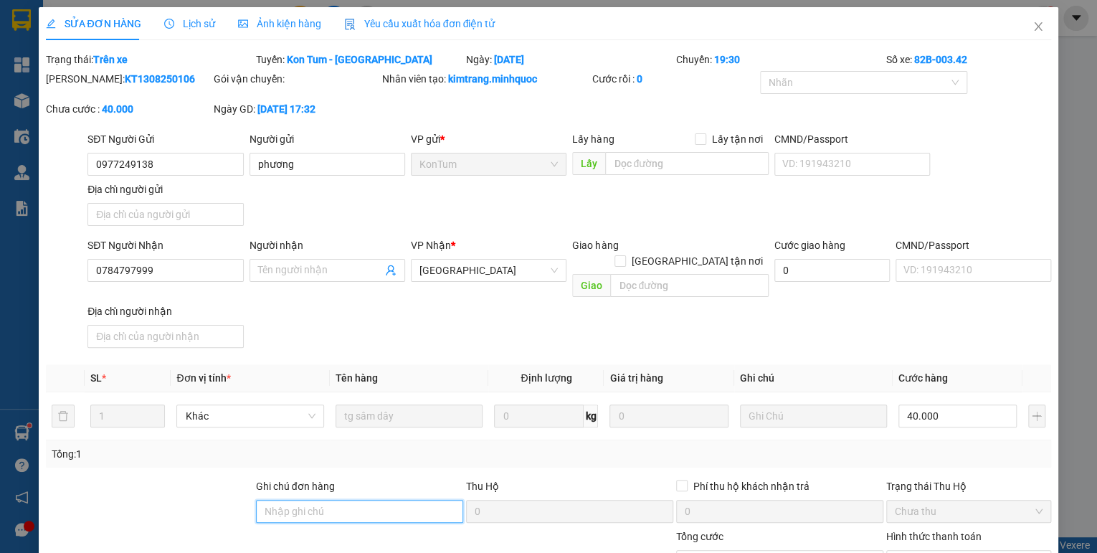
click at [318, 500] on input "Ghi chú đơn hàng" at bounding box center [359, 511] width 207 height 23
drag, startPoint x: 318, startPoint y: 493, endPoint x: 296, endPoint y: 502, distance: 24.1
click at [296, 502] on input "sổ kho 23/1" at bounding box center [359, 511] width 207 height 23
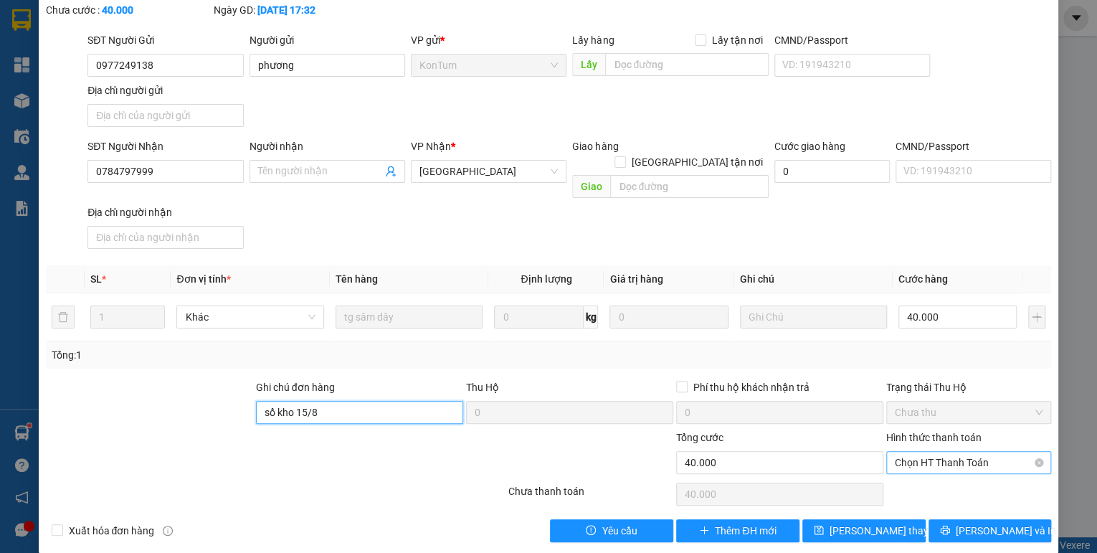
click at [910, 452] on span "Chọn HT Thanh Toán" at bounding box center [969, 463] width 148 height 22
type input "sổ kho 15/8"
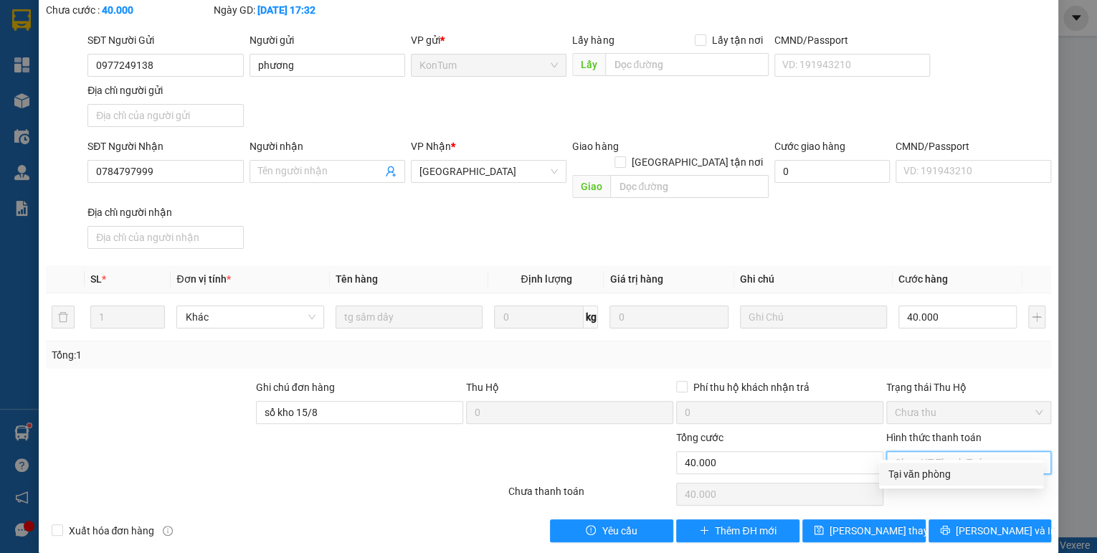
click at [898, 470] on div "Tại văn phòng" at bounding box center [961, 474] width 147 height 16
type input "0"
click at [894, 519] on button "Lưu thay đổi" at bounding box center [863, 530] width 123 height 23
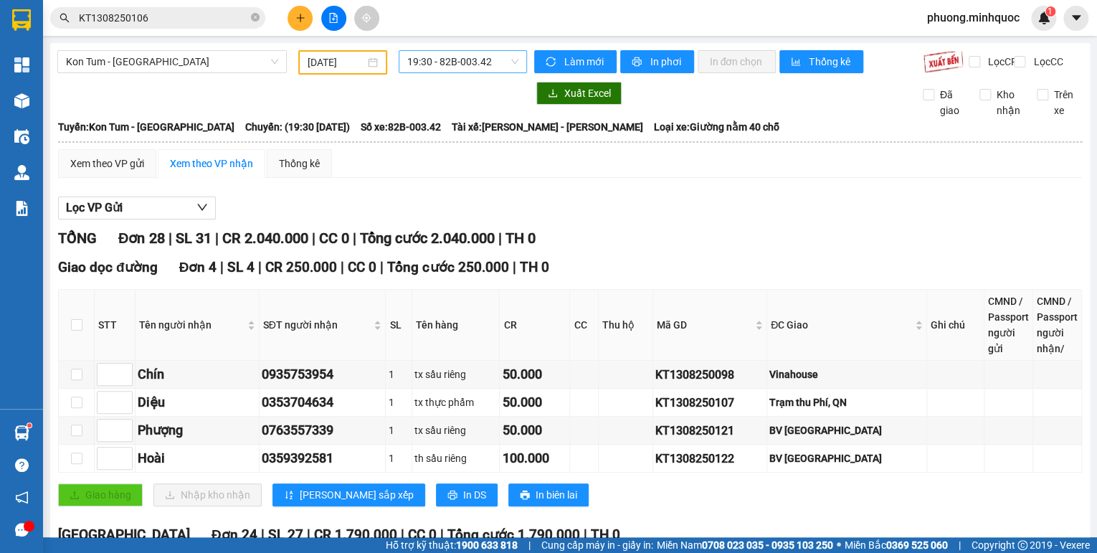
click at [433, 65] on span "19:30 - 82B-003.42" at bounding box center [463, 62] width 112 height 22
click at [456, 138] on div "20:00 - 82B-006.48" at bounding box center [460, 136] width 112 height 16
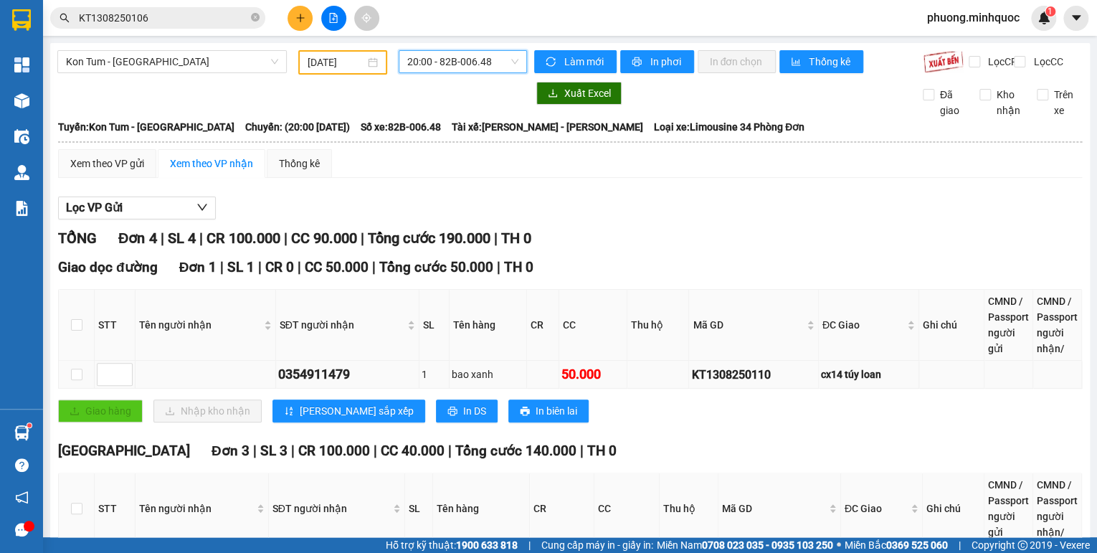
click at [742, 384] on div "KT1308250110" at bounding box center [753, 375] width 124 height 18
click at [200, 17] on input "KT1308250106" at bounding box center [163, 18] width 169 height 16
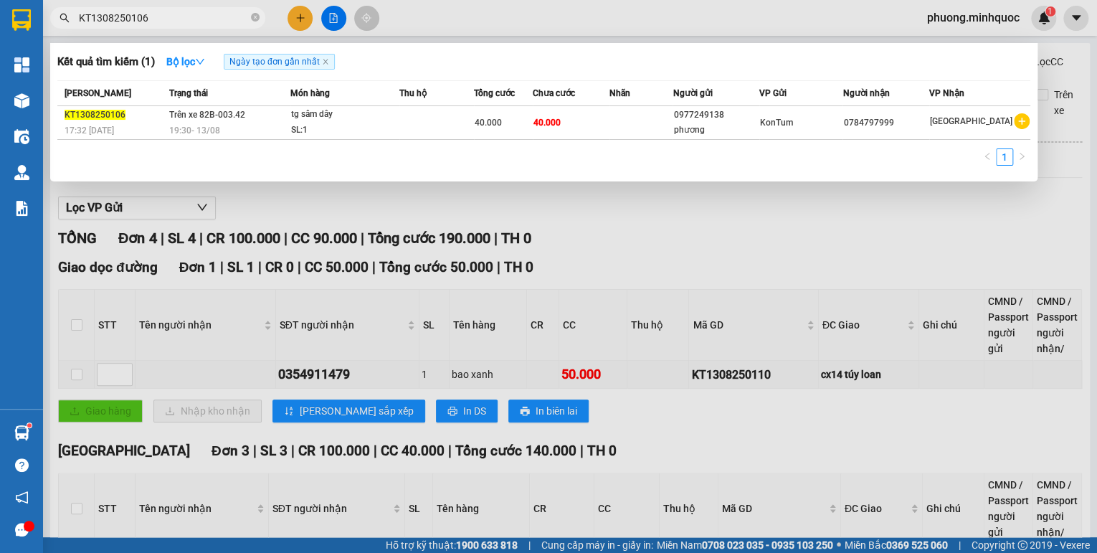
click at [200, 17] on input "KT1308250106" at bounding box center [163, 18] width 169 height 16
paste input "10"
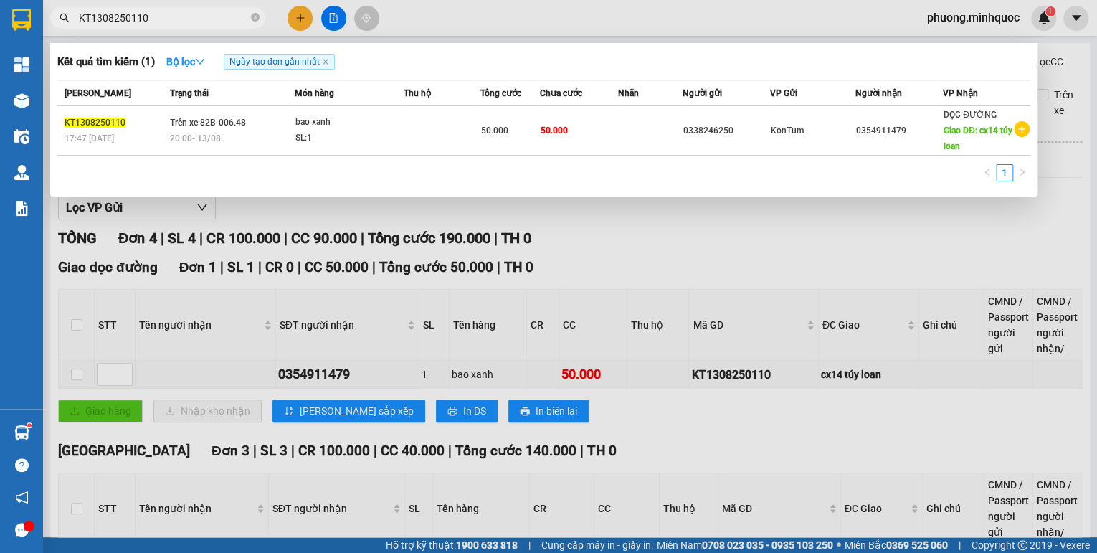
type input "KT1308250110"
click at [284, 124] on td "Trên xe 82B-006.48 20:00 - 13/08" at bounding box center [230, 130] width 128 height 49
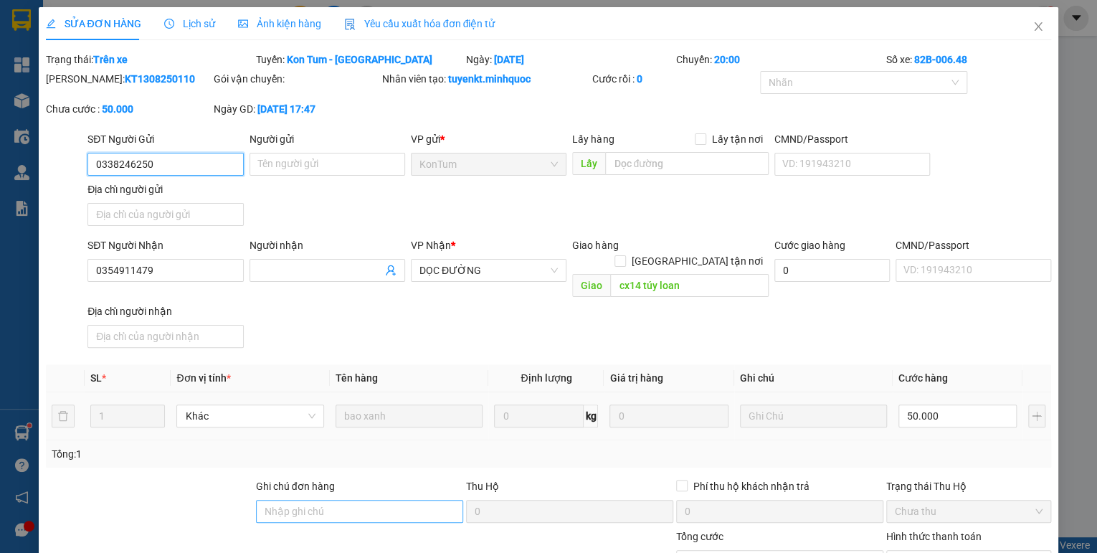
type input "0338246250"
type input "0354911479"
type input "cx14 túy loan"
type input "50.000"
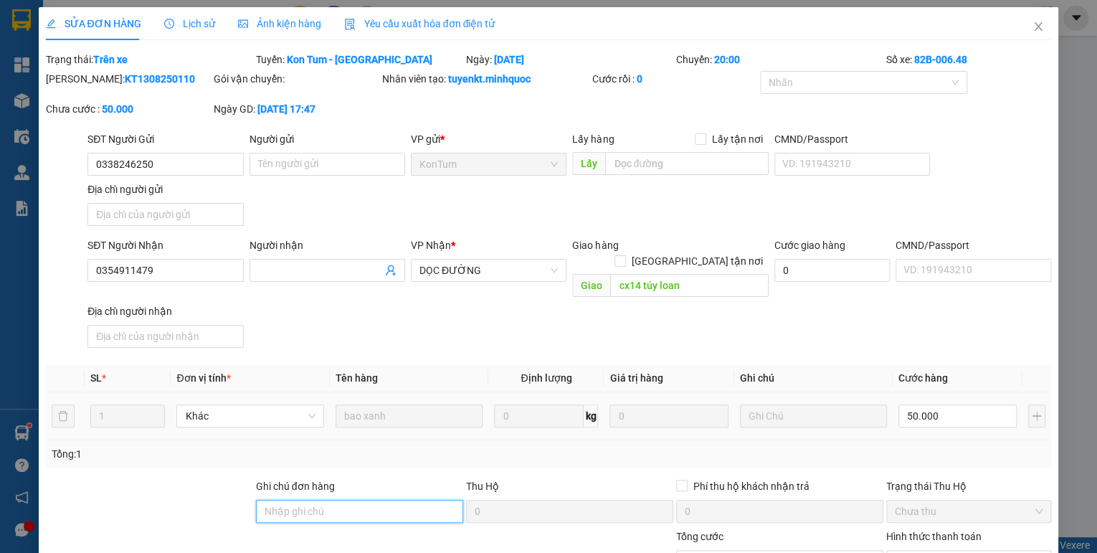
click at [338, 500] on input "Ghi chú đơn hàng" at bounding box center [359, 511] width 207 height 23
drag, startPoint x: 321, startPoint y: 497, endPoint x: 295, endPoint y: 521, distance: 35.5
click at [295, 521] on form "Ghi chú đơn hàng sổ kho 23/1 Thu Hộ 0 Phí thu hộ khách nhận trả 0 Trạng thái Th…" at bounding box center [549, 528] width 1006 height 100
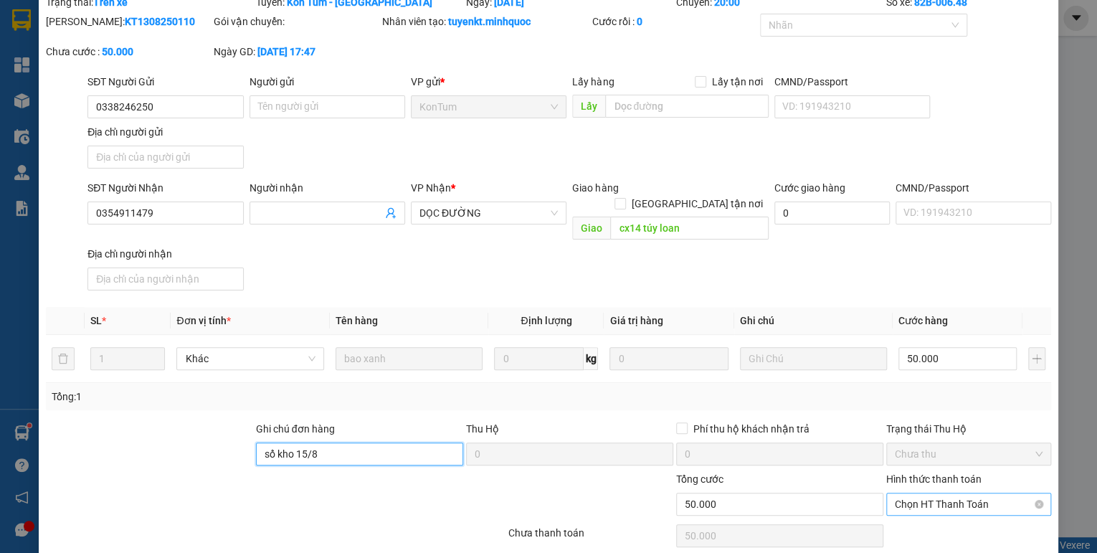
click at [906, 493] on span "Chọn HT Thanh Toán" at bounding box center [969, 504] width 148 height 22
type input "sổ kho 15/8"
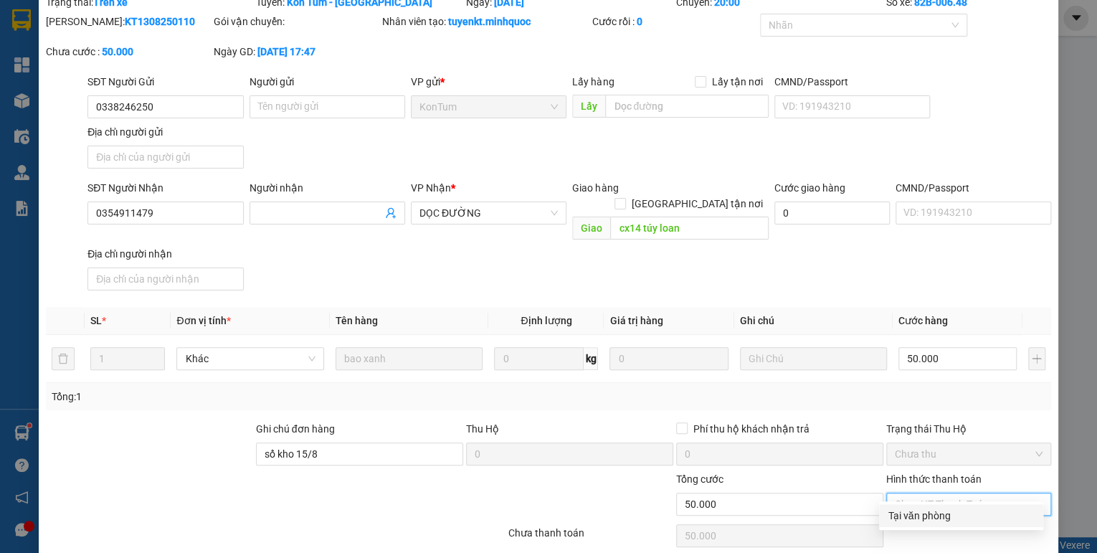
click at [915, 522] on div "Tại văn phòng" at bounding box center [961, 516] width 147 height 16
type input "0"
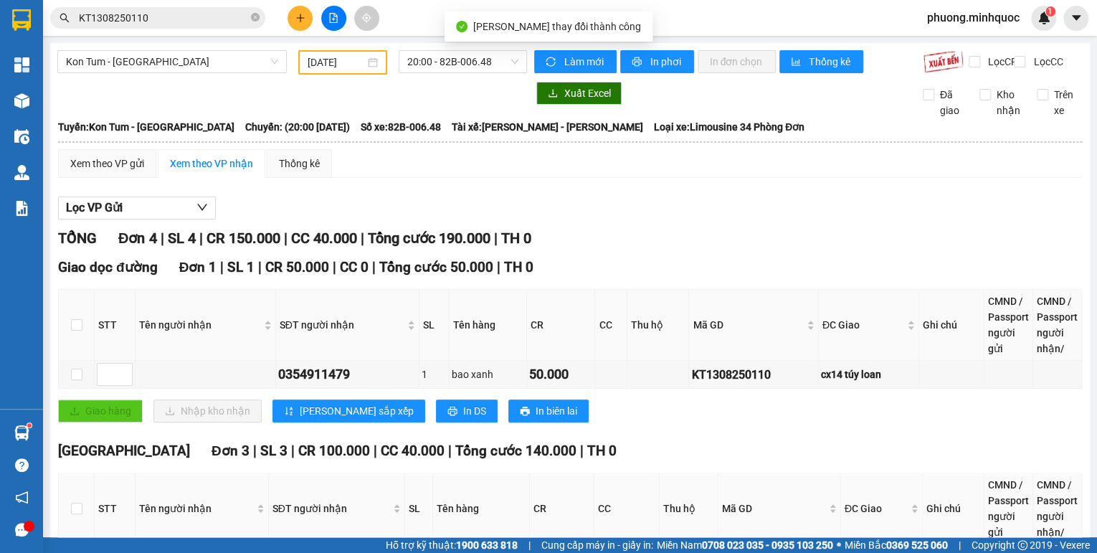
scroll to position [172, 0]
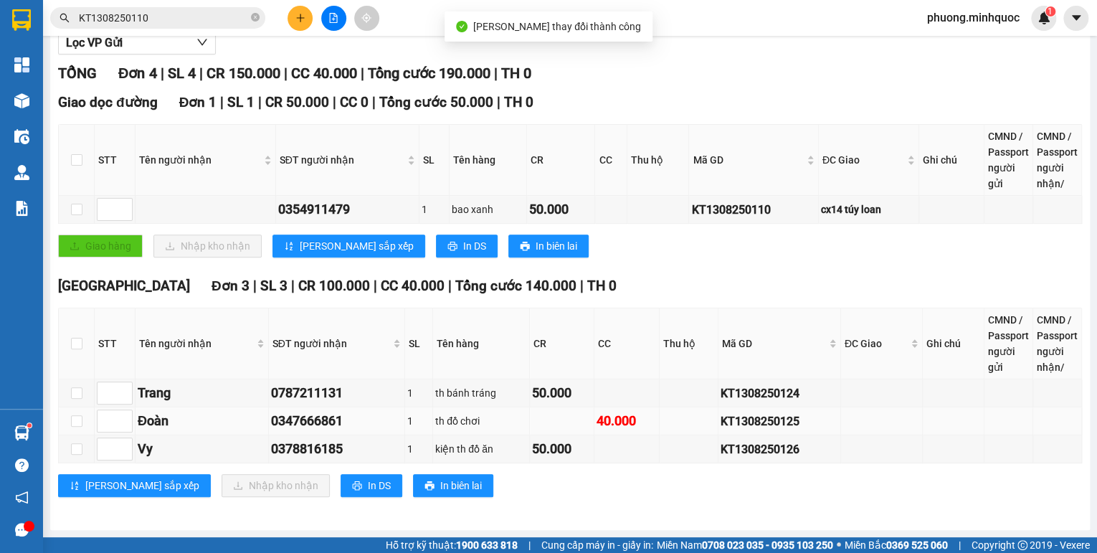
click at [736, 422] on div "KT1308250125" at bounding box center [779, 421] width 118 height 18
click at [172, 20] on input "KT1308250110" at bounding box center [163, 18] width 169 height 16
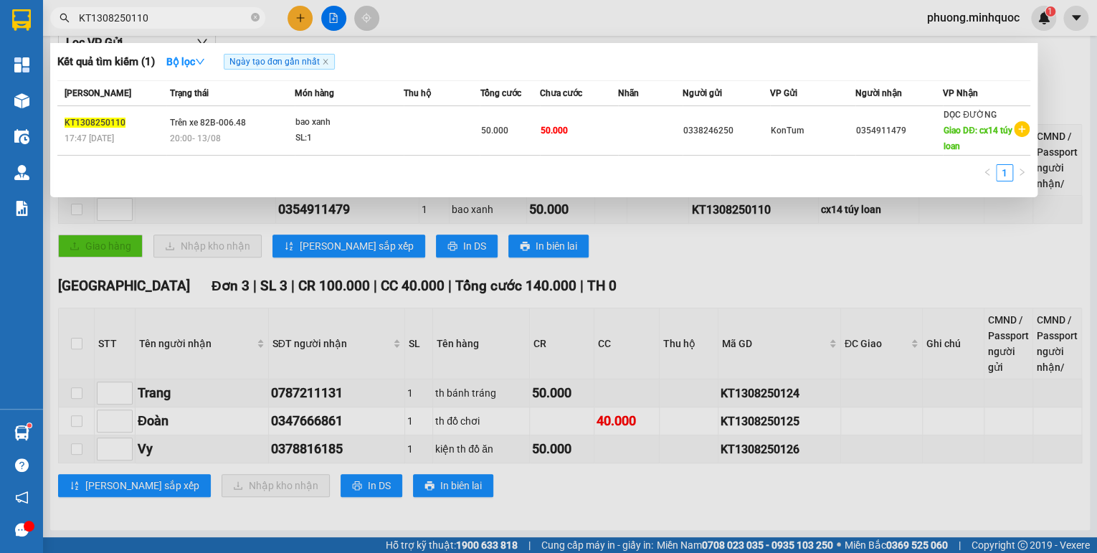
click at [172, 20] on input "KT1308250110" at bounding box center [163, 18] width 169 height 16
paste input "25"
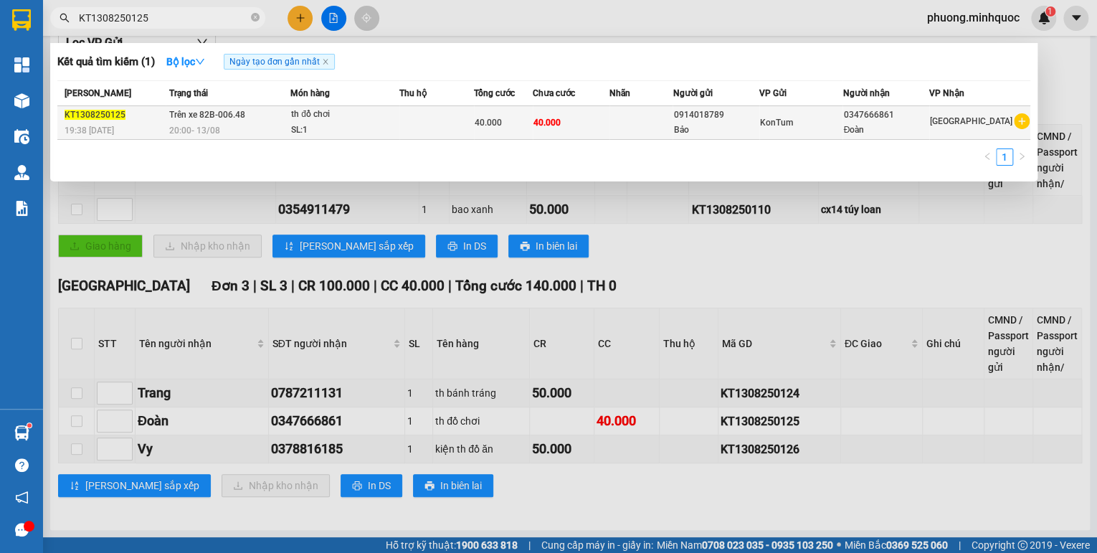
type input "KT1308250125"
click at [258, 123] on div "20:00 - 13/08" at bounding box center [229, 131] width 120 height 16
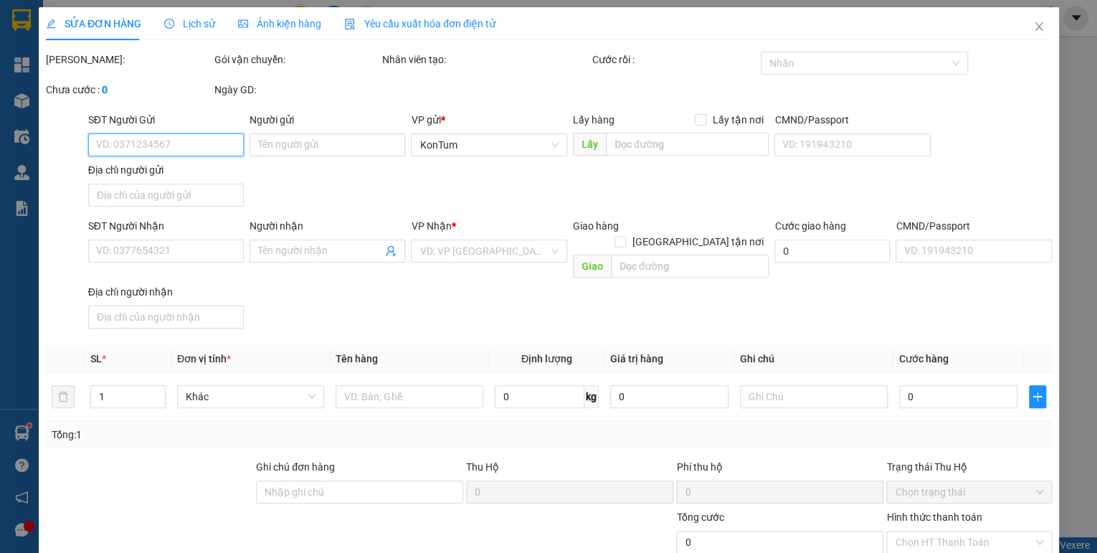
type input "0914018789"
type input "Bảo"
type input "0347666861"
type input "Đoàn"
type input "40.000"
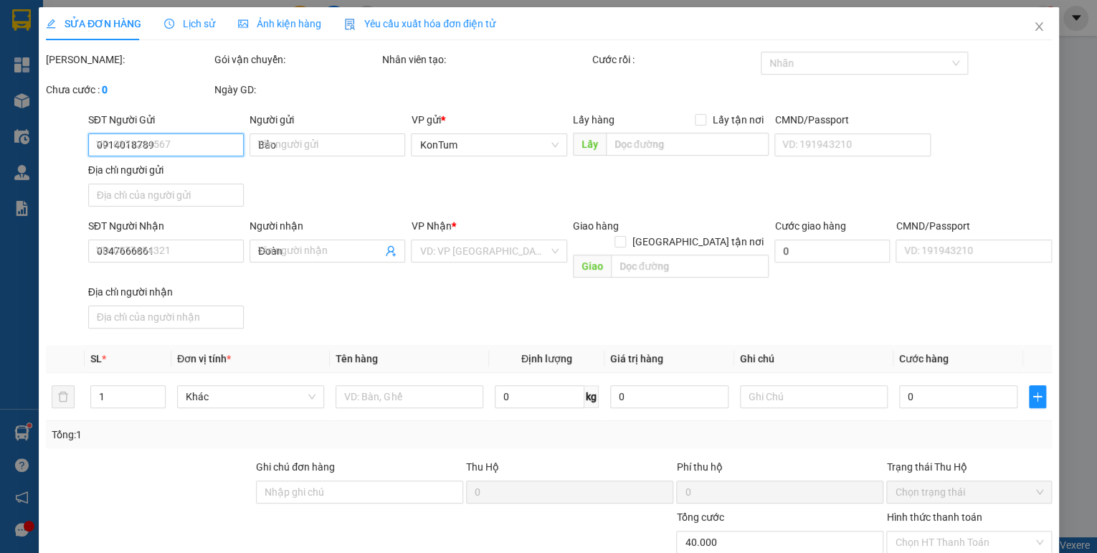
type input "40.000"
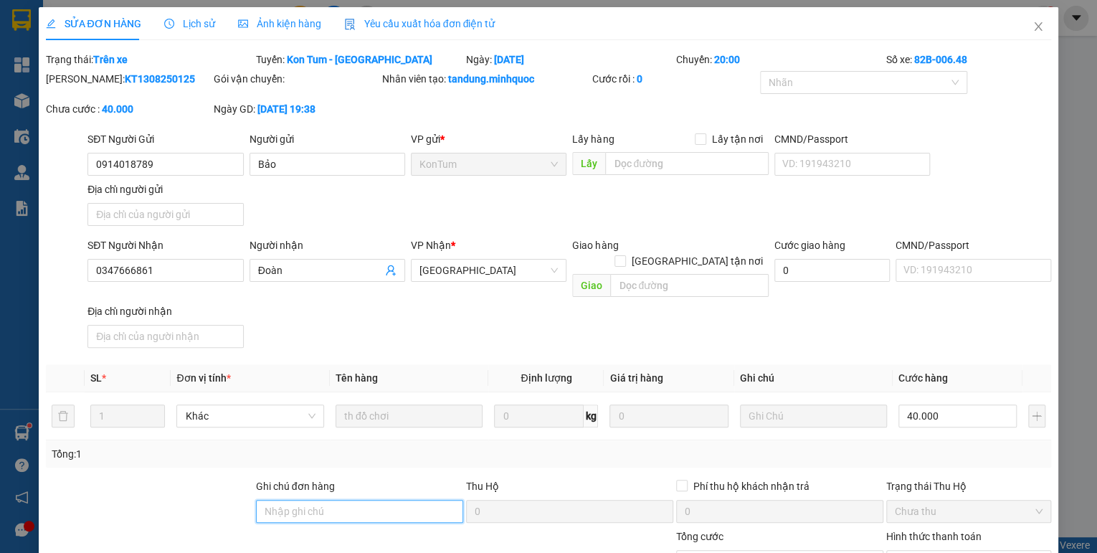
click at [394, 502] on input "Ghi chú đơn hàng" at bounding box center [359, 511] width 207 height 23
click at [295, 506] on div "Ghi chú đơn hàng sổ kho 23/1" at bounding box center [359, 503] width 207 height 50
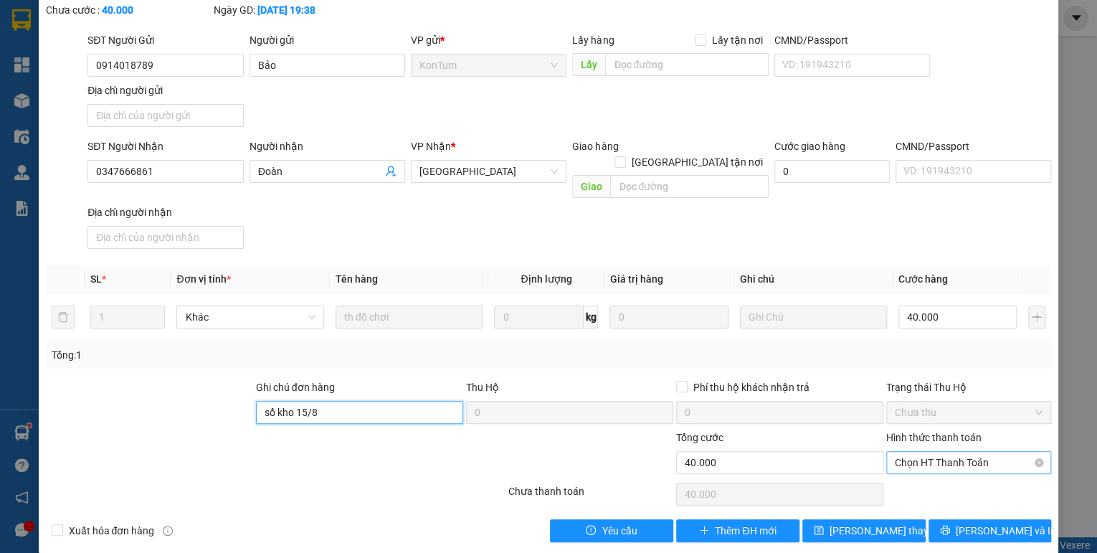
click at [933, 452] on span "Chọn HT Thanh Toán" at bounding box center [969, 463] width 148 height 22
type input "sổ kho 15/8"
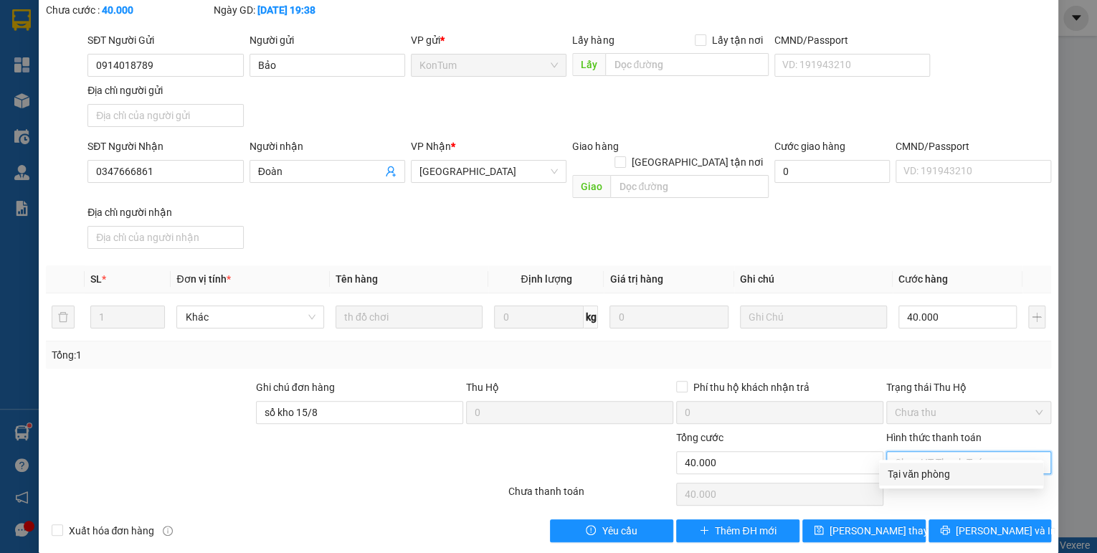
click at [915, 481] on div "Tại văn phòng" at bounding box center [961, 474] width 147 height 16
type input "0"
click at [886, 523] on span "Lưu thay đổi" at bounding box center [886, 531] width 115 height 16
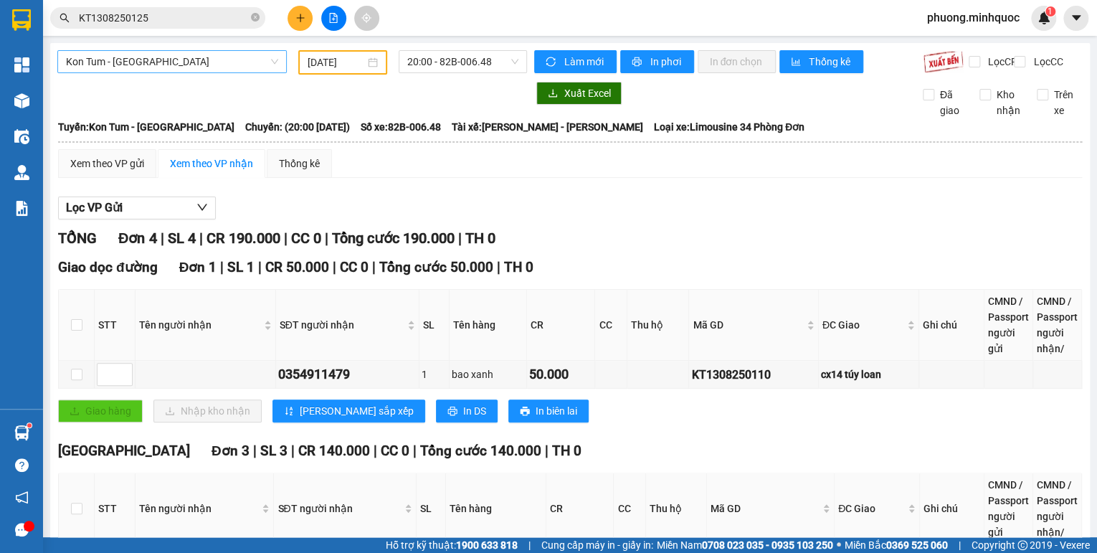
click at [165, 60] on span "Kon Tum - Đà Nẵng" at bounding box center [172, 62] width 212 height 22
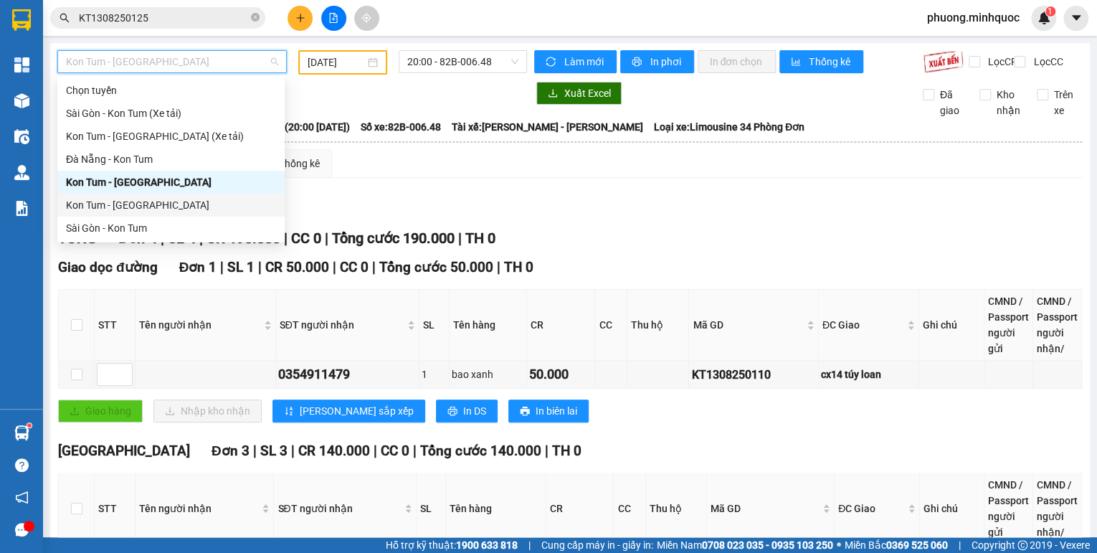
click at [128, 209] on div "Kon Tum - Sài Gòn" at bounding box center [171, 205] width 210 height 16
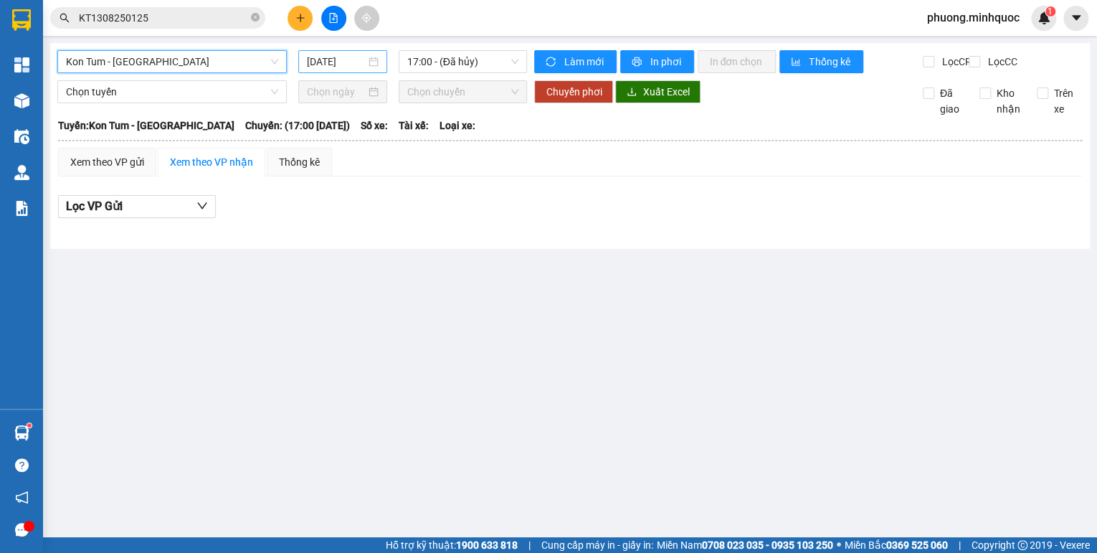
click at [335, 63] on input "15/08/2025" at bounding box center [336, 62] width 59 height 16
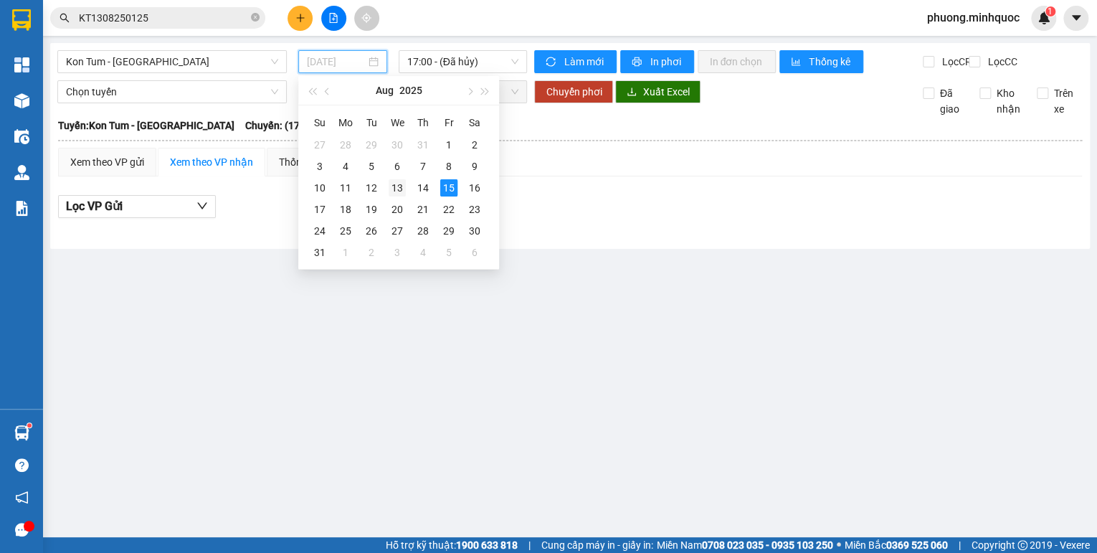
click at [397, 186] on div "13" at bounding box center [397, 187] width 17 height 17
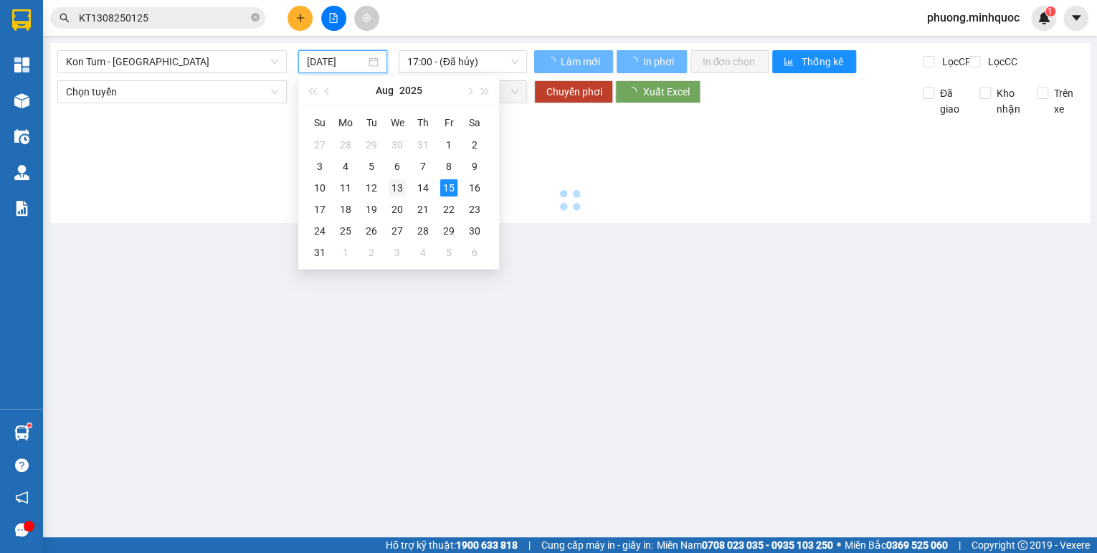
type input "13/08/2025"
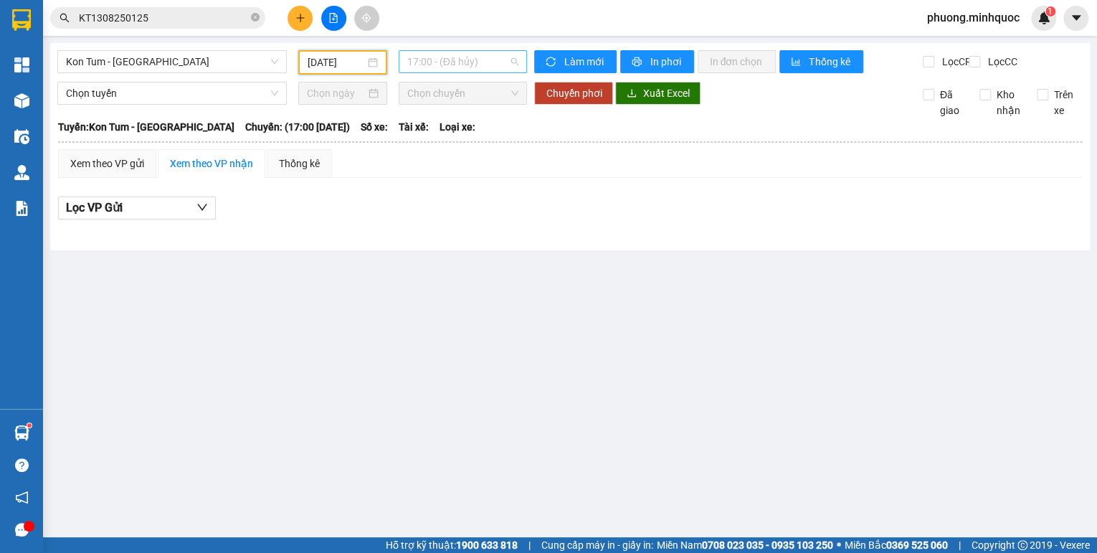
click at [424, 62] on span "17:00 - (Đã hủy)" at bounding box center [463, 62] width 112 height 22
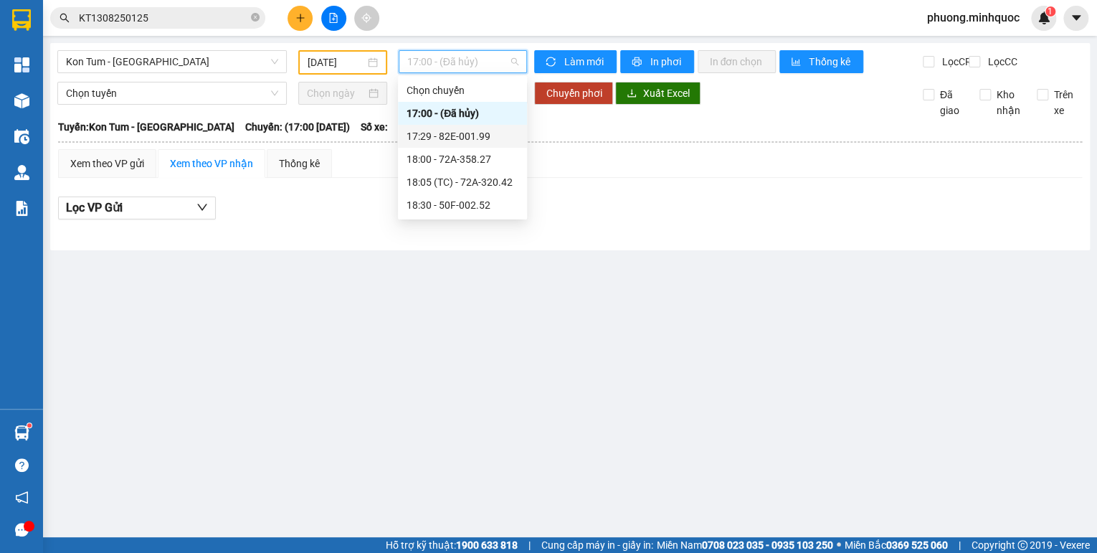
click at [439, 132] on div "17:29 - 82E-001.99" at bounding box center [462, 136] width 112 height 16
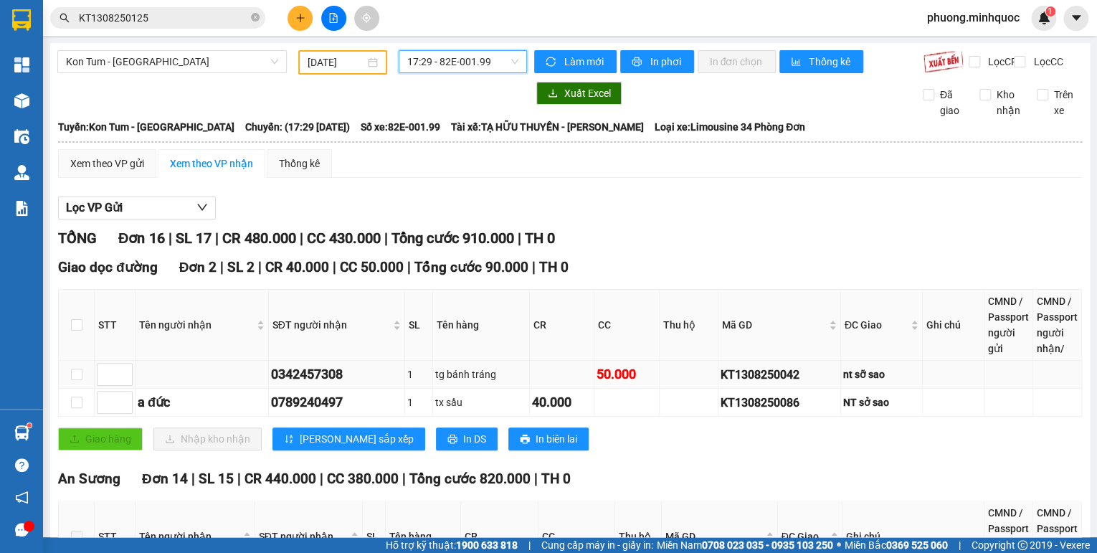
click at [734, 383] on div "KT1308250042" at bounding box center [779, 375] width 118 height 18
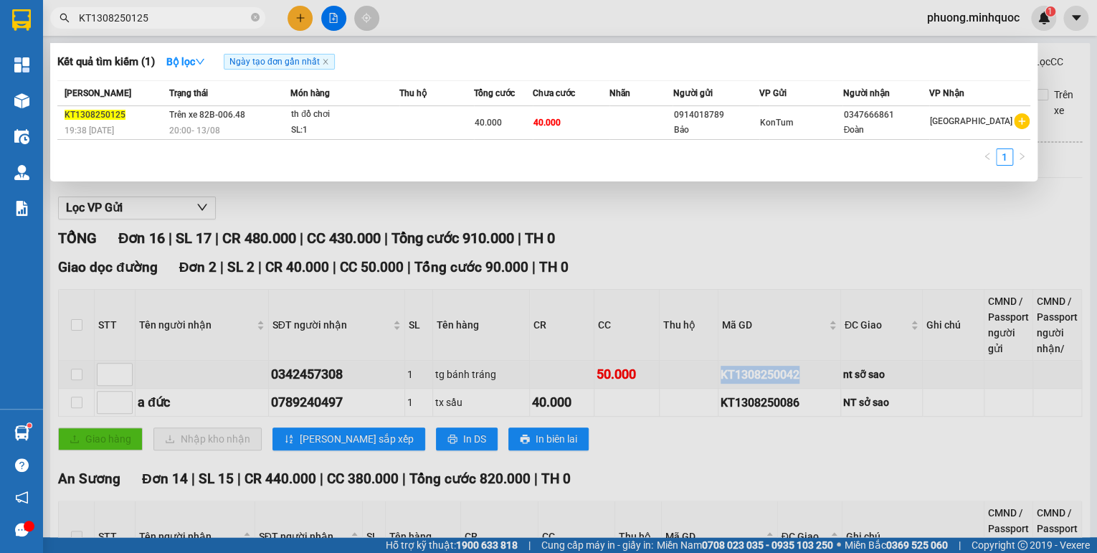
click at [215, 19] on input "KT1308250125" at bounding box center [163, 18] width 169 height 16
paste input "042"
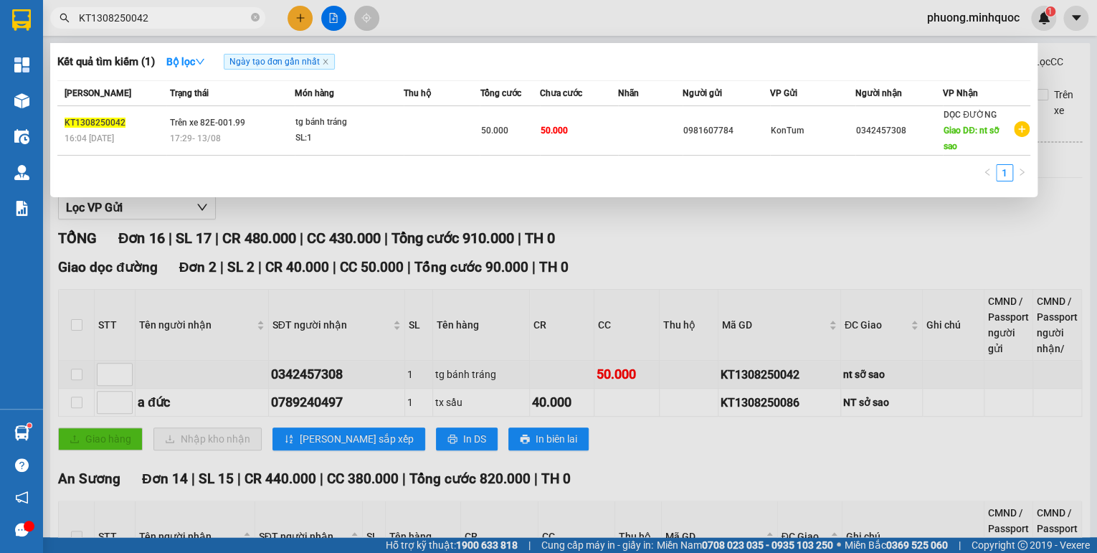
type input "KT1308250042"
click at [249, 126] on td "Trên xe 82E-001.99 17:29 - 13/08" at bounding box center [230, 130] width 128 height 49
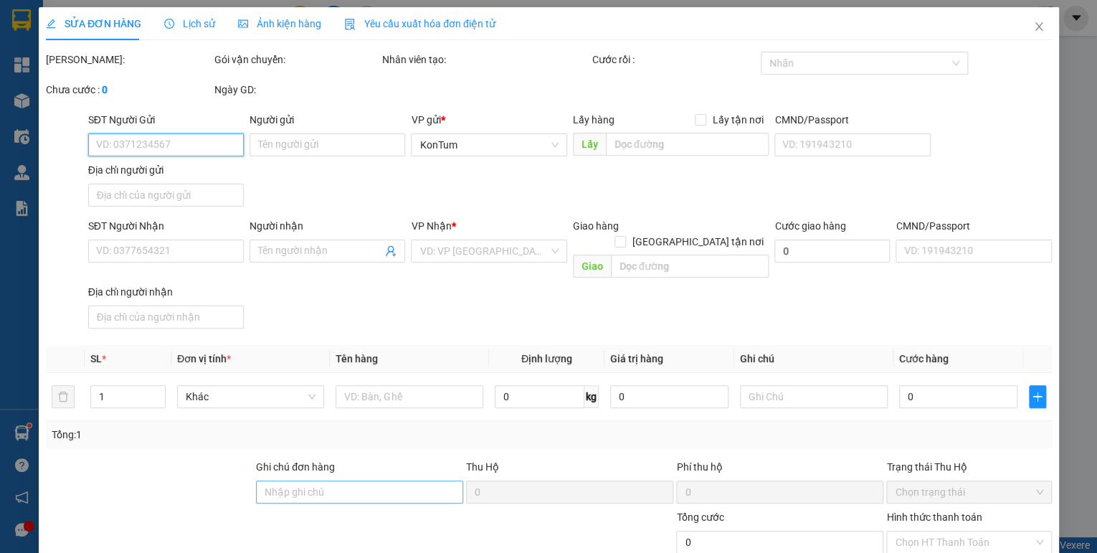
type input "0981607784"
type input "0342457308"
type input "nt sỡ sao"
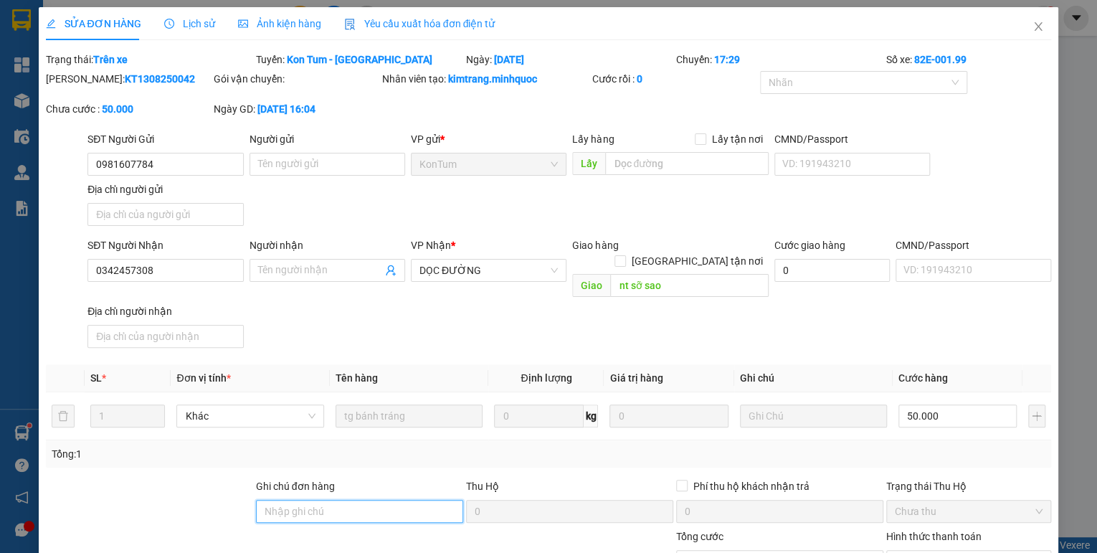
click at [313, 500] on input "Ghi chú đơn hàng" at bounding box center [359, 511] width 207 height 23
drag, startPoint x: 324, startPoint y: 495, endPoint x: 294, endPoint y: 500, distance: 30.7
click at [294, 500] on input "sổ kho 23/1" at bounding box center [359, 511] width 207 height 23
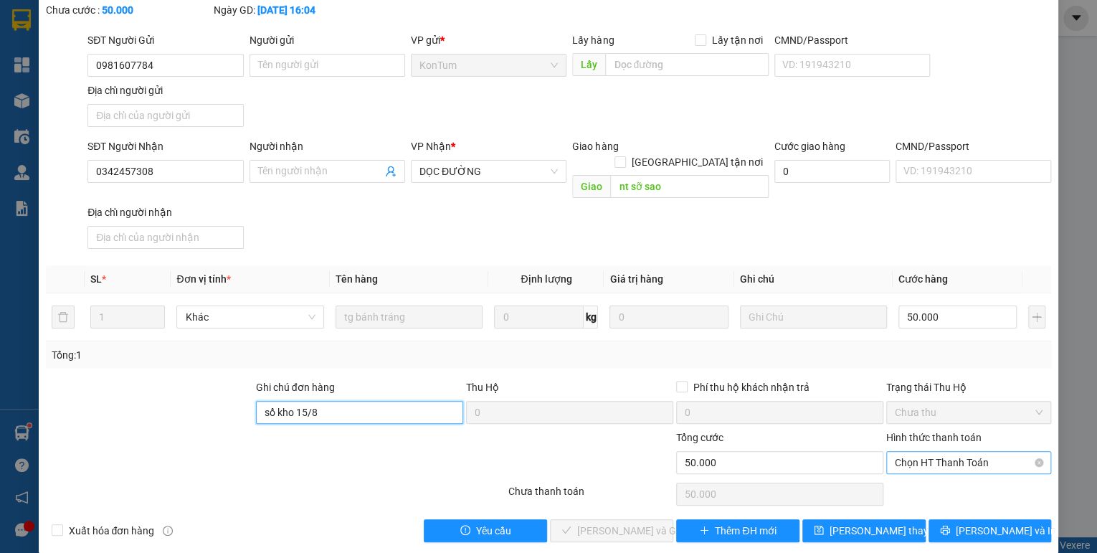
click at [913, 452] on span "Chọn HT Thanh Toán" at bounding box center [969, 463] width 148 height 22
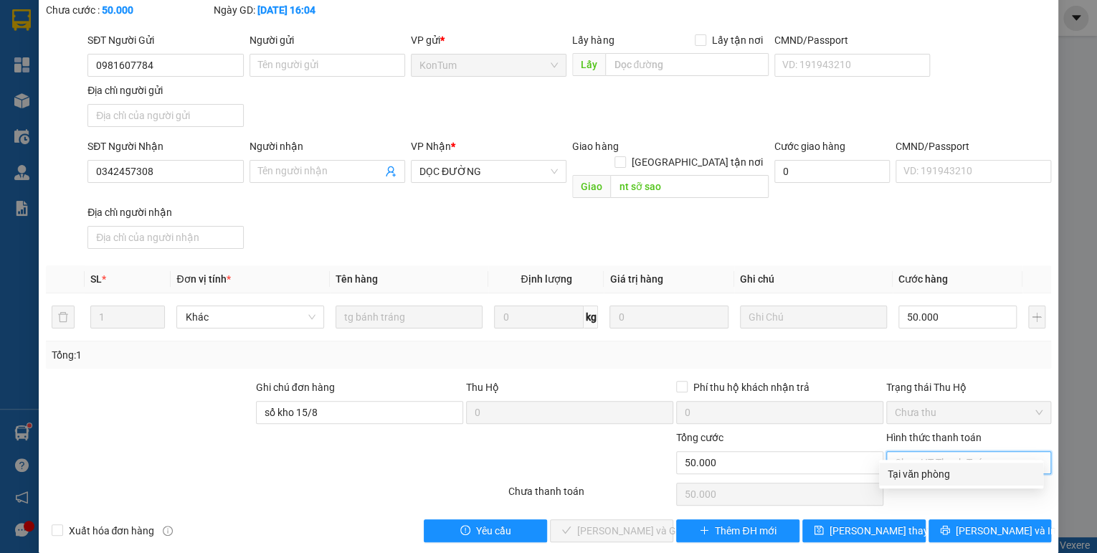
click at [906, 474] on div "Tại văn phòng" at bounding box center [961, 474] width 147 height 16
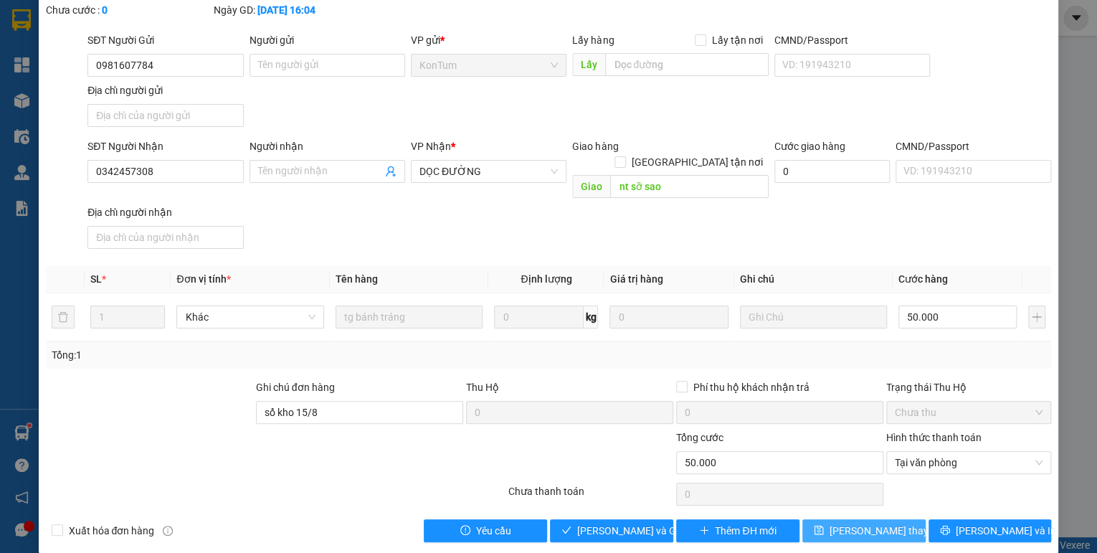
click at [889, 523] on span "Lưu thay đổi" at bounding box center [886, 531] width 115 height 16
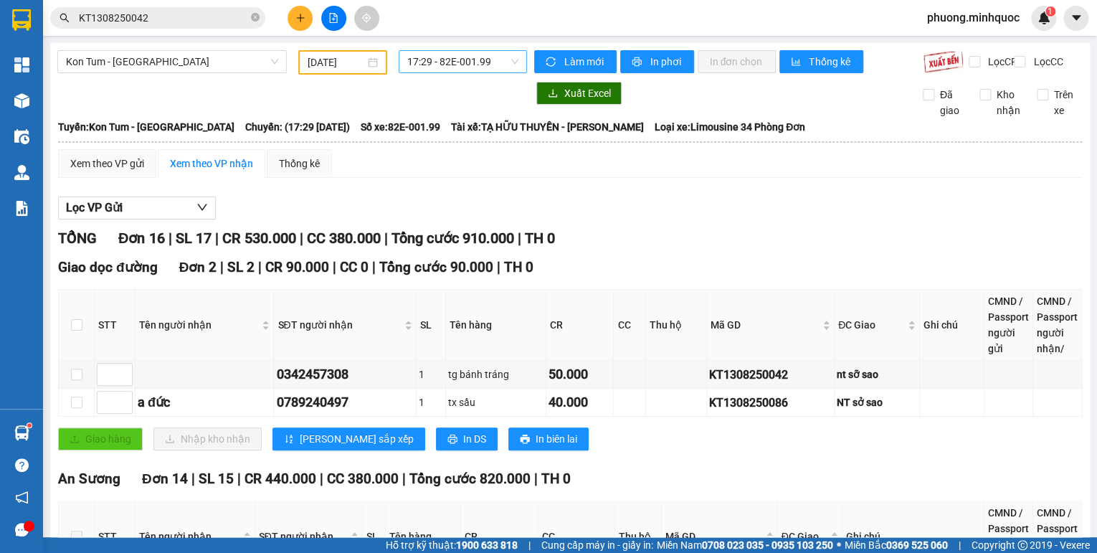
click at [450, 66] on span "17:29 - 82E-001.99" at bounding box center [463, 62] width 112 height 22
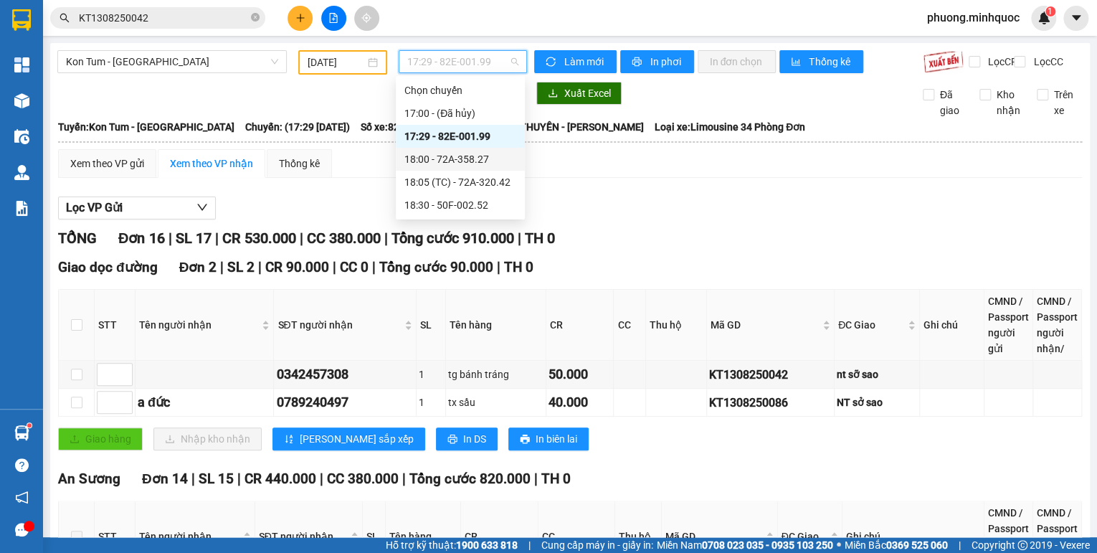
click at [442, 158] on div "18:00 - 72A-358.27" at bounding box center [460, 159] width 112 height 16
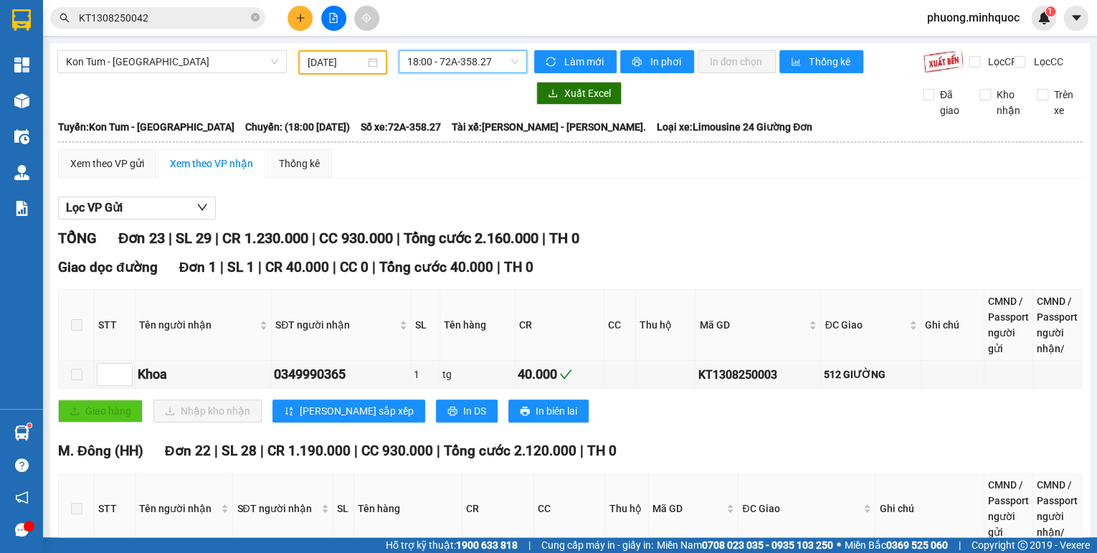
click at [419, 60] on span "18:00 - 72A-358.27" at bounding box center [463, 62] width 112 height 22
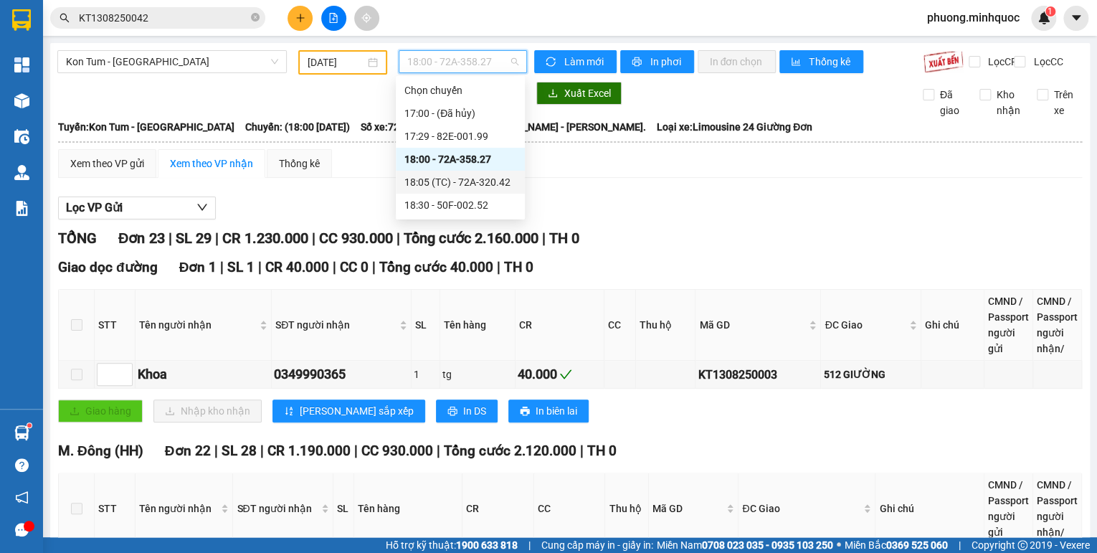
click at [465, 181] on div "18:05 (TC) - 72A-320.42" at bounding box center [460, 182] width 112 height 16
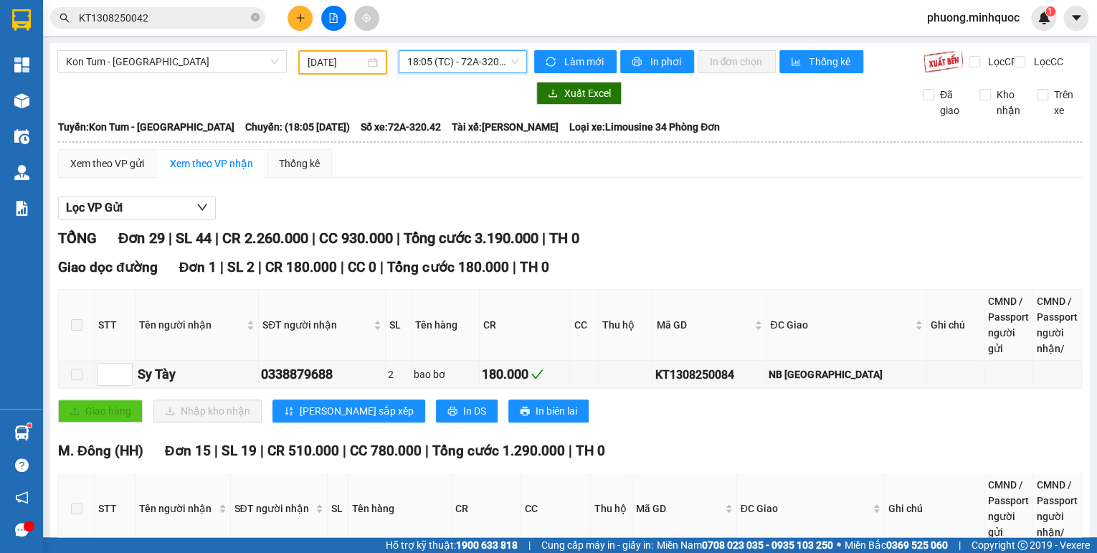
click at [457, 67] on span "18:05 (TC) - 72A-320.42" at bounding box center [463, 62] width 112 height 22
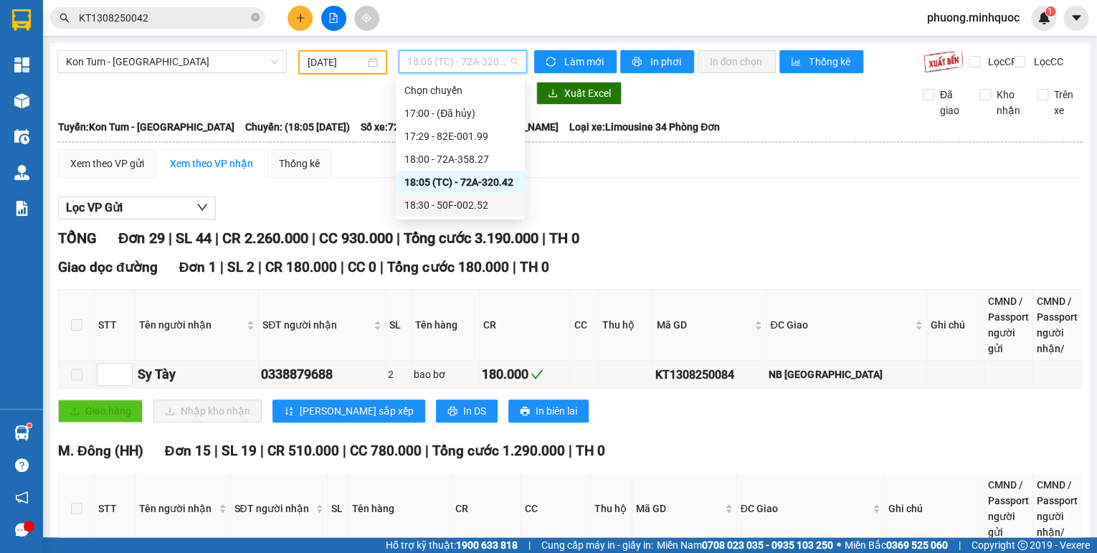
click at [451, 201] on div "18:30 - 50F-002.52" at bounding box center [460, 205] width 112 height 16
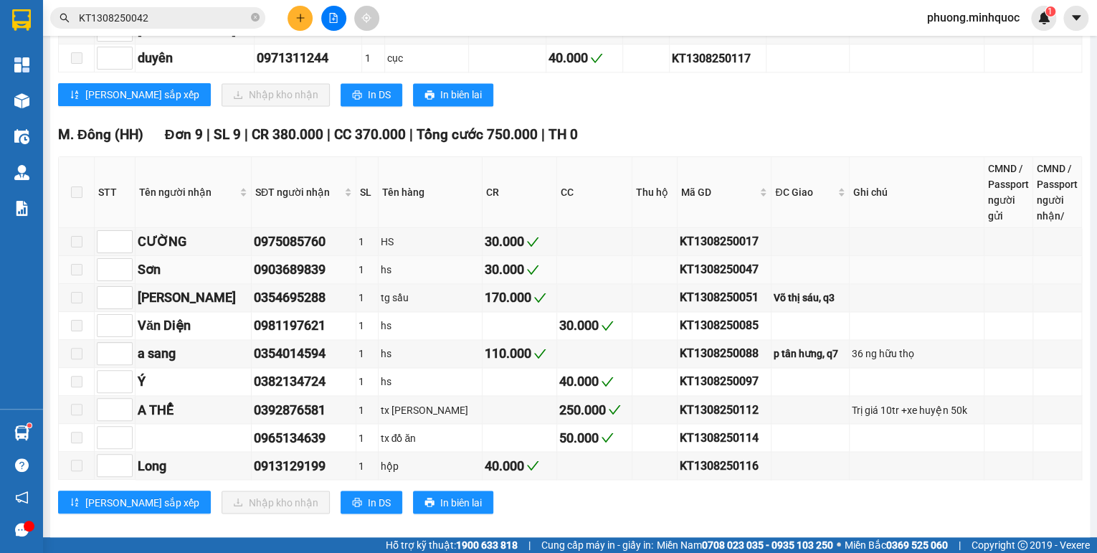
scroll to position [988, 0]
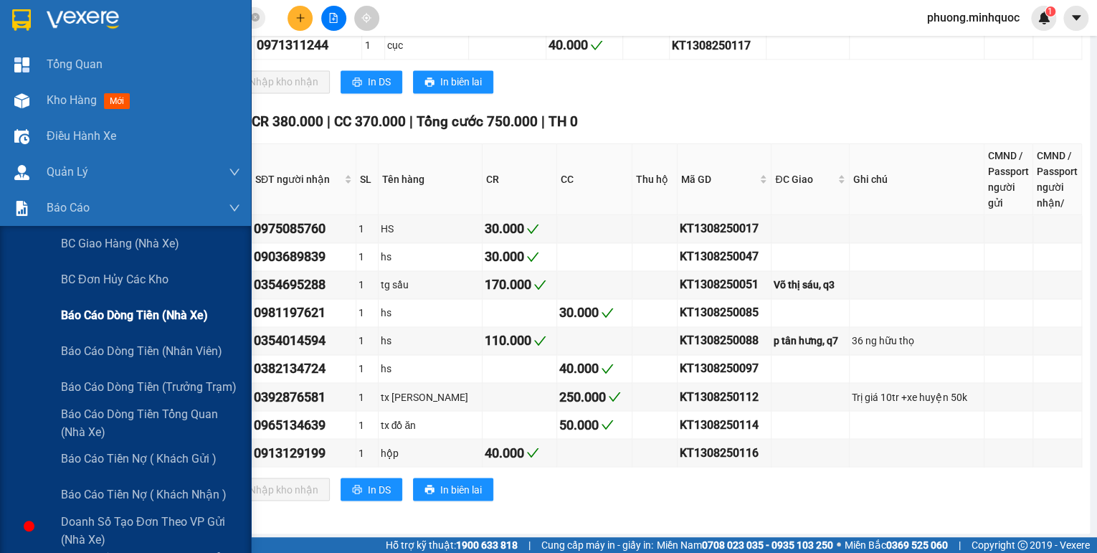
click at [111, 315] on span "Báo cáo dòng tiền (nhà xe)" at bounding box center [134, 315] width 147 height 18
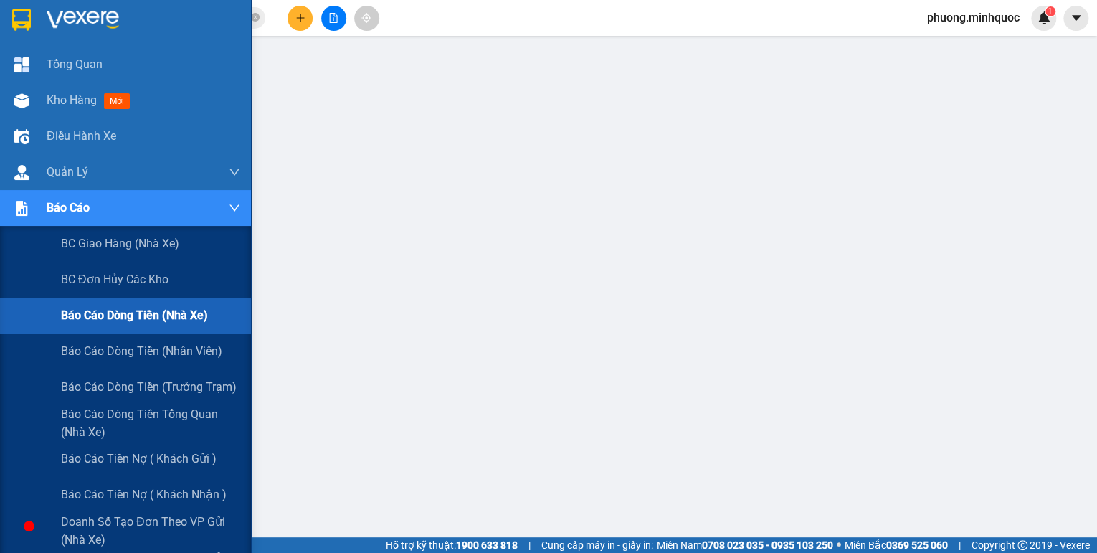
scroll to position [252, 0]
click at [192, 321] on span "Báo cáo dòng tiền (nhà xe)" at bounding box center [134, 315] width 147 height 18
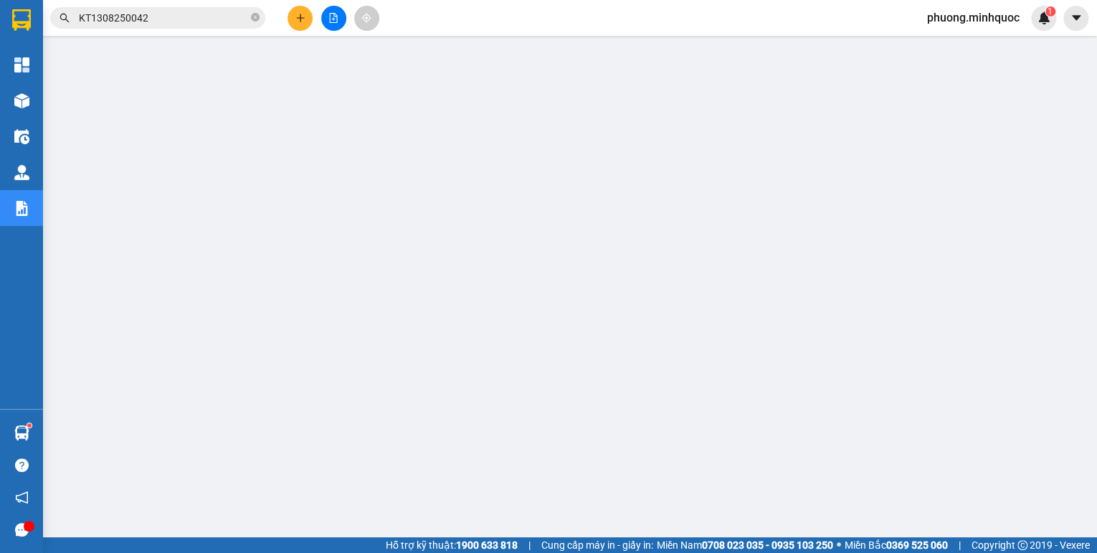
scroll to position [158, 0]
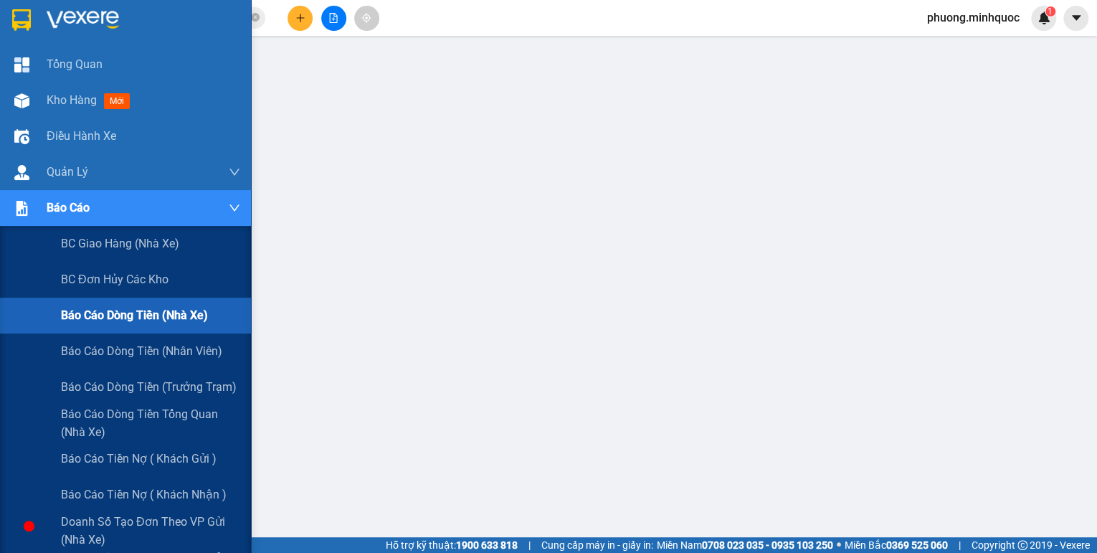
click at [132, 322] on span "Báo cáo dòng tiền (nhà xe)" at bounding box center [134, 315] width 147 height 18
click at [133, 315] on span "Báo cáo dòng tiền (nhà xe)" at bounding box center [134, 315] width 147 height 18
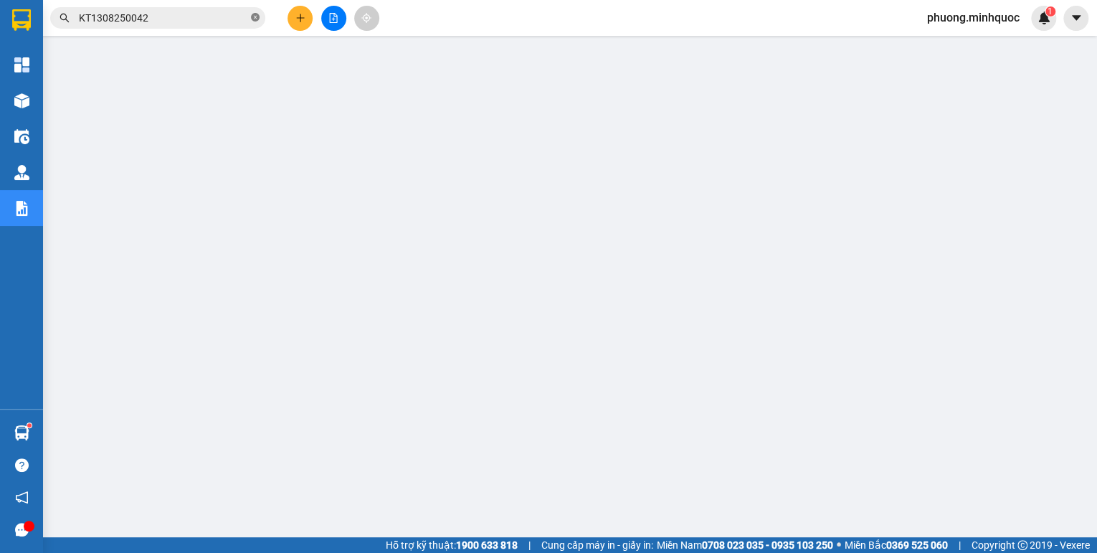
click at [257, 17] on icon "close-circle" at bounding box center [255, 17] width 9 height 9
